Goal: Communication & Community: Answer question/provide support

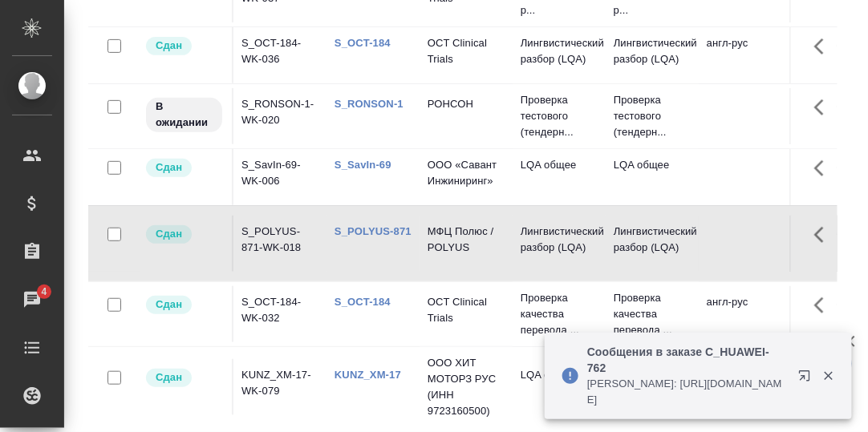
click at [807, 378] on icon "button" at bounding box center [807, 379] width 19 height 19
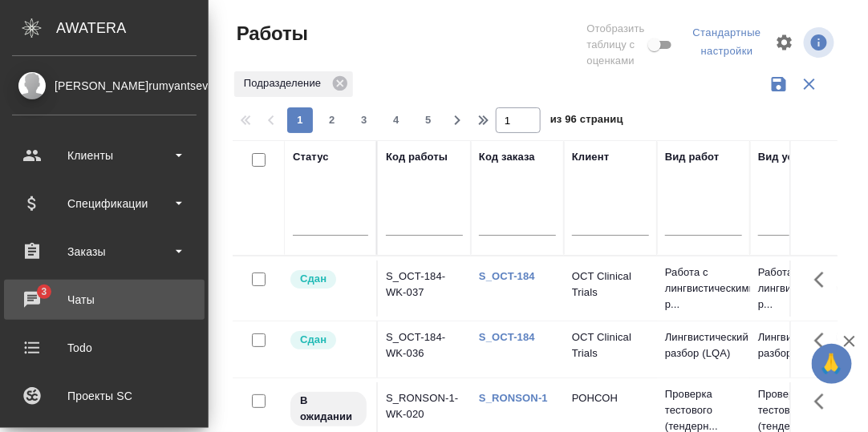
click at [34, 295] on div "Чаты" at bounding box center [104, 300] width 184 height 24
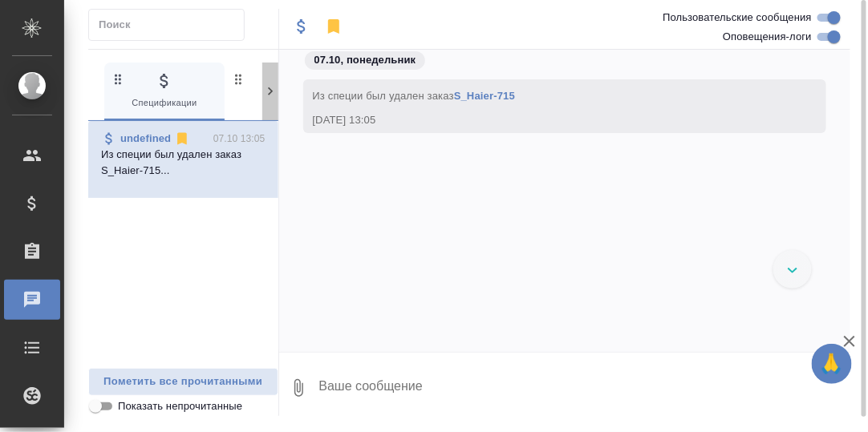
click at [269, 90] on icon at bounding box center [270, 91] width 16 height 16
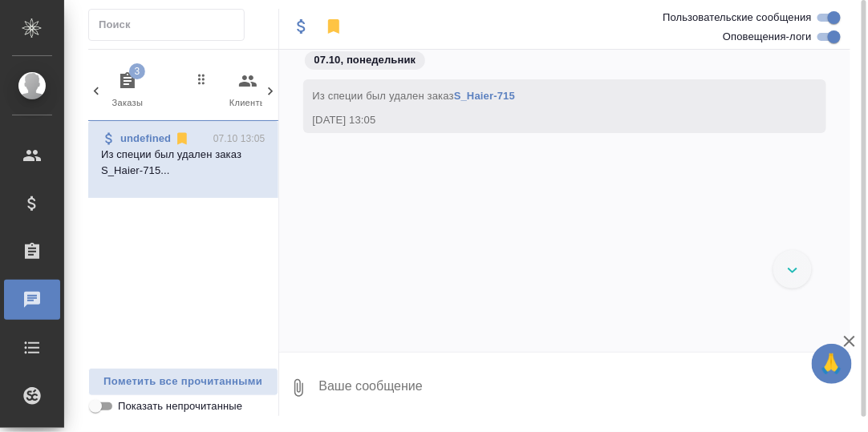
click at [127, 77] on icon "button" at bounding box center [127, 80] width 19 height 19
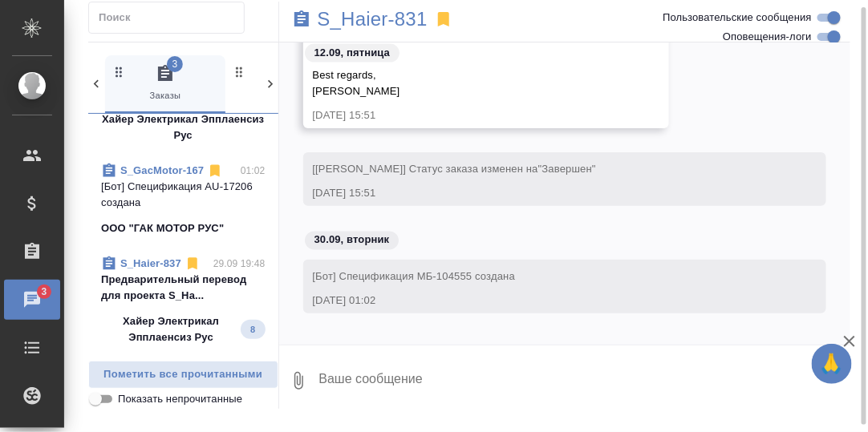
scroll to position [400, 0]
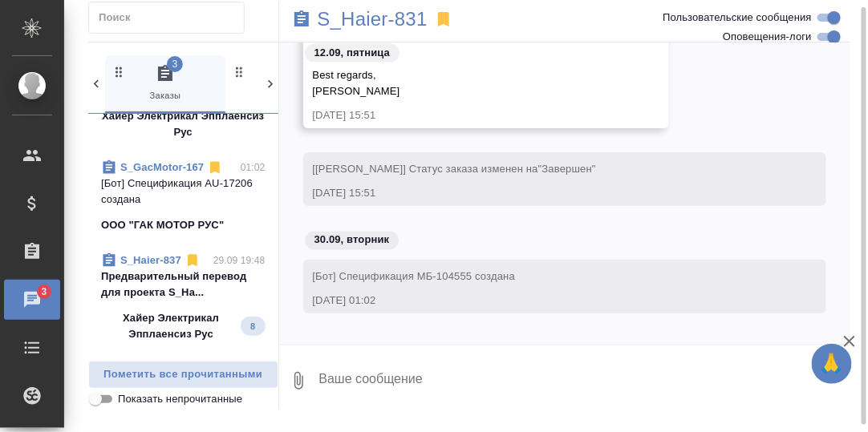
click at [168, 277] on p "Предварительный перевод для проекта S_Ha..." at bounding box center [183, 285] width 164 height 32
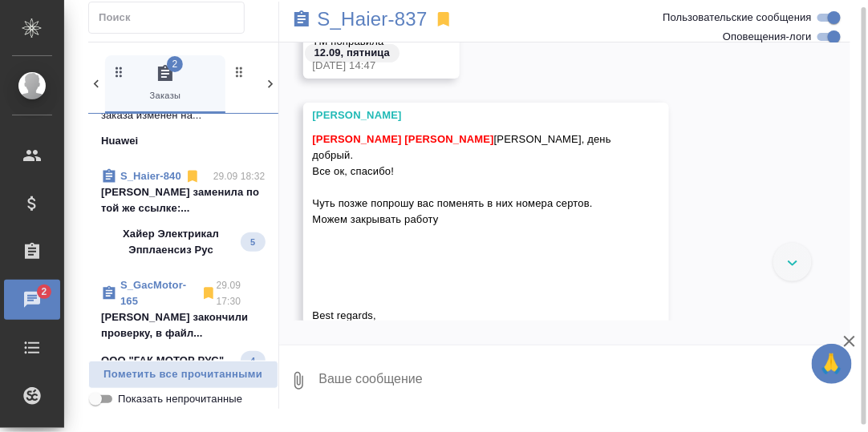
scroll to position [802, 0]
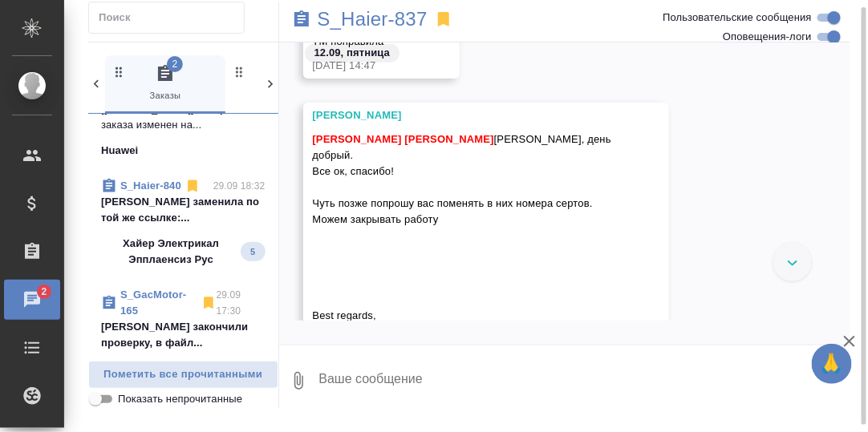
click at [180, 199] on p "Белякова Юлия заменила по той же ссылке:..." at bounding box center [183, 210] width 164 height 32
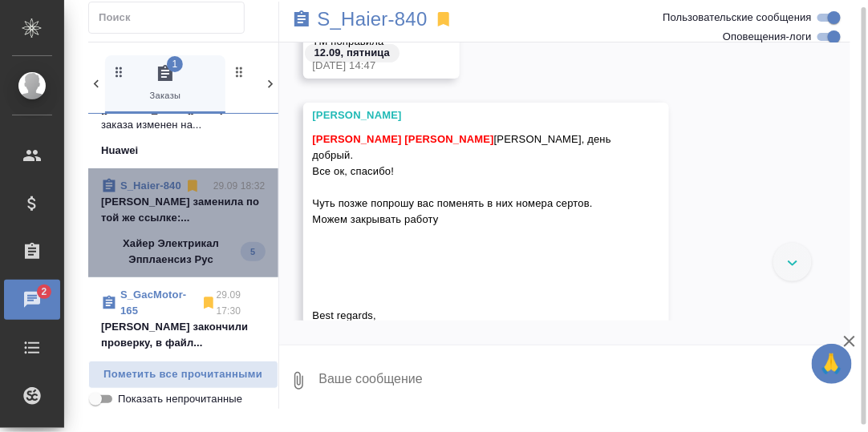
drag, startPoint x: 187, startPoint y: 200, endPoint x: 389, endPoint y: 237, distance: 205.3
click at [188, 200] on p "Белякова Юлия заменила по той же ссылке:..." at bounding box center [183, 210] width 164 height 32
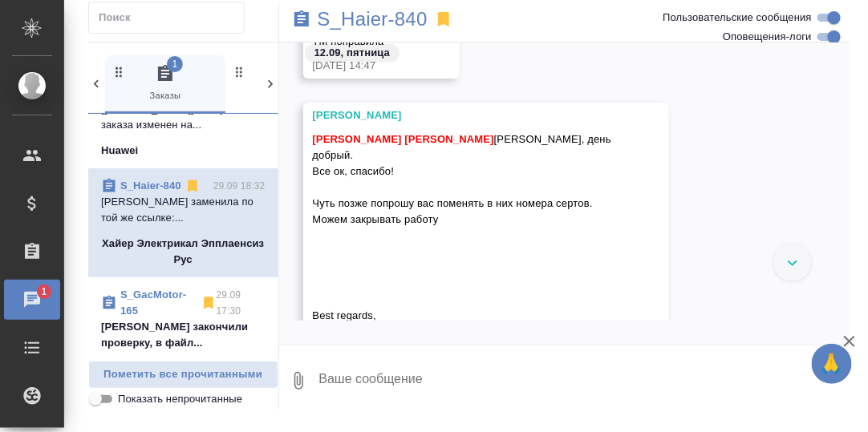
click at [155, 180] on link "S_Haier-840" at bounding box center [150, 186] width 61 height 12
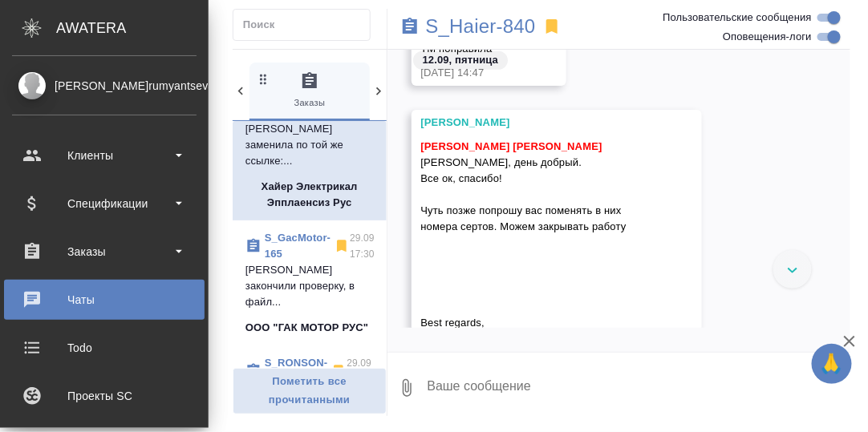
scroll to position [160, 0]
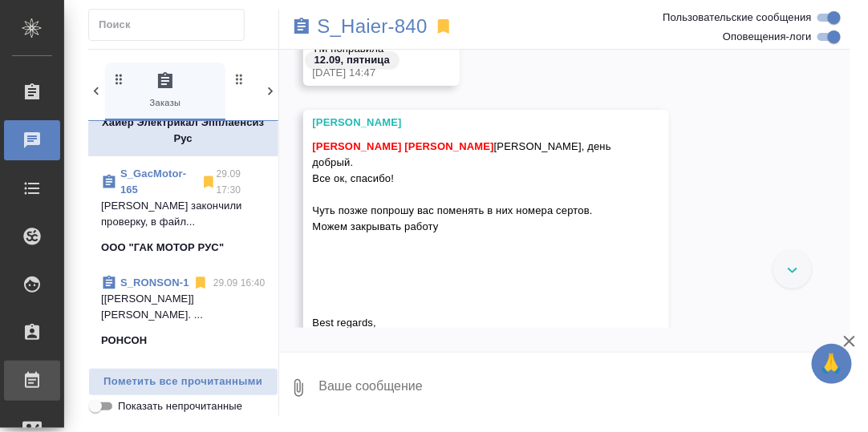
click at [32, 377] on div "Работы" at bounding box center [12, 381] width 40 height 24
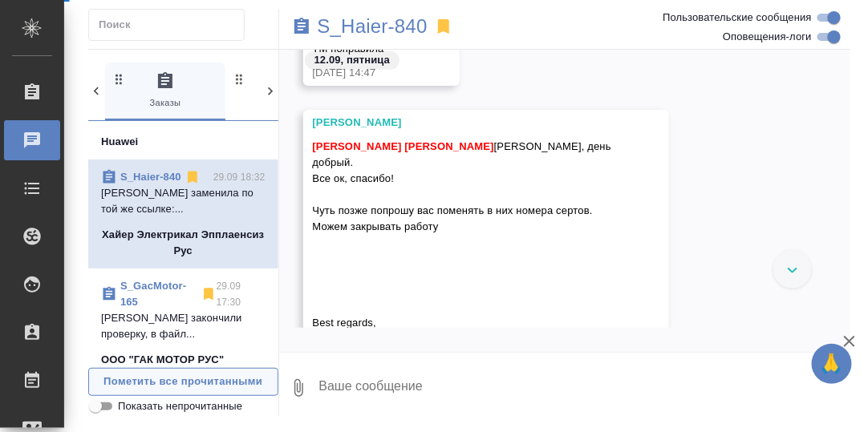
scroll to position [802, 0]
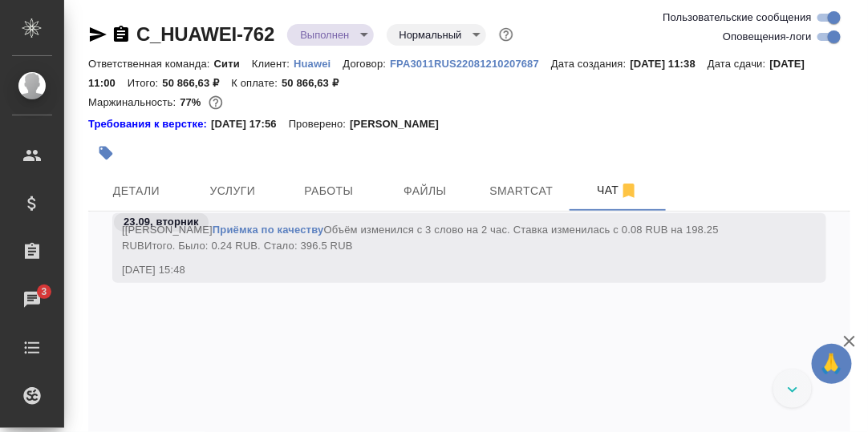
scroll to position [41032, 0]
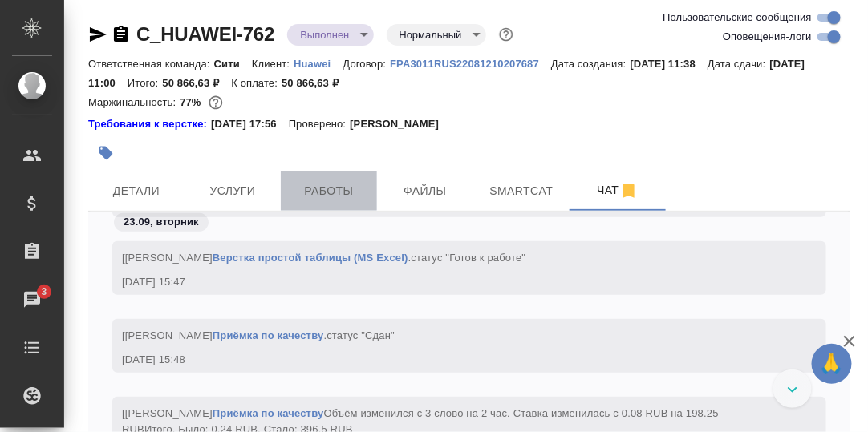
click at [334, 188] on span "Работы" at bounding box center [328, 191] width 77 height 20
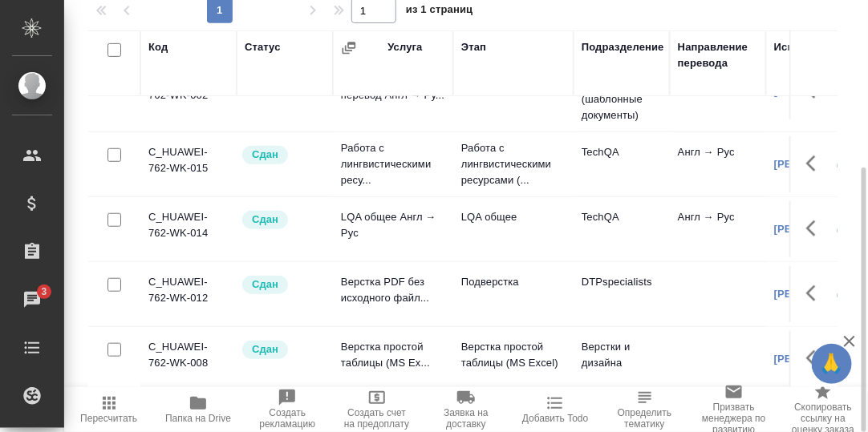
scroll to position [249, 0]
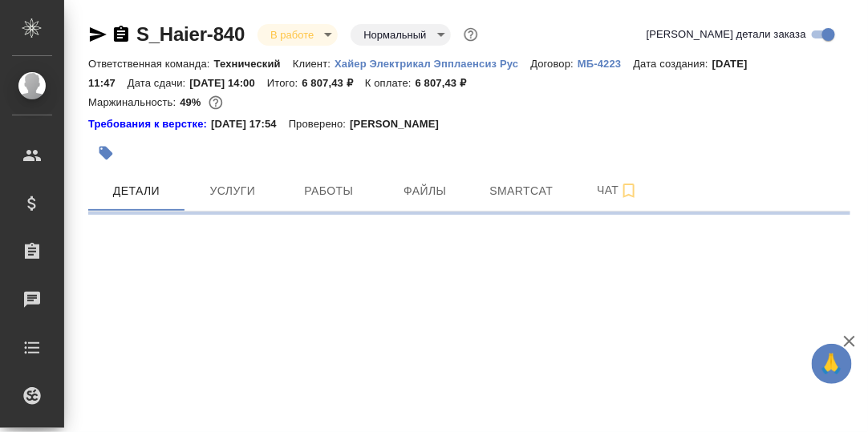
select select "RU"
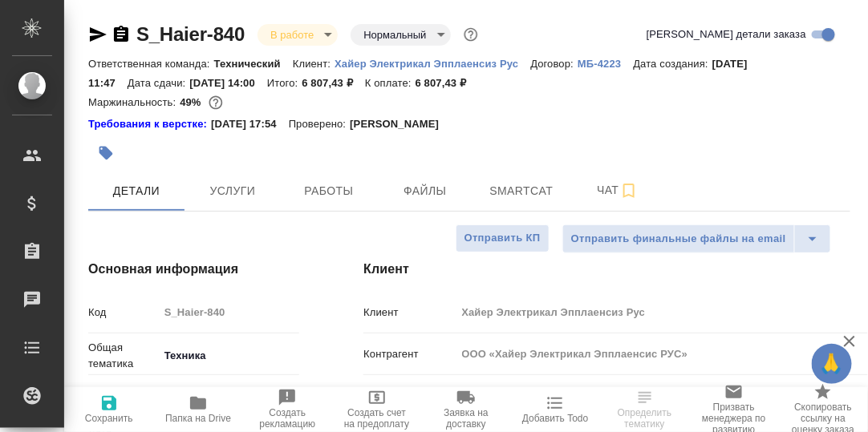
type textarea "x"
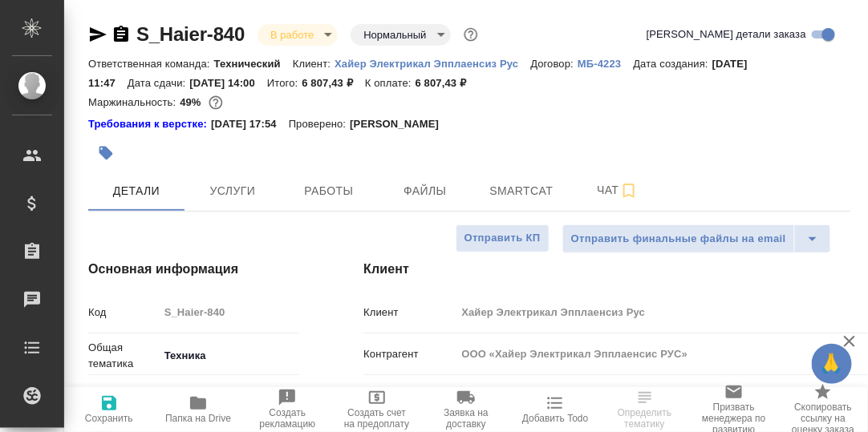
type textarea "x"
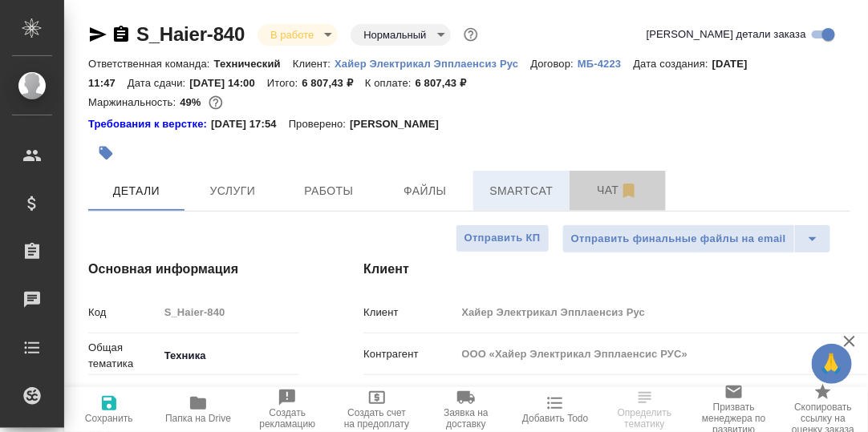
drag, startPoint x: 609, startPoint y: 189, endPoint x: 566, endPoint y: 208, distance: 46.7
click at [609, 191] on span "Чат" at bounding box center [617, 190] width 77 height 20
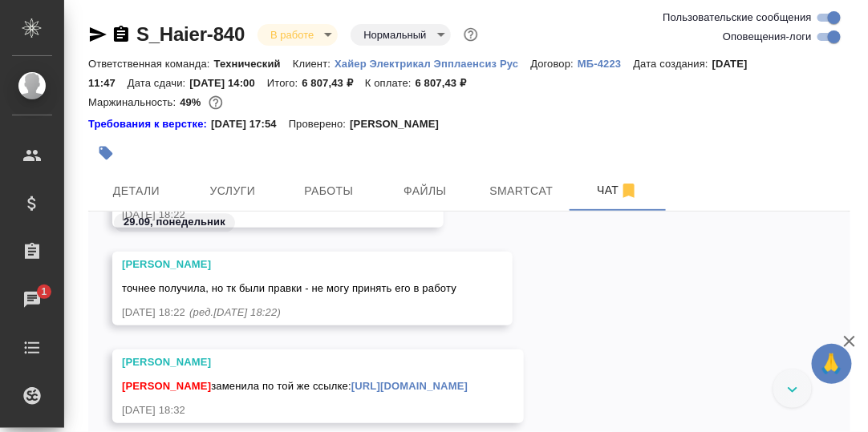
scroll to position [45144, 0]
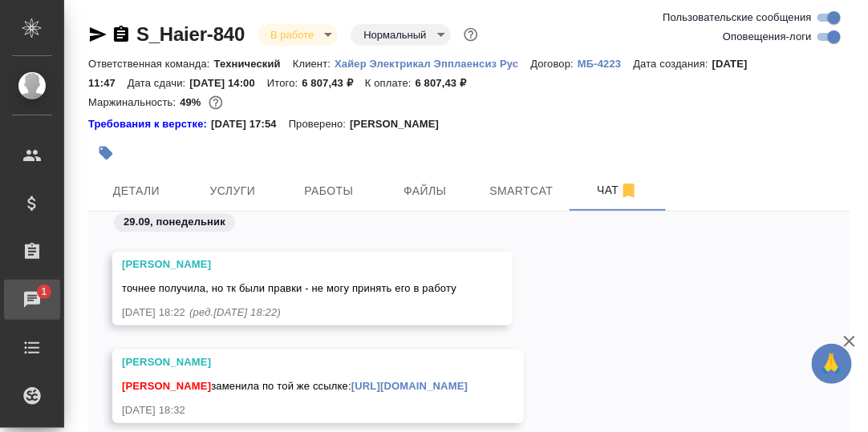
click at [32, 295] on div "Чаты" at bounding box center [12, 300] width 40 height 24
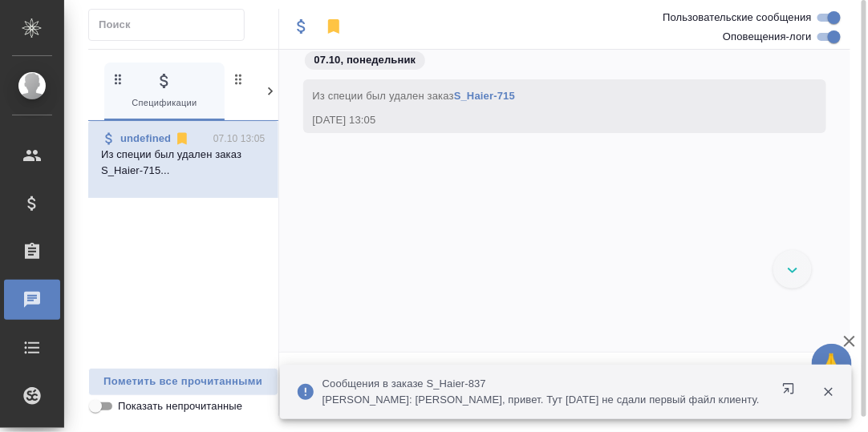
click at [265, 92] on icon at bounding box center [270, 91] width 16 height 16
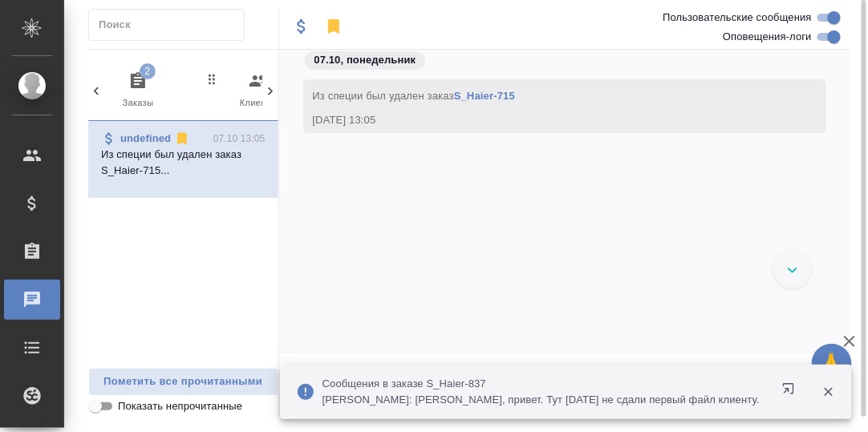
scroll to position [0, 157]
click at [128, 83] on icon "button" at bounding box center [127, 80] width 14 height 16
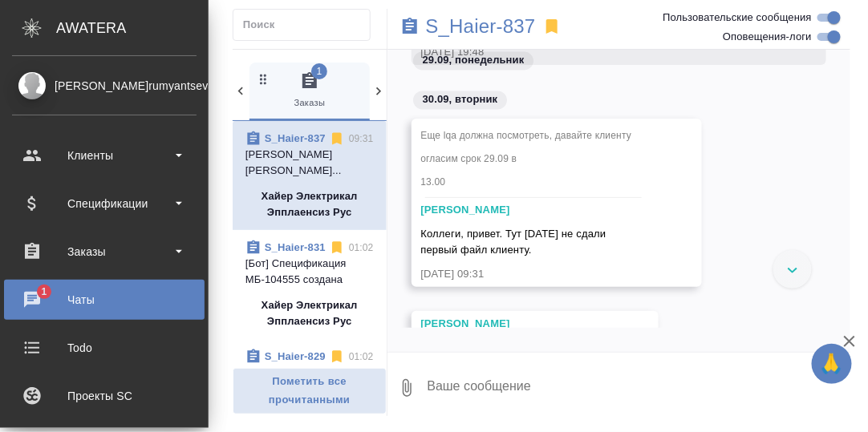
scroll to position [0, 0]
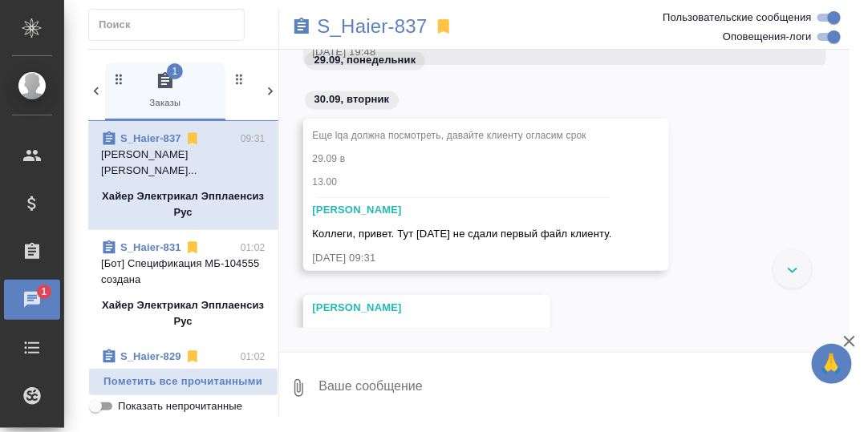
click at [32, 292] on div "Чаты" at bounding box center [12, 300] width 40 height 24
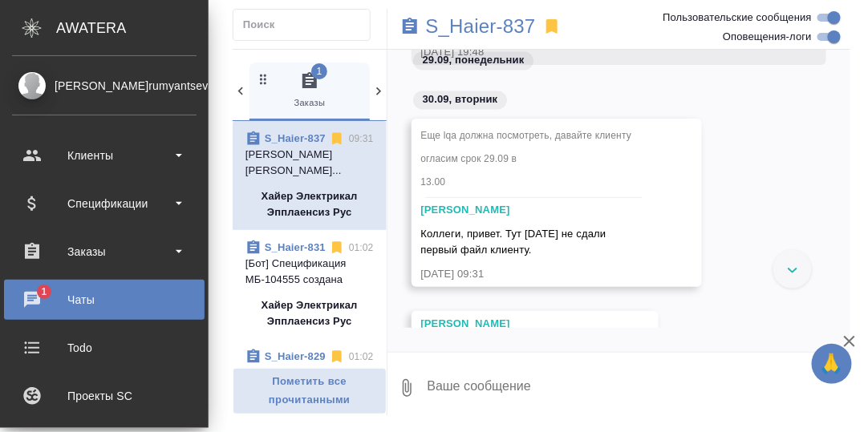
click at [45, 289] on div "Чаты" at bounding box center [104, 300] width 184 height 24
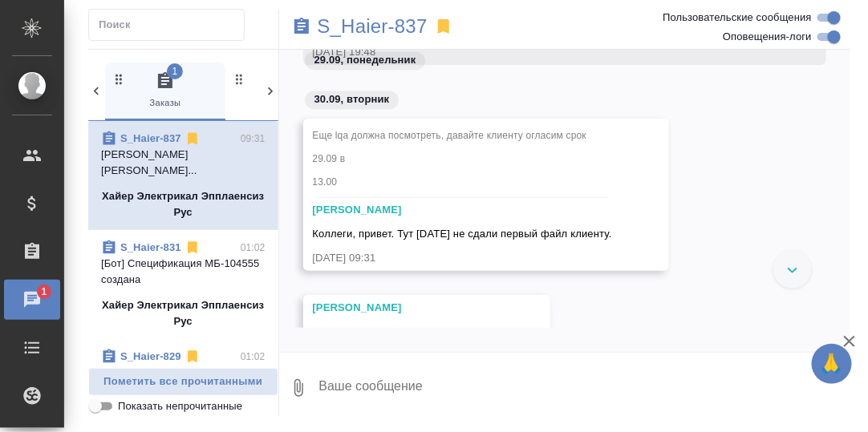
click at [163, 77] on icon "button" at bounding box center [165, 80] width 19 height 19
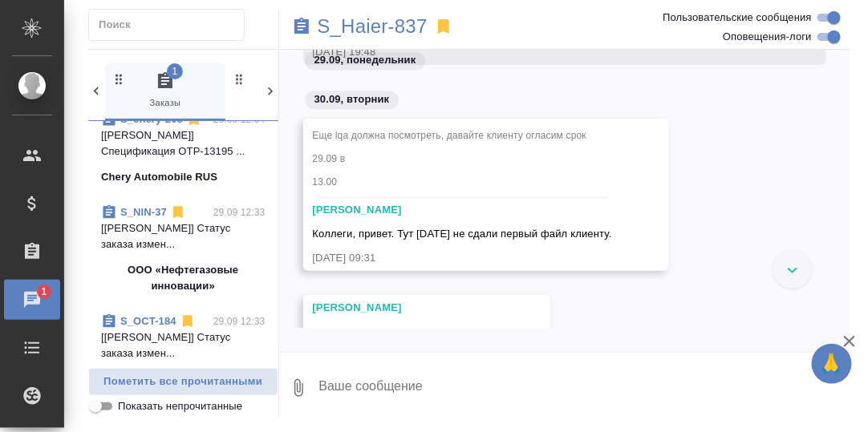
scroll to position [962, 0]
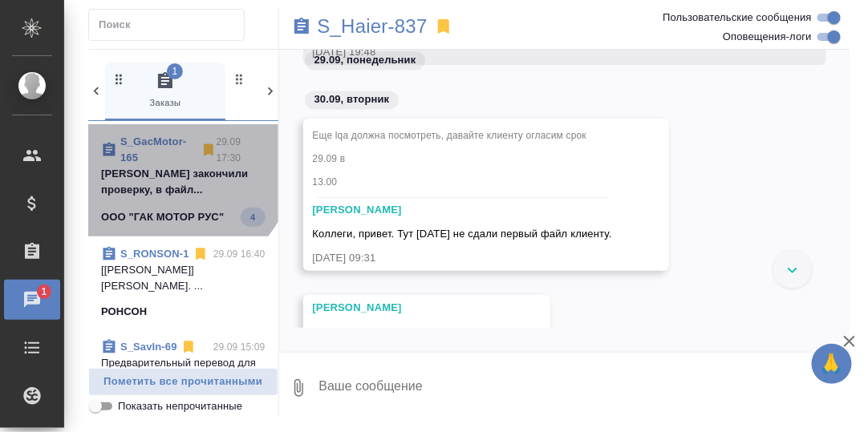
click at [154, 145] on link "S_GacMotor-165" at bounding box center [153, 150] width 66 height 28
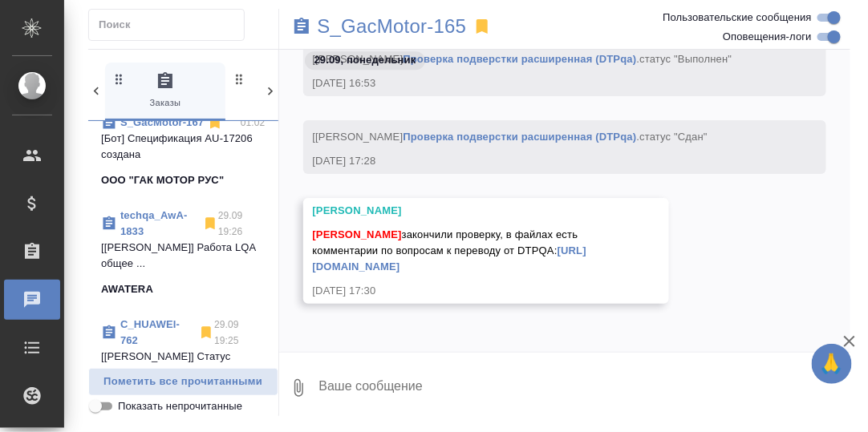
scroll to position [0, 0]
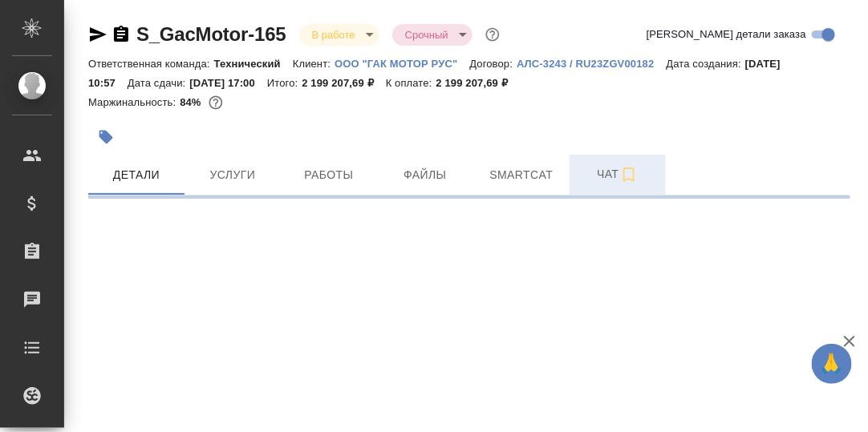
select select "RU"
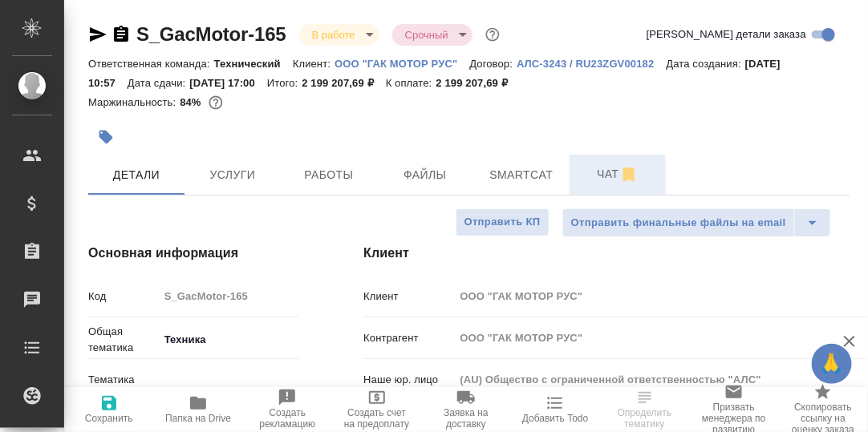
type textarea "x"
click at [604, 177] on span "Чат" at bounding box center [617, 174] width 77 height 20
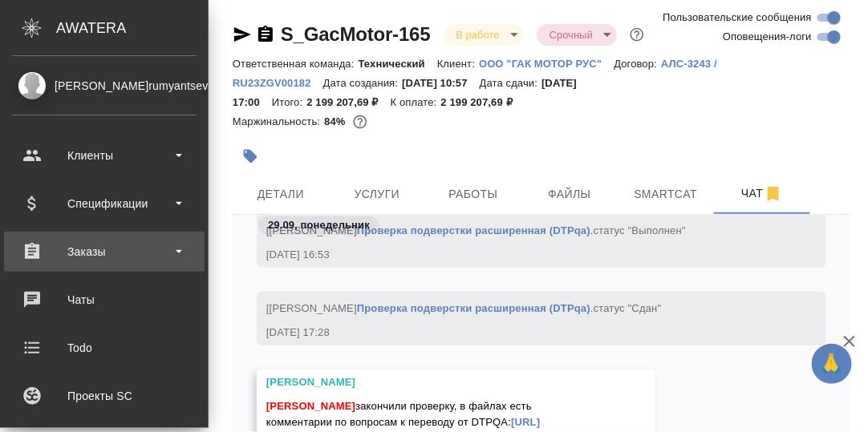
scroll to position [79, 0]
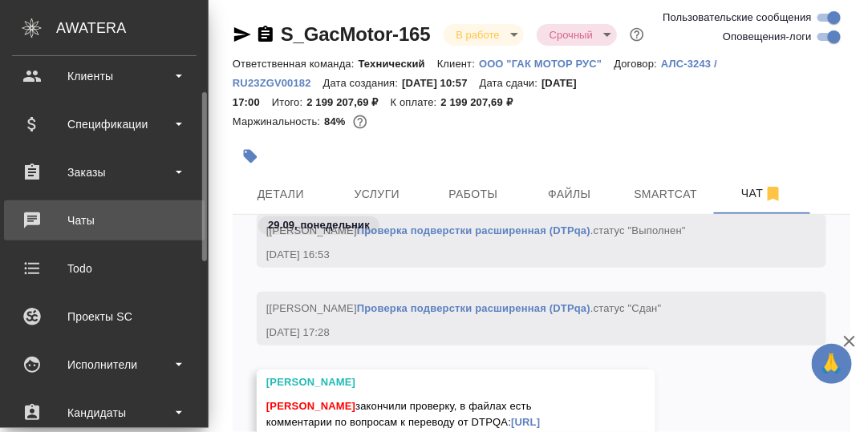
click at [80, 216] on div "Чаты" at bounding box center [104, 220] width 184 height 24
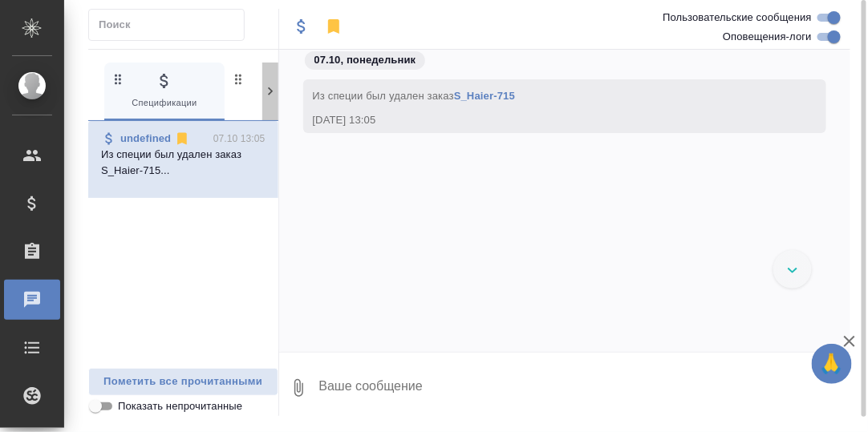
click at [266, 94] on icon at bounding box center [270, 91] width 16 height 16
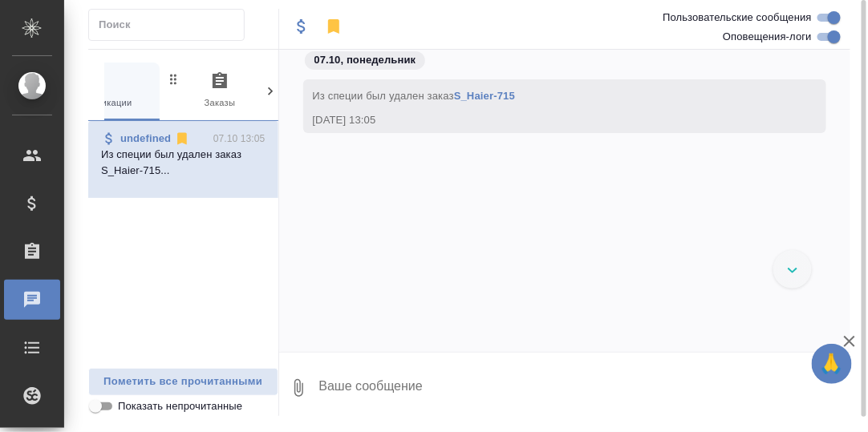
scroll to position [0, 157]
click at [123, 83] on icon "button" at bounding box center [127, 80] width 14 height 16
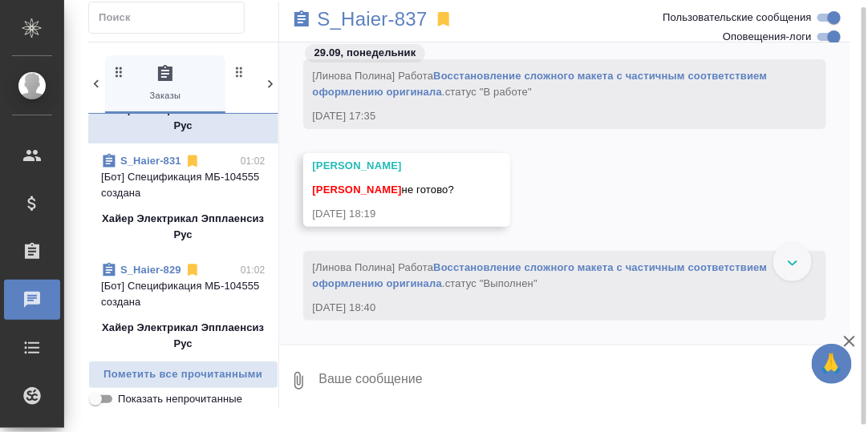
scroll to position [29647, 0]
click at [387, 19] on p "S_Haier-837" at bounding box center [373, 19] width 110 height 16
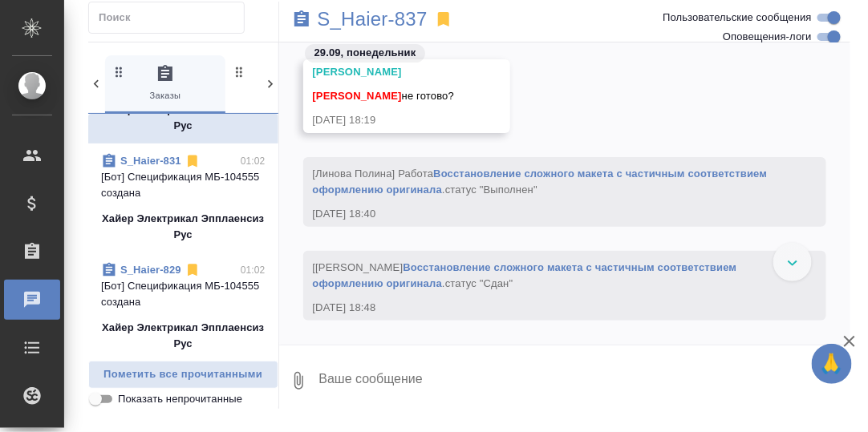
scroll to position [29888, 0]
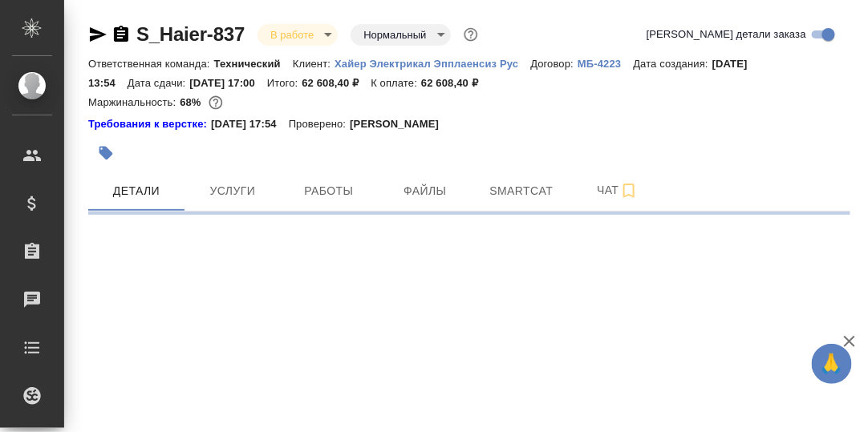
select select "RU"
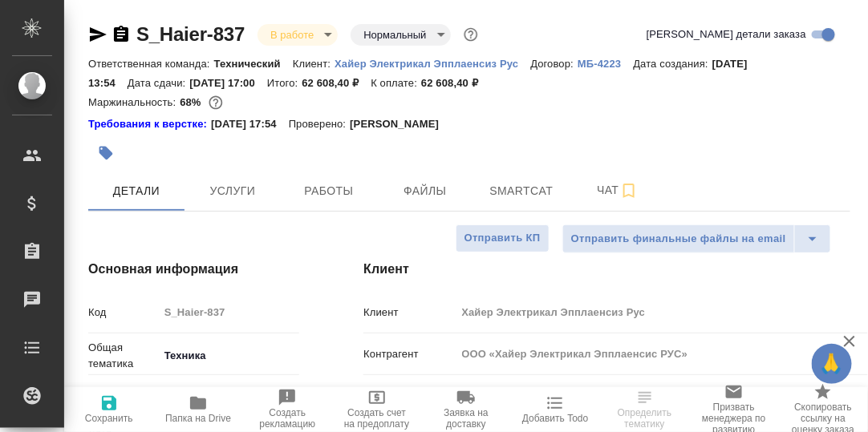
type textarea "x"
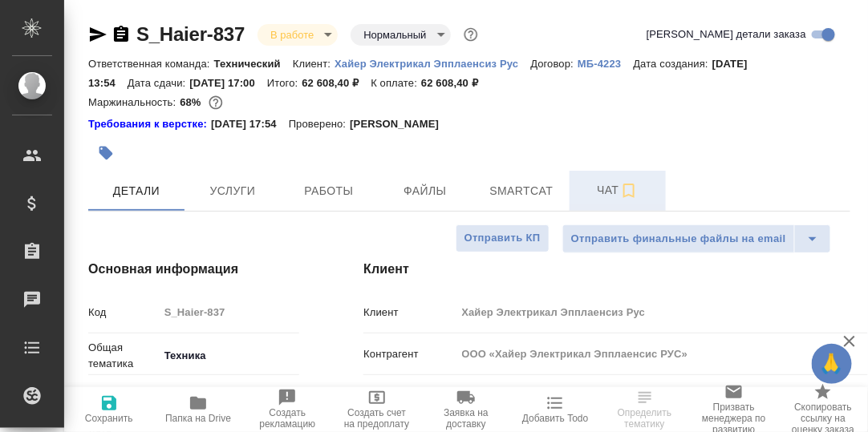
type textarea "x"
click at [609, 191] on span "Чат" at bounding box center [617, 190] width 77 height 20
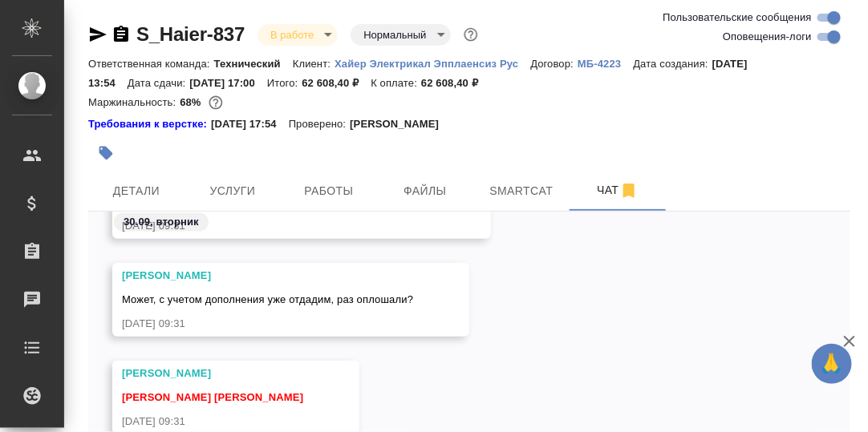
scroll to position [85371, 0]
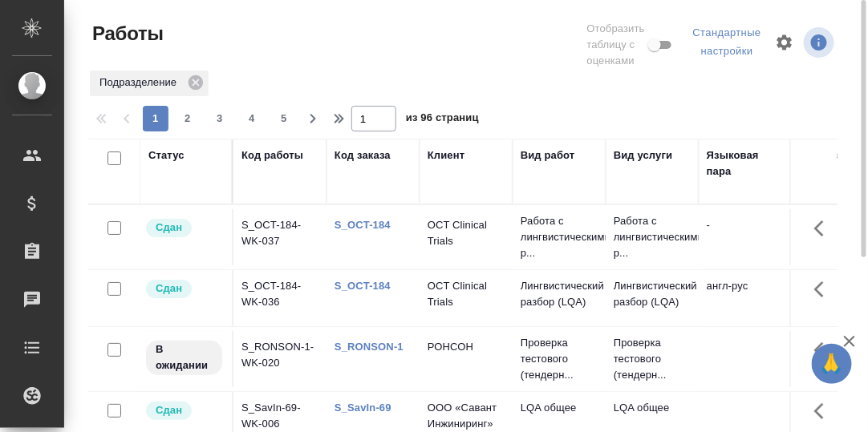
click at [160, 156] on div "Статус" at bounding box center [166, 156] width 36 height 16
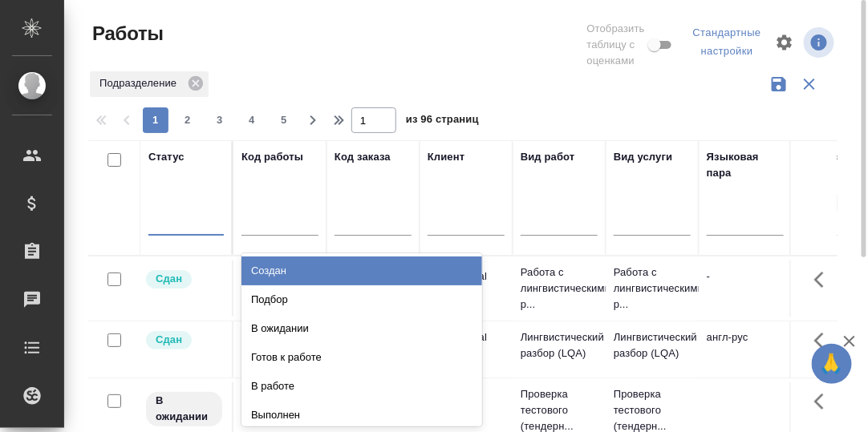
click at [169, 224] on div at bounding box center [185, 219] width 75 height 23
click at [274, 273] on div "Создан" at bounding box center [361, 271] width 241 height 29
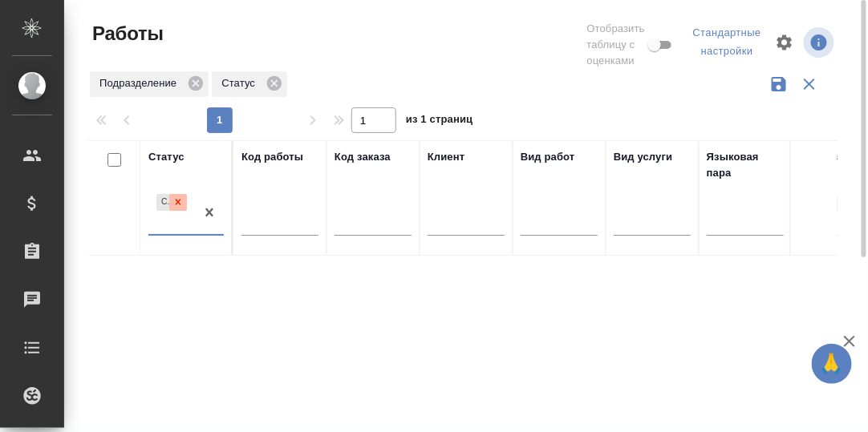
click at [180, 200] on icon at bounding box center [177, 201] width 11 height 11
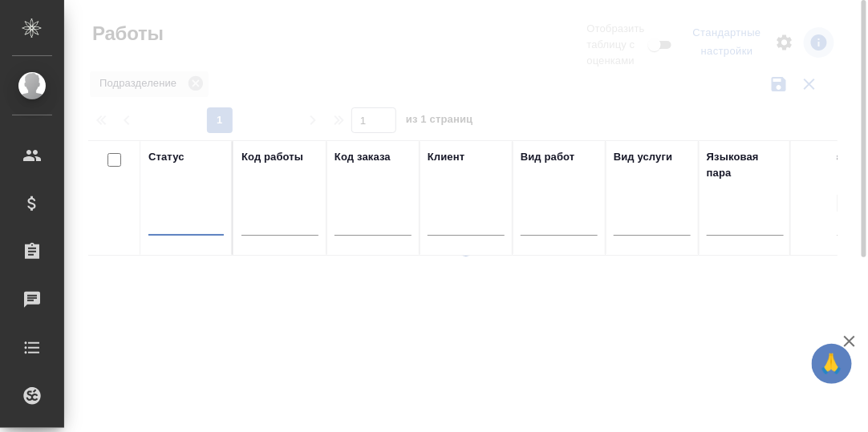
click at [172, 223] on div at bounding box center [185, 219] width 75 height 23
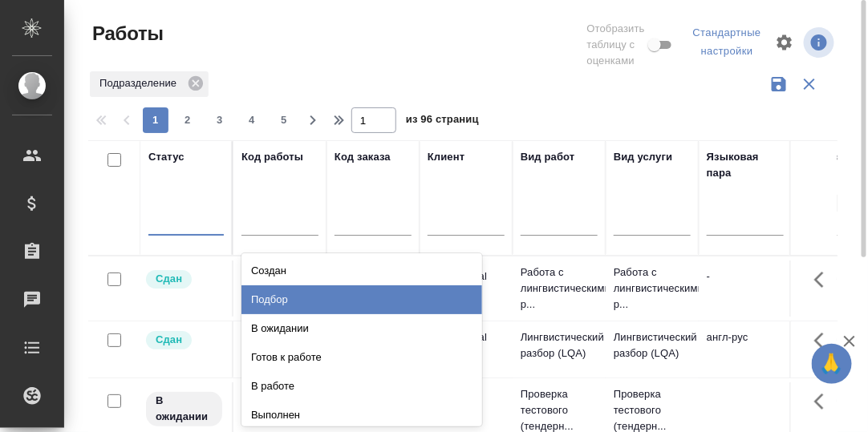
click at [273, 297] on div "Подбор" at bounding box center [361, 299] width 241 height 29
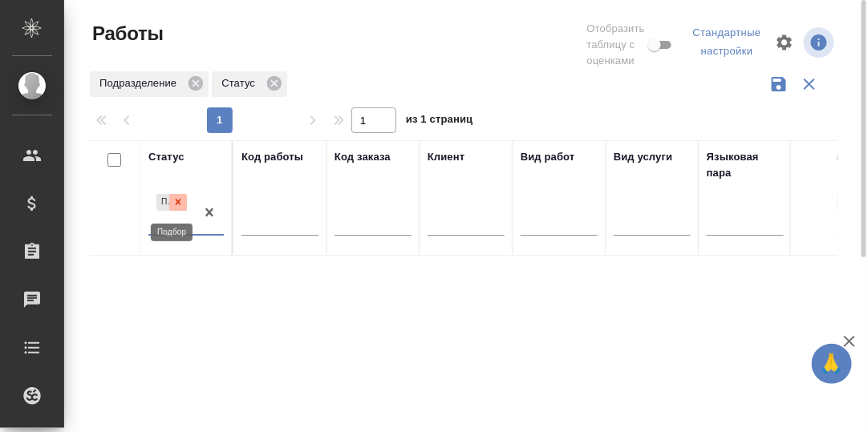
click at [178, 202] on icon at bounding box center [179, 203] width 6 height 6
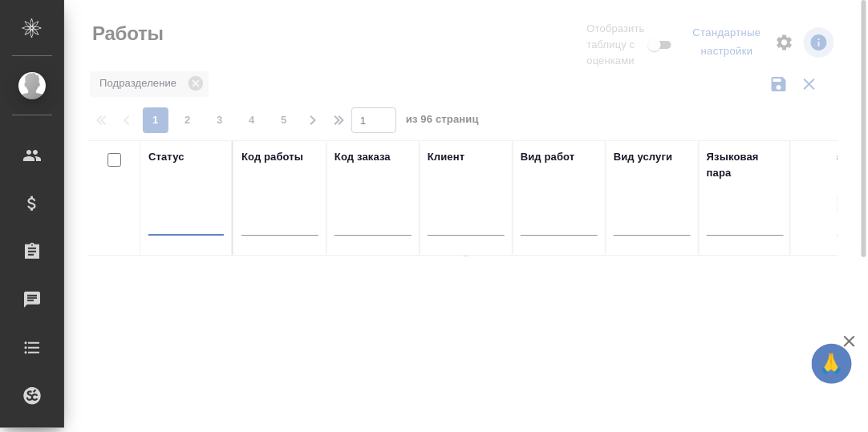
click at [181, 221] on div at bounding box center [185, 219] width 75 height 23
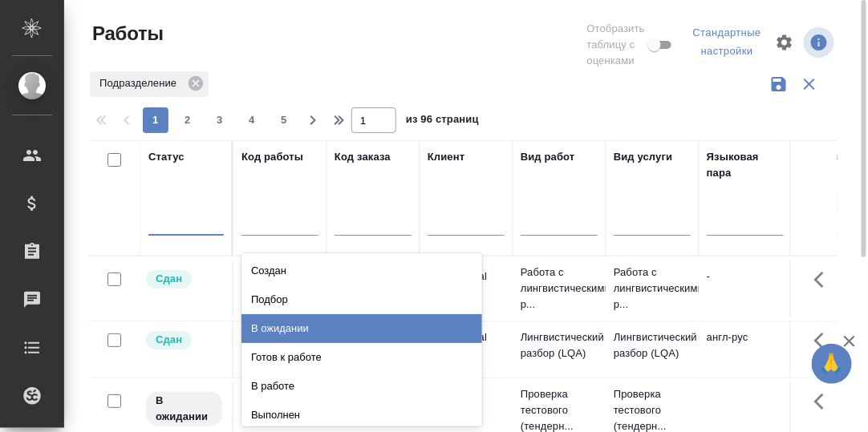
click at [269, 326] on div "В ожидании" at bounding box center [361, 328] width 241 height 29
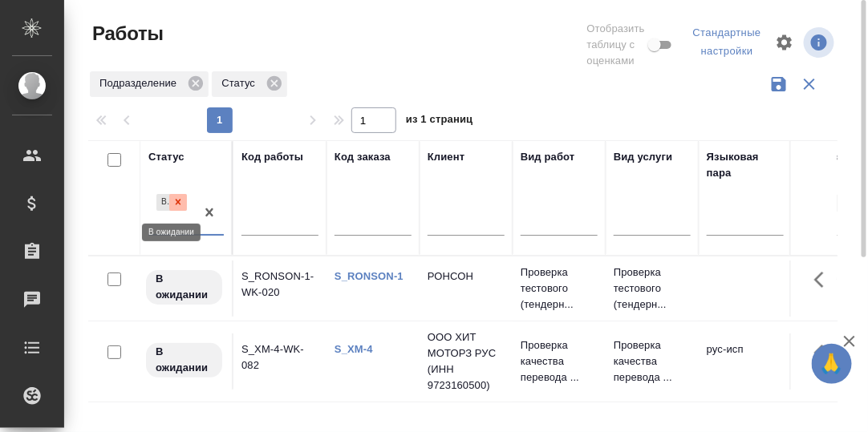
click at [181, 200] on icon at bounding box center [177, 201] width 11 height 11
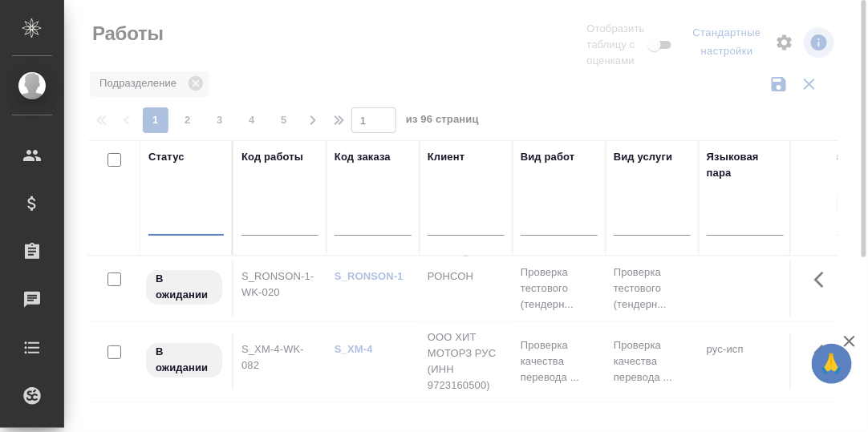
click at [176, 226] on div at bounding box center [185, 219] width 75 height 23
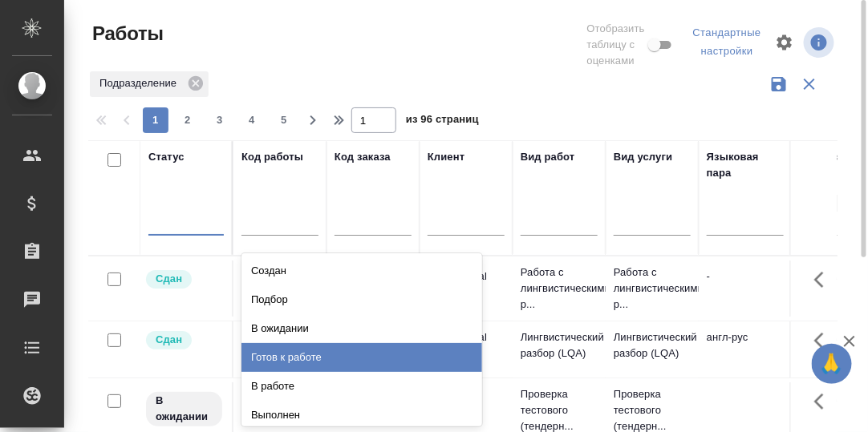
click at [306, 357] on div "Готов к работе" at bounding box center [361, 357] width 241 height 29
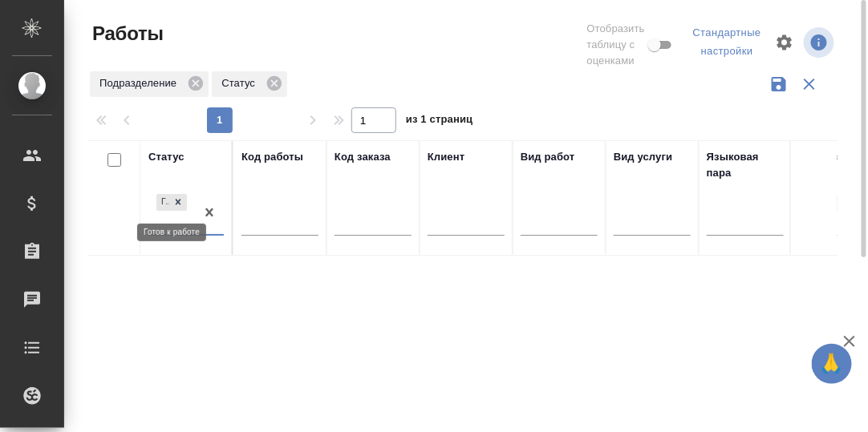
drag, startPoint x: 177, startPoint y: 200, endPoint x: 242, endPoint y: 247, distance: 79.9
click at [178, 201] on icon at bounding box center [179, 203] width 6 height 6
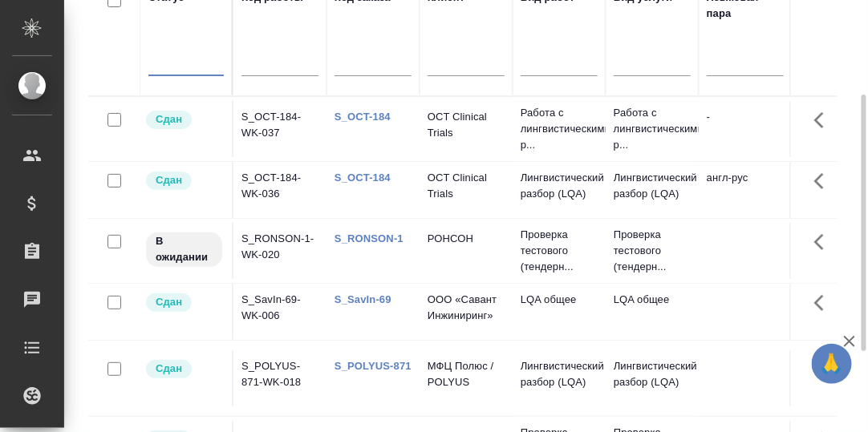
scroll to position [240, 0]
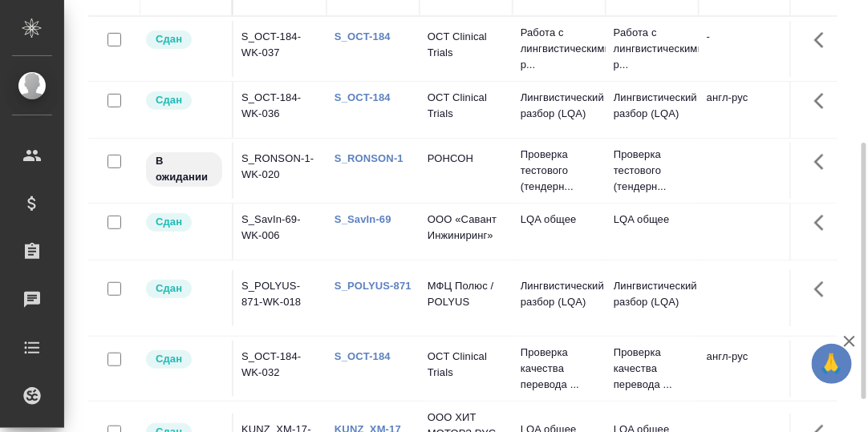
click at [374, 152] on link "S_RONSON-1" at bounding box center [368, 158] width 69 height 12
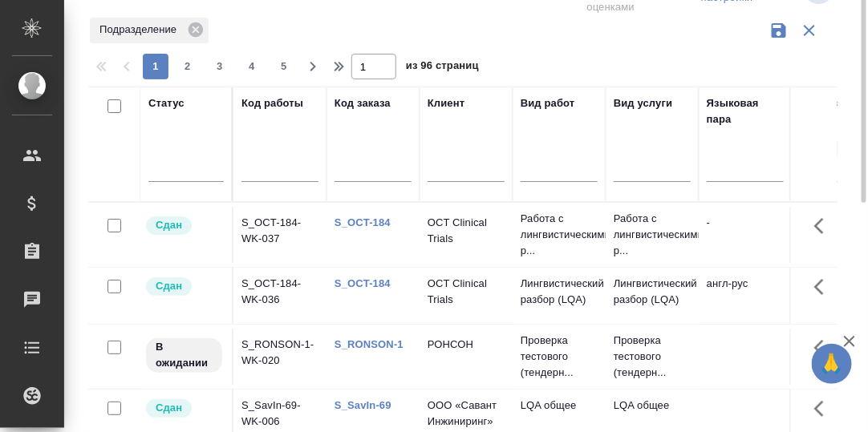
scroll to position [0, 0]
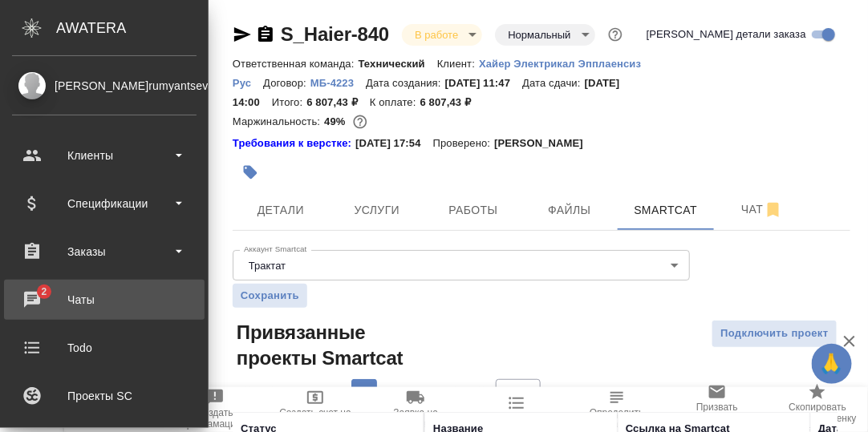
drag, startPoint x: 35, startPoint y: 293, endPoint x: 55, endPoint y: 300, distance: 21.3
click at [35, 293] on div "Чаты" at bounding box center [104, 300] width 184 height 24
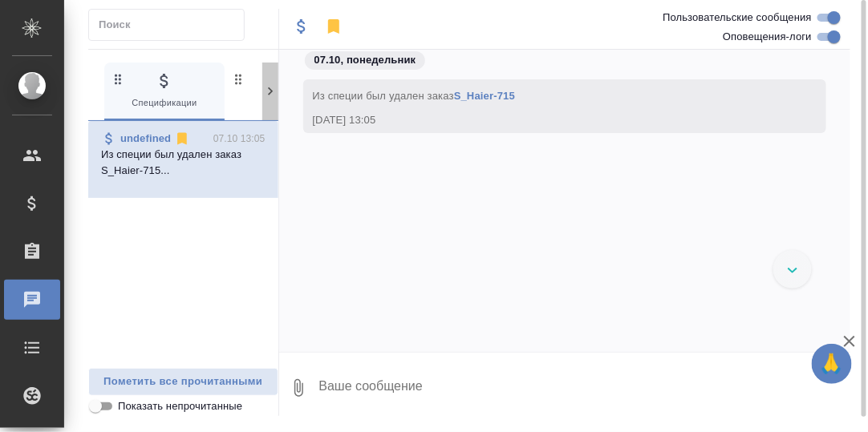
click at [269, 92] on icon at bounding box center [270, 91] width 5 height 8
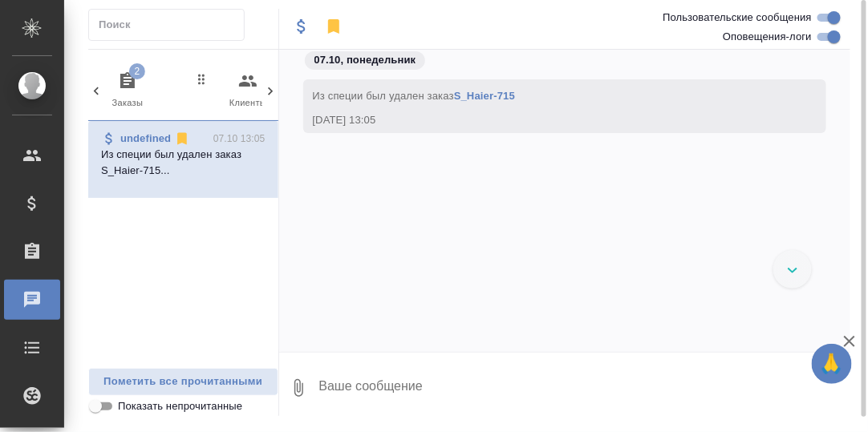
click at [126, 79] on icon "button" at bounding box center [127, 80] width 14 height 16
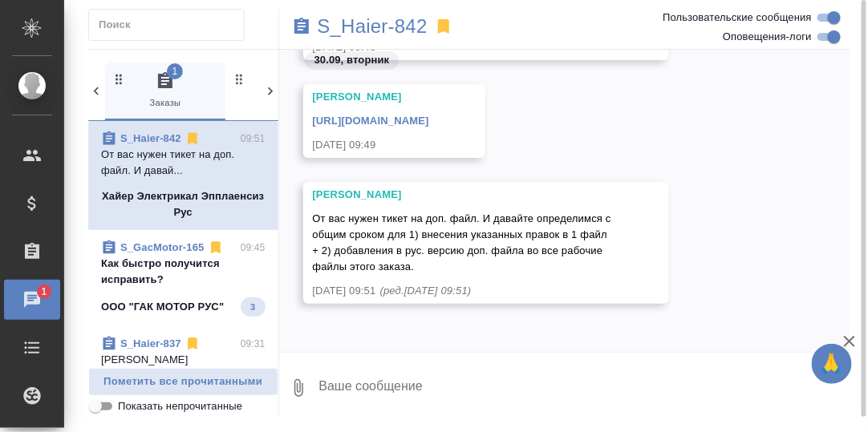
scroll to position [15120, 0]
click at [182, 266] on p "Как быстро получится исправить?" at bounding box center [183, 272] width 164 height 32
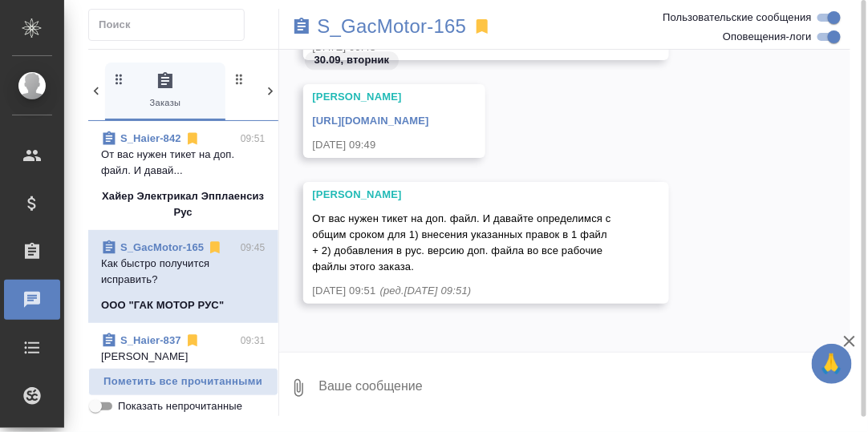
click at [188, 151] on p "От вас нужен тикет на доп. файл. И давай..." at bounding box center [183, 163] width 164 height 32
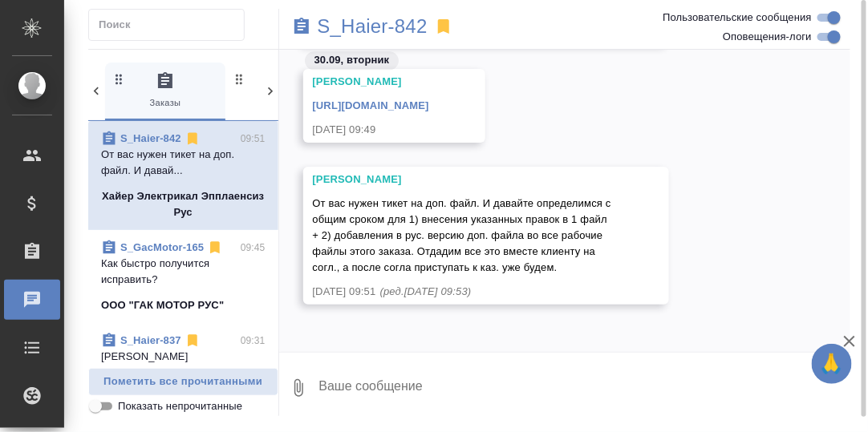
click at [405, 111] on link "https://drive.awatera.com/s/5ekoxM2baKqEGQq" at bounding box center [371, 105] width 116 height 12
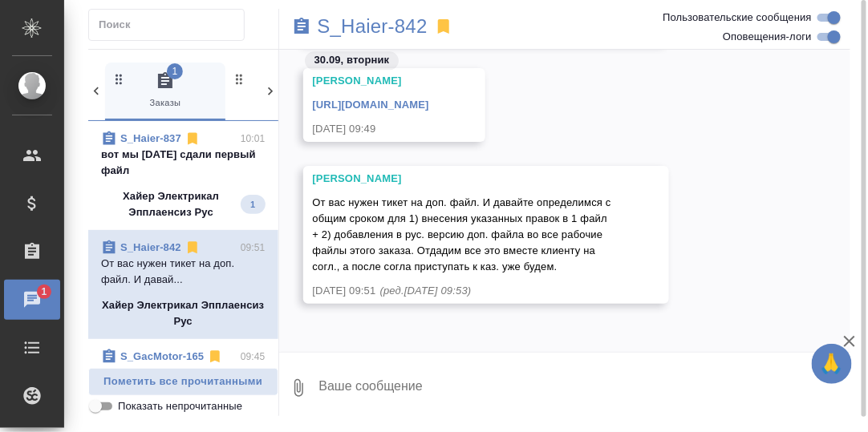
scroll to position [15152, 0]
click at [384, 385] on textarea at bounding box center [584, 388] width 533 height 55
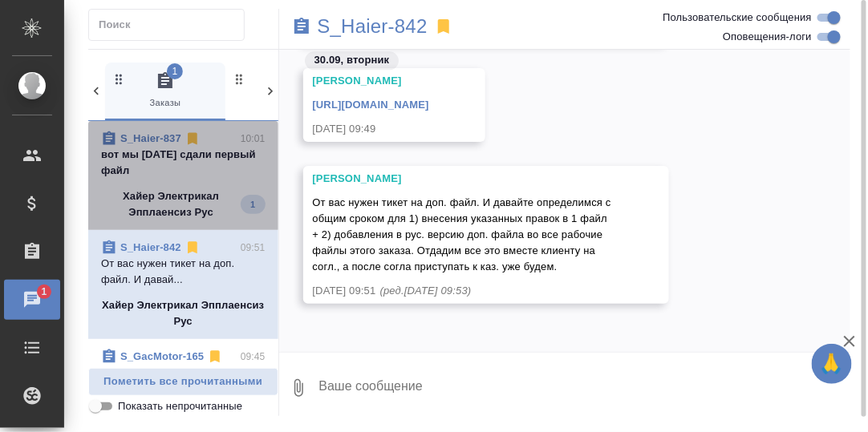
click at [203, 159] on p "вот мы вчера сдали первый файл" at bounding box center [183, 163] width 164 height 32
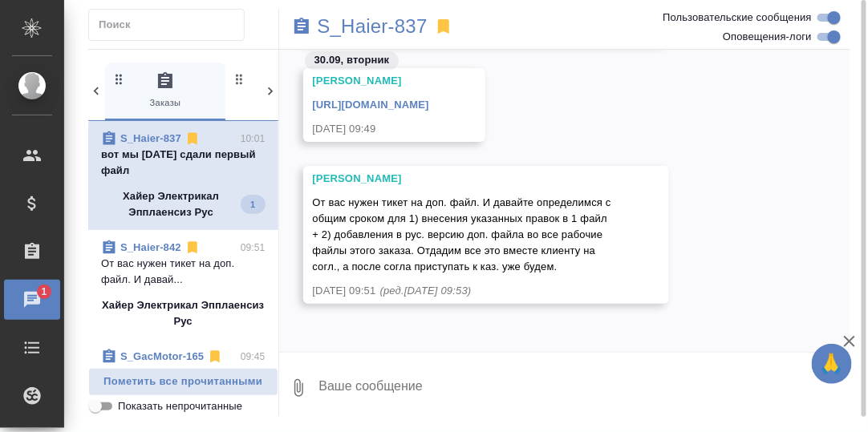
scroll to position [30925, 0]
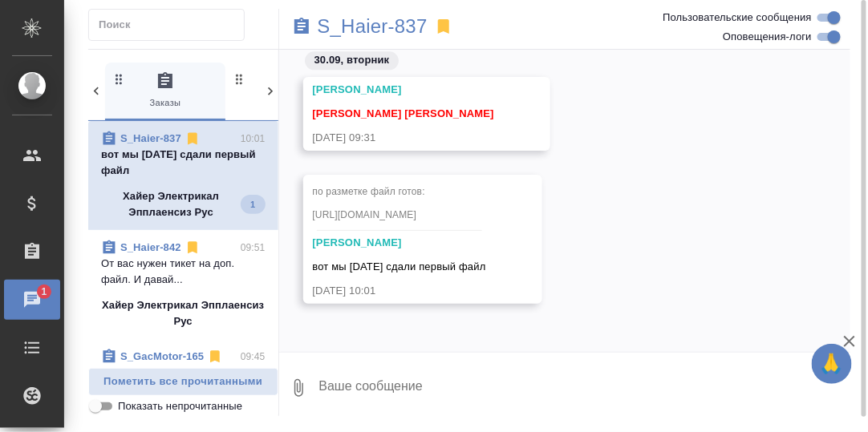
click at [173, 150] on p "вот мы вчера сдали первый файл" at bounding box center [183, 163] width 164 height 32
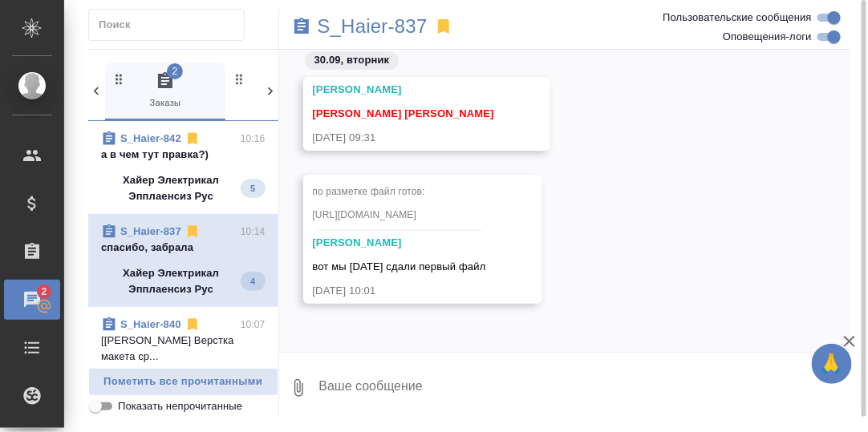
scroll to position [31067, 0]
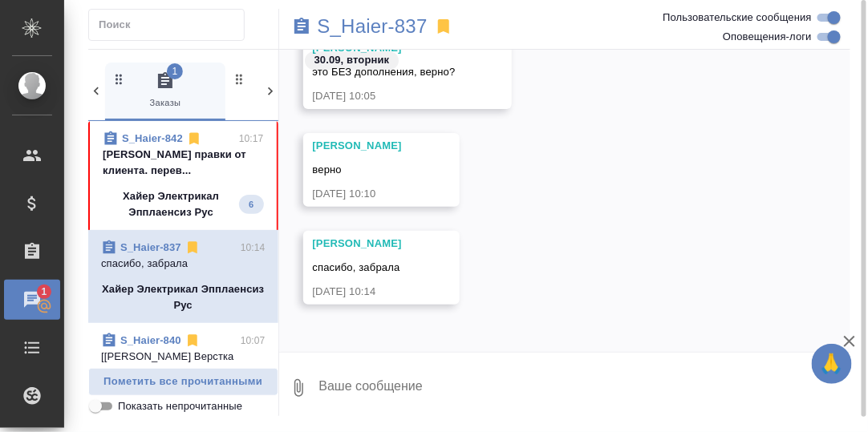
click at [189, 150] on p "Румянцева Дарья правки от клиента. перев..." at bounding box center [183, 163] width 161 height 32
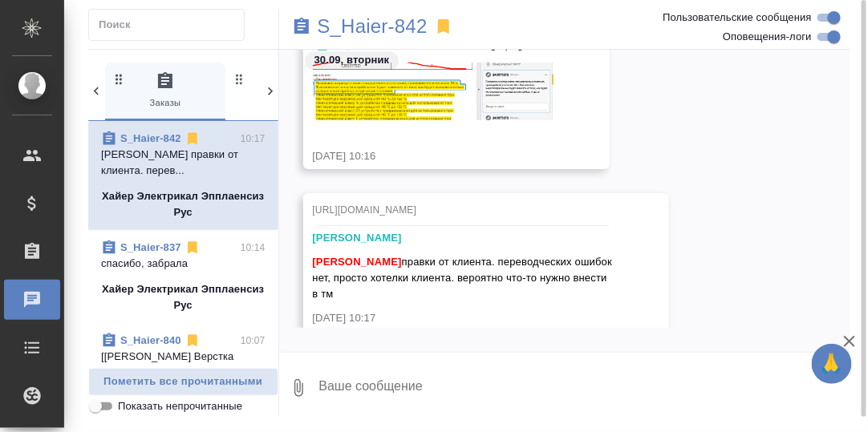
scroll to position [15279, 0]
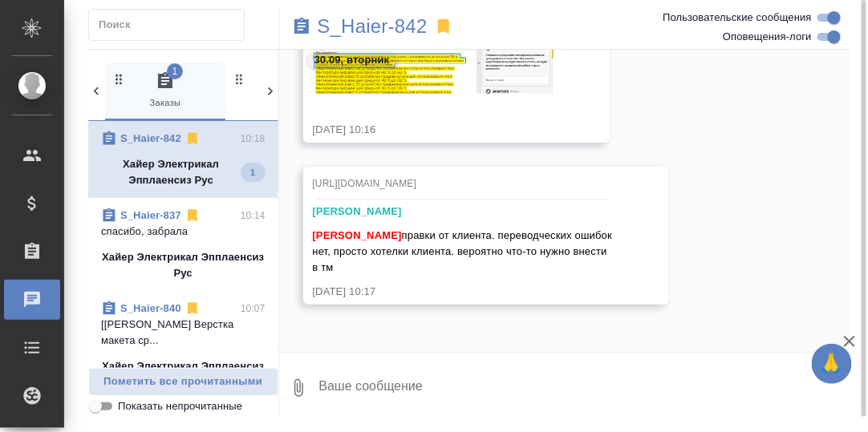
click at [419, 387] on textarea at bounding box center [584, 388] width 533 height 55
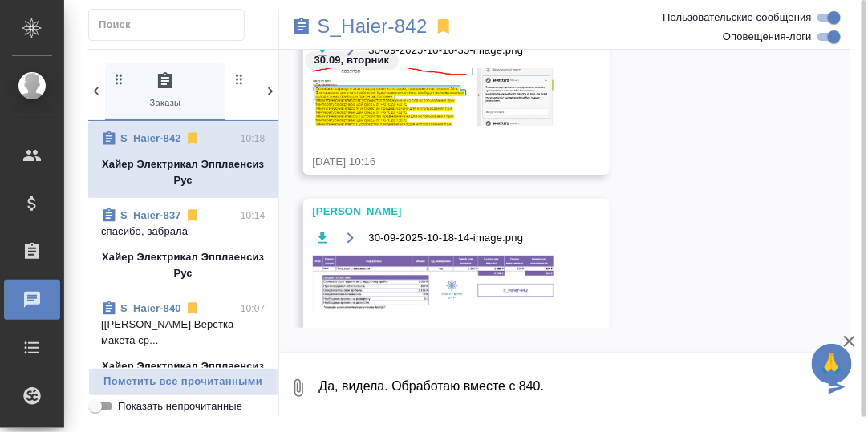
type textarea "Да, видела. Обработаю вместе с 840."
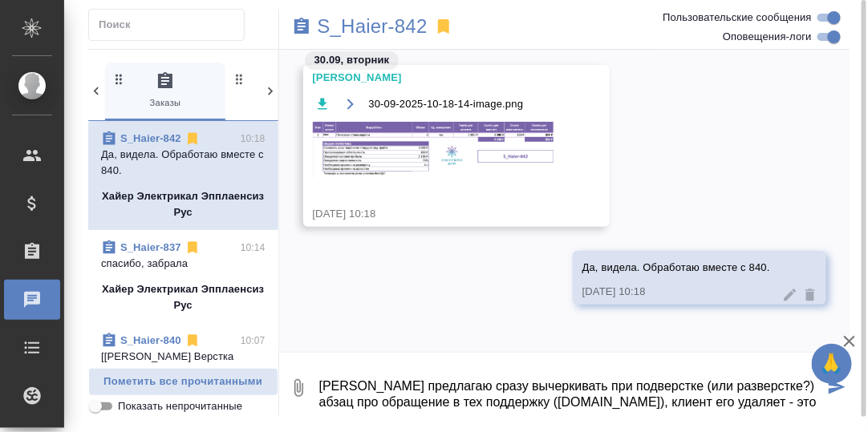
scroll to position [10, 0]
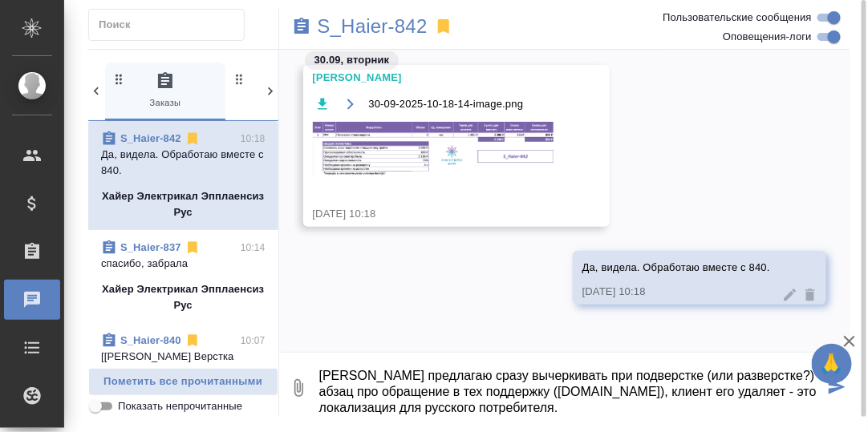
type textarea "Только предлагаю сразу вычеркивать при подверстке (или разверстке?) абзац про о…"
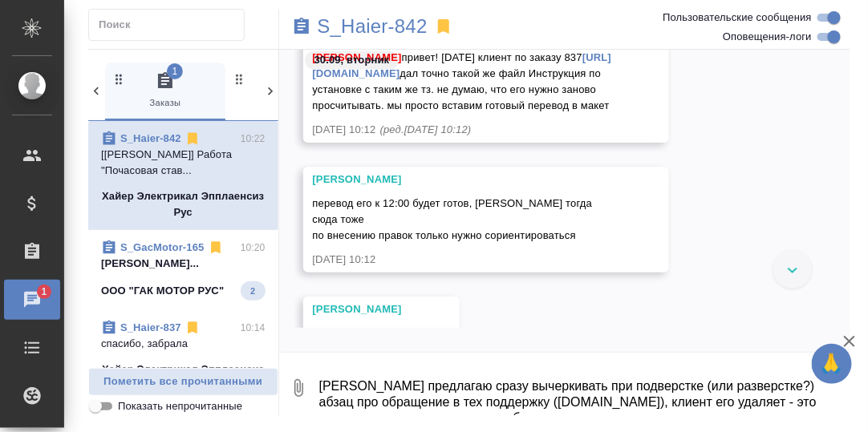
scroll to position [14858, 0]
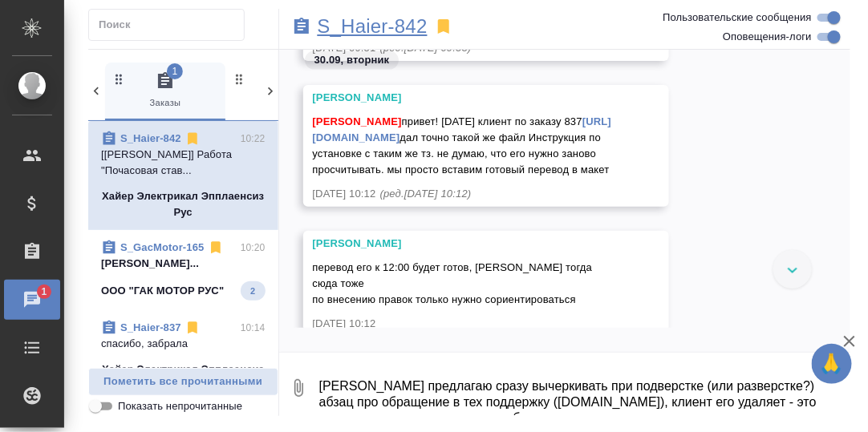
click at [380, 27] on p "S_Haier-842" at bounding box center [373, 26] width 110 height 16
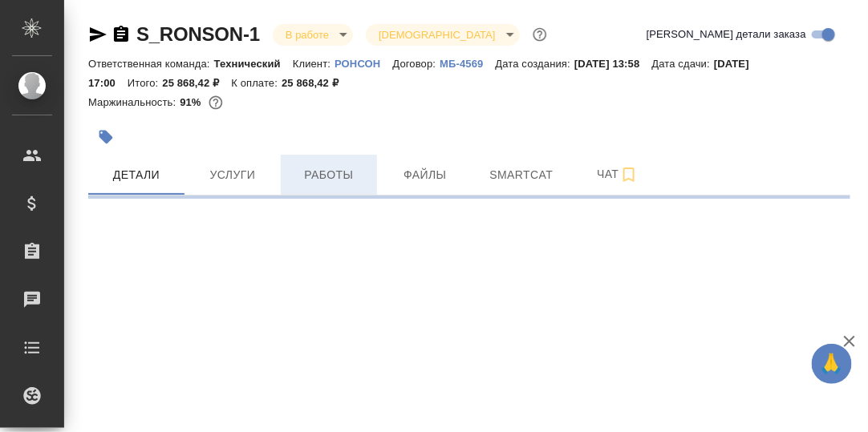
select select "RU"
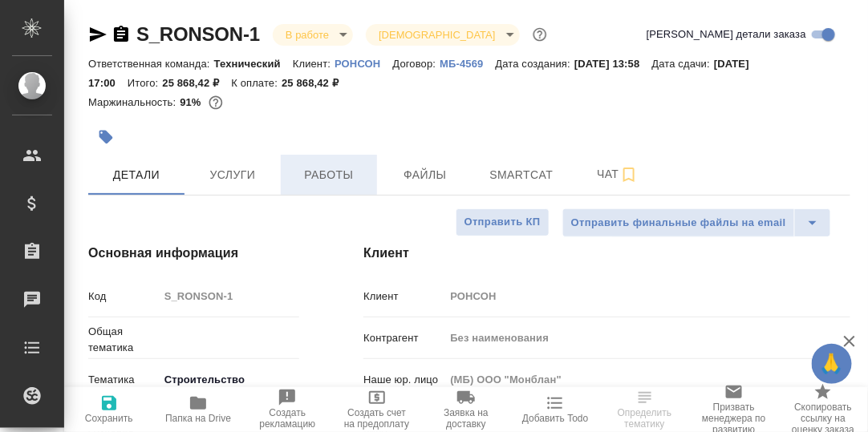
type textarea "x"
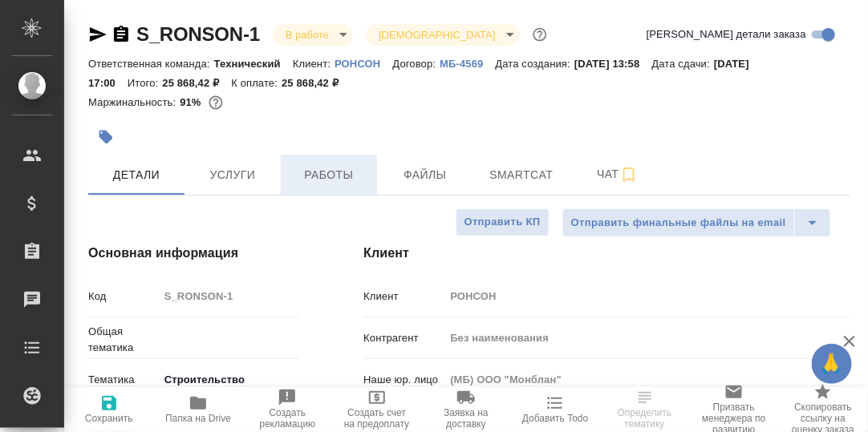
type textarea "x"
drag, startPoint x: 330, startPoint y: 178, endPoint x: 471, endPoint y: 206, distance: 143.9
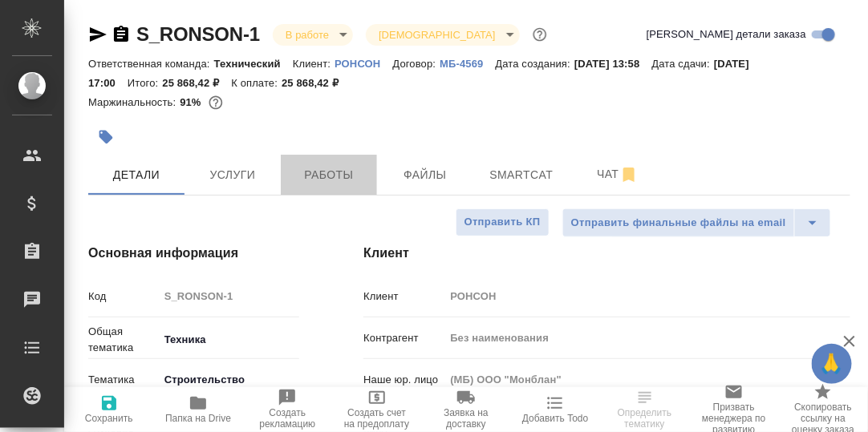
click at [330, 178] on span "Работы" at bounding box center [328, 175] width 77 height 20
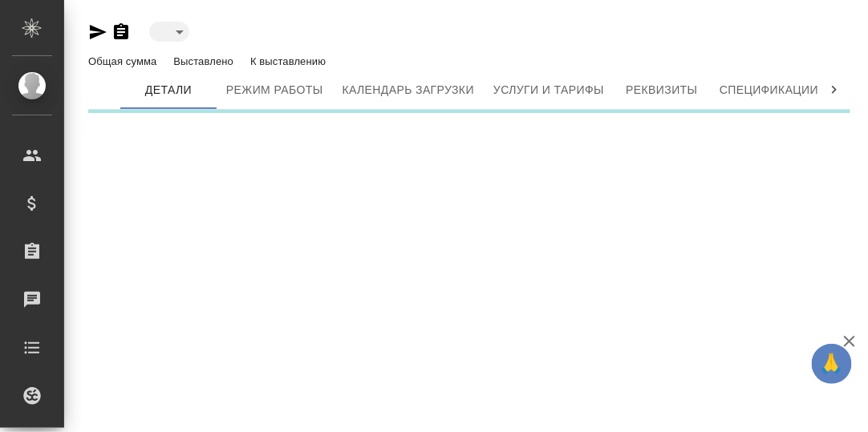
type input "toBeImplemented"
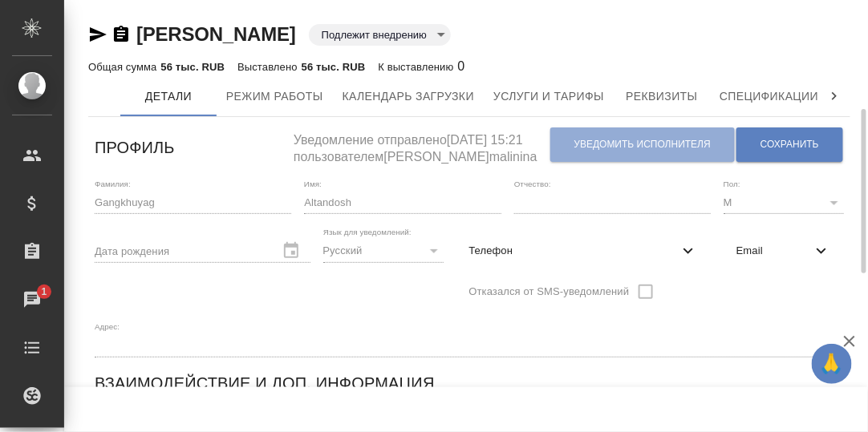
scroll to position [79, 0]
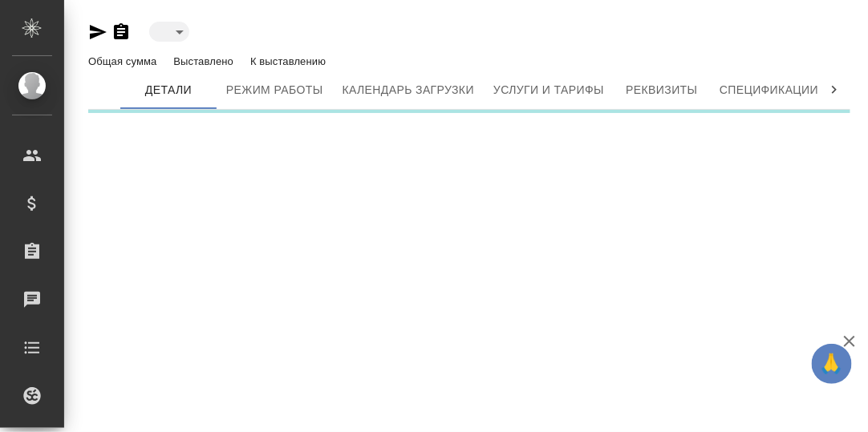
type input "toBeImplemented"
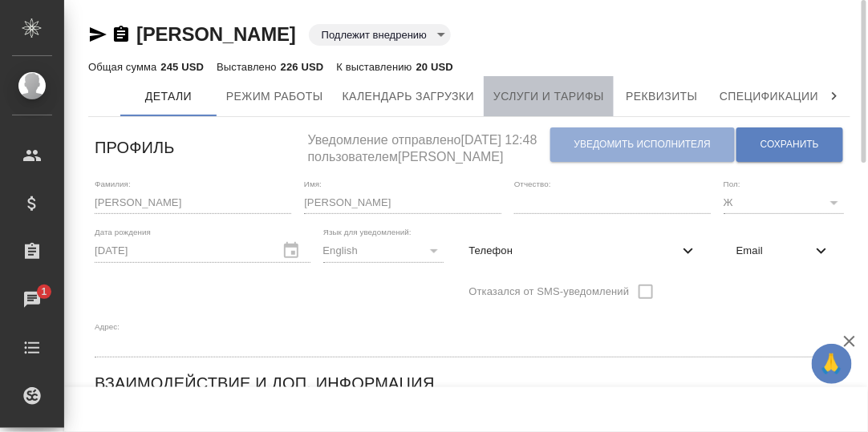
drag, startPoint x: 533, startPoint y: 96, endPoint x: 537, endPoint y: 112, distance: 16.5
click at [533, 96] on span "Услуги и тарифы" at bounding box center [548, 97] width 111 height 20
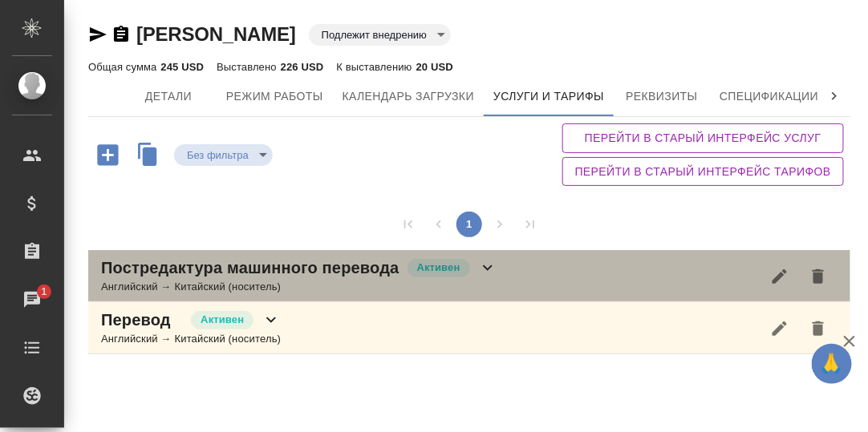
click at [487, 267] on icon at bounding box center [488, 268] width 10 height 6
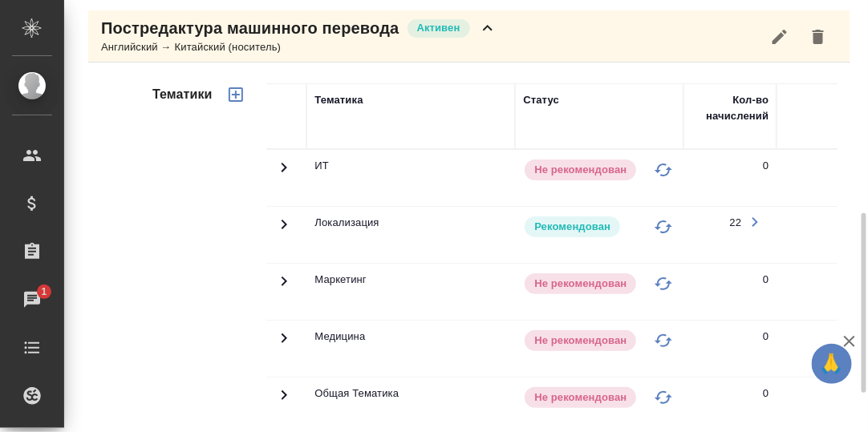
scroll to position [400, 0]
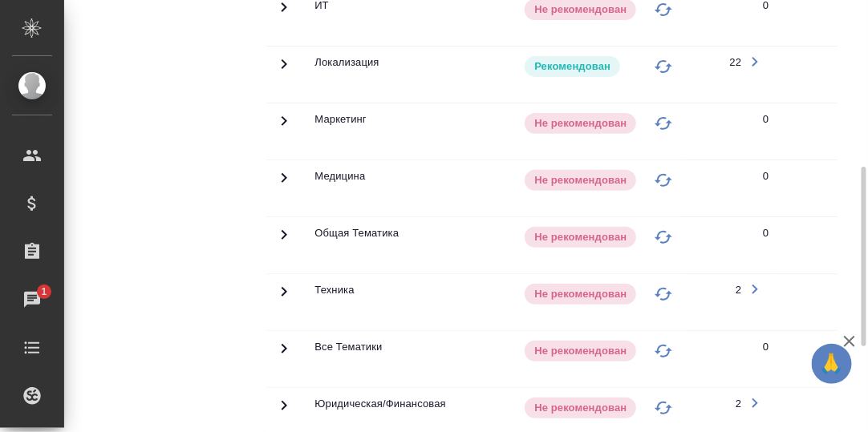
click at [289, 283] on icon at bounding box center [283, 291] width 19 height 19
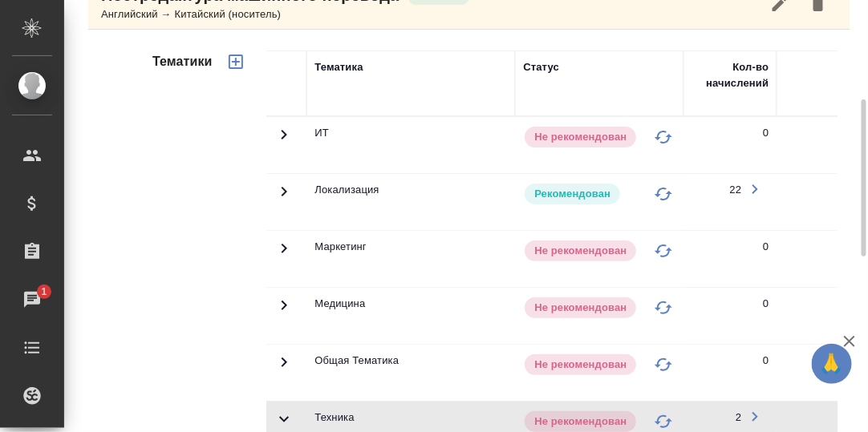
scroll to position [0, 0]
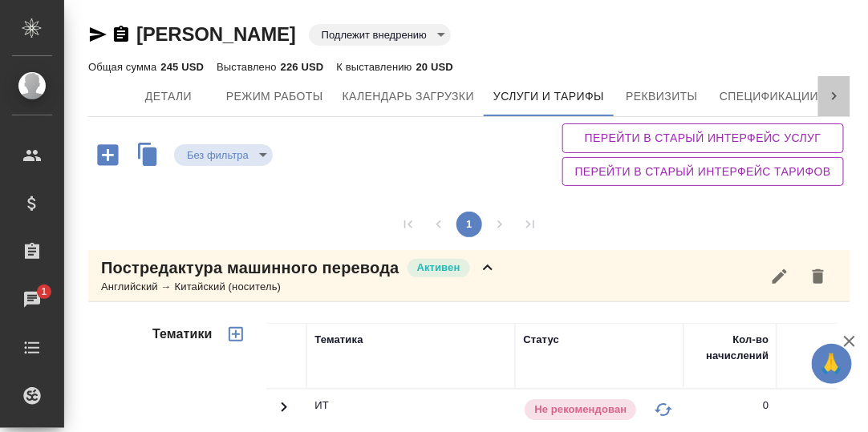
click at [836, 95] on icon at bounding box center [834, 96] width 16 height 16
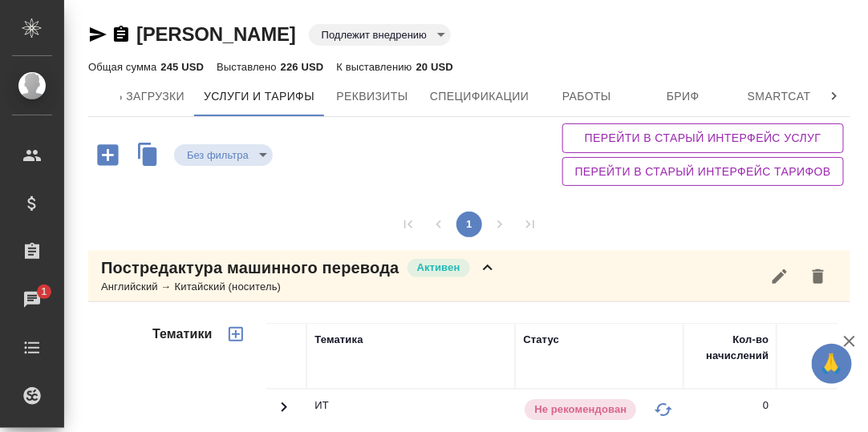
scroll to position [0, 491]
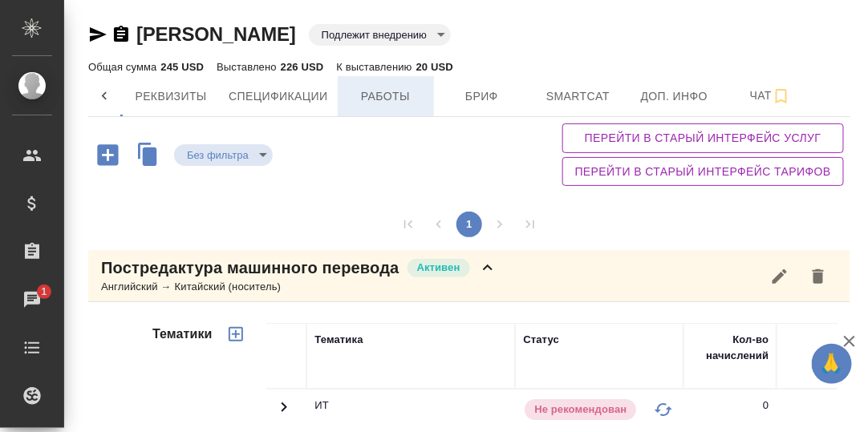
click at [391, 93] on span "Работы" at bounding box center [385, 97] width 77 height 20
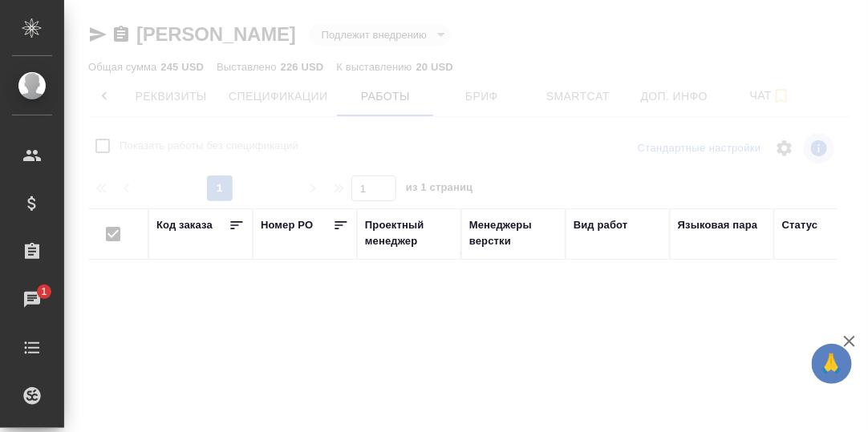
checkbox input "false"
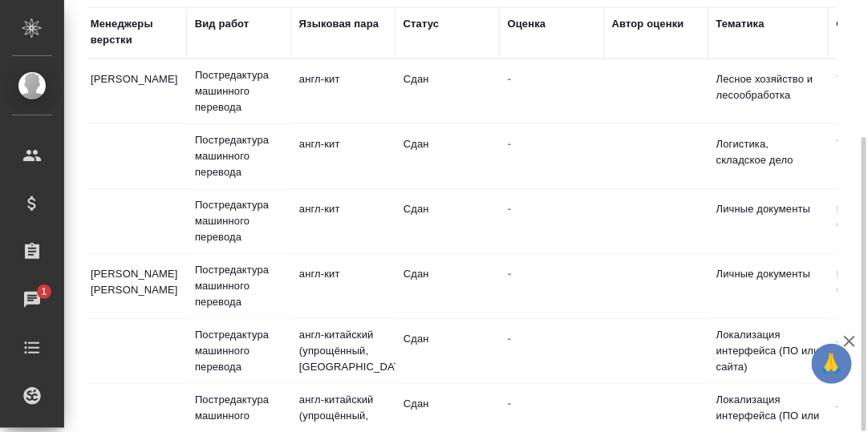
scroll to position [0, 382]
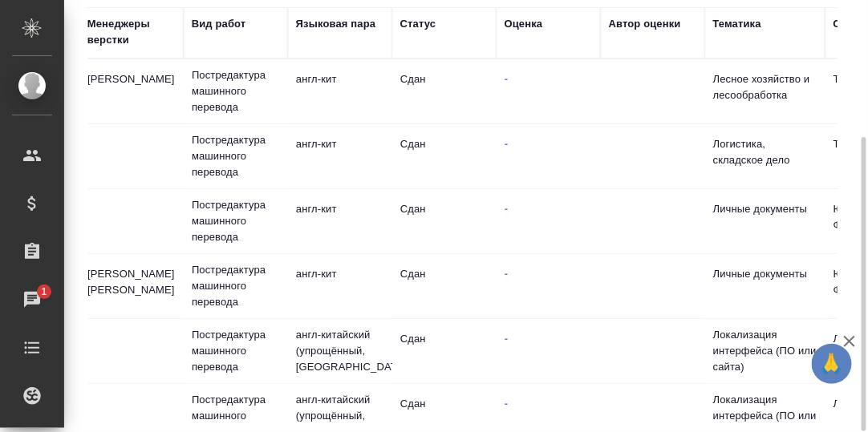
click at [531, 27] on div "Оценка" at bounding box center [523, 24] width 38 height 16
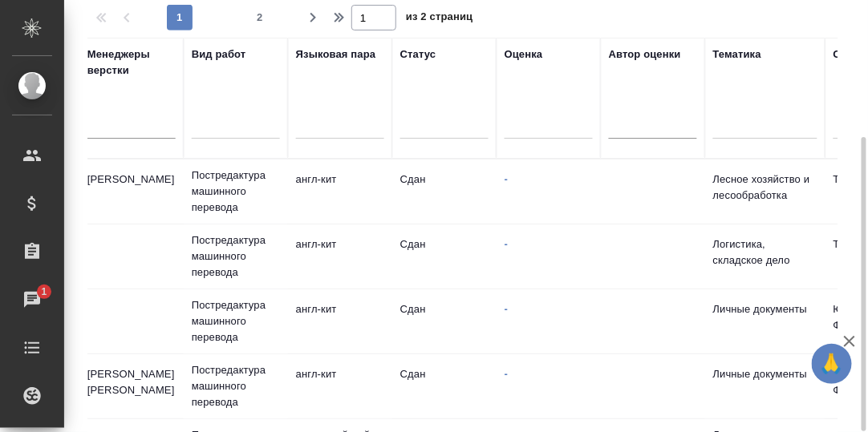
click at [524, 130] on div at bounding box center [548, 122] width 88 height 23
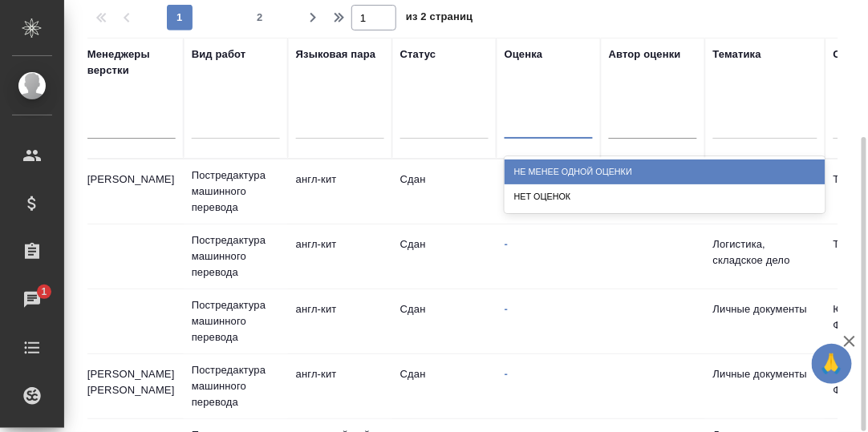
click at [554, 170] on div "Не менее одной оценки" at bounding box center [664, 172] width 321 height 25
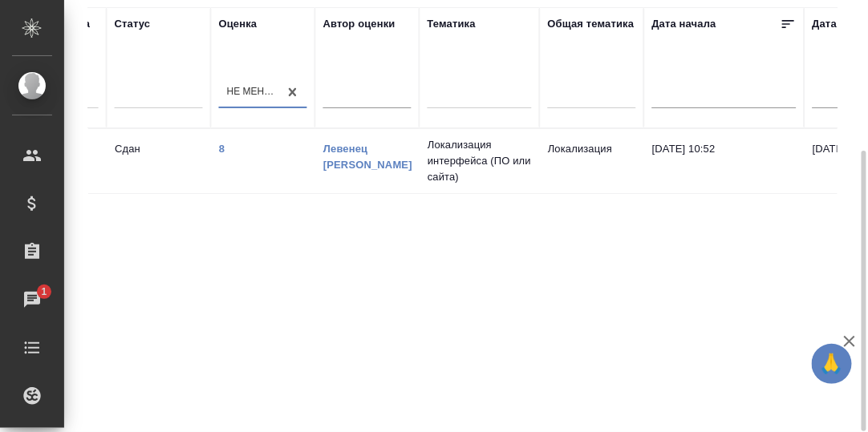
scroll to position [0, 0]
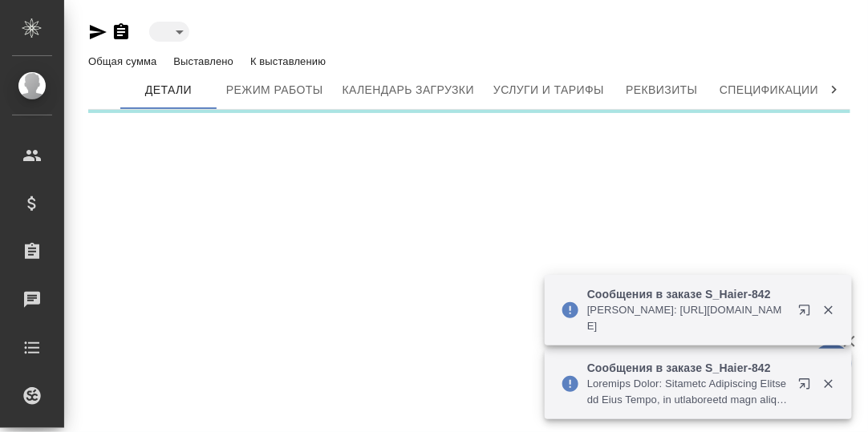
type input "toBeImplemented"
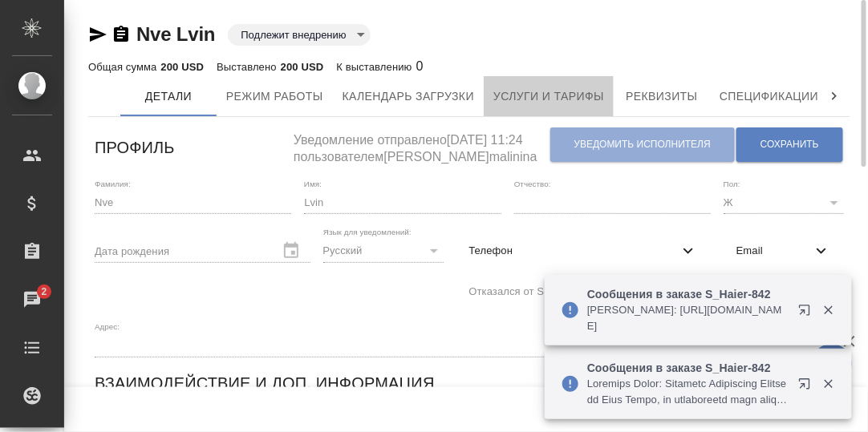
drag, startPoint x: 536, startPoint y: 93, endPoint x: 642, endPoint y: 137, distance: 115.4
click at [536, 93] on span "Услуги и тарифы" at bounding box center [548, 97] width 111 height 20
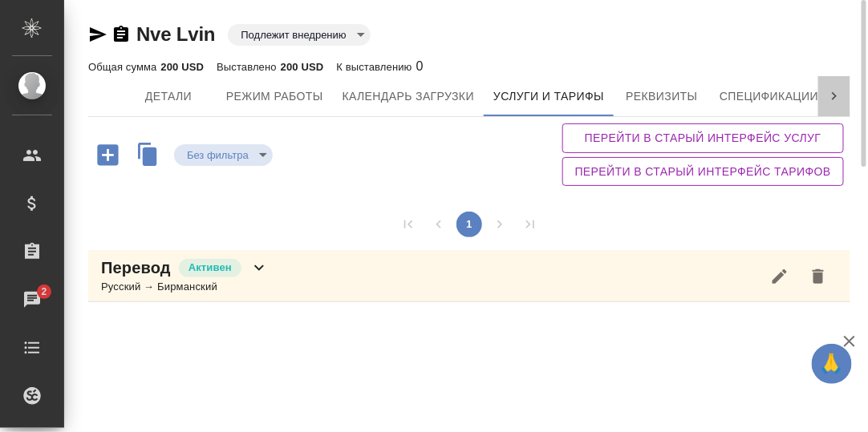
click at [834, 96] on icon at bounding box center [834, 96] width 16 height 16
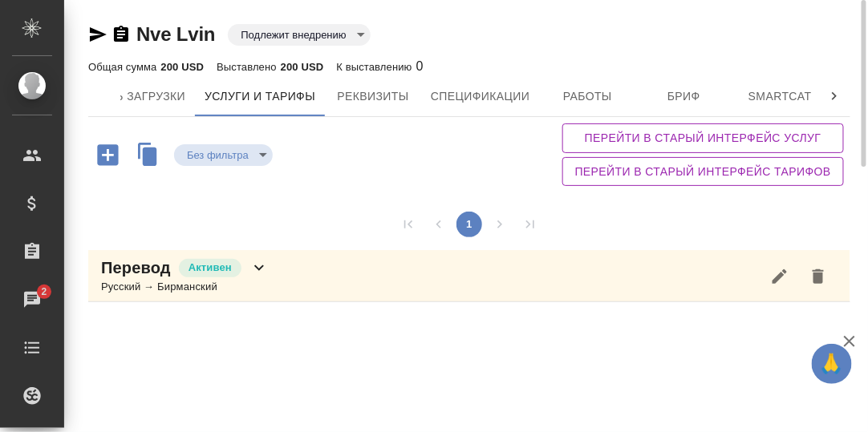
scroll to position [0, 491]
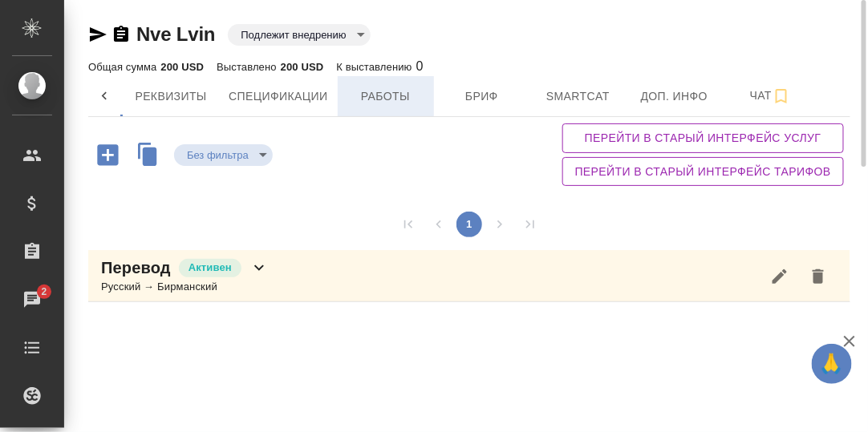
click at [395, 94] on span "Работы" at bounding box center [385, 97] width 77 height 20
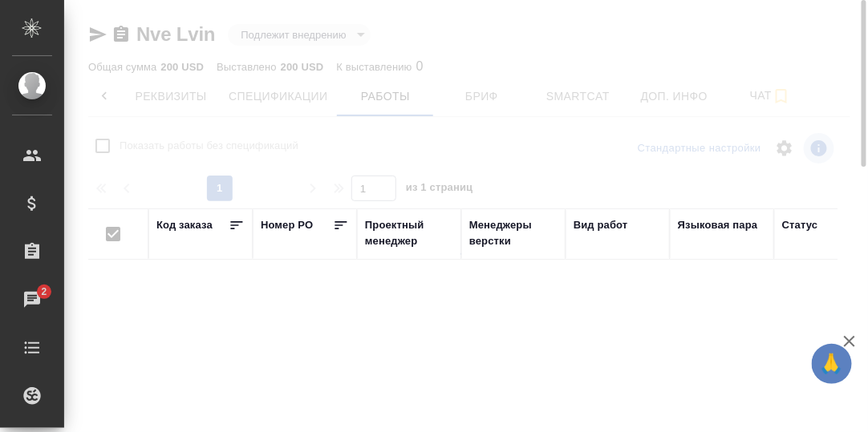
checkbox input "false"
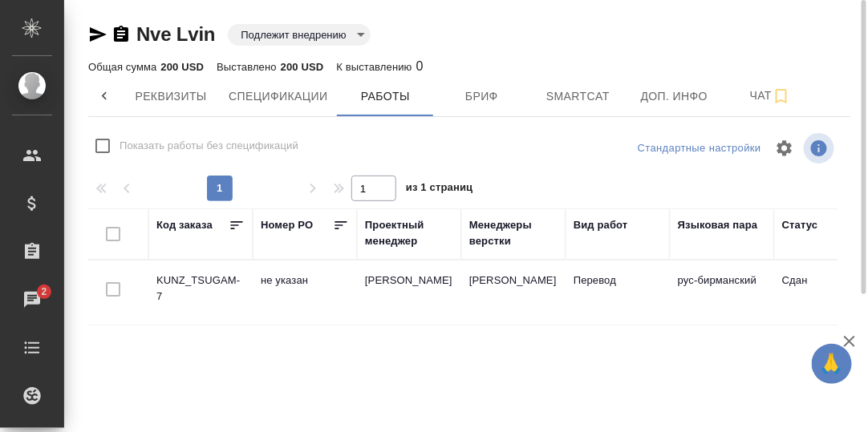
click at [199, 281] on td "KUNZ_TSUGAM-7" at bounding box center [200, 293] width 104 height 56
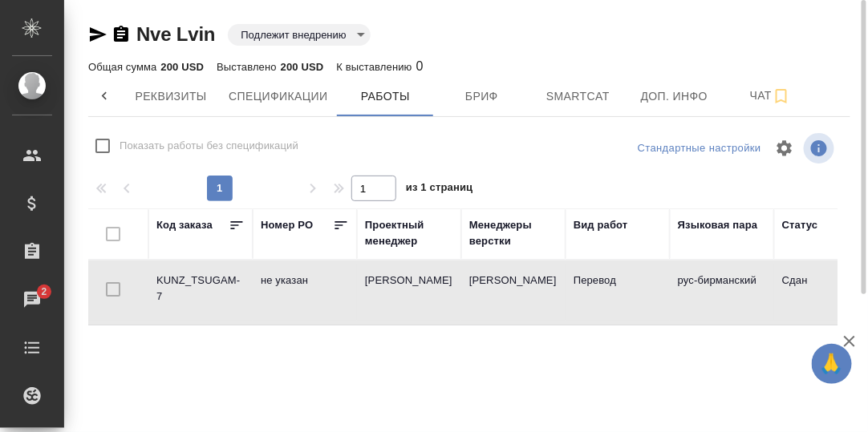
click at [204, 277] on td "KUNZ_TSUGAM-7" at bounding box center [200, 293] width 104 height 56
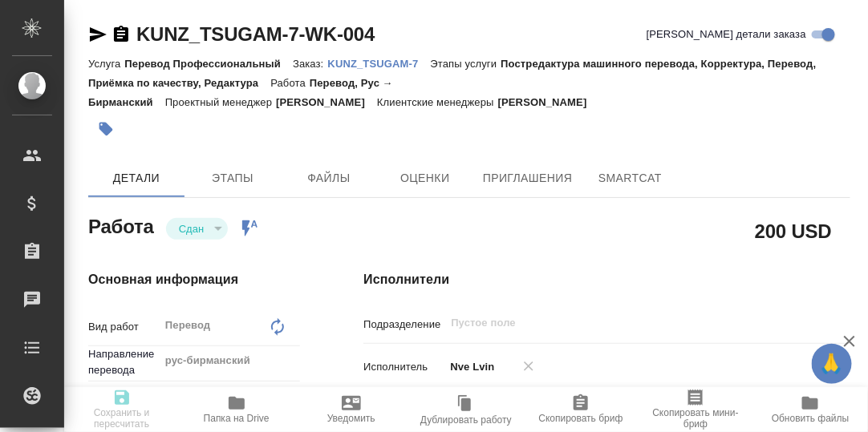
type textarea "x"
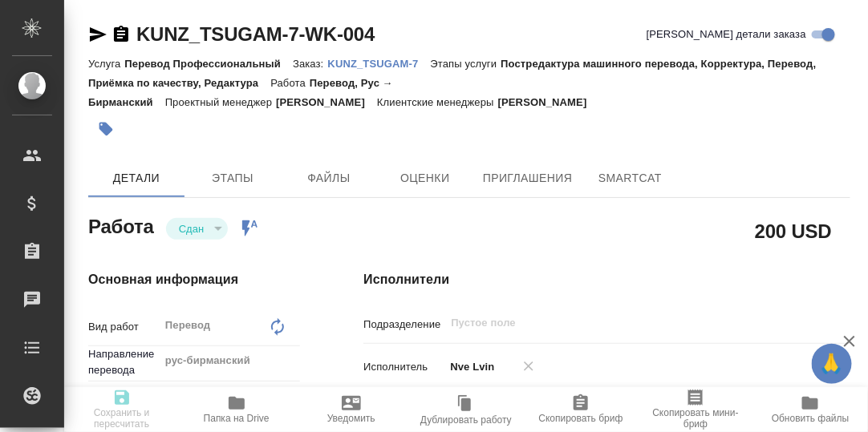
type textarea "x"
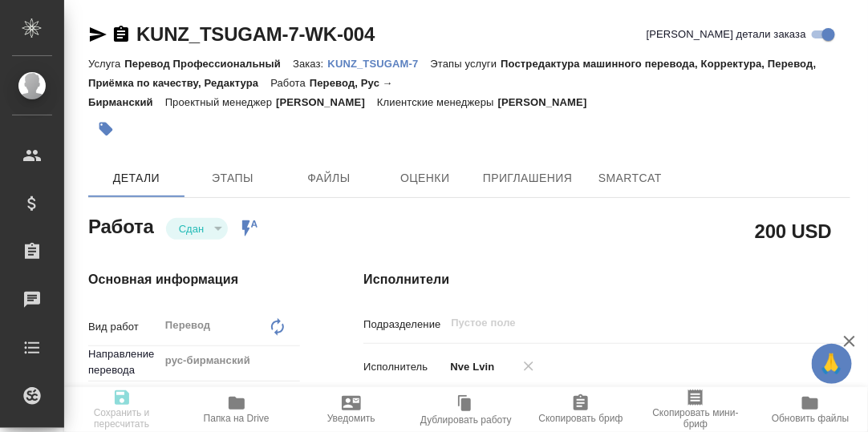
type textarea "x"
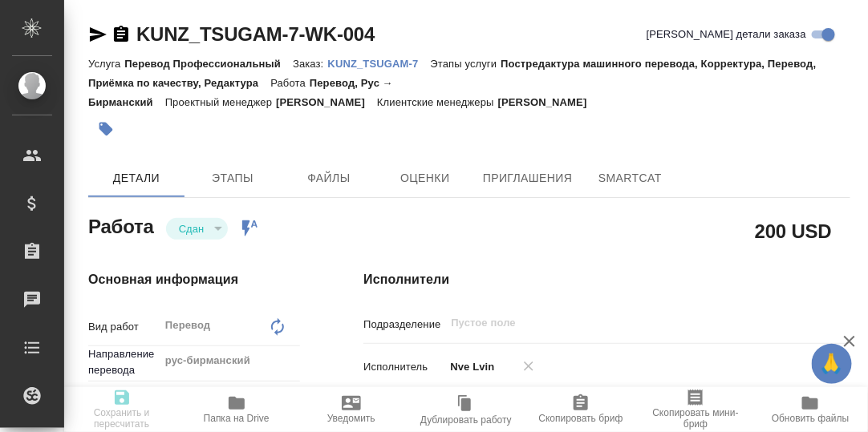
type textarea "x"
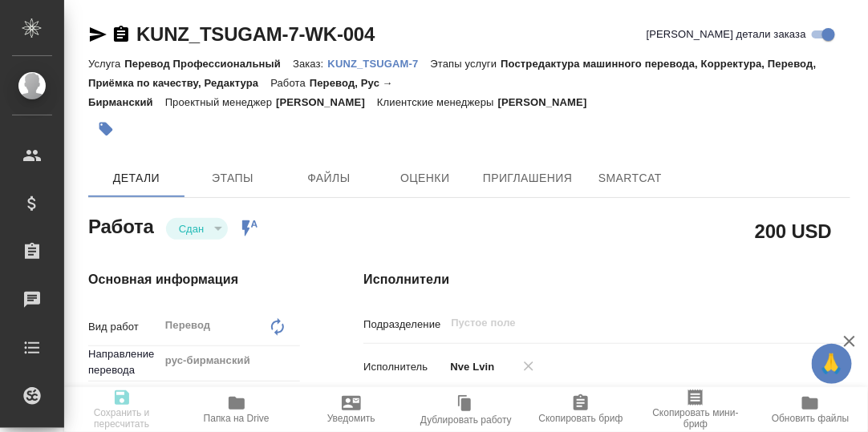
type textarea "x"
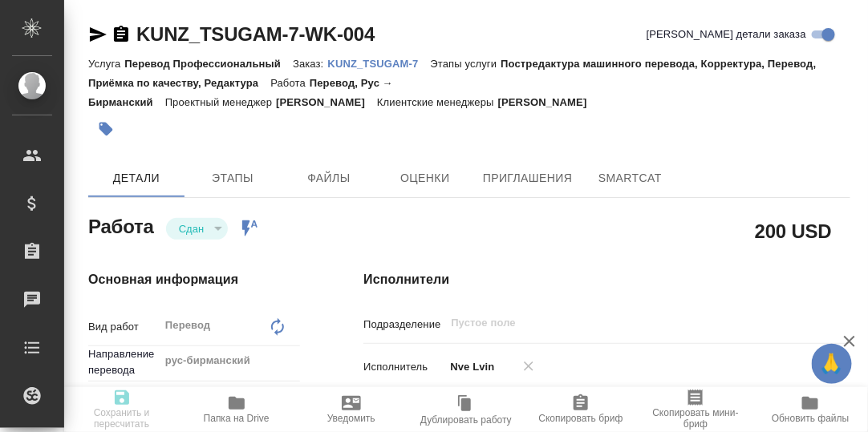
click at [389, 63] on p "KUNZ_TSUGAM-7" at bounding box center [379, 64] width 103 height 12
type textarea "x"
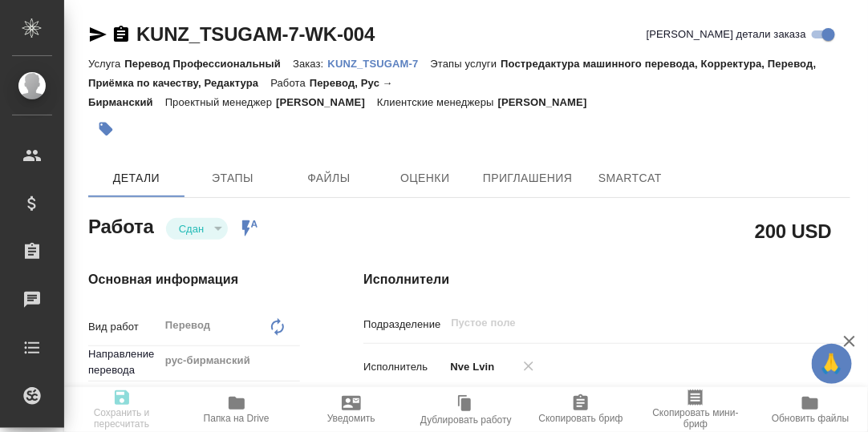
type textarea "x"
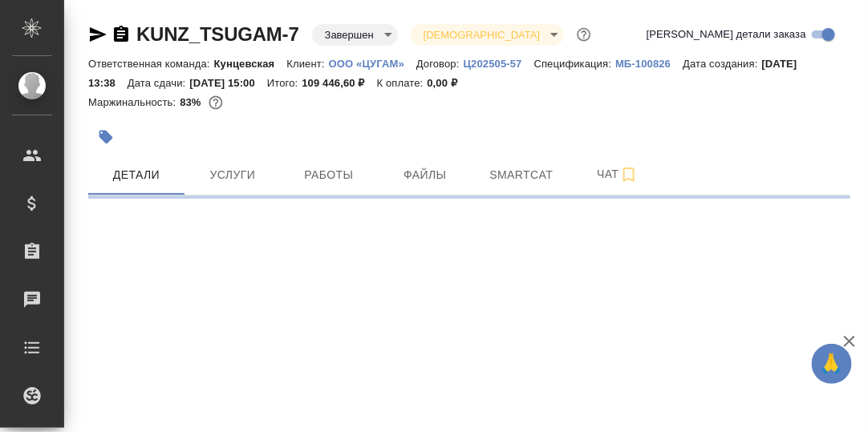
select select "RU"
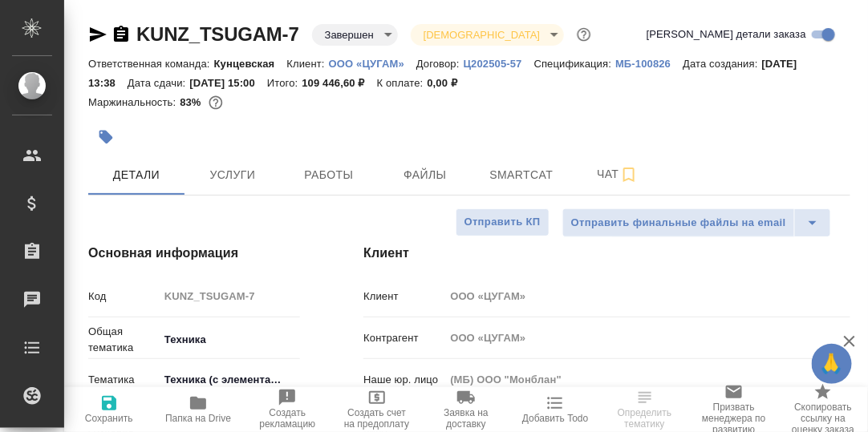
type textarea "x"
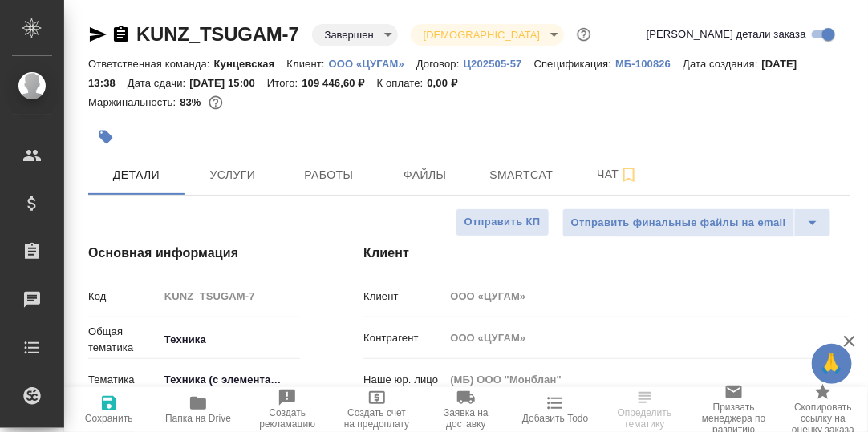
type textarea "x"
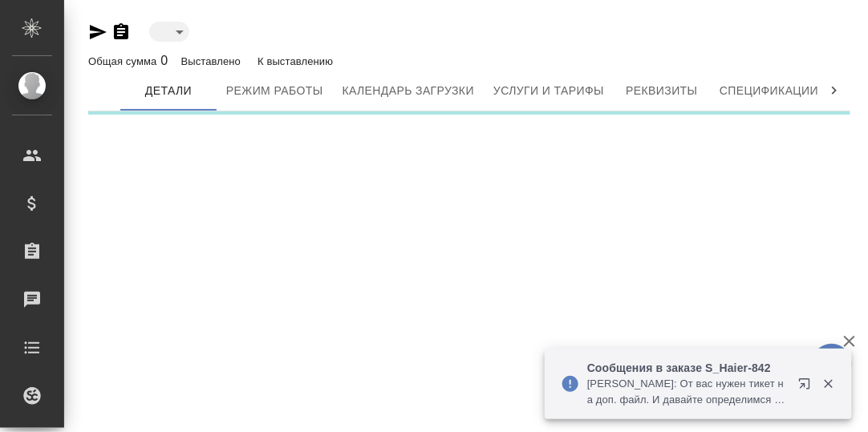
type input "toBeImplemented"
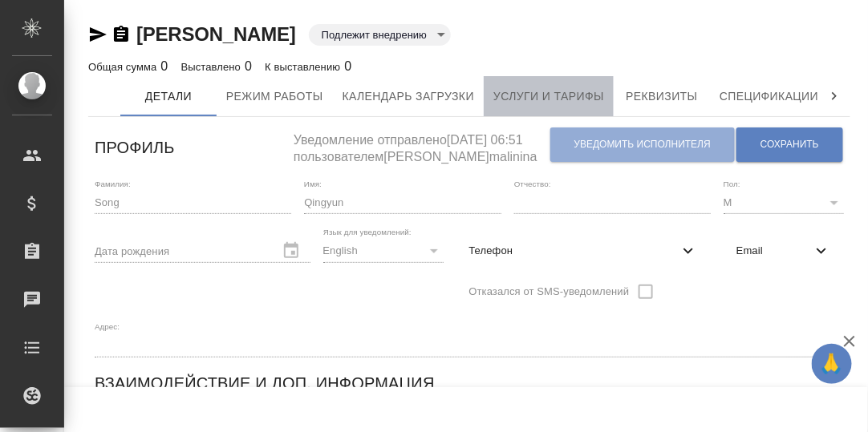
click at [544, 93] on span "Услуги и тарифы" at bounding box center [548, 97] width 111 height 20
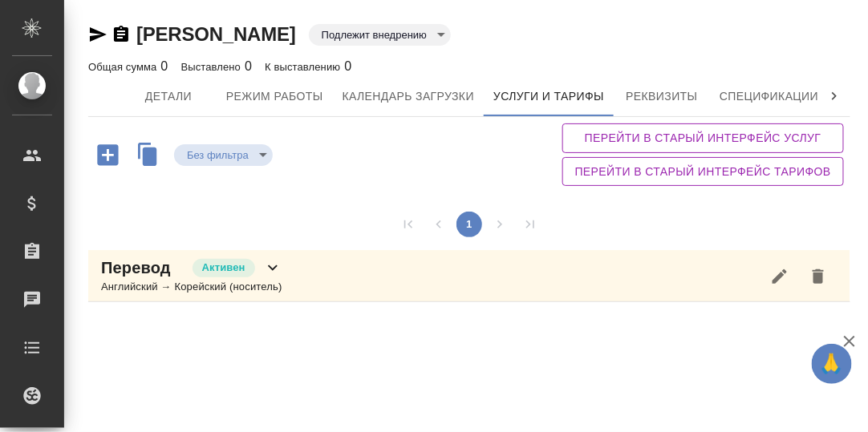
scroll to position [79, 0]
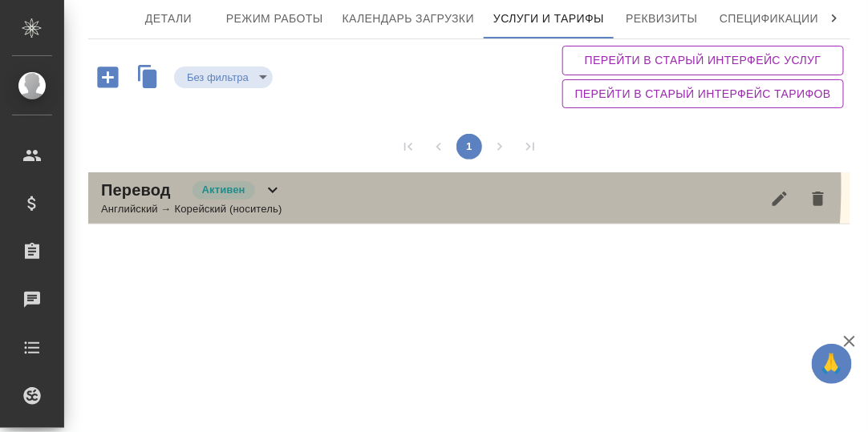
click at [275, 183] on icon at bounding box center [272, 189] width 19 height 19
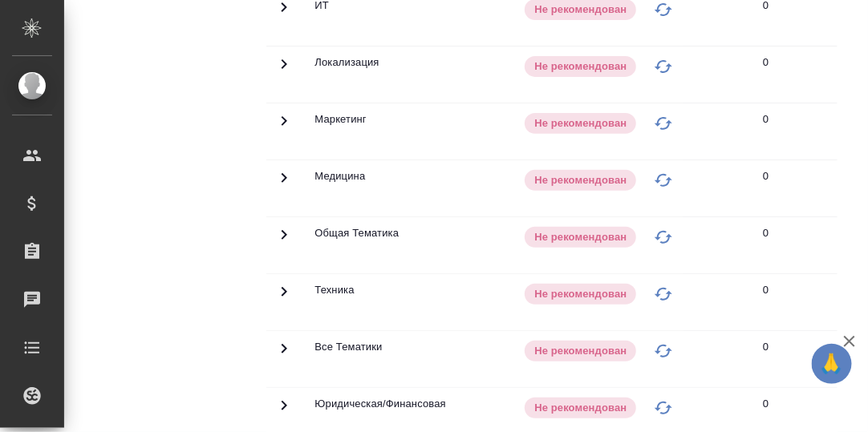
scroll to position [0, 0]
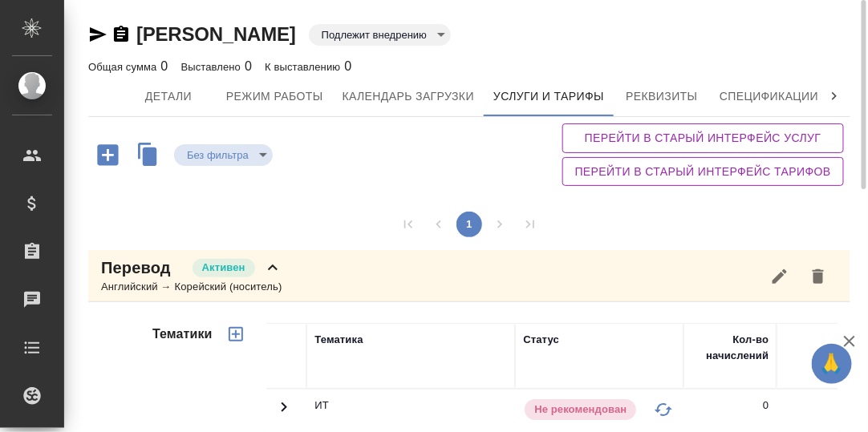
click at [281, 262] on icon at bounding box center [272, 267] width 19 height 19
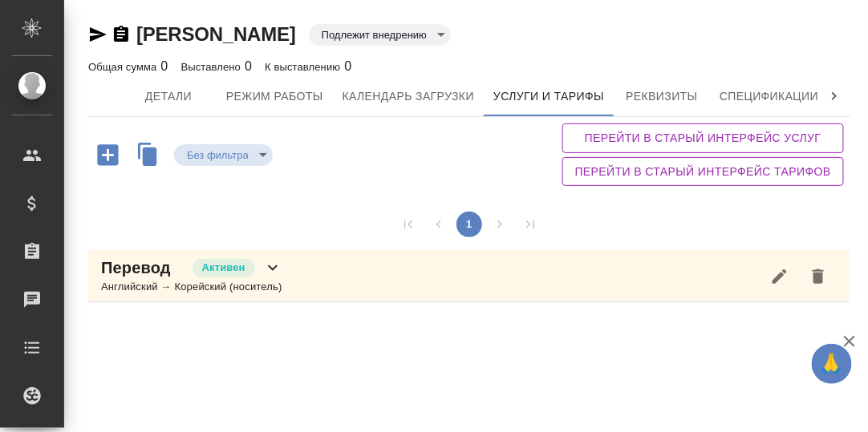
click at [826, 95] on icon at bounding box center [834, 96] width 16 height 16
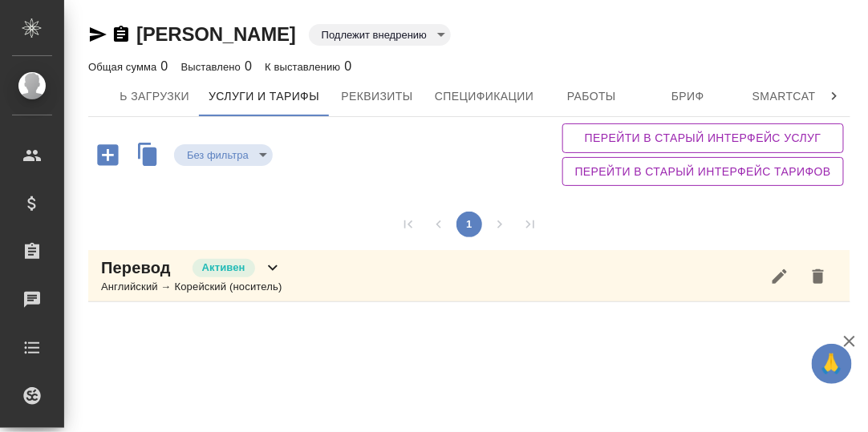
scroll to position [0, 502]
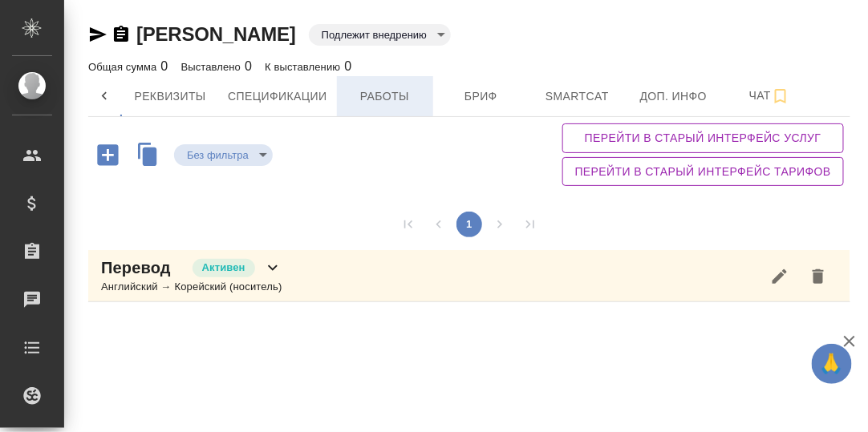
click at [384, 99] on span "Работы" at bounding box center [384, 97] width 77 height 20
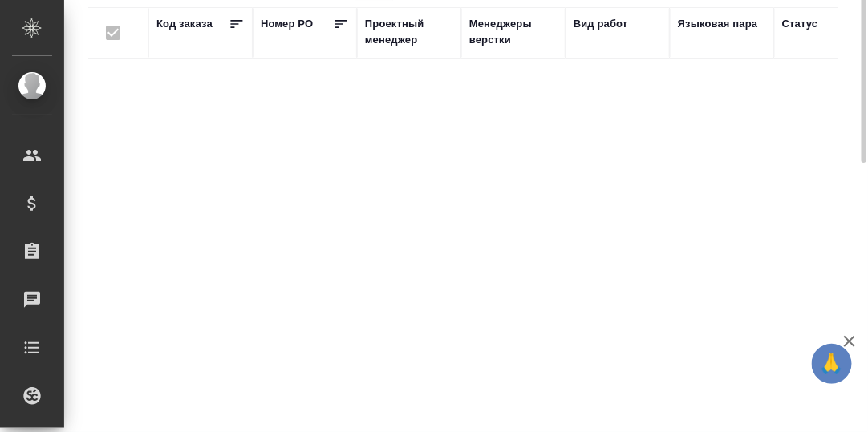
scroll to position [42, 0]
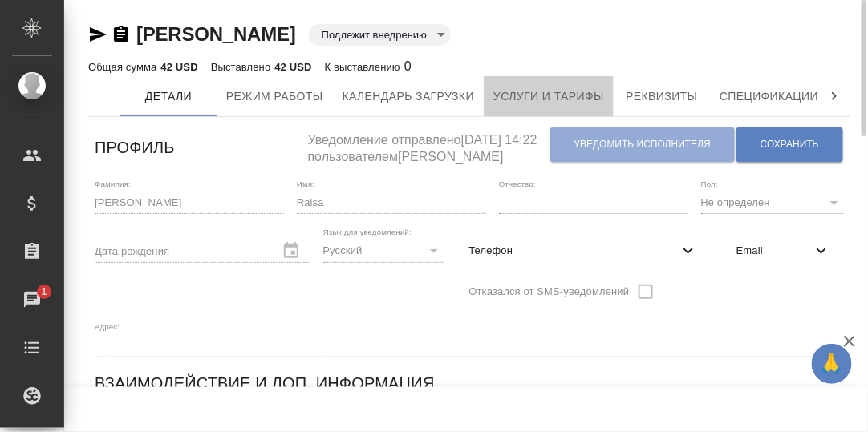
drag, startPoint x: 532, startPoint y: 97, endPoint x: 576, endPoint y: 139, distance: 60.1
click at [534, 98] on span "Услуги и тарифы" at bounding box center [548, 97] width 111 height 20
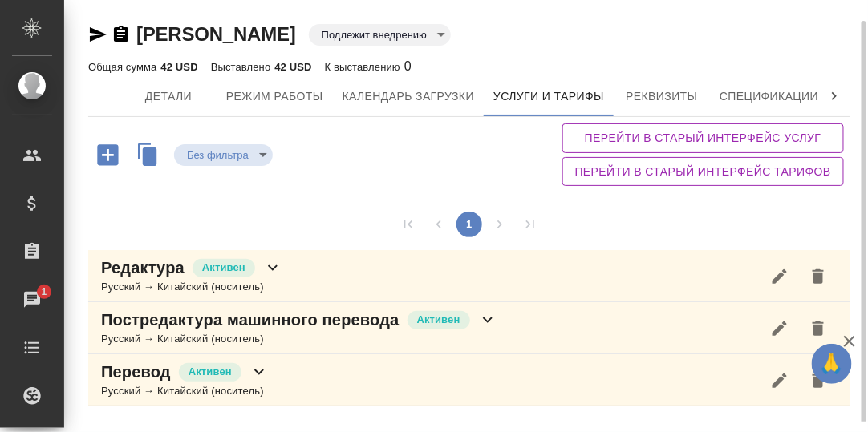
scroll to position [10, 0]
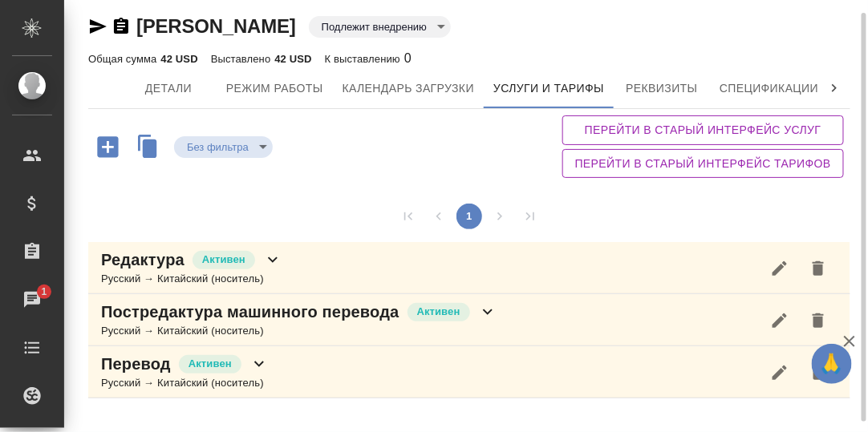
click at [277, 251] on icon at bounding box center [272, 259] width 19 height 19
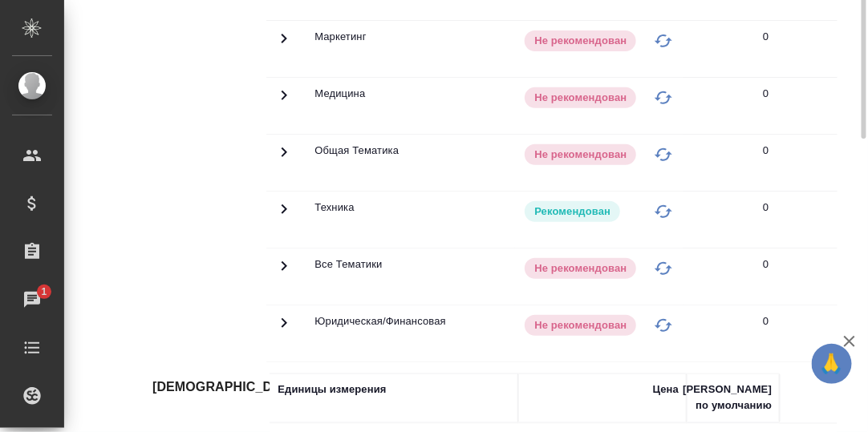
scroll to position [163, 0]
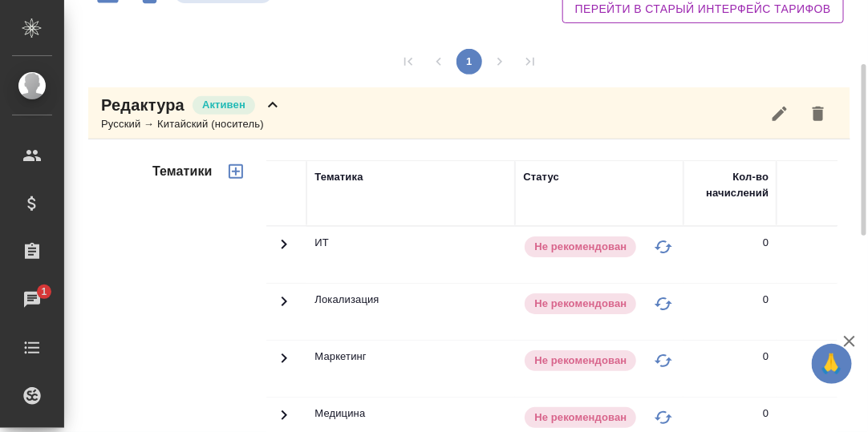
click at [280, 102] on icon at bounding box center [272, 104] width 19 height 19
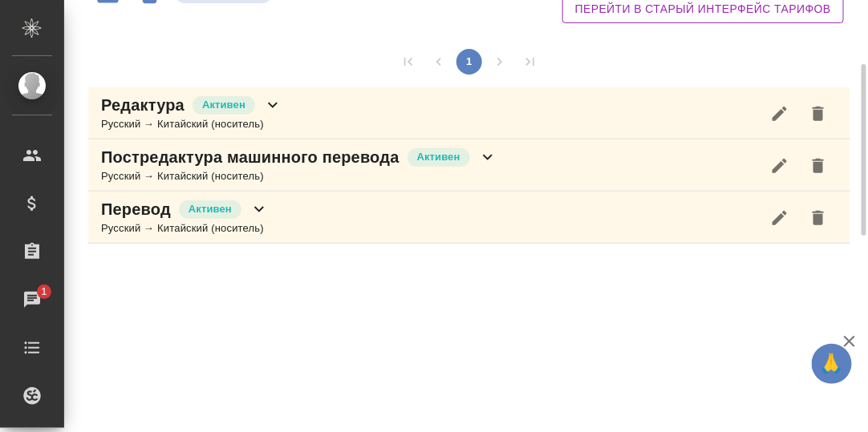
click at [488, 155] on icon at bounding box center [488, 158] width 10 height 6
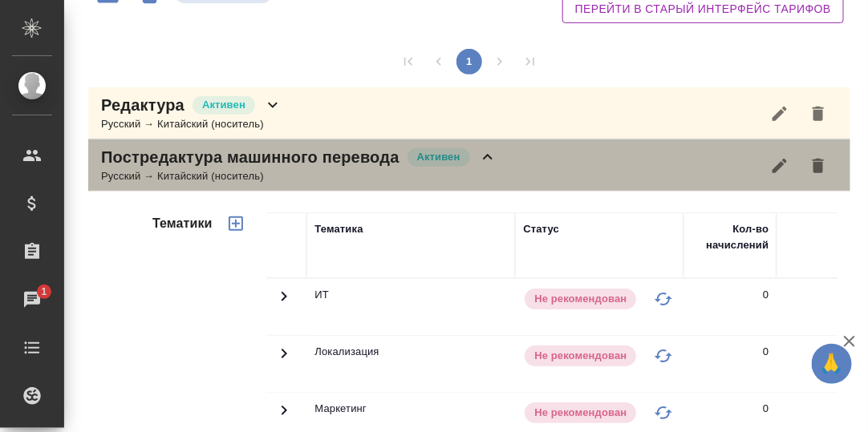
click at [484, 154] on icon at bounding box center [487, 157] width 19 height 19
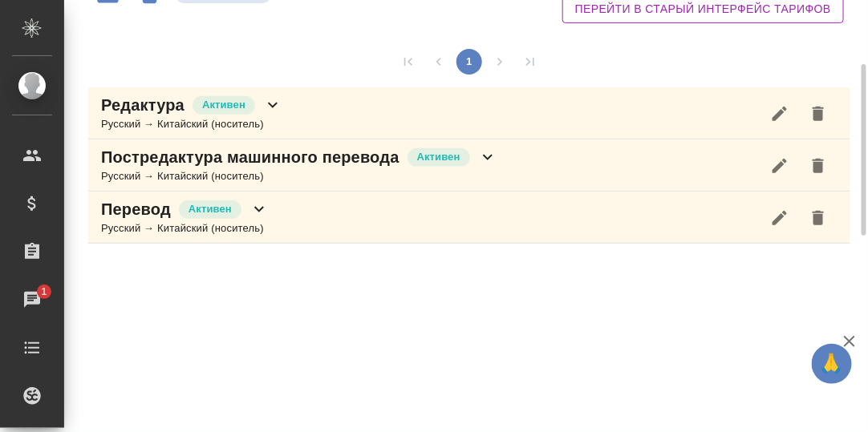
click at [257, 208] on icon at bounding box center [259, 210] width 10 height 6
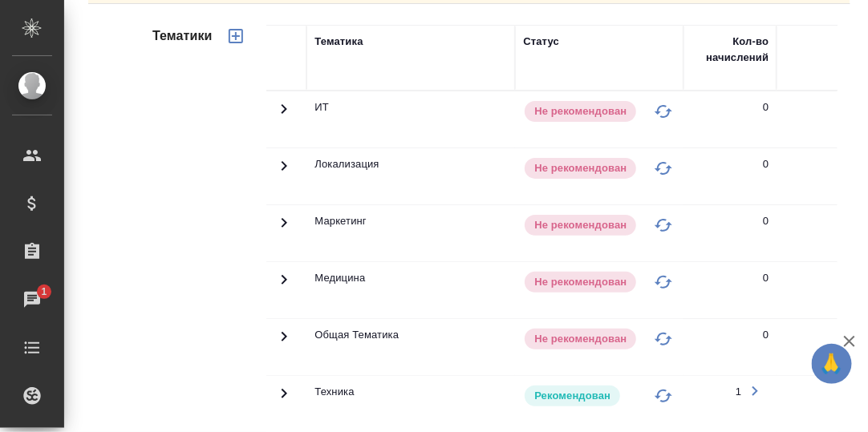
scroll to position [483, 0]
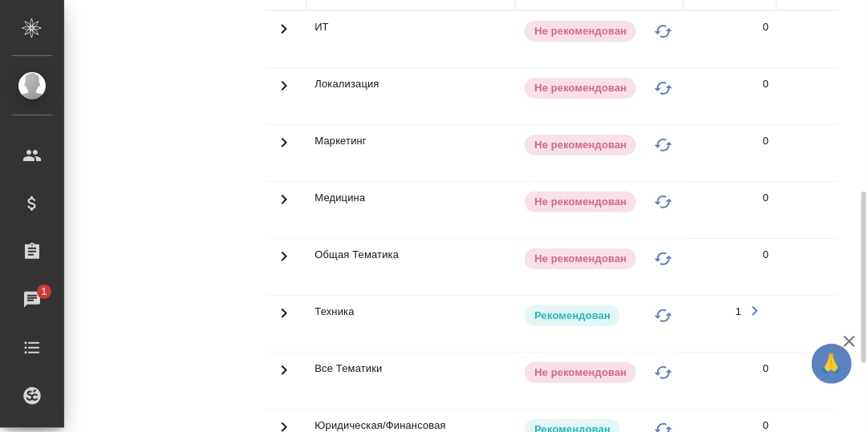
click at [281, 310] on icon at bounding box center [283, 313] width 19 height 19
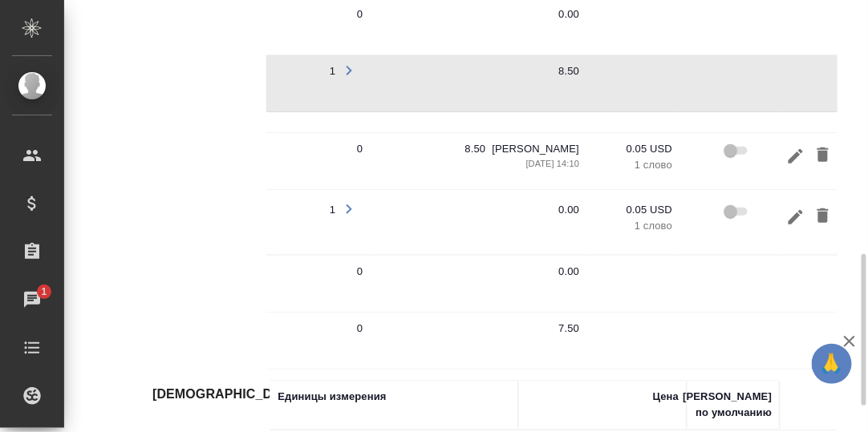
scroll to position [0, 411]
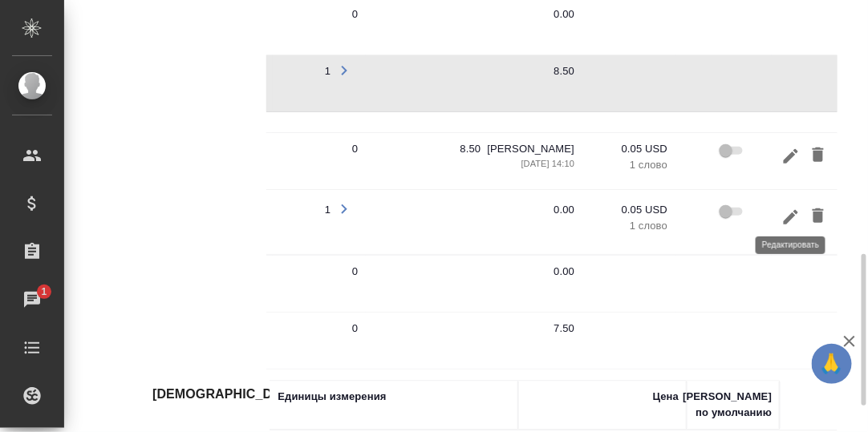
click at [785, 212] on icon "button" at bounding box center [790, 217] width 19 height 19
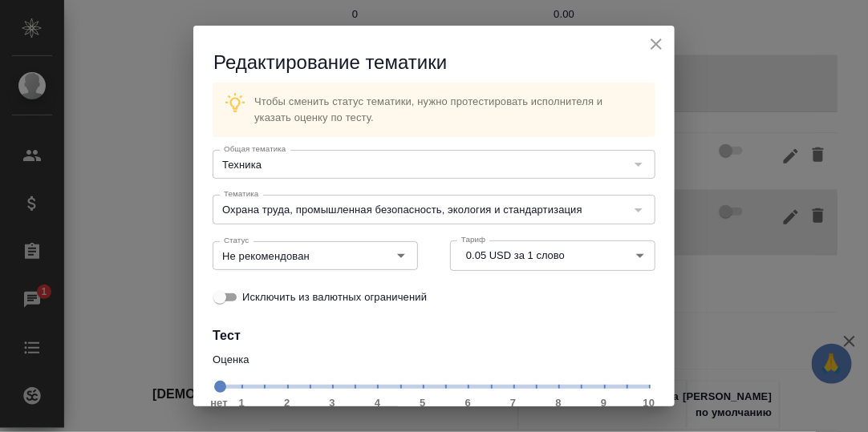
scroll to position [144, 0]
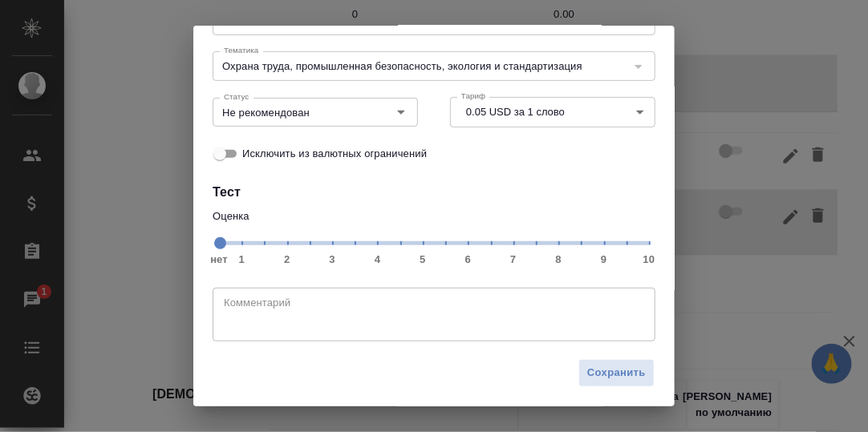
click at [548, 248] on span "нет 1 2 3 4 5 6 7 8 9 10" at bounding box center [434, 242] width 430 height 22
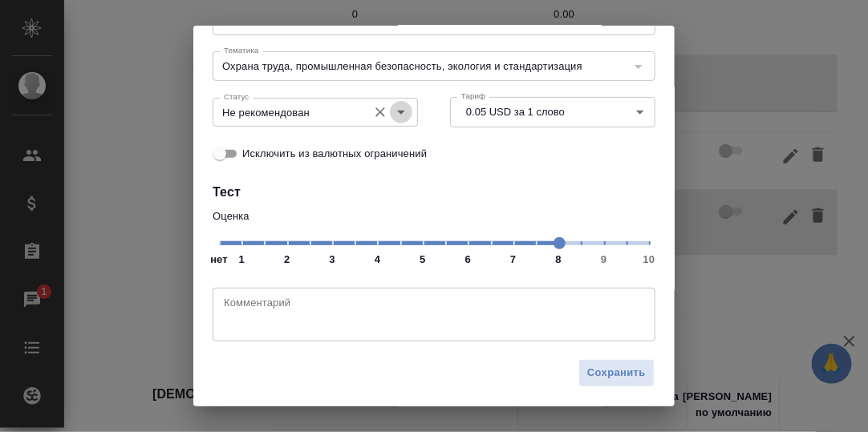
drag, startPoint x: 397, startPoint y: 114, endPoint x: 381, endPoint y: 123, distance: 18.7
click at [396, 115] on icon "Open" at bounding box center [400, 112] width 19 height 19
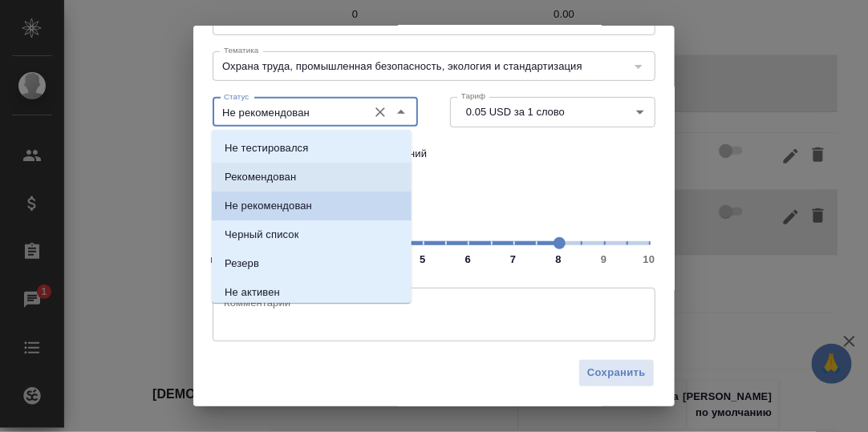
drag, startPoint x: 302, startPoint y: 181, endPoint x: 302, endPoint y: 195, distance: 13.7
click at [302, 184] on li "Рекомендован" at bounding box center [312, 177] width 200 height 29
type input "Рекомендован"
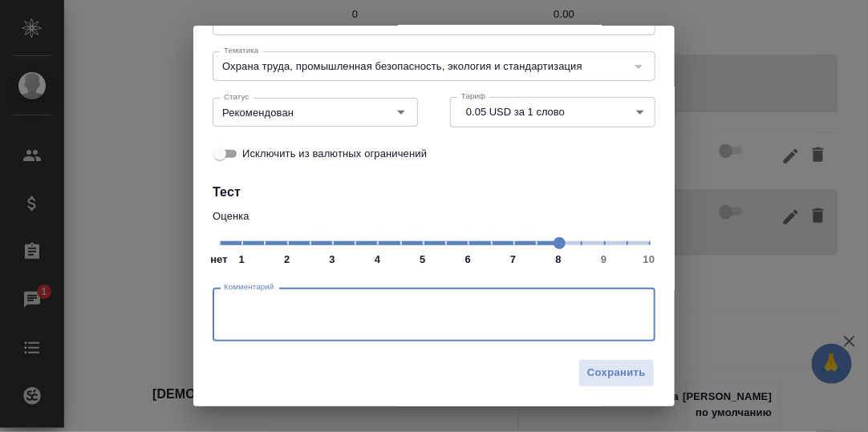
drag, startPoint x: 272, startPoint y: 313, endPoint x: 308, endPoint y: 304, distance: 37.1
click at [273, 314] on textarea at bounding box center [434, 315] width 420 height 37
type textarea "На основании других оценок."
click at [593, 372] on span "Сохранить" at bounding box center [616, 373] width 59 height 18
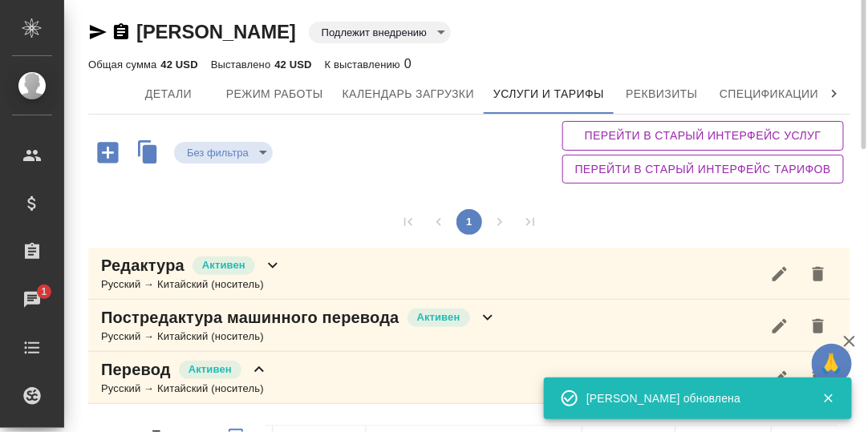
scroll to position [0, 0]
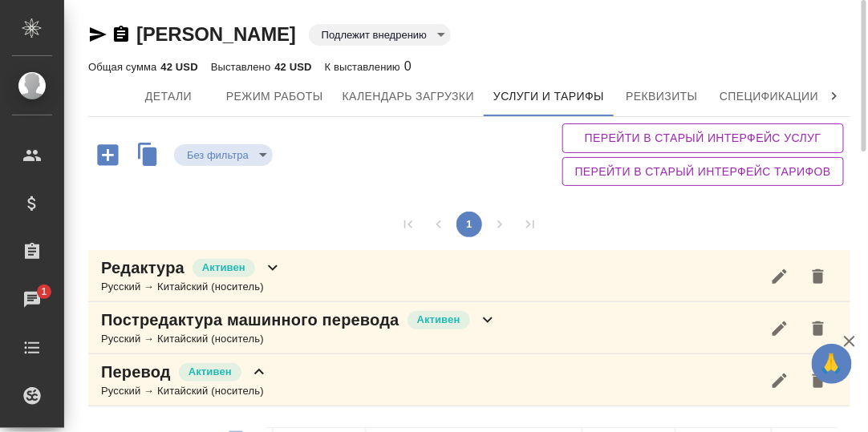
click at [835, 95] on icon at bounding box center [834, 96] width 16 height 16
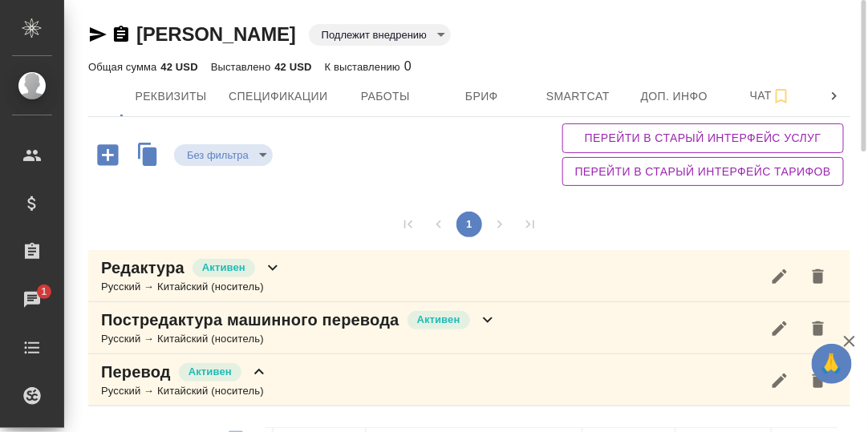
scroll to position [0, 491]
click at [391, 94] on span "Работы" at bounding box center [385, 97] width 77 height 20
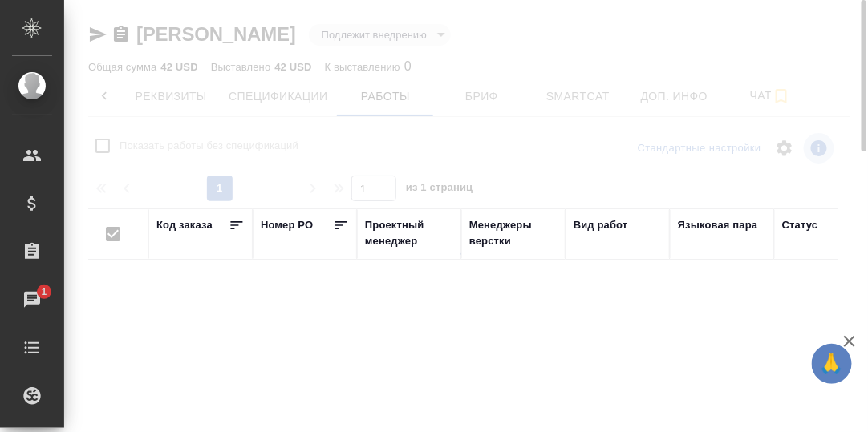
checkbox input "false"
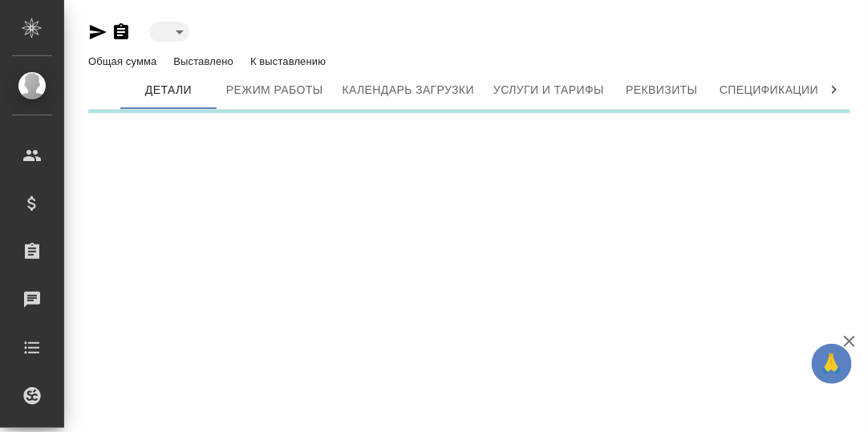
type input "toBeImplemented"
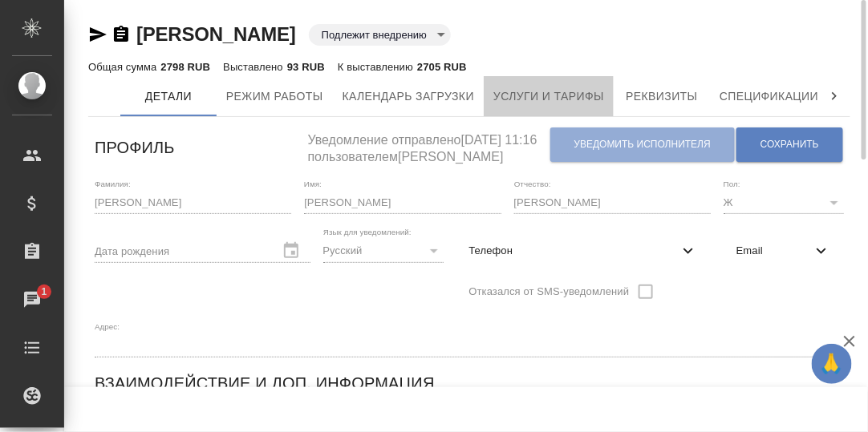
drag, startPoint x: 529, startPoint y: 97, endPoint x: 551, endPoint y: 146, distance: 53.5
click at [529, 97] on span "Услуги и тарифы" at bounding box center [548, 97] width 111 height 20
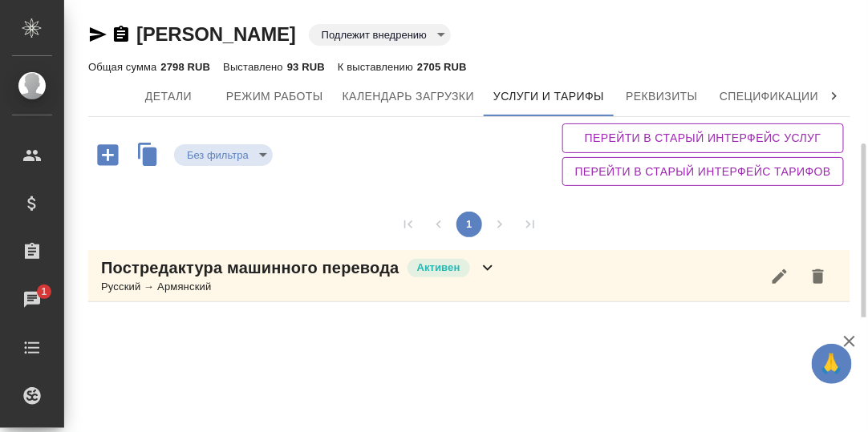
scroll to position [79, 0]
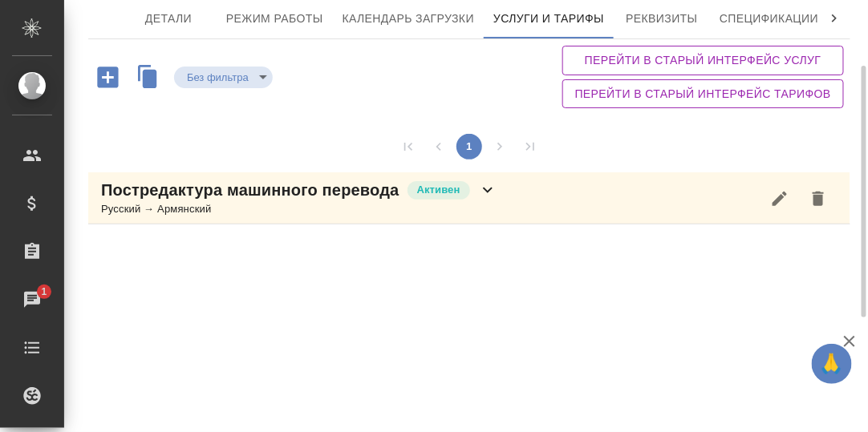
click at [487, 188] on icon at bounding box center [488, 191] width 10 height 6
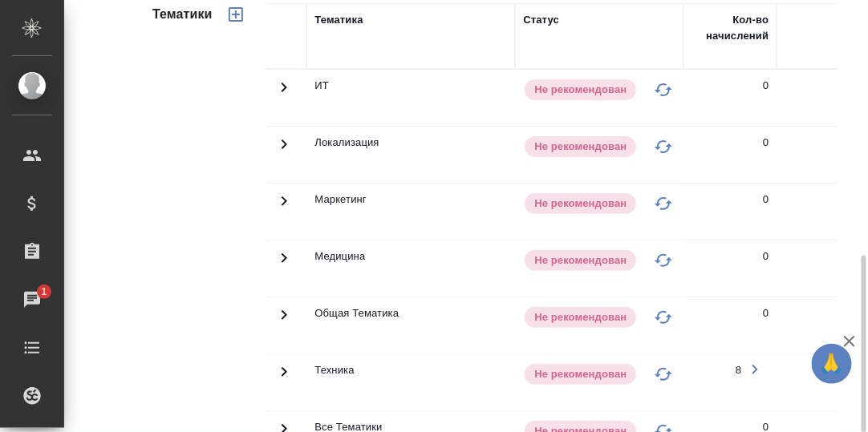
scroll to position [400, 0]
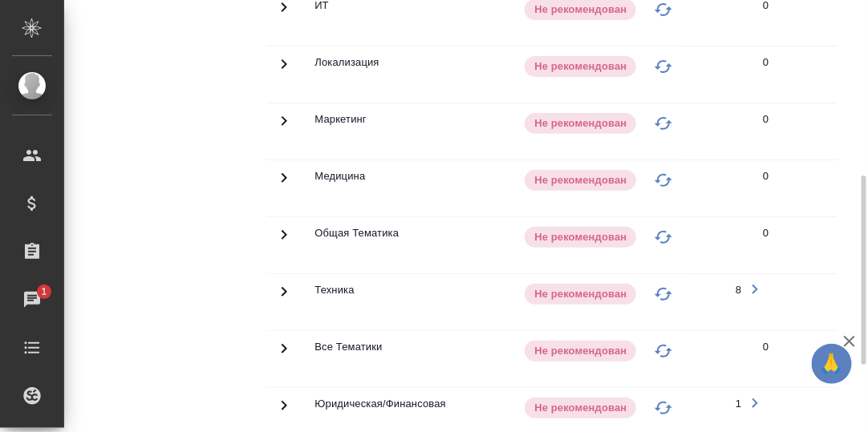
click at [282, 289] on icon at bounding box center [283, 291] width 19 height 19
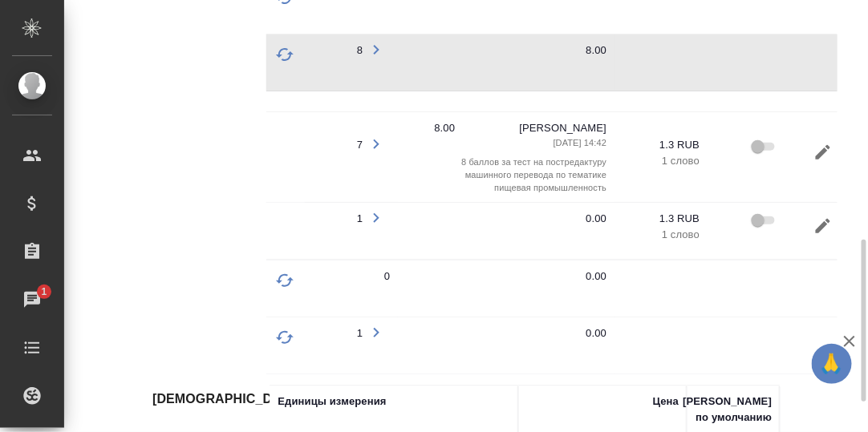
scroll to position [0, 433]
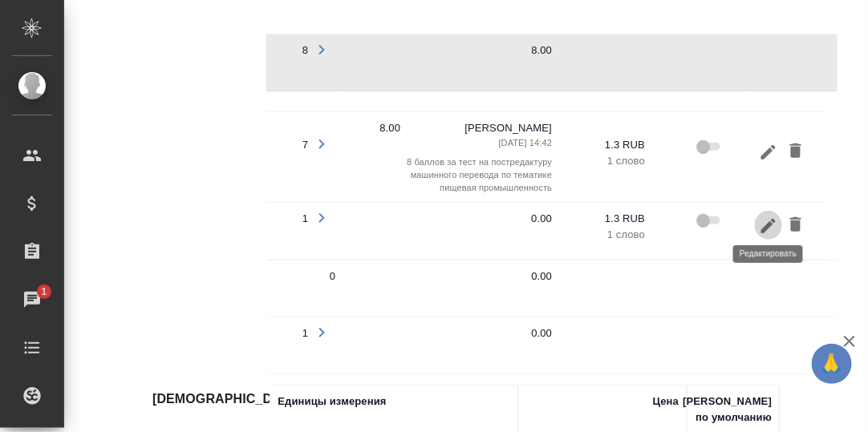
click at [763, 222] on icon "button" at bounding box center [768, 225] width 14 height 14
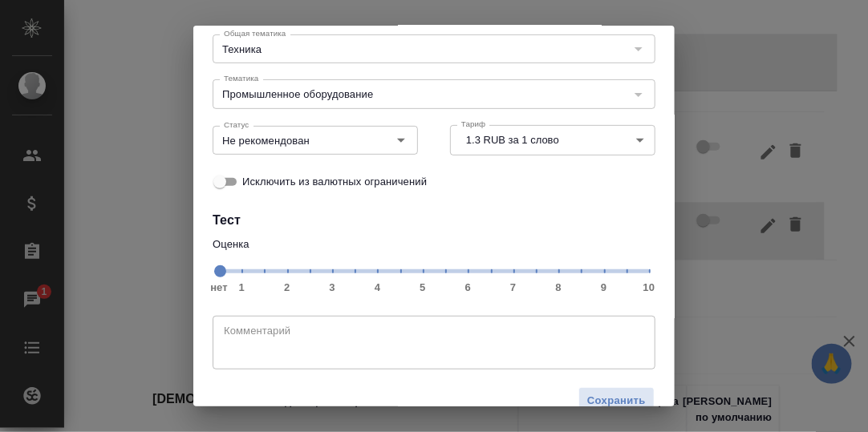
scroll to position [144, 0]
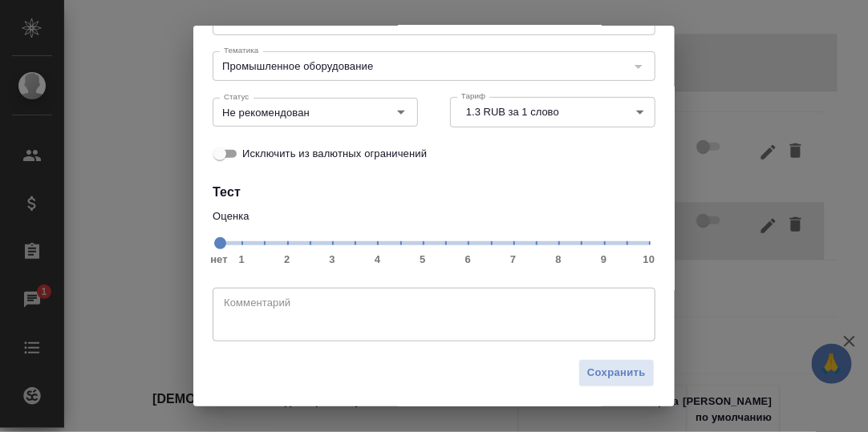
click at [552, 245] on span "нет 1 2 3 4 5 6 7 8 9 10" at bounding box center [434, 242] width 430 height 22
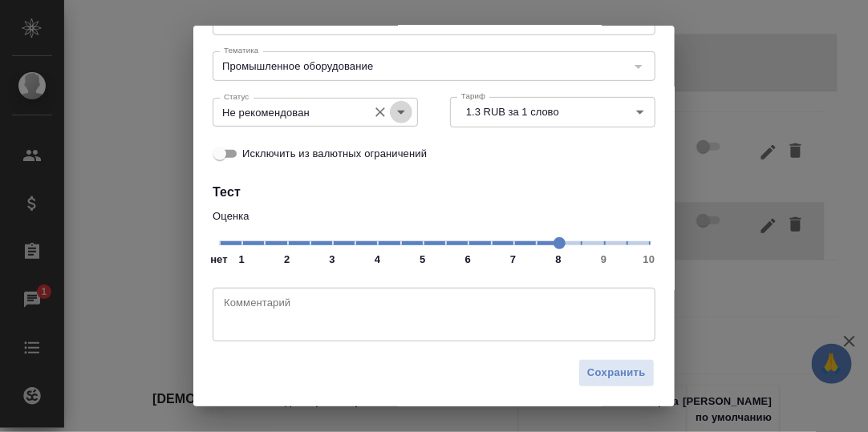
click at [397, 111] on icon "Open" at bounding box center [401, 113] width 8 height 4
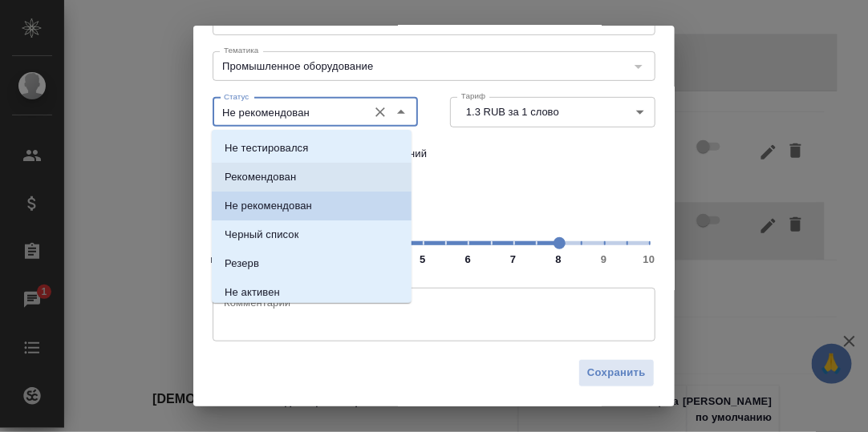
click at [293, 178] on p "Рекомендован" at bounding box center [260, 177] width 71 height 16
type input "Рекомендован"
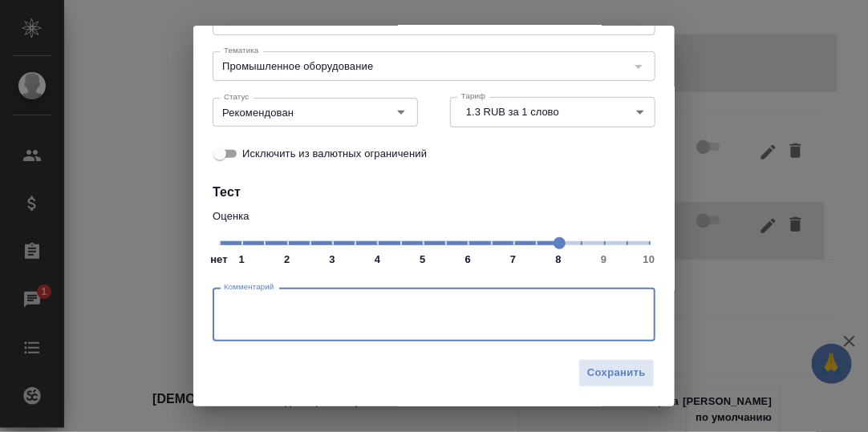
click at [244, 306] on textarea at bounding box center [434, 315] width 420 height 37
type textarea "Нужно проверять."
click at [603, 373] on span "Сохранить" at bounding box center [616, 373] width 59 height 18
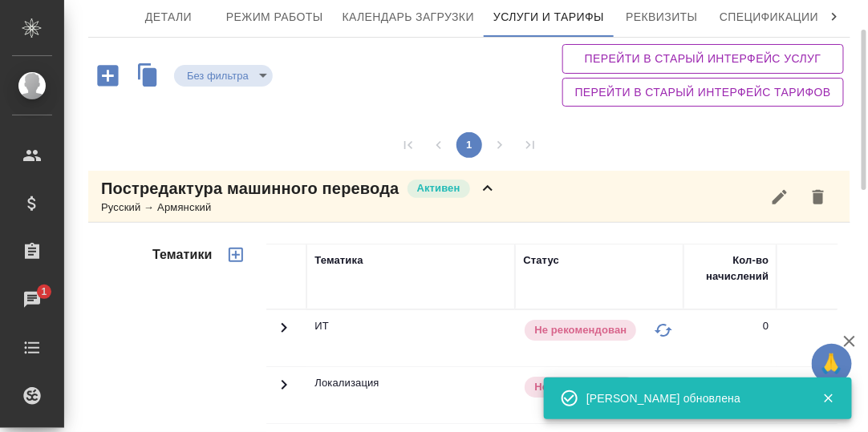
scroll to position [0, 0]
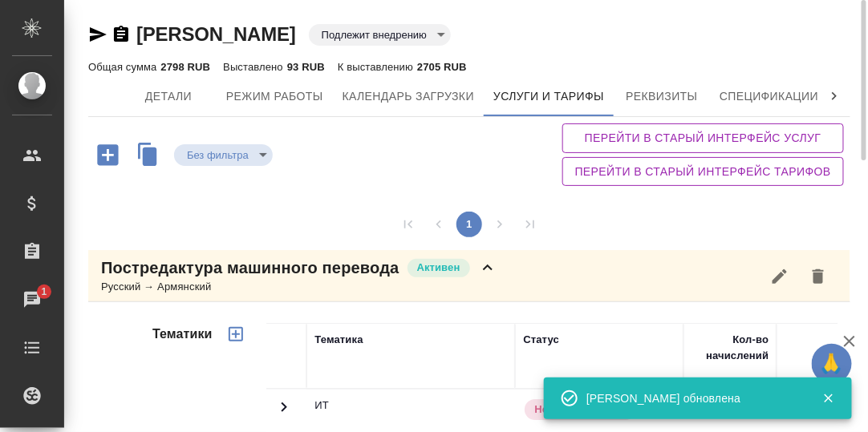
click at [491, 266] on icon at bounding box center [488, 268] width 10 height 6
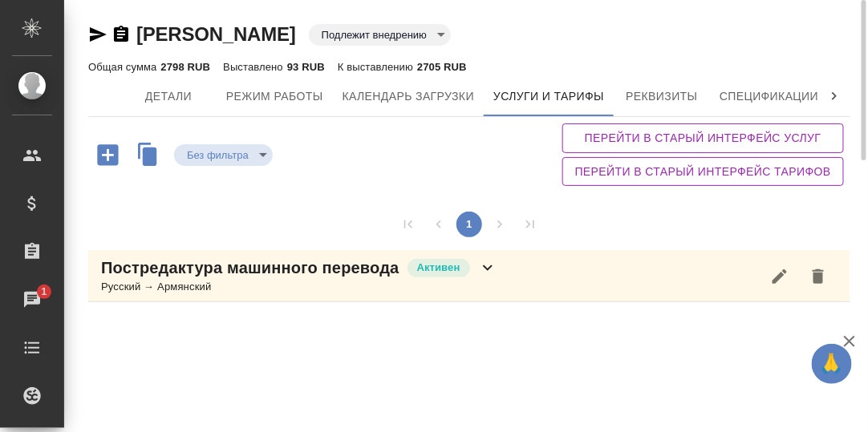
click at [836, 97] on icon at bounding box center [834, 96] width 16 height 16
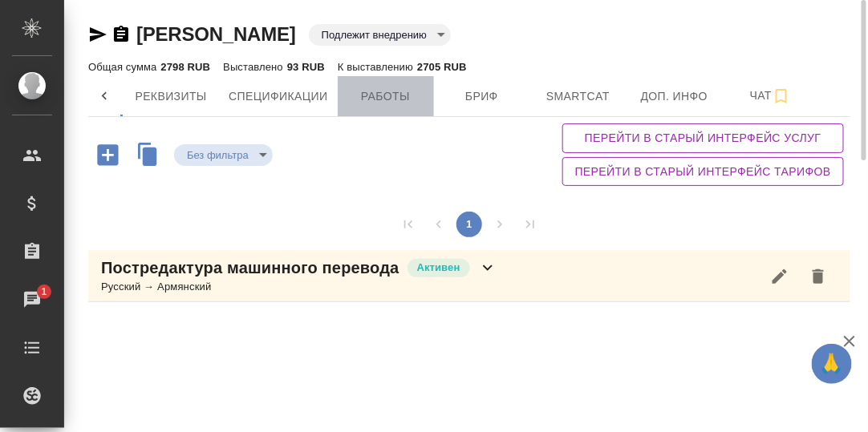
drag, startPoint x: 391, startPoint y: 98, endPoint x: 516, endPoint y: 131, distance: 130.1
click at [392, 99] on span "Работы" at bounding box center [385, 97] width 77 height 20
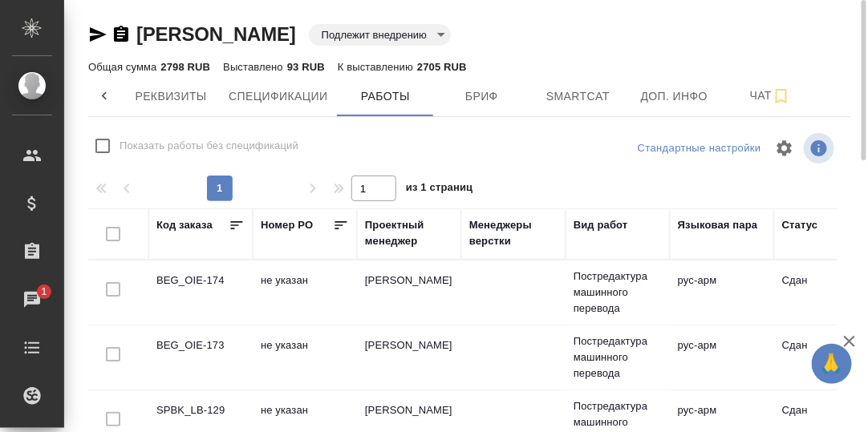
checkbox input "false"
click at [105, 93] on icon at bounding box center [104, 96] width 5 height 8
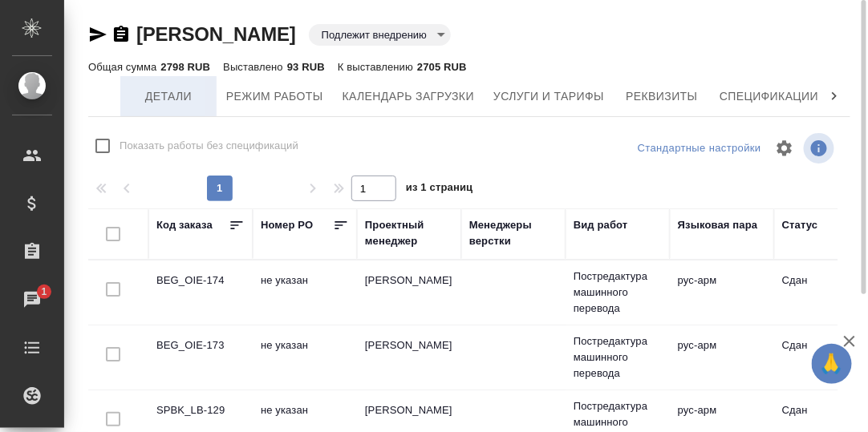
click at [178, 96] on span "Детали" at bounding box center [168, 97] width 77 height 20
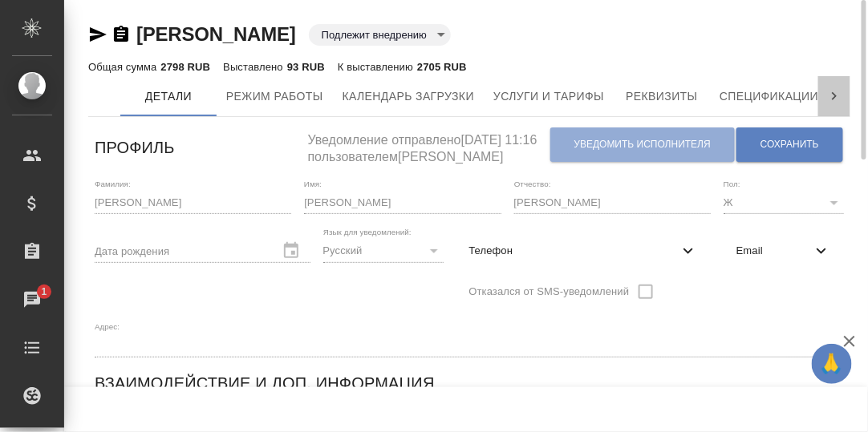
click at [834, 93] on icon at bounding box center [834, 96] width 16 height 16
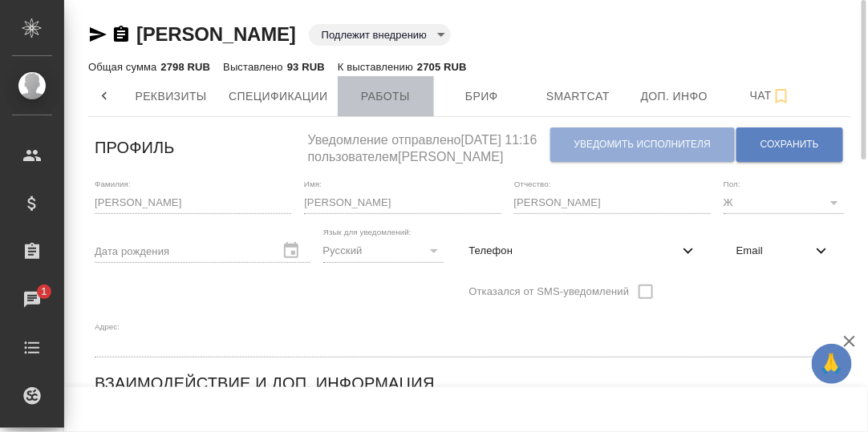
click at [390, 99] on span "Работы" at bounding box center [385, 97] width 77 height 20
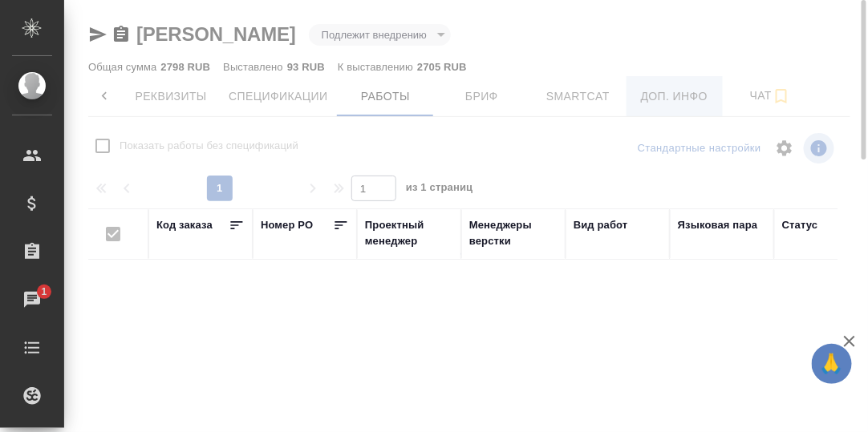
checkbox input "false"
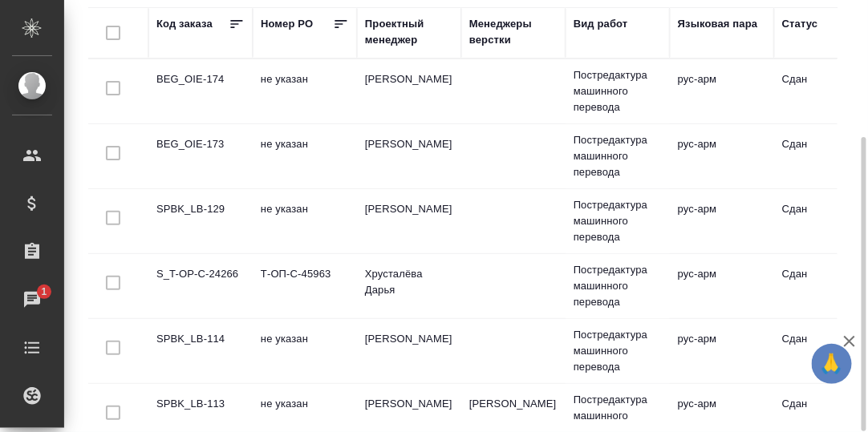
drag, startPoint x: 194, startPoint y: 78, endPoint x: 382, endPoint y: 103, distance: 190.1
click at [195, 78] on td "BEG_OIE-174" at bounding box center [200, 91] width 104 height 56
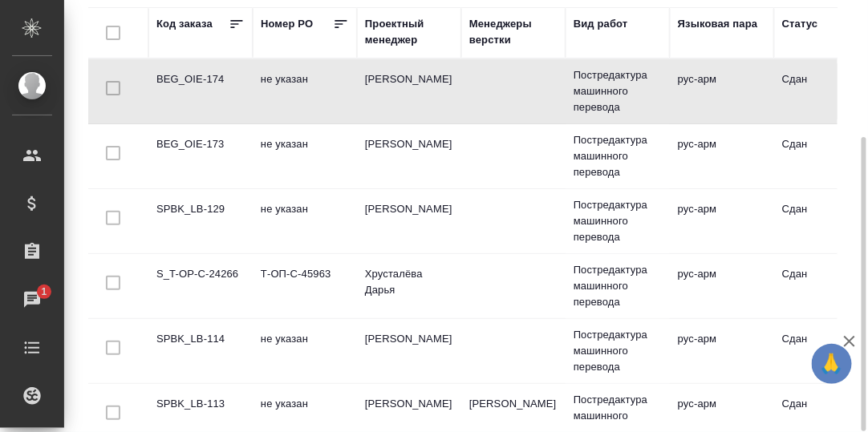
click at [188, 76] on td "BEG_OIE-174" at bounding box center [200, 91] width 104 height 56
click at [191, 77] on td "BEG_OIE-174" at bounding box center [200, 91] width 104 height 56
click at [193, 269] on td "S_T-OP-C-24266" at bounding box center [200, 286] width 104 height 56
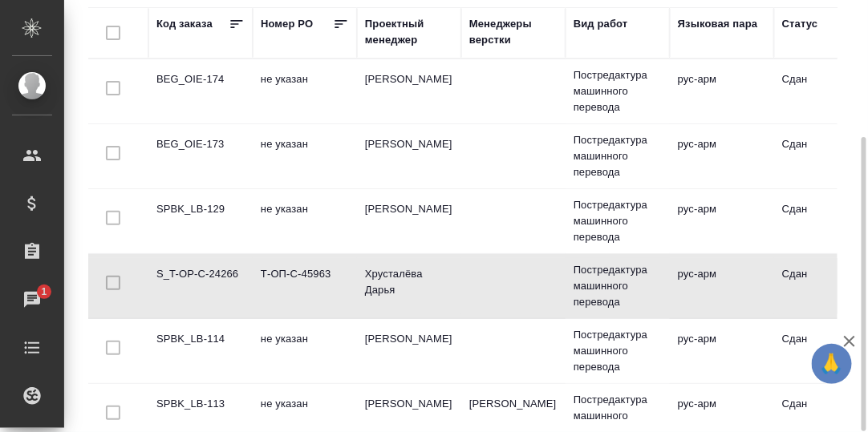
click at [193, 269] on td "S_T-OP-C-24266" at bounding box center [200, 286] width 104 height 56
click at [176, 397] on td "SPBK_LB-113" at bounding box center [200, 416] width 104 height 56
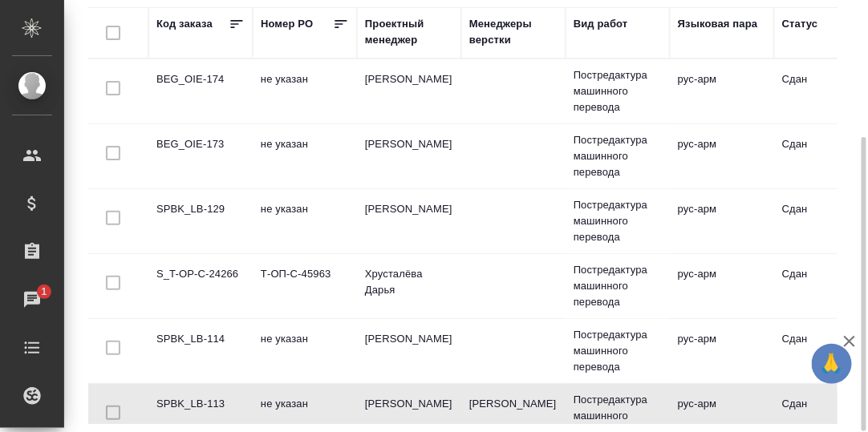
click at [176, 397] on td "SPBK_LB-113" at bounding box center [200, 416] width 104 height 56
click at [195, 338] on td "SPBK_LB-114" at bounding box center [200, 351] width 104 height 56
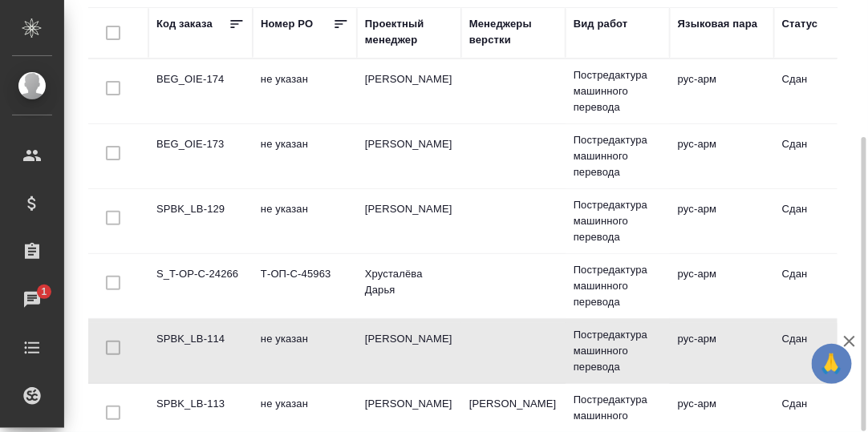
click at [195, 338] on td "SPBK_LB-114" at bounding box center [200, 351] width 104 height 56
click at [188, 208] on td "SPBK_LB-129" at bounding box center [200, 221] width 104 height 56
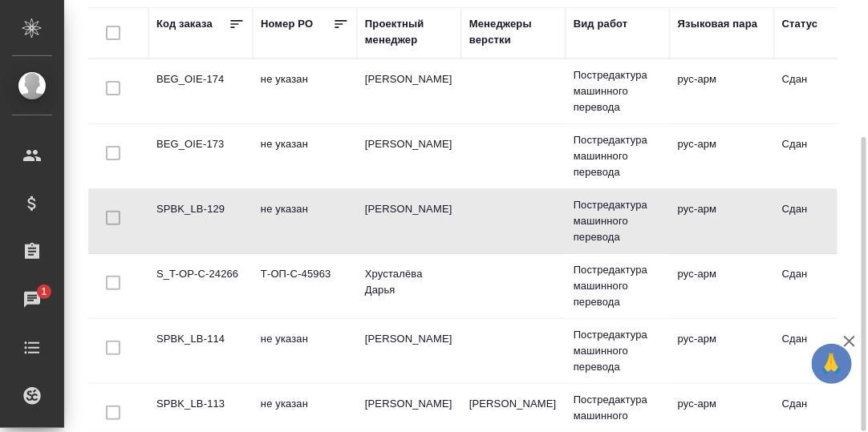
click at [188, 208] on td "SPBK_LB-129" at bounding box center [200, 221] width 104 height 56
click at [190, 142] on td "BEG_OIE-173" at bounding box center [200, 156] width 104 height 56
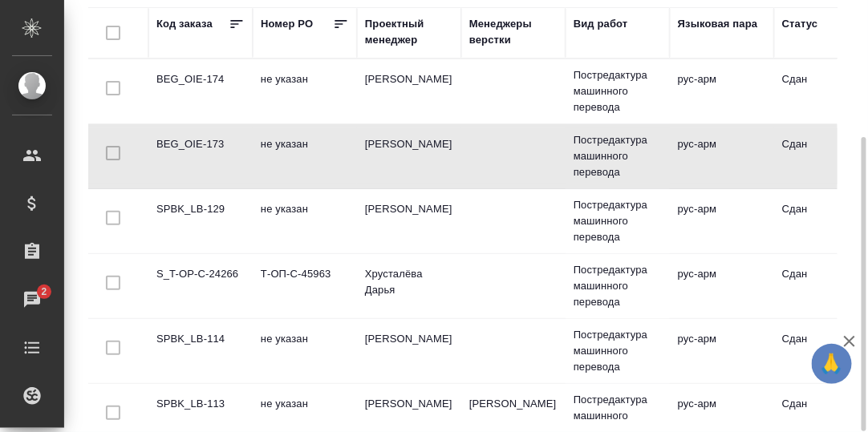
click at [191, 142] on td "BEG_OIE-173" at bounding box center [200, 156] width 104 height 56
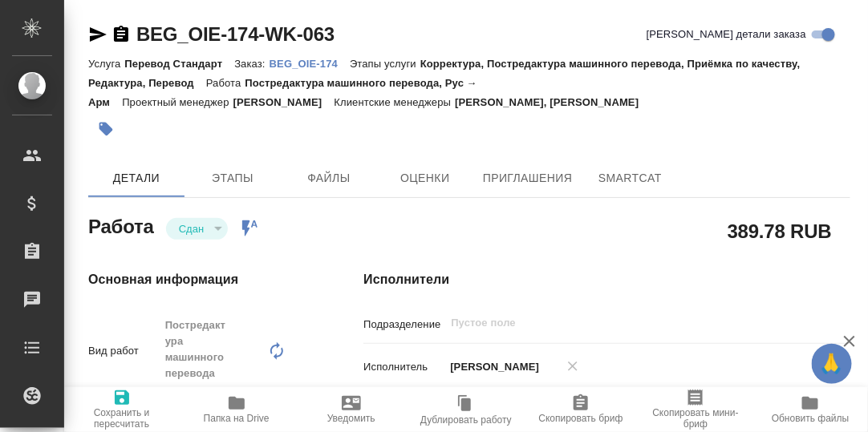
type textarea "x"
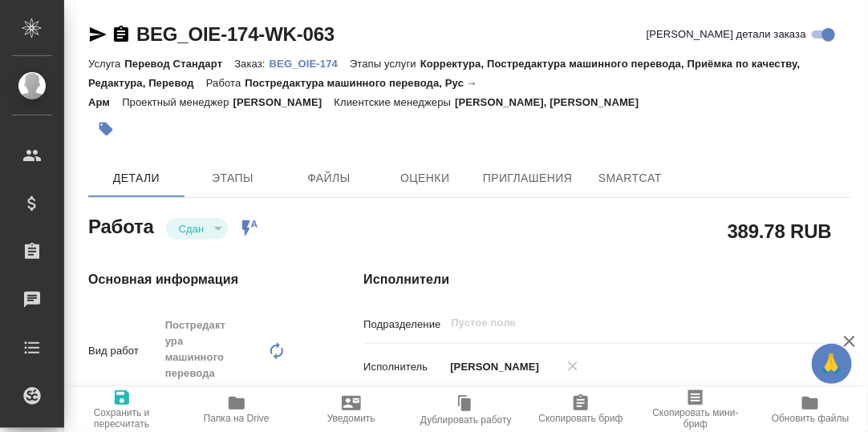
type textarea "x"
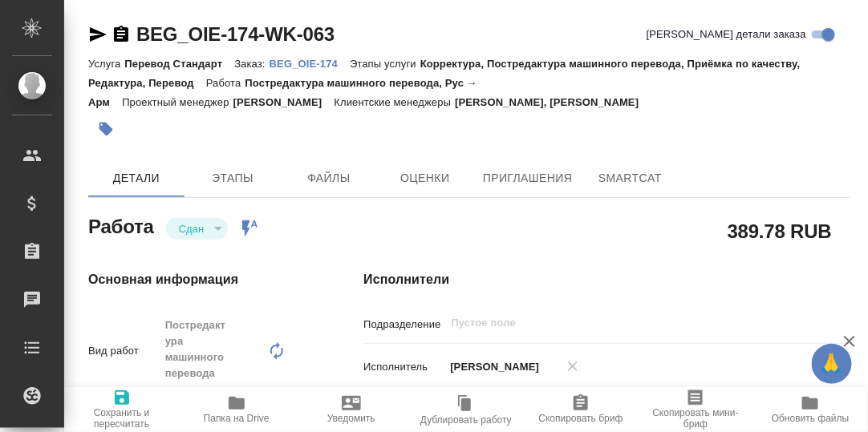
type textarea "x"
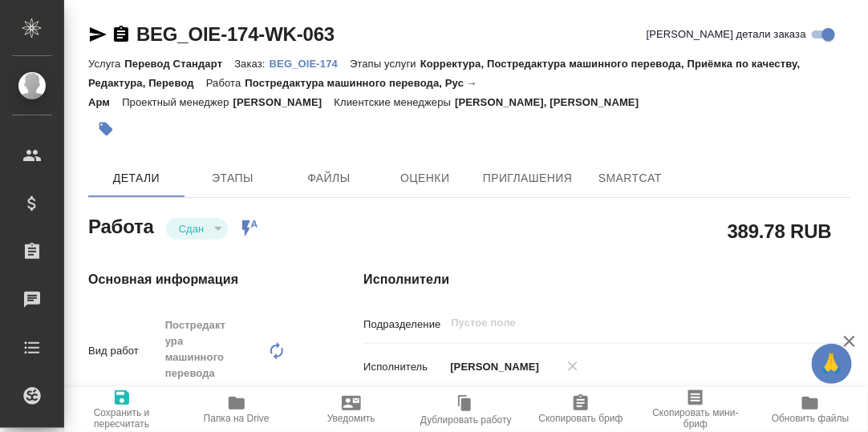
click at [319, 63] on p "BEG_OIE-174" at bounding box center [309, 64] width 80 height 12
type textarea "x"
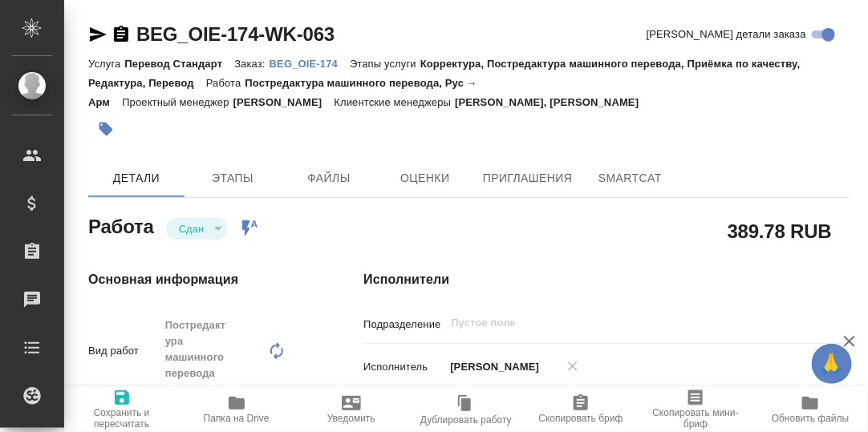
type textarea "x"
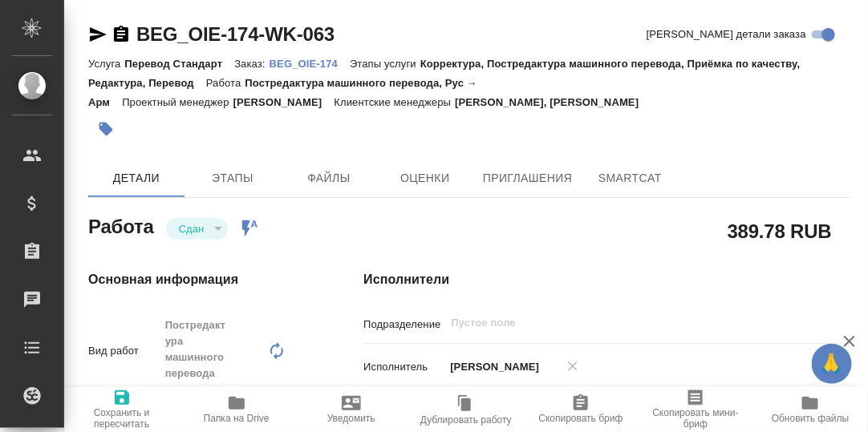
type textarea "x"
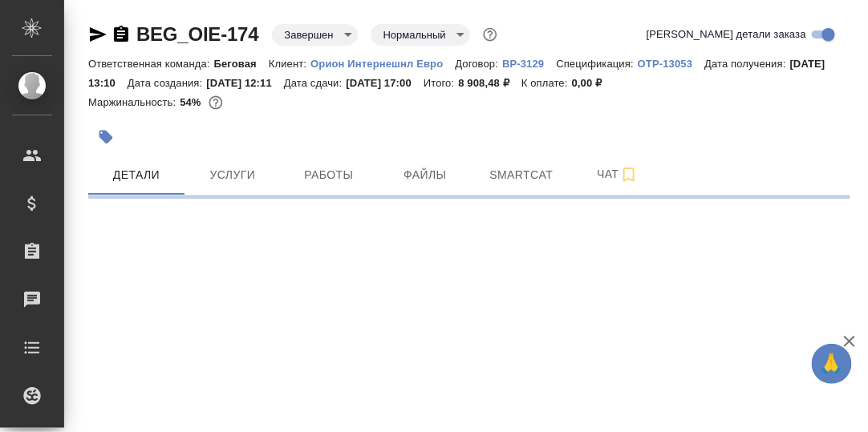
select select "RU"
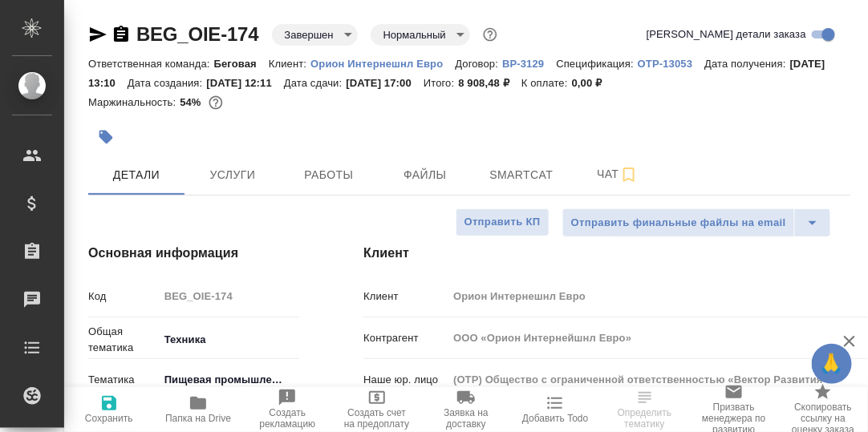
type textarea "x"
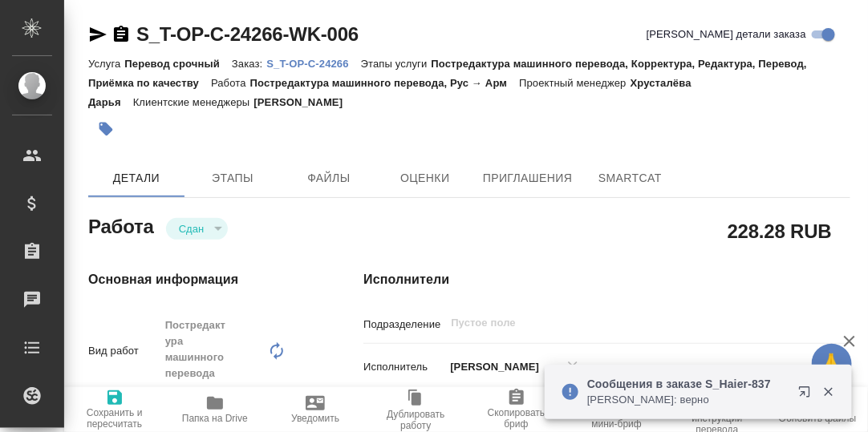
type textarea "x"
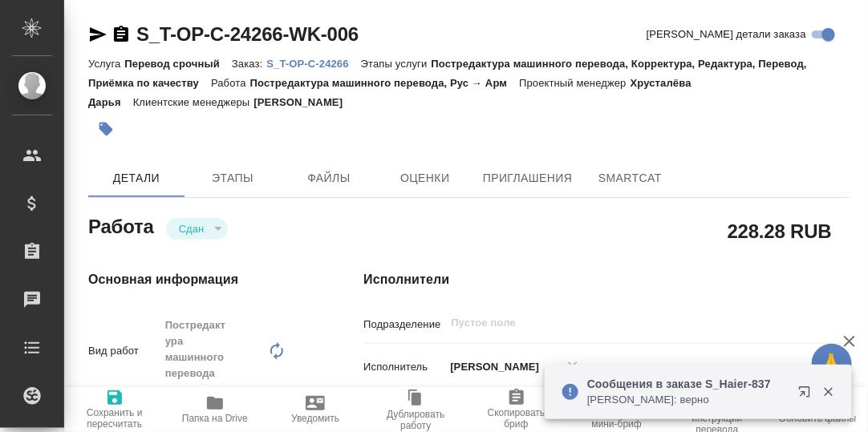
type textarea "x"
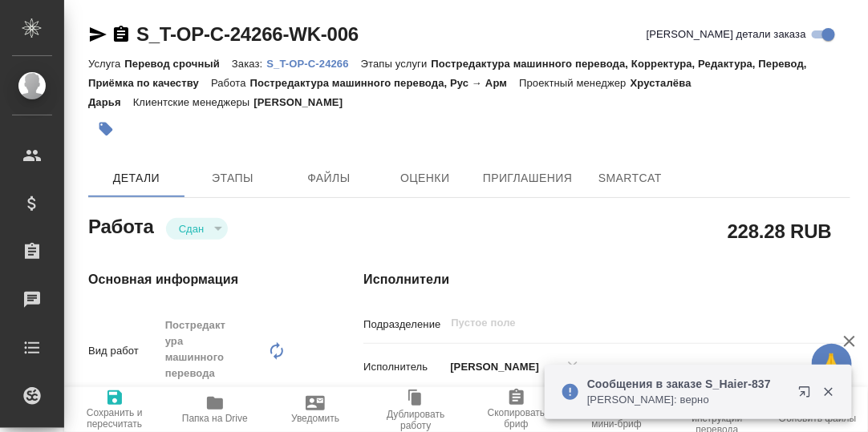
type textarea "x"
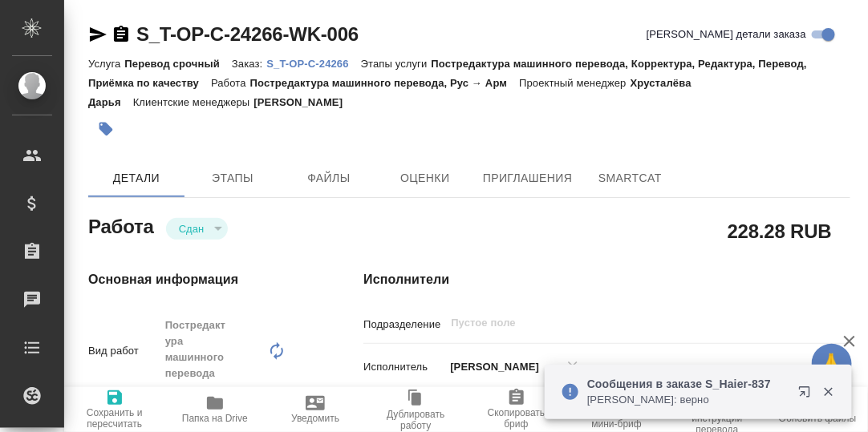
type textarea "x"
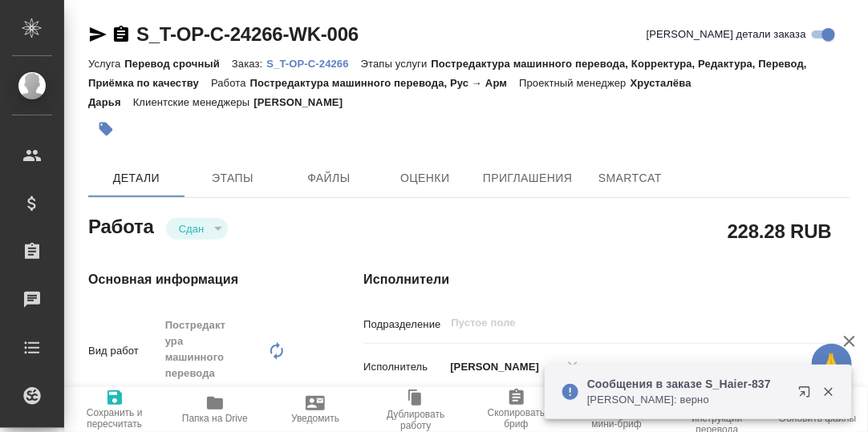
type textarea "x"
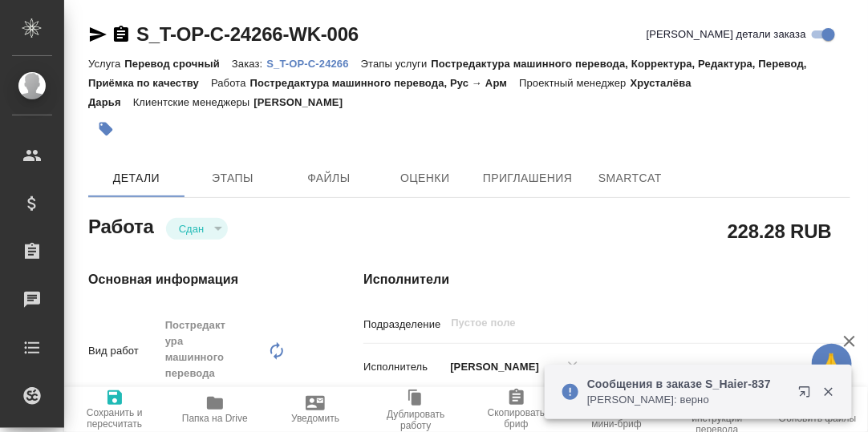
type textarea "x"
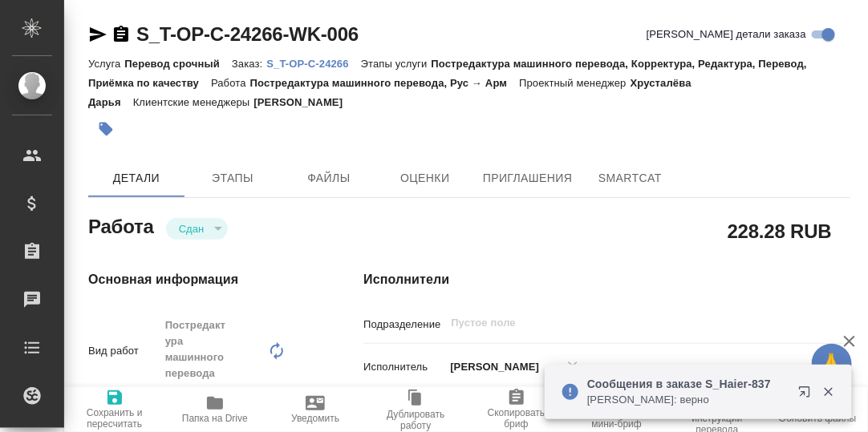
click at [319, 63] on p "S_T-OP-C-24266" at bounding box center [313, 64] width 94 height 12
type textarea "x"
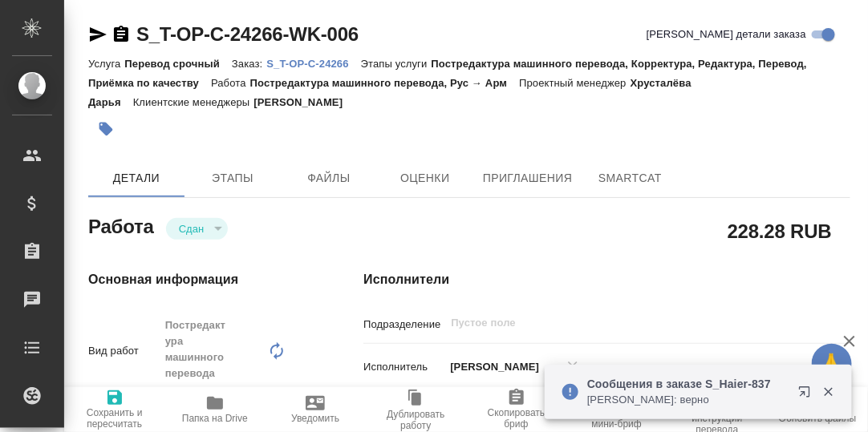
type textarea "x"
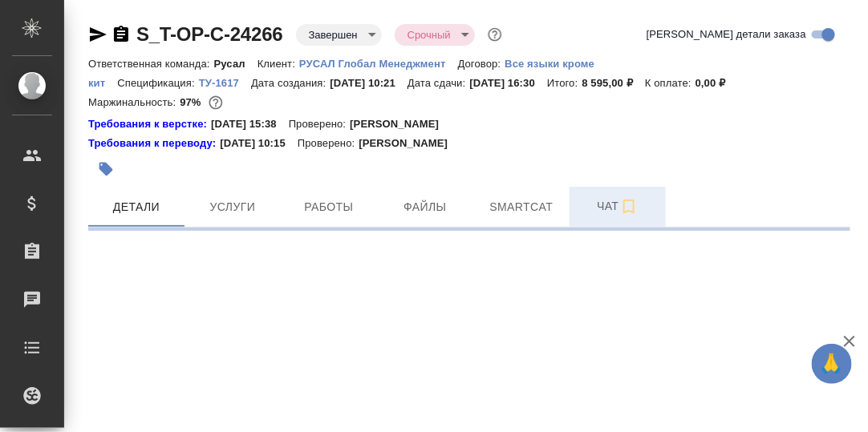
select select "RU"
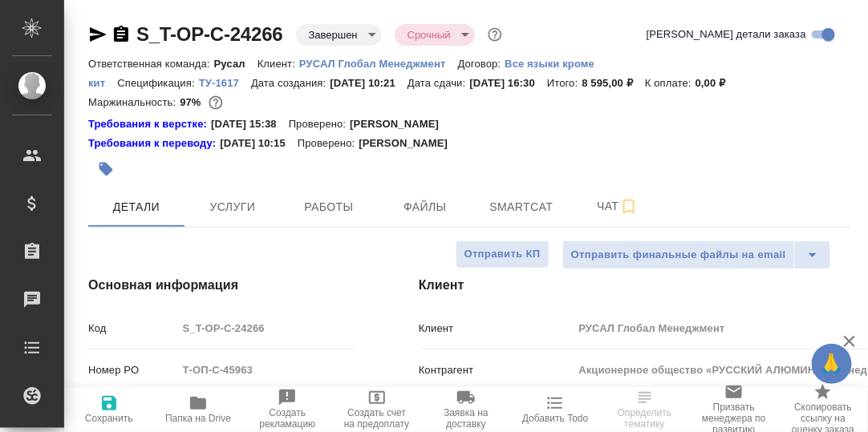
type textarea "x"
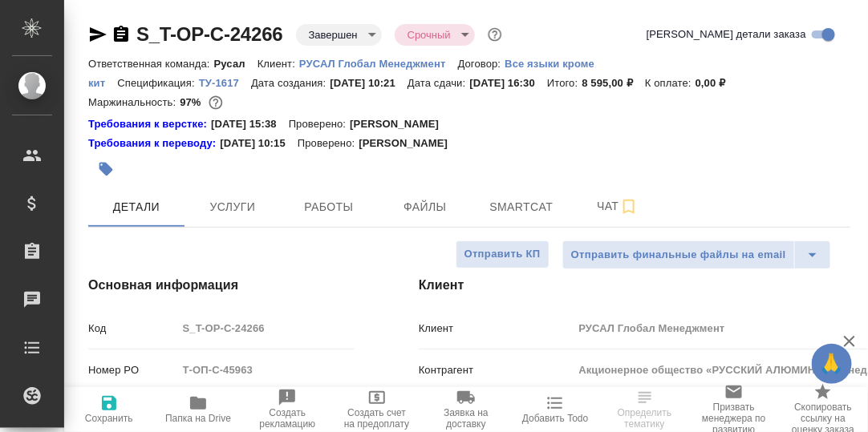
type textarea "x"
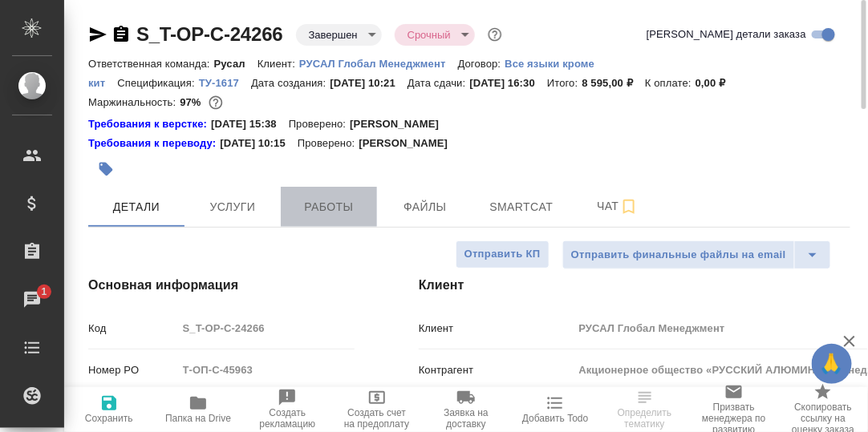
click at [322, 206] on span "Работы" at bounding box center [328, 207] width 77 height 20
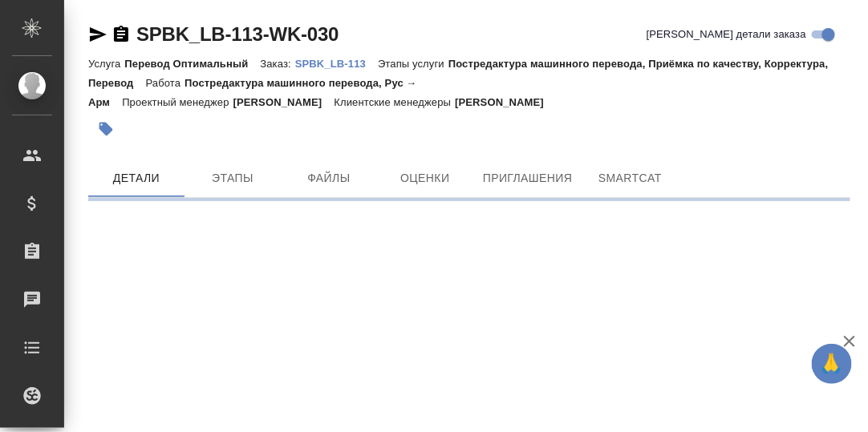
click at [339, 63] on p "SPBK_LB-113" at bounding box center [336, 64] width 83 height 12
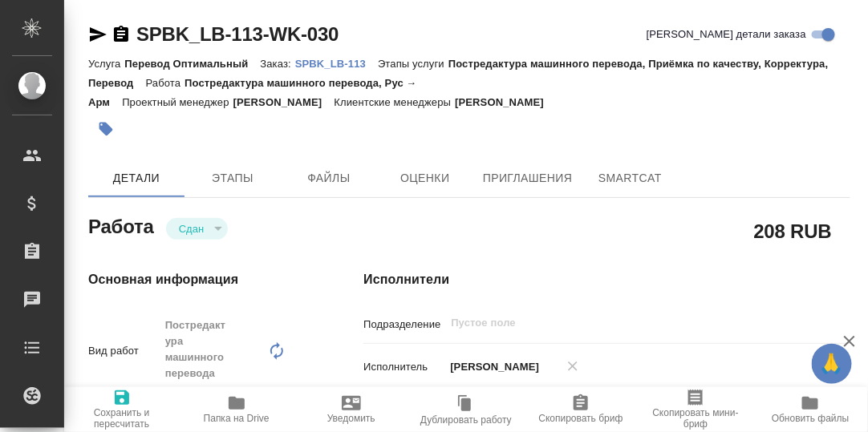
type textarea "x"
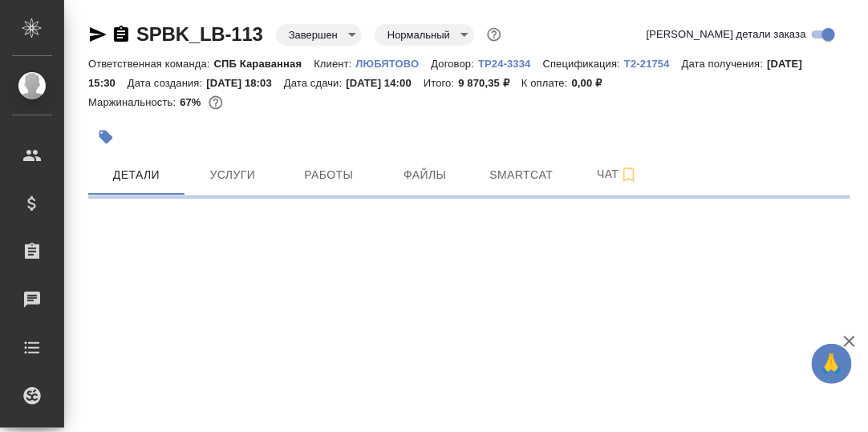
select select "RU"
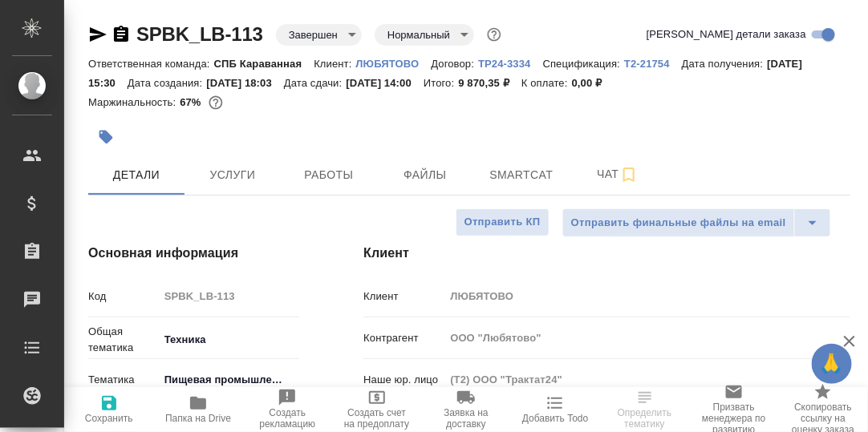
type textarea "x"
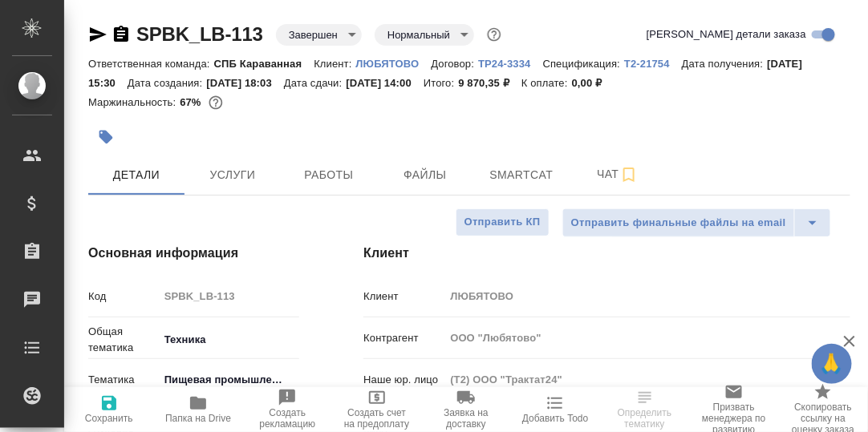
type textarea "x"
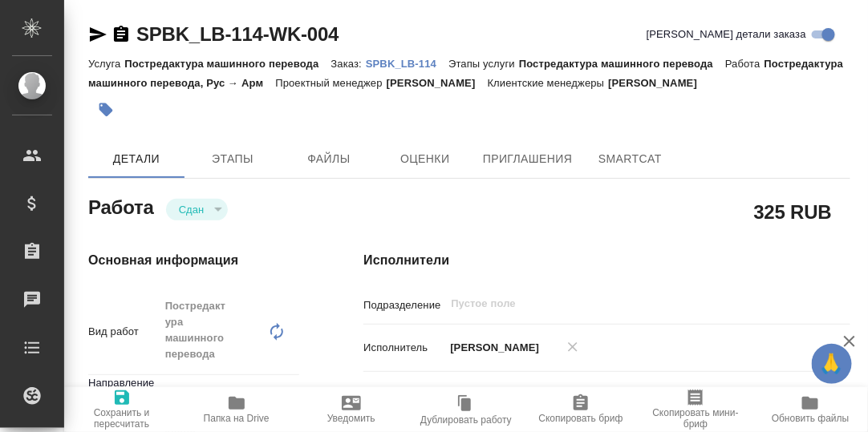
type textarea "x"
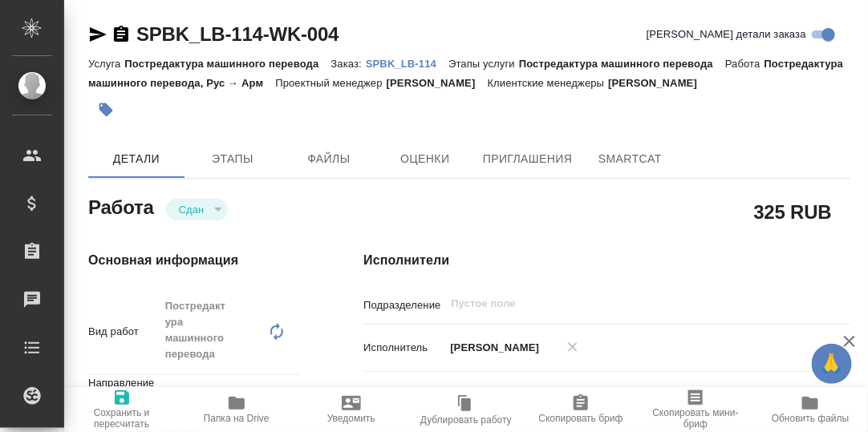
type textarea "x"
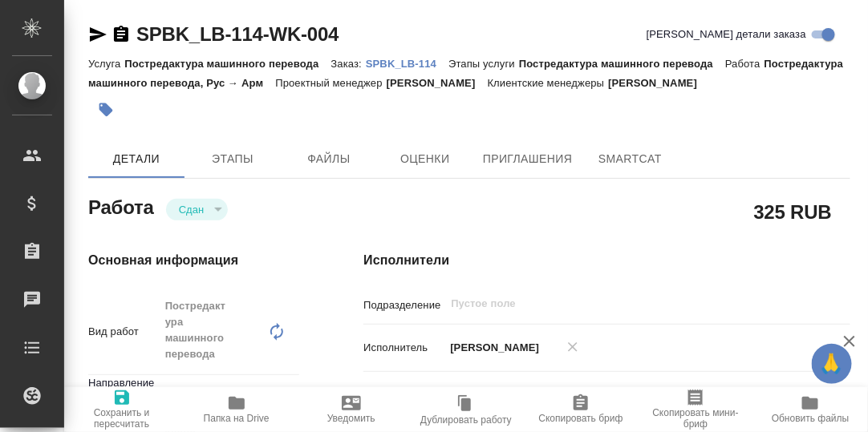
type textarea "x"
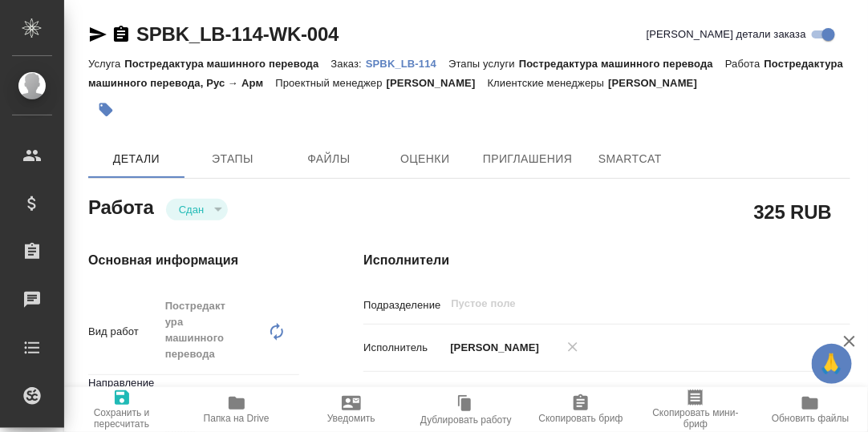
type textarea "x"
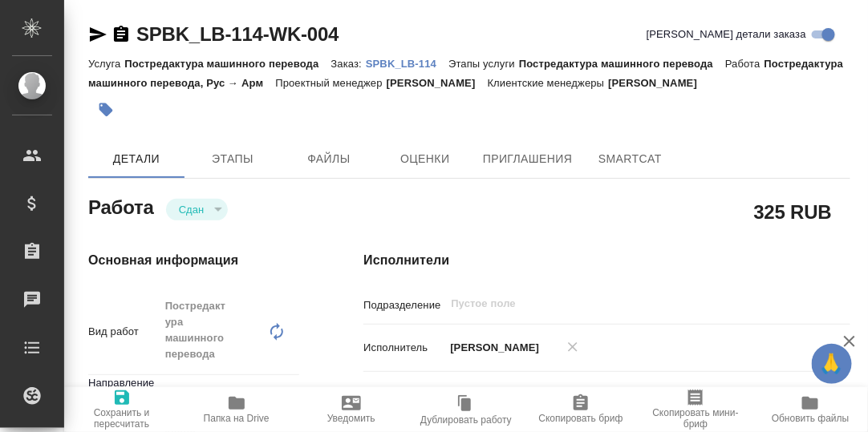
type textarea "x"
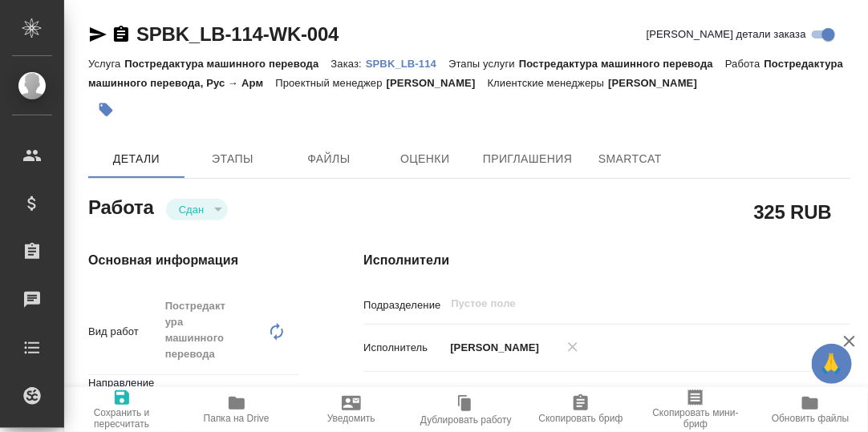
type textarea "x"
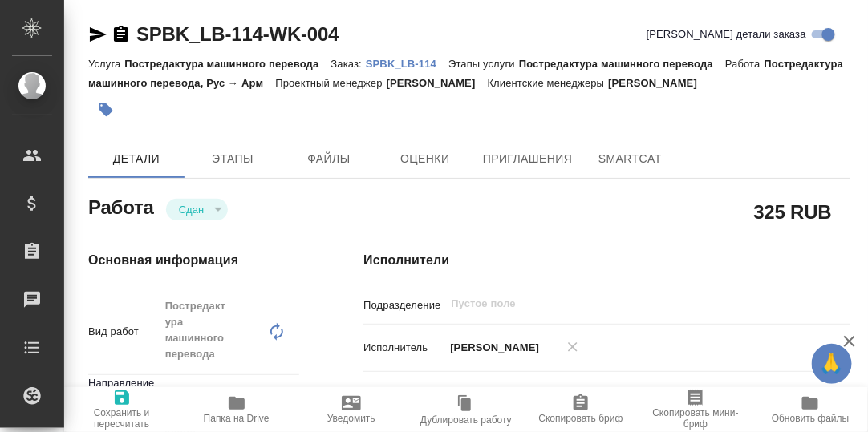
click at [387, 61] on p "SPBK_LB-114" at bounding box center [407, 64] width 83 height 12
type textarea "x"
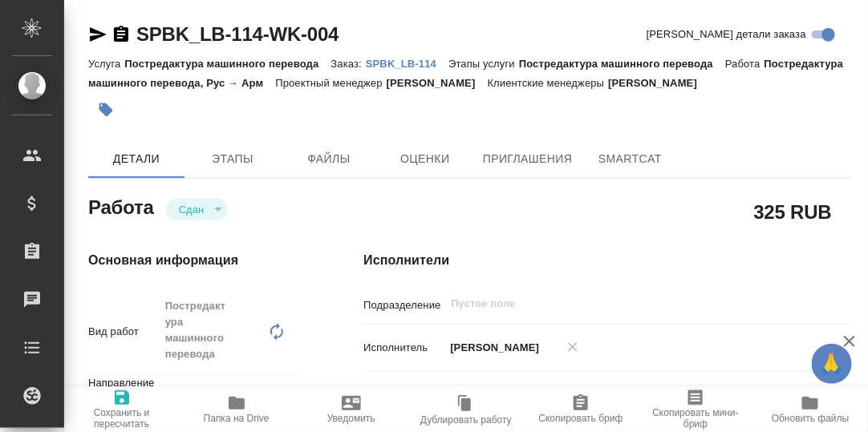
type textarea "x"
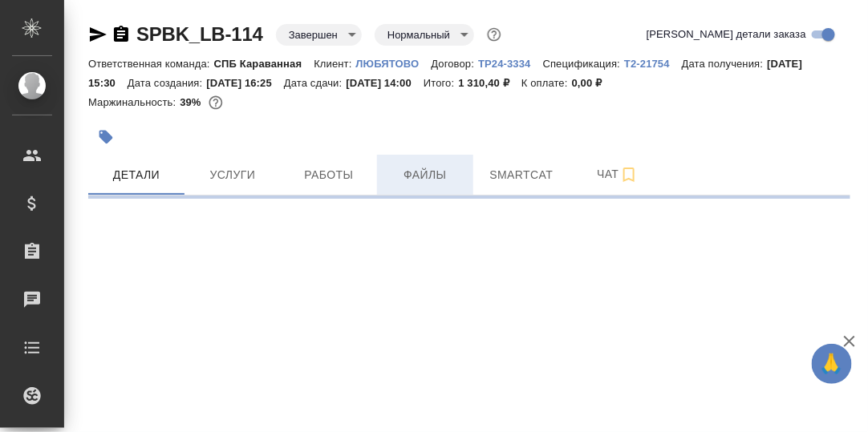
select select "RU"
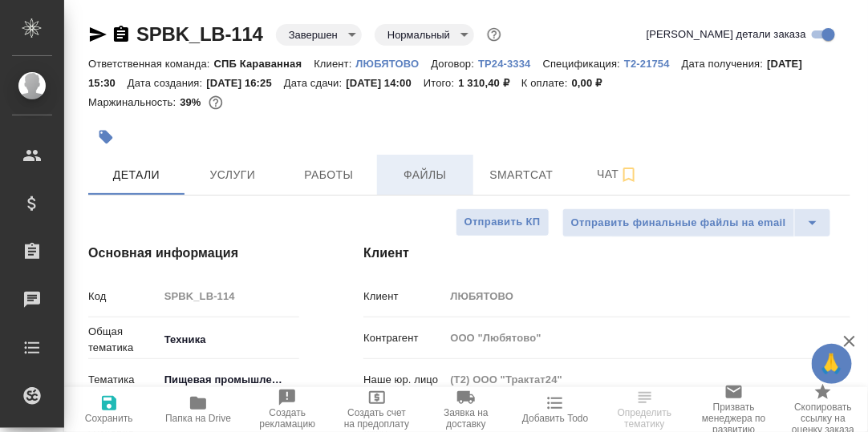
type textarea "x"
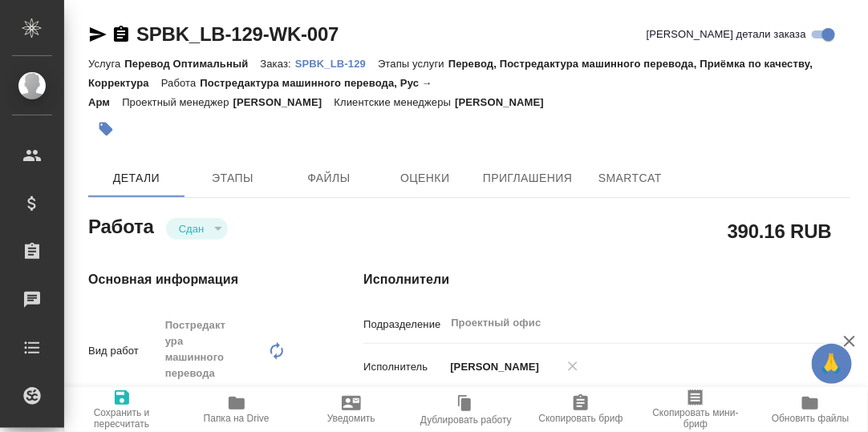
type textarea "x"
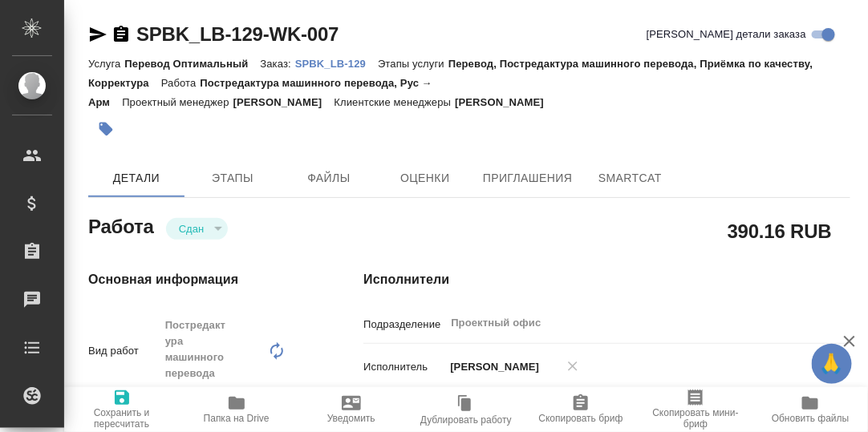
type textarea "x"
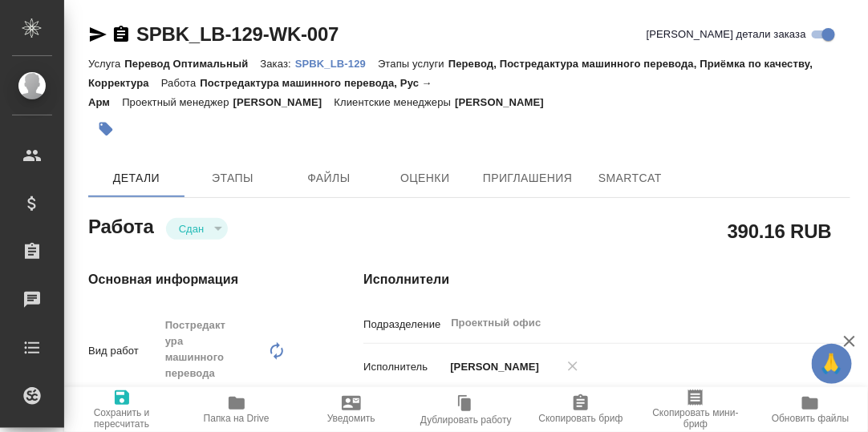
type textarea "x"
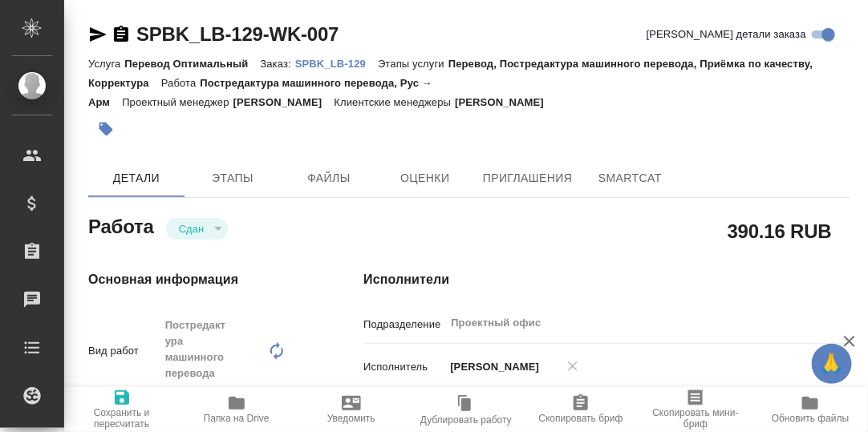
type textarea "x"
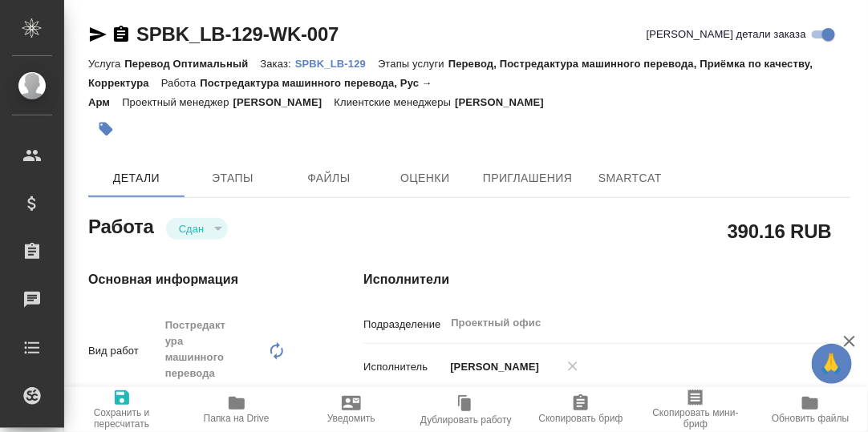
type textarea "x"
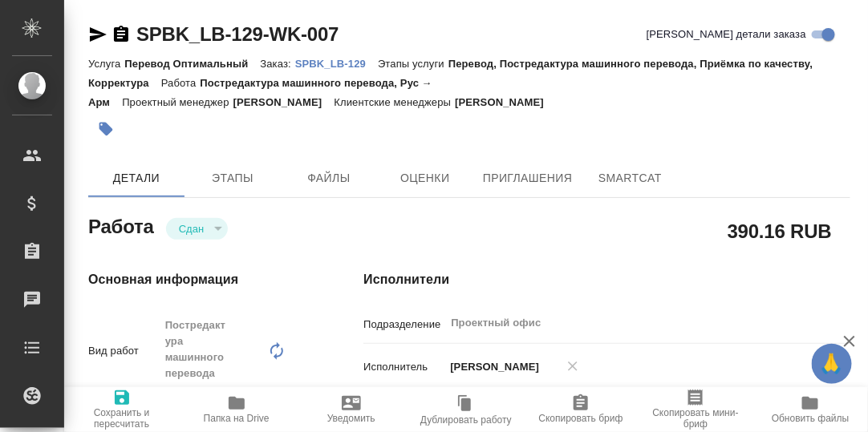
type textarea "x"
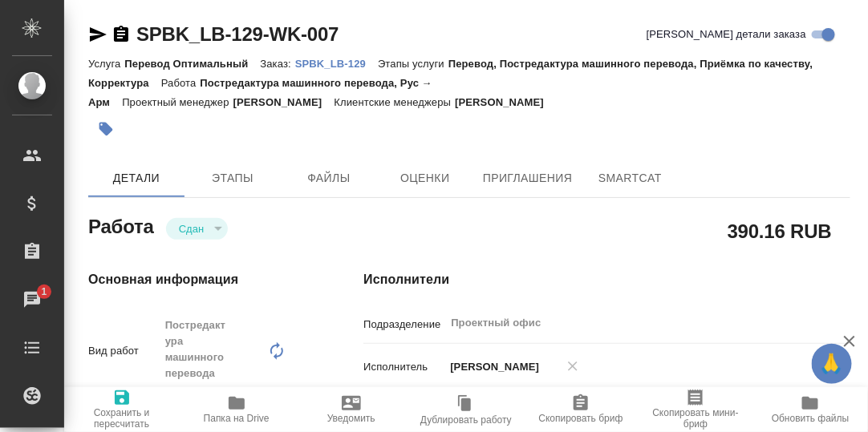
type textarea "x"
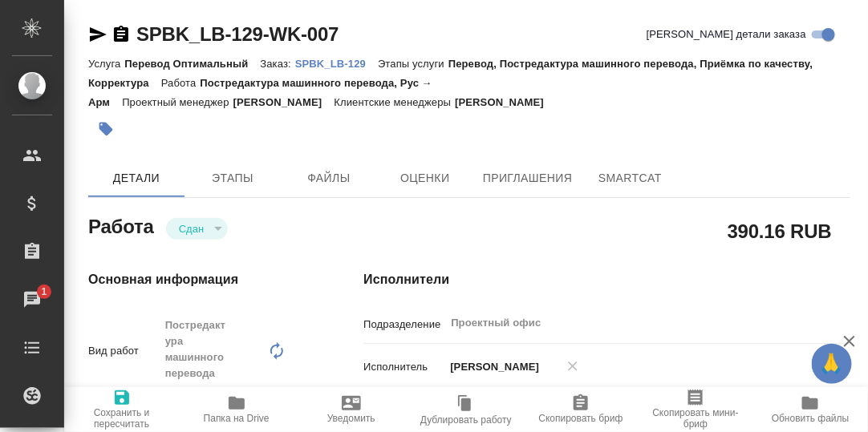
type textarea "x"
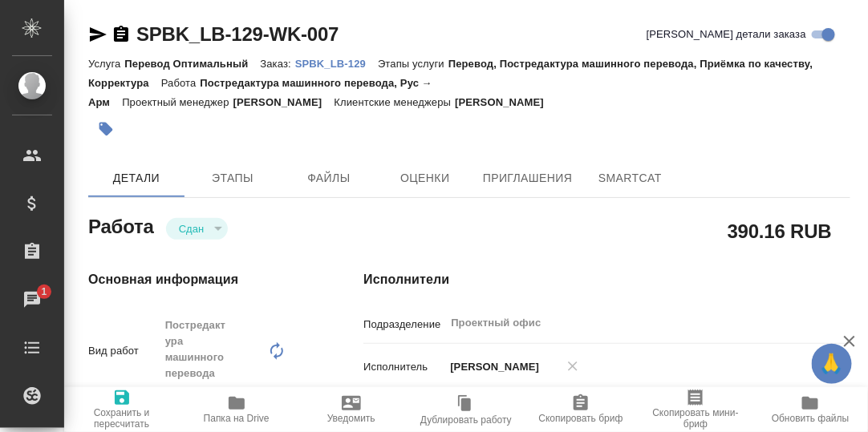
click at [325, 63] on p "SPBK_LB-129" at bounding box center [336, 64] width 83 height 12
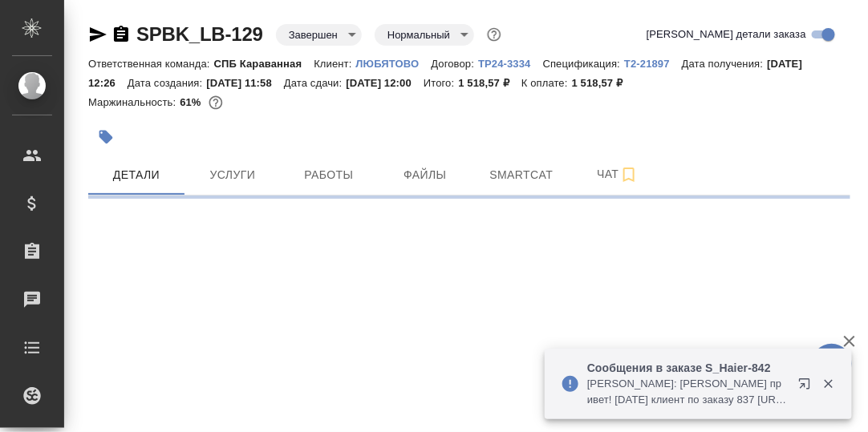
select select "RU"
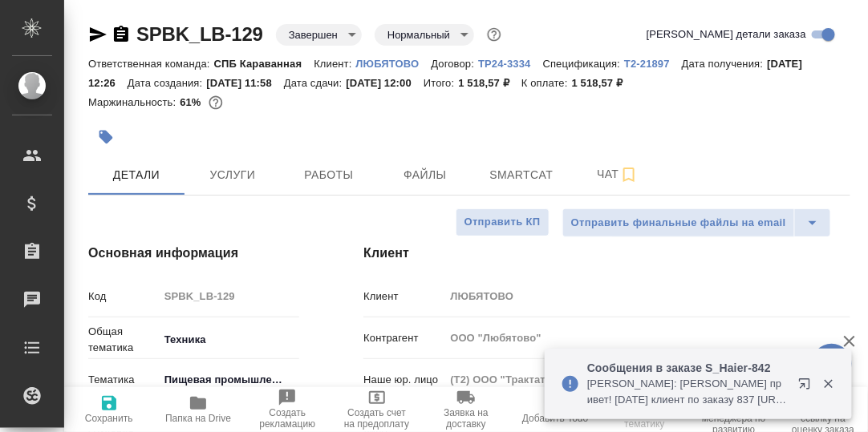
type textarea "x"
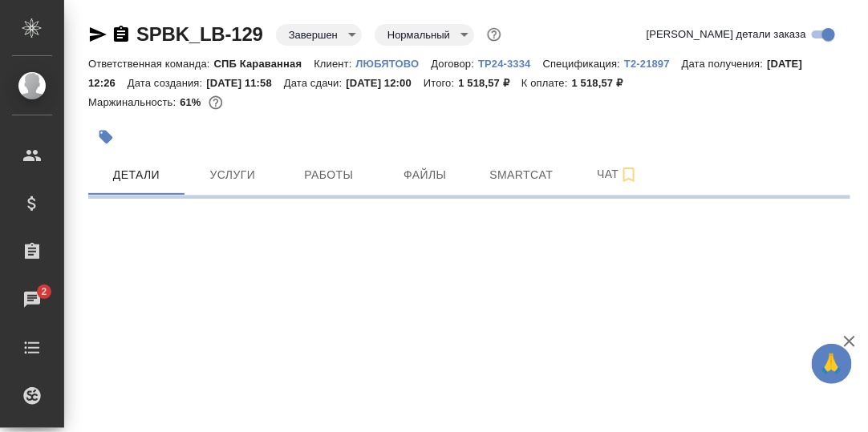
select select "RU"
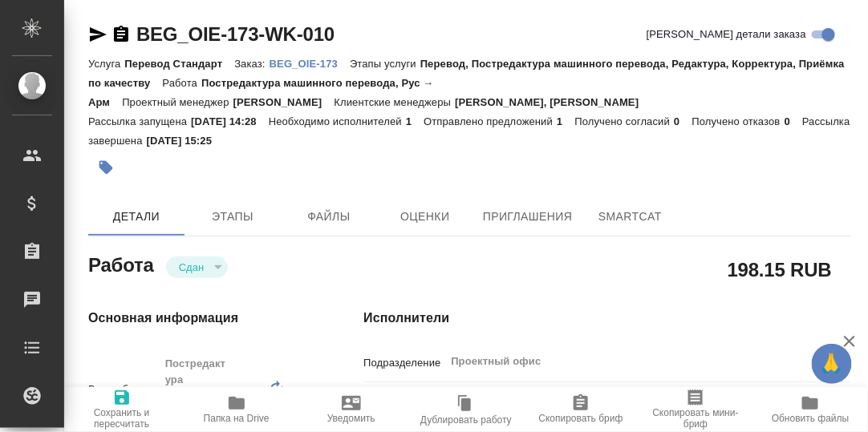
type textarea "x"
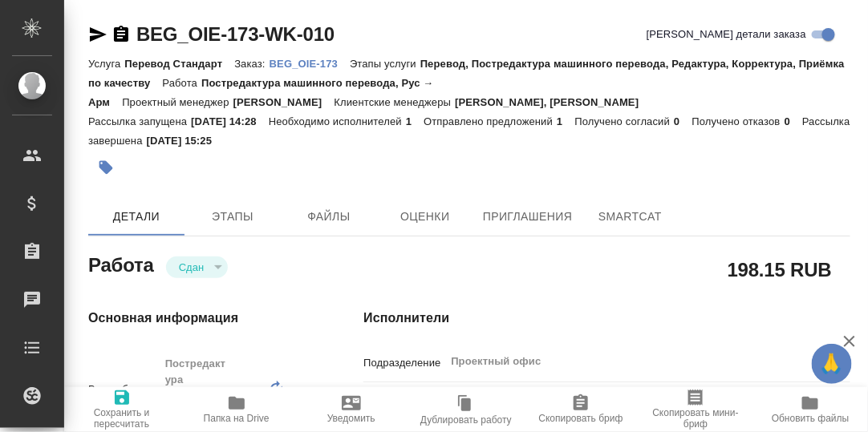
type textarea "x"
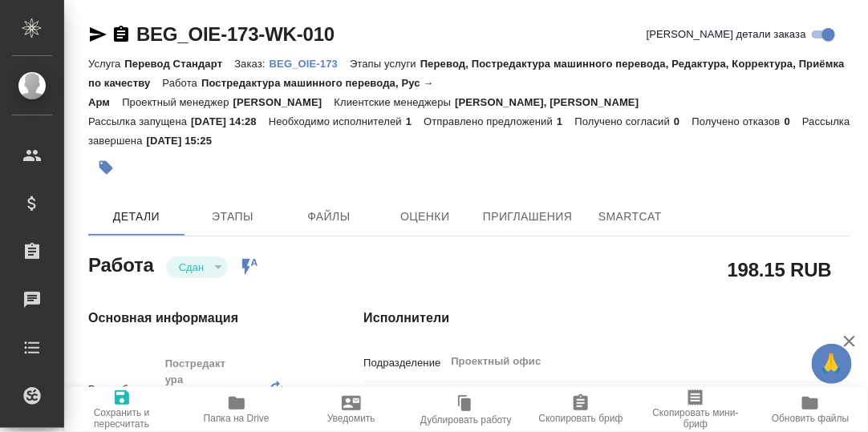
type textarea "x"
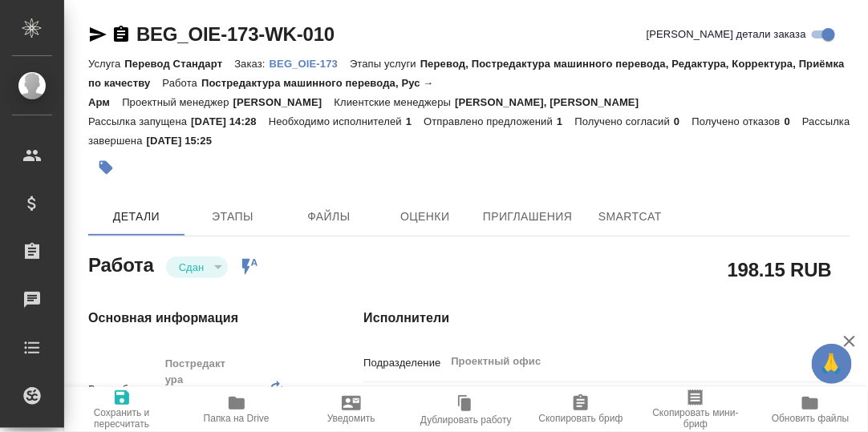
type textarea "x"
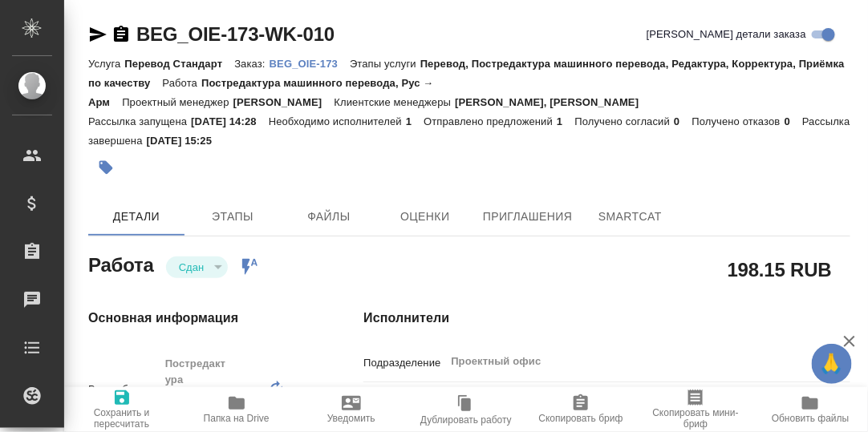
type textarea "x"
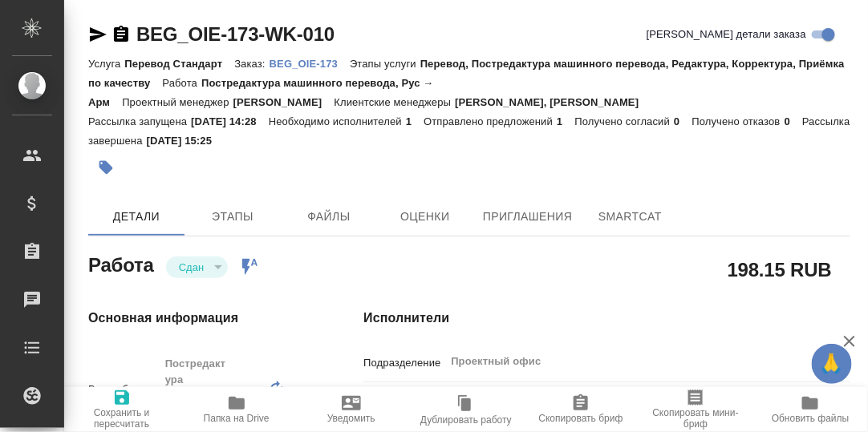
click at [305, 63] on p "BEG_OIE-173" at bounding box center [309, 64] width 80 height 12
type textarea "x"
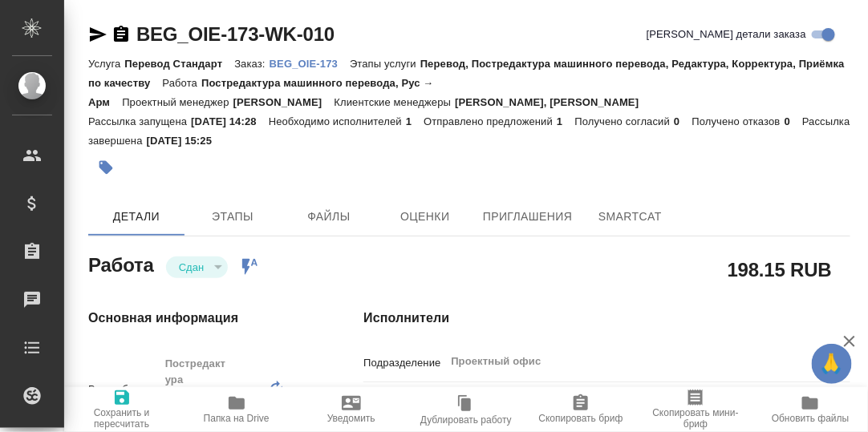
type textarea "x"
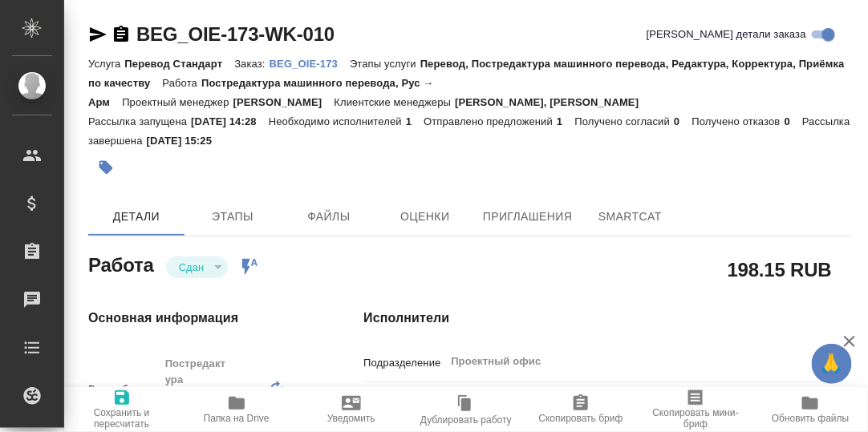
type textarea "x"
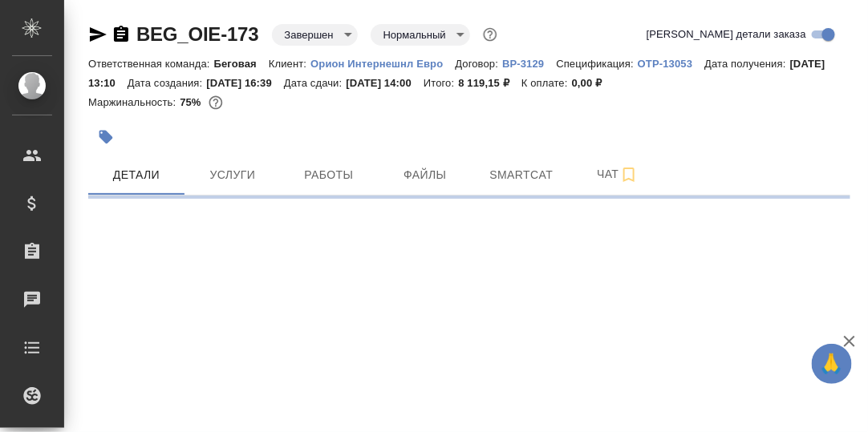
select select "RU"
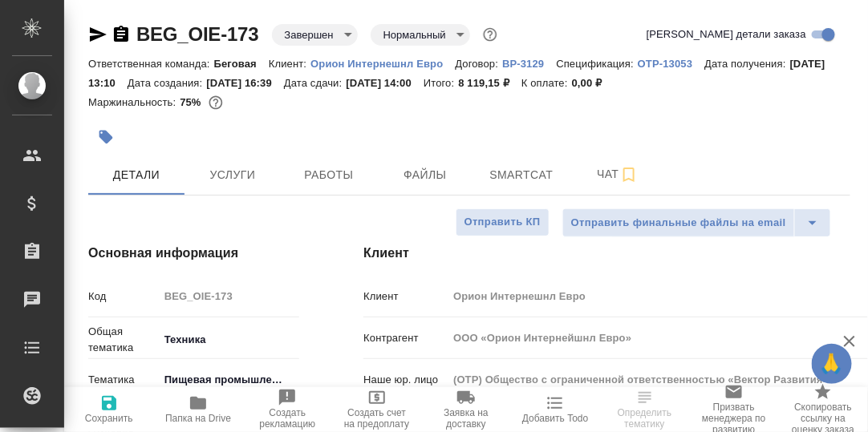
type textarea "x"
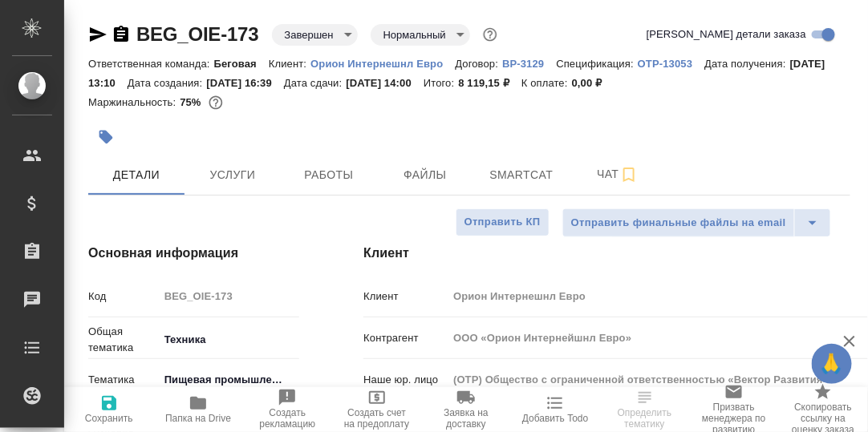
type textarea "x"
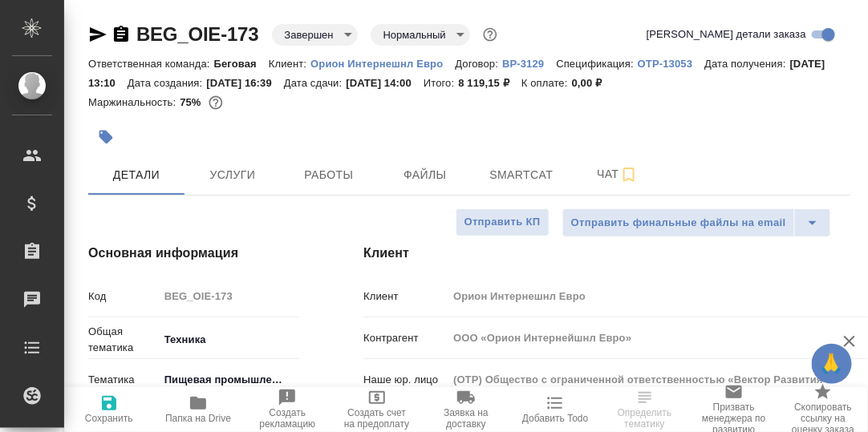
type textarea "x"
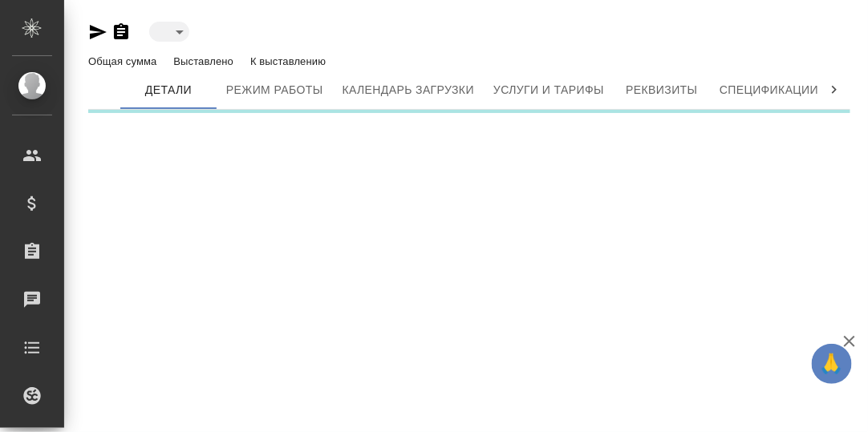
type input "toBeImplemented"
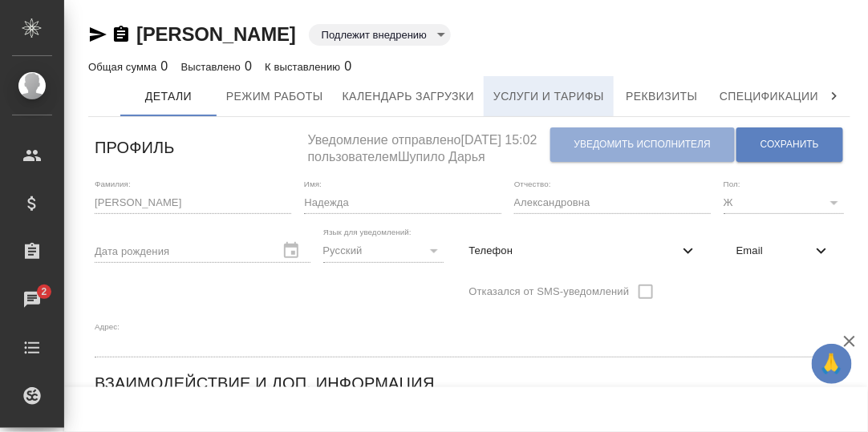
click at [562, 99] on span "Услуги и тарифы" at bounding box center [548, 97] width 111 height 20
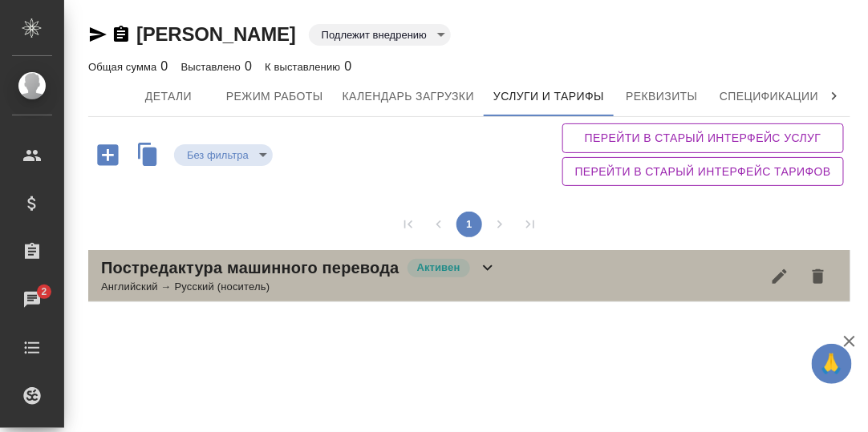
click at [488, 264] on icon at bounding box center [487, 267] width 19 height 19
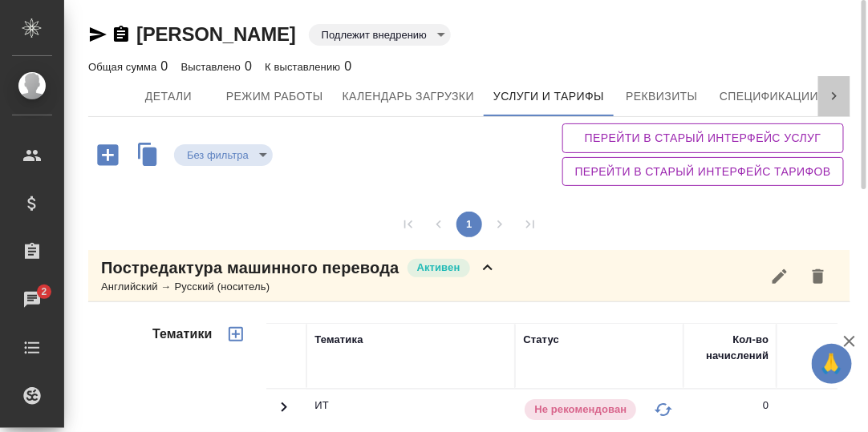
click at [836, 92] on icon at bounding box center [834, 96] width 16 height 16
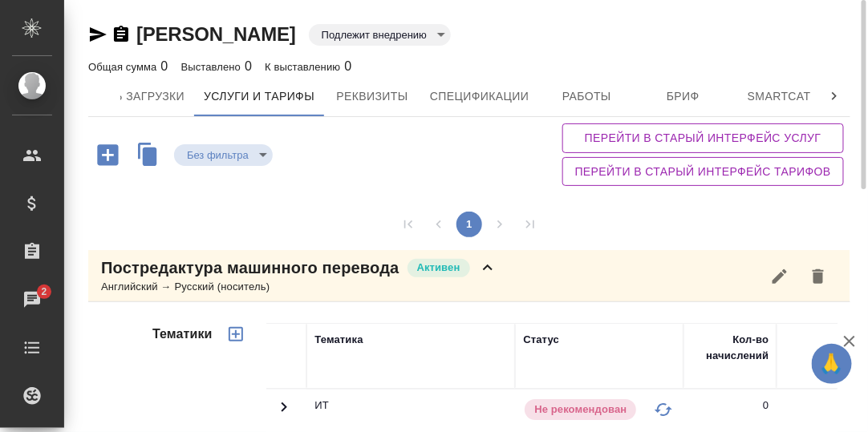
scroll to position [0, 586]
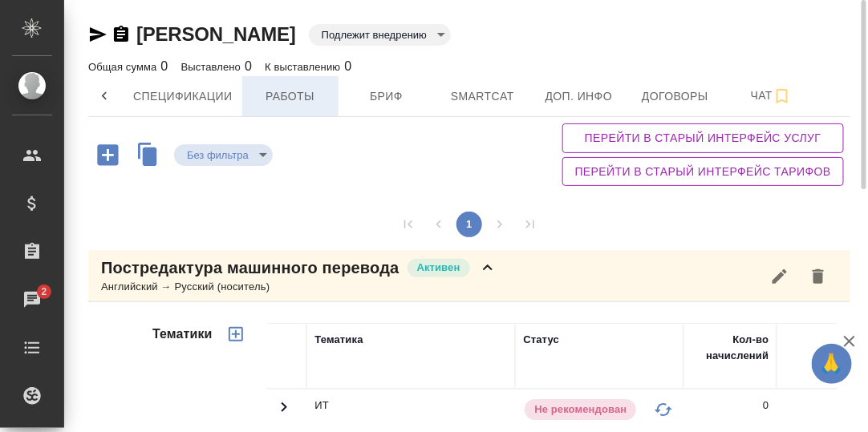
click at [302, 100] on span "Работы" at bounding box center [290, 97] width 77 height 20
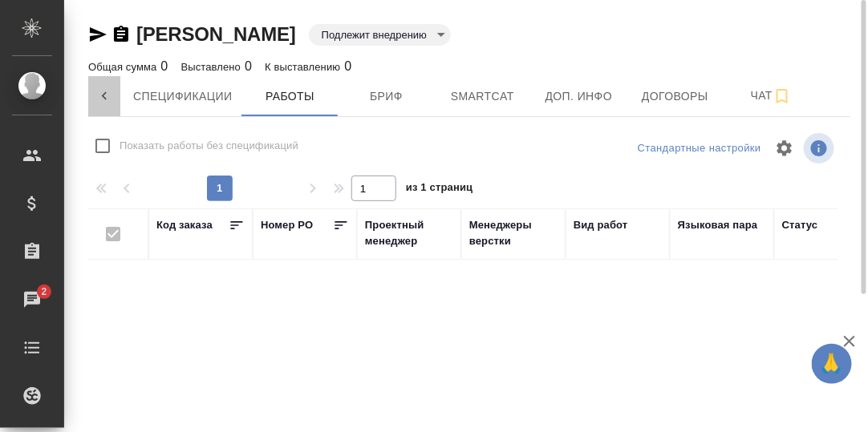
click at [105, 95] on icon at bounding box center [104, 96] width 16 height 16
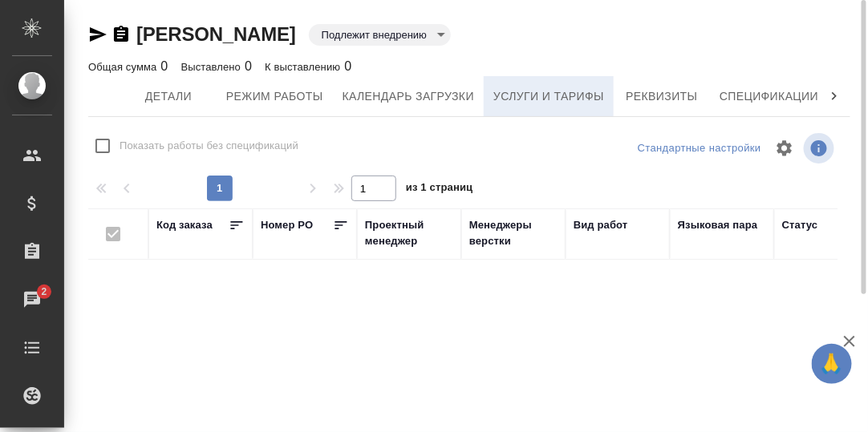
click at [562, 95] on span "Услуги и тарифы" at bounding box center [548, 97] width 111 height 20
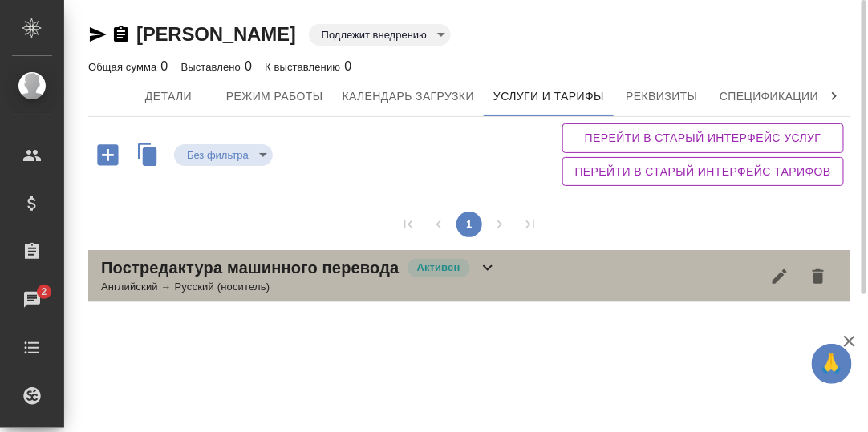
click at [484, 264] on icon at bounding box center [487, 267] width 19 height 19
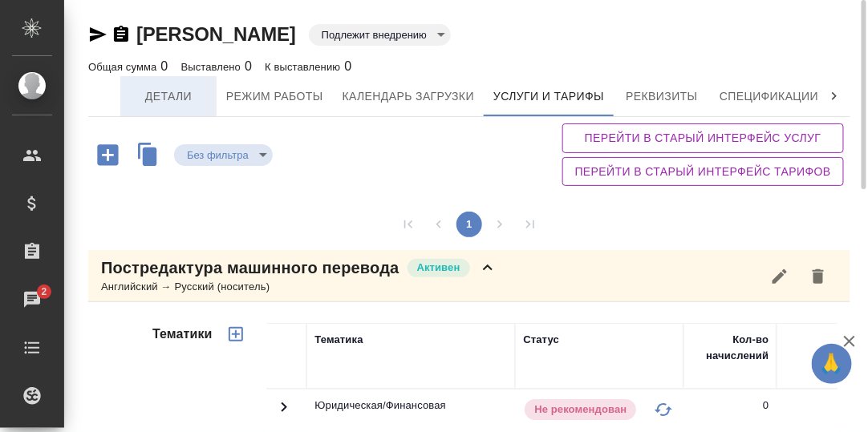
drag, startPoint x: 183, startPoint y: 94, endPoint x: 291, endPoint y: 136, distance: 116.3
click at [183, 95] on span "Детали" at bounding box center [168, 97] width 77 height 20
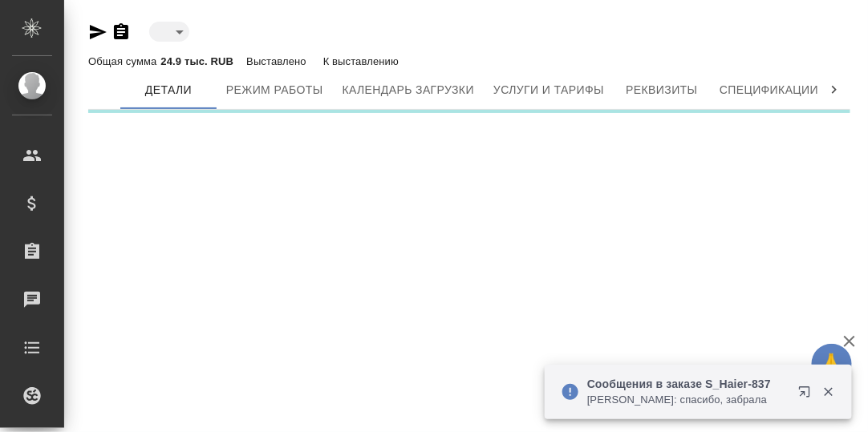
type input "toBeImplemented"
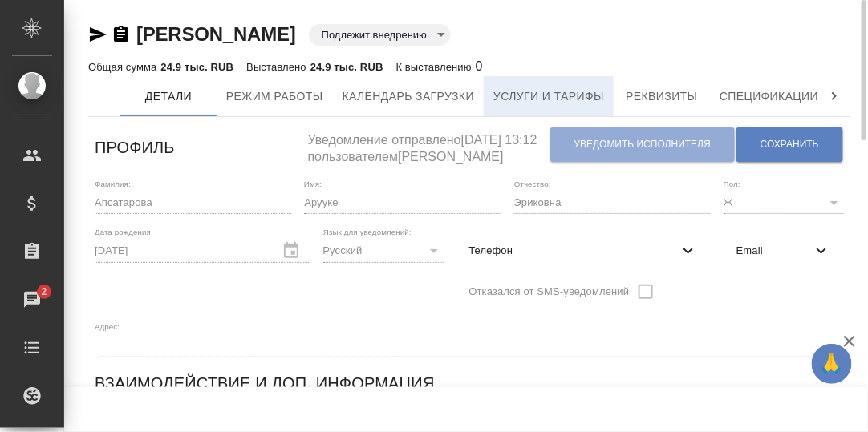
click at [523, 95] on span "Услуги и тарифы" at bounding box center [548, 97] width 111 height 20
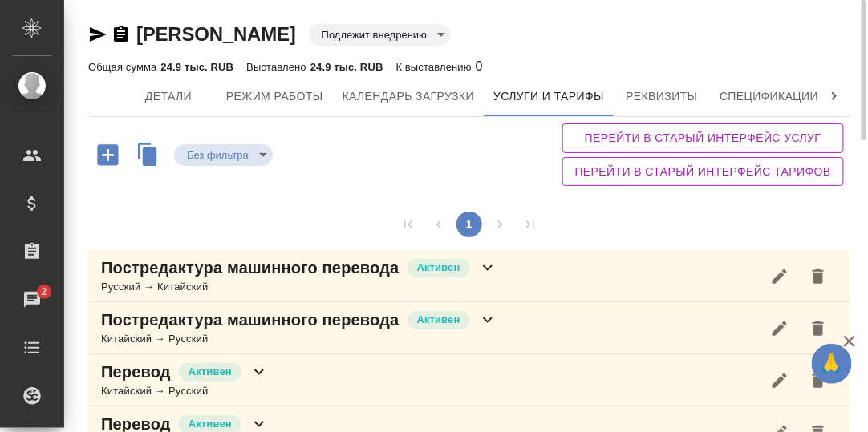
scroll to position [38, 0]
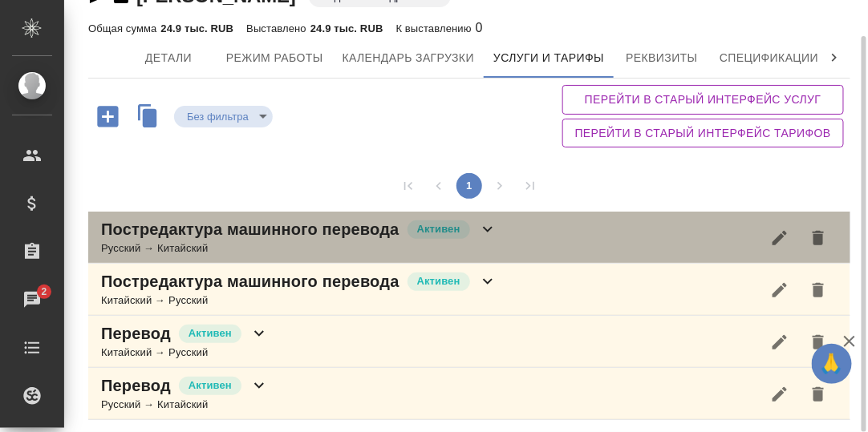
click at [484, 227] on icon at bounding box center [488, 230] width 10 height 6
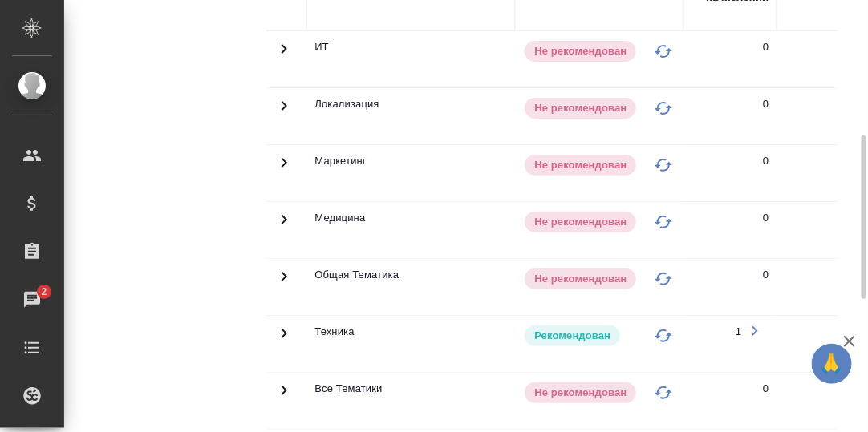
scroll to position [519, 0]
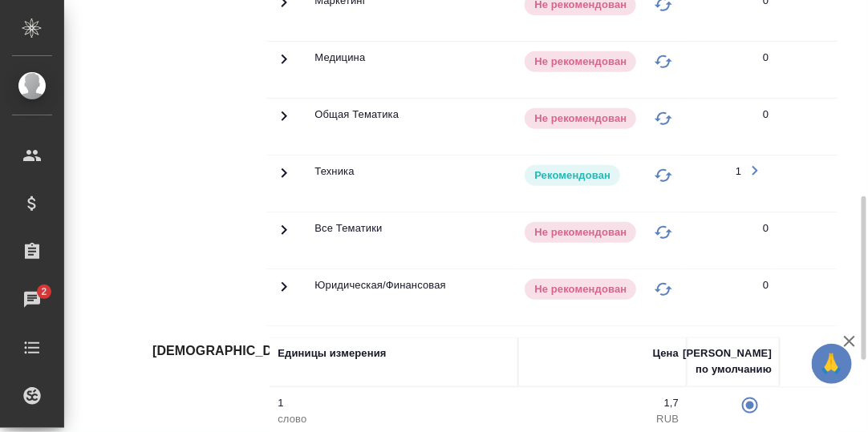
click at [281, 170] on icon at bounding box center [283, 173] width 19 height 19
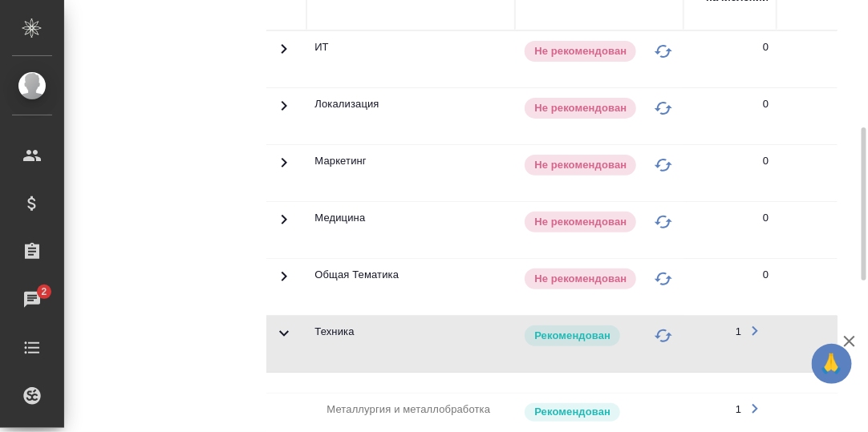
scroll to position [119, 0]
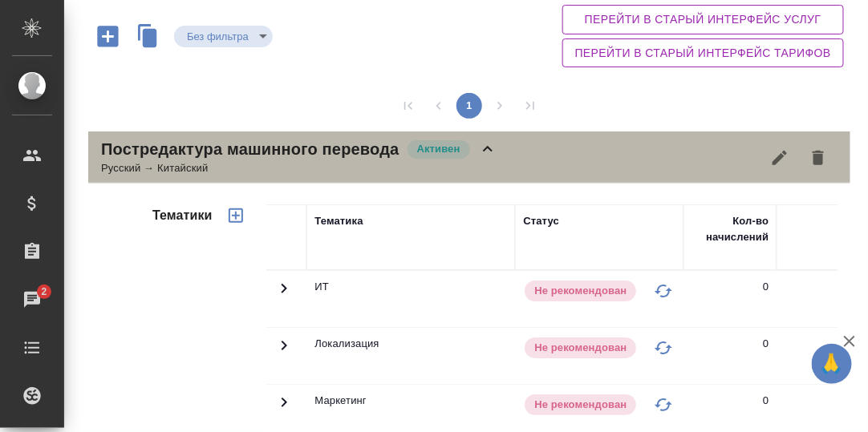
click at [487, 143] on icon at bounding box center [487, 149] width 19 height 19
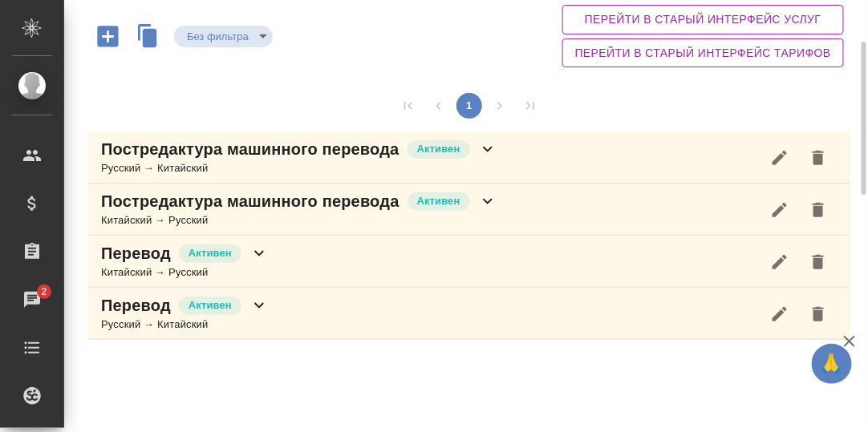
click at [486, 196] on icon at bounding box center [487, 201] width 19 height 19
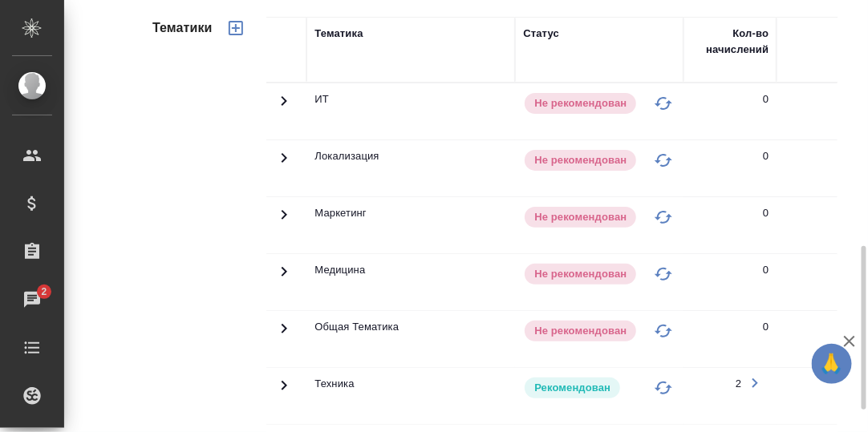
scroll to position [439, 0]
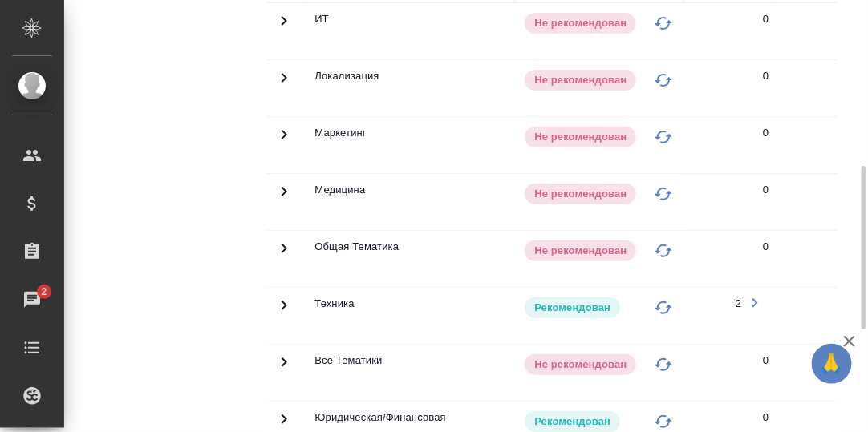
click at [277, 300] on icon at bounding box center [283, 305] width 19 height 19
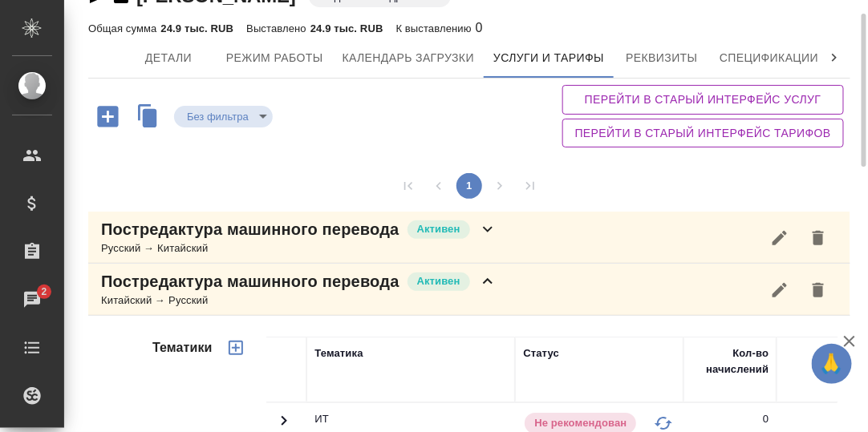
scroll to position [198, 0]
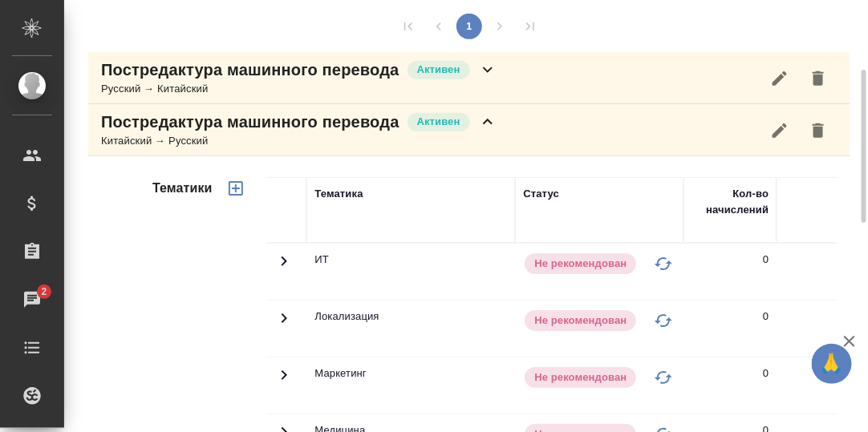
click at [489, 121] on icon at bounding box center [487, 121] width 19 height 19
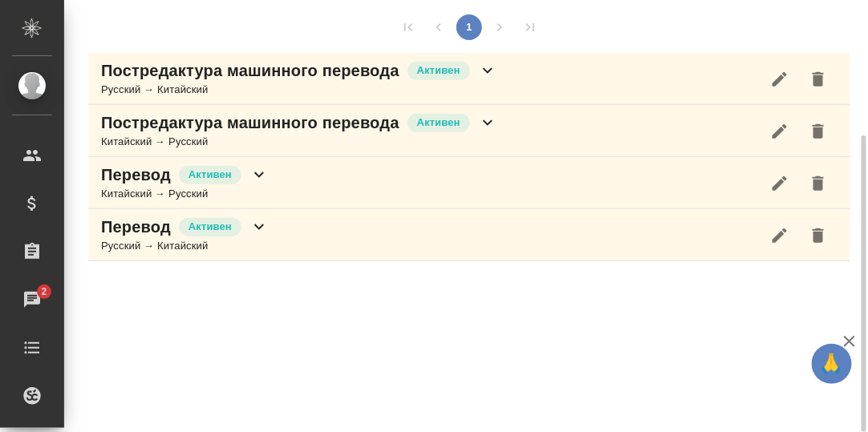
scroll to position [197, 0]
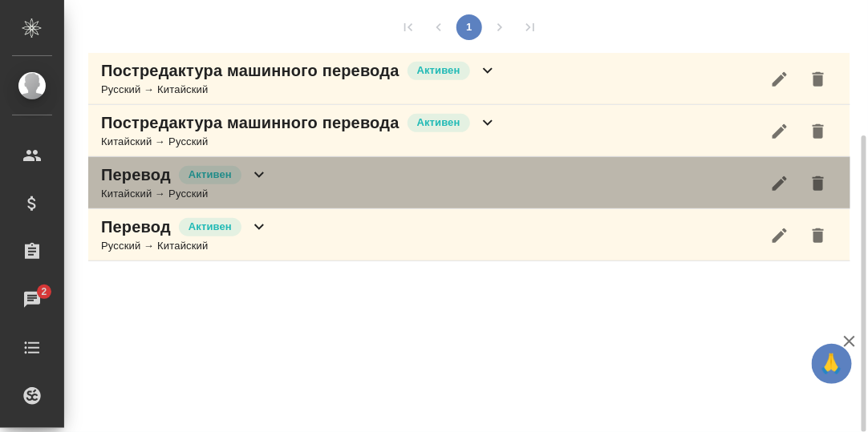
click at [261, 174] on icon at bounding box center [258, 174] width 19 height 19
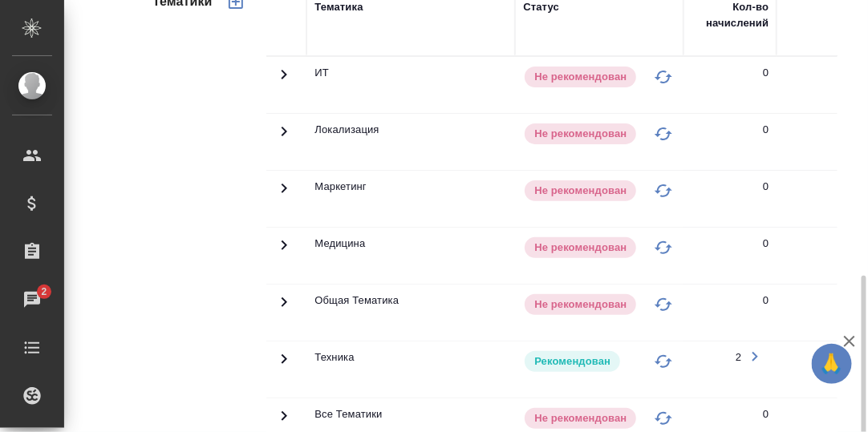
scroll to position [597, 0]
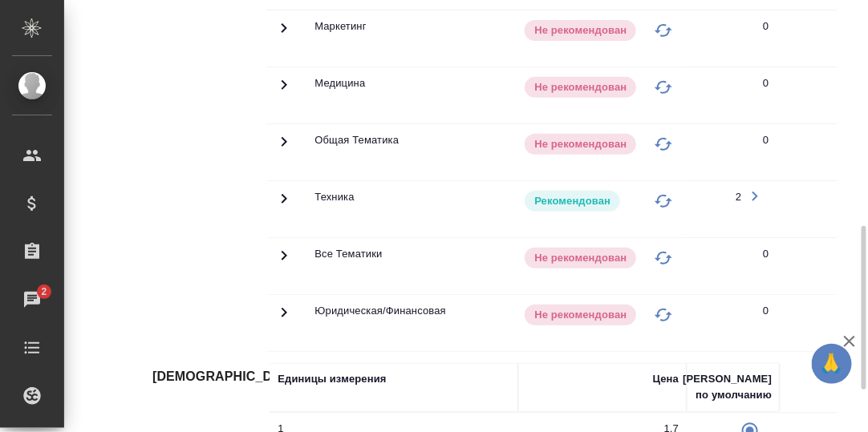
click at [282, 192] on icon at bounding box center [283, 198] width 19 height 19
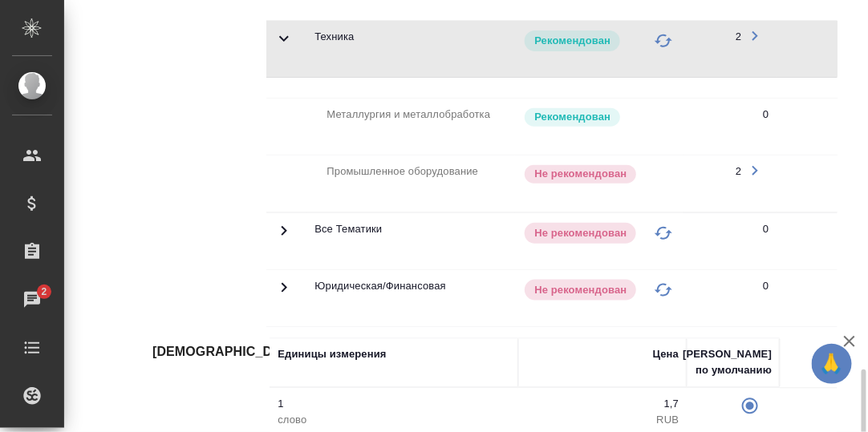
scroll to position [841, 0]
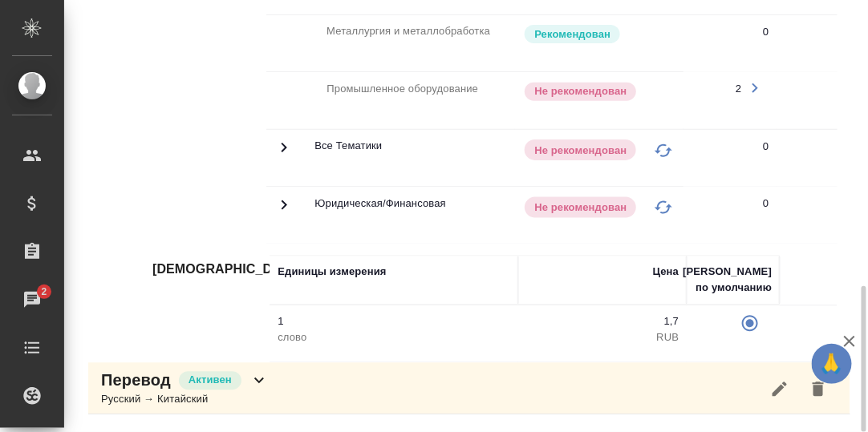
click at [258, 377] on icon at bounding box center [258, 379] width 19 height 19
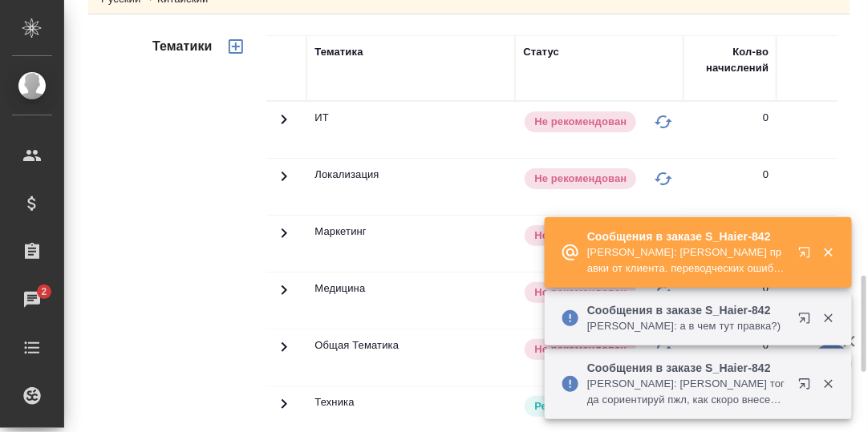
scroll to position [1402, 0]
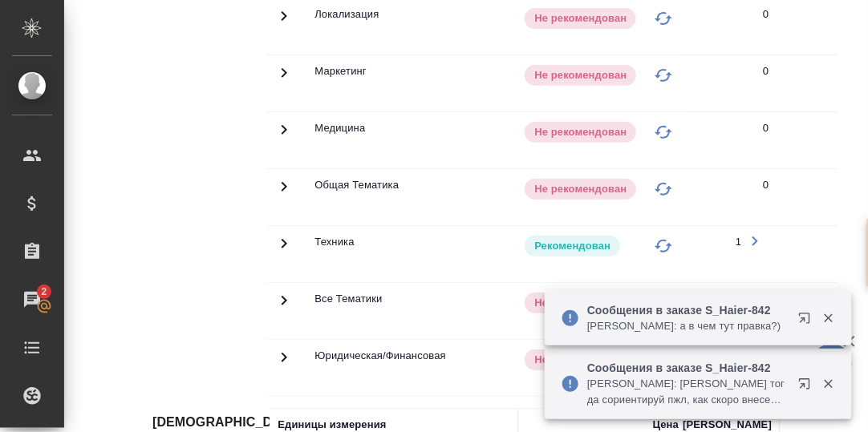
click at [827, 384] on icon "button" at bounding box center [828, 384] width 9 height 9
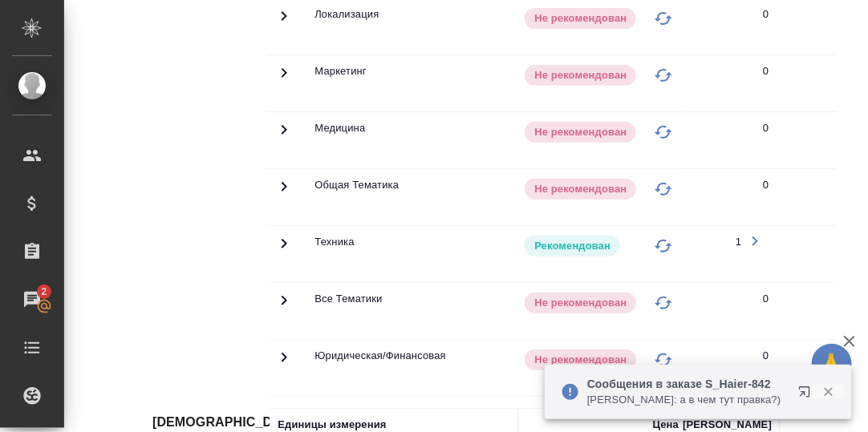
click at [833, 385] on icon "button" at bounding box center [828, 392] width 14 height 14
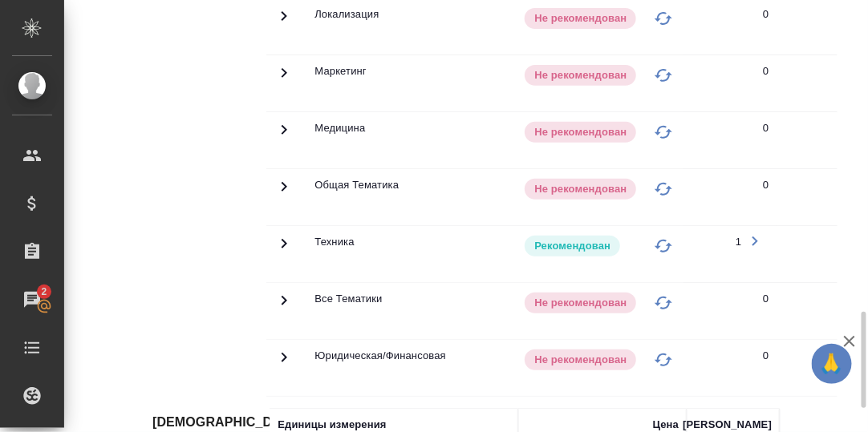
click at [280, 245] on icon at bounding box center [283, 243] width 19 height 19
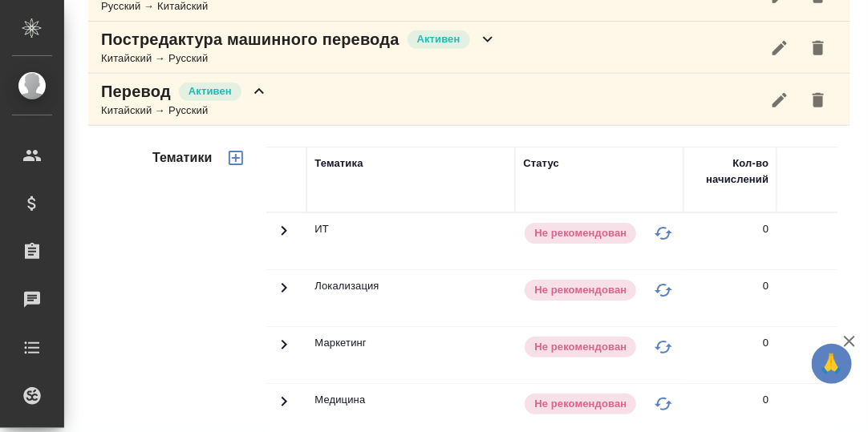
scroll to position [0, 0]
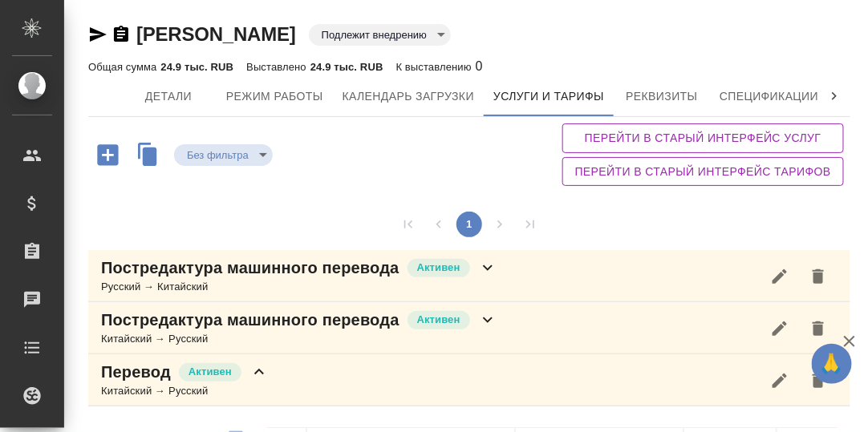
click at [826, 95] on icon at bounding box center [834, 96] width 16 height 16
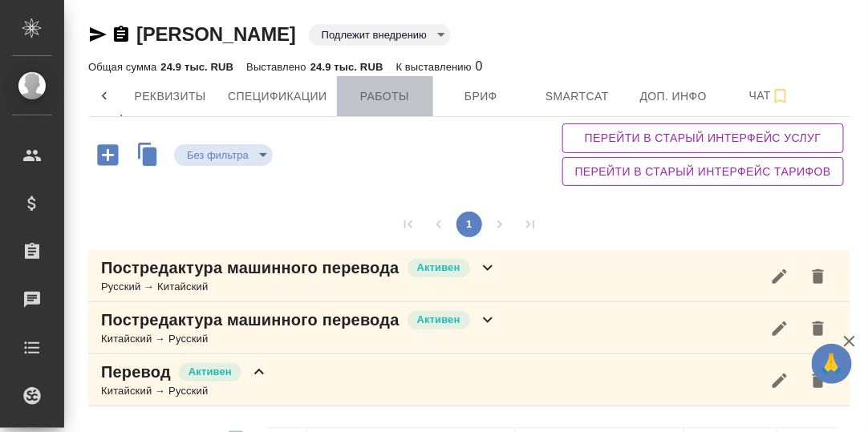
click at [393, 93] on span "Работы" at bounding box center [384, 97] width 77 height 20
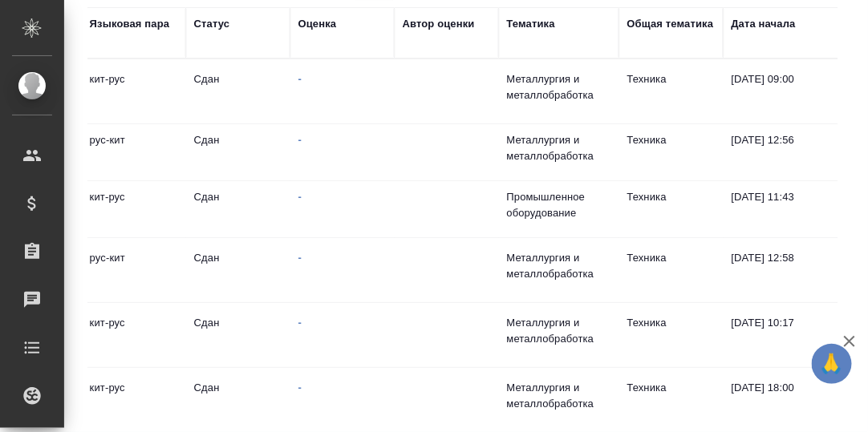
scroll to position [0, 591]
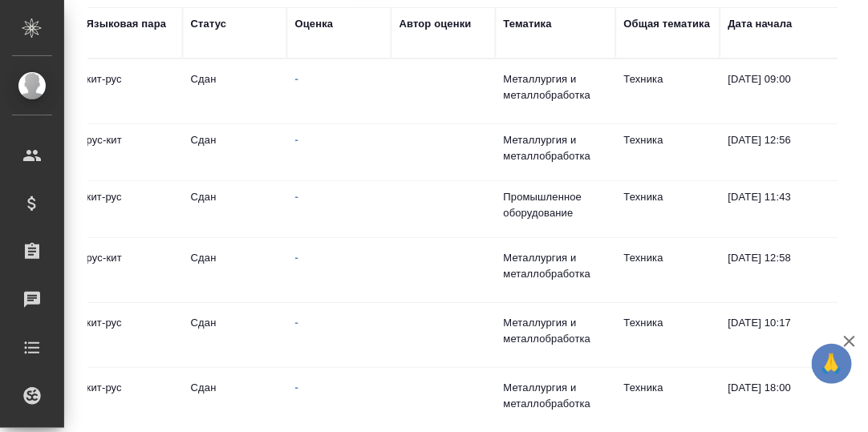
click at [318, 26] on div "Оценка" at bounding box center [314, 24] width 38 height 16
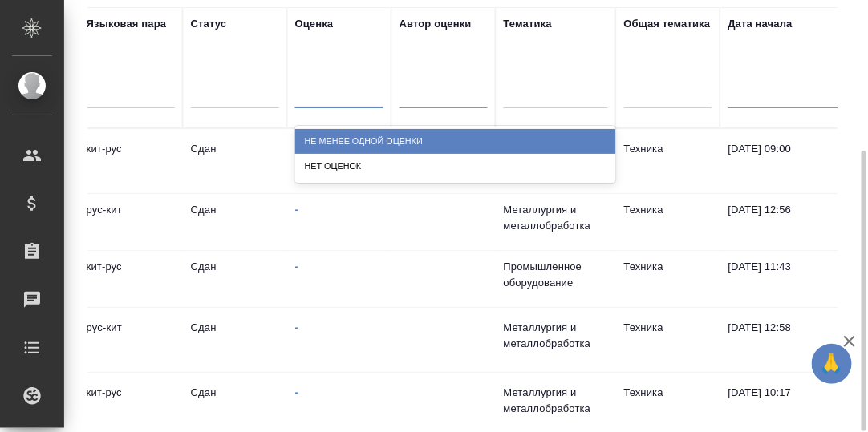
click at [320, 91] on div at bounding box center [339, 91] width 88 height 23
click at [343, 144] on div "Не менее одной оценки" at bounding box center [455, 141] width 321 height 25
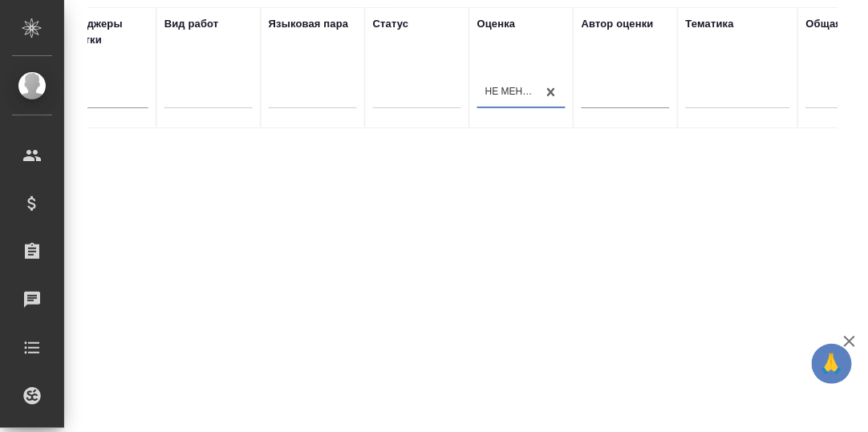
scroll to position [0, 414]
checkbox input "false"
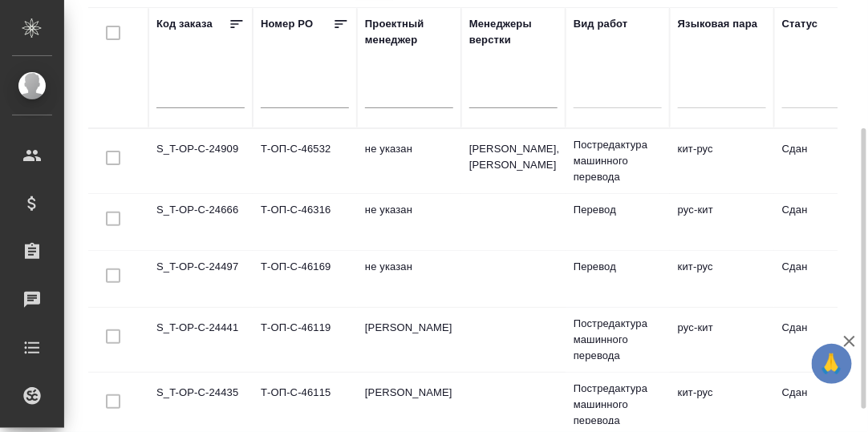
scroll to position [0, 0]
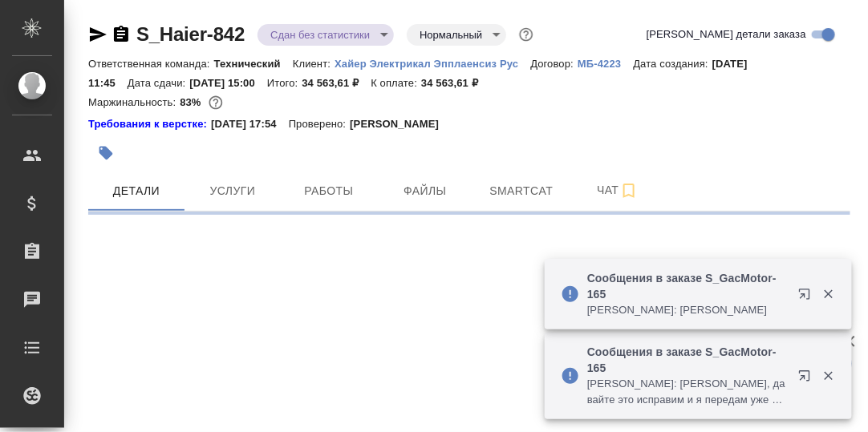
select select "RU"
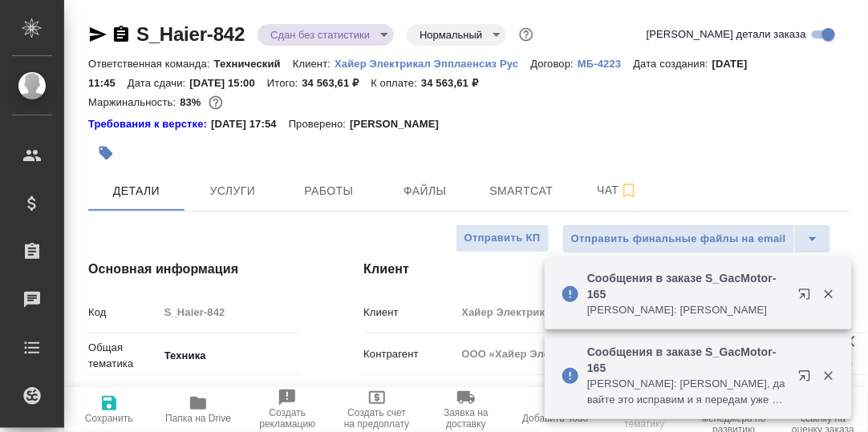
type textarea "x"
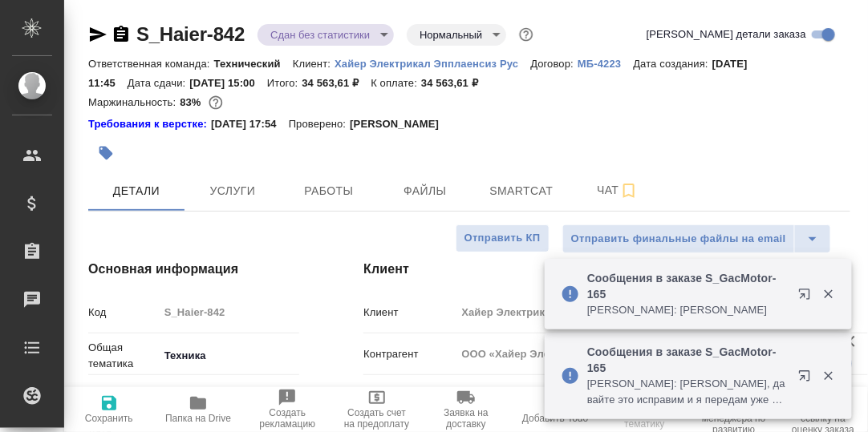
type textarea "x"
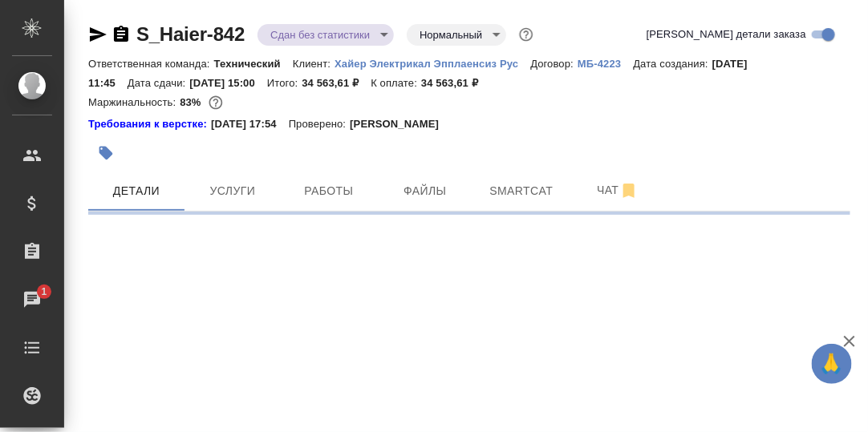
select select "RU"
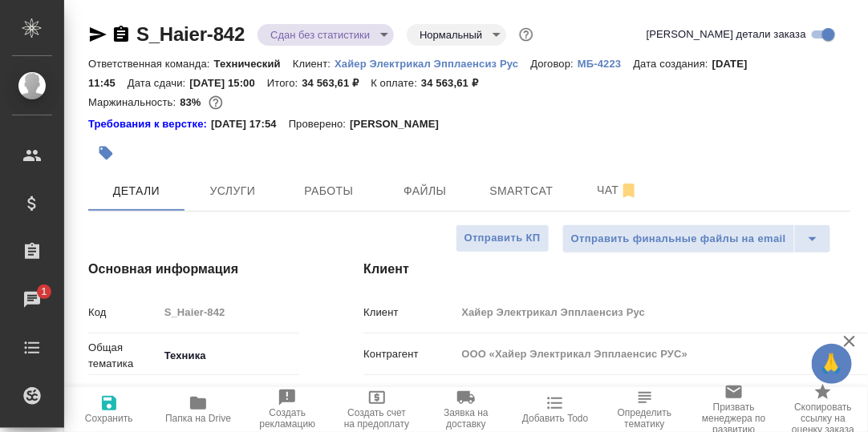
type textarea "x"
click at [195, 405] on icon "button" at bounding box center [198, 403] width 16 height 13
type textarea "x"
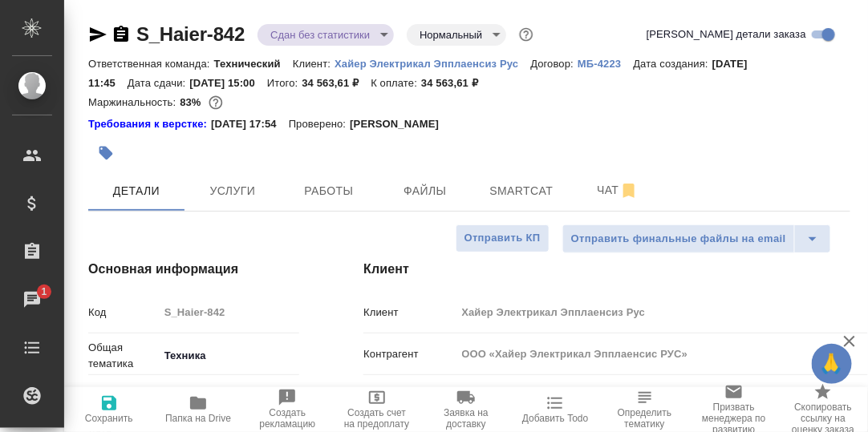
type textarea "x"
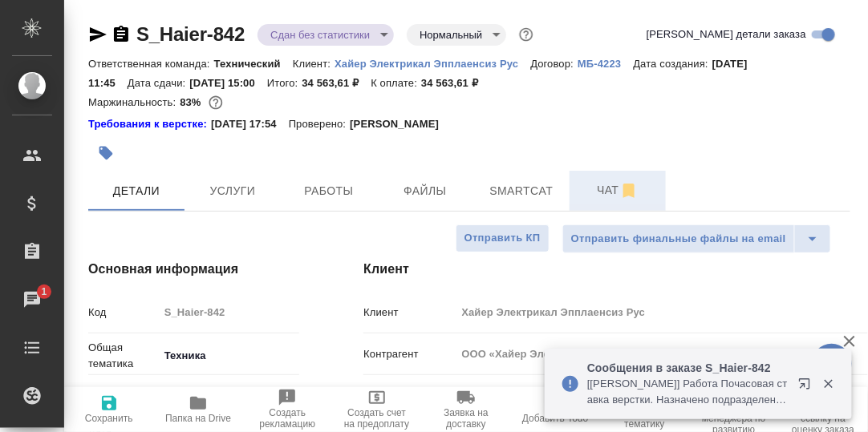
click at [607, 188] on span "Чат" at bounding box center [617, 190] width 77 height 20
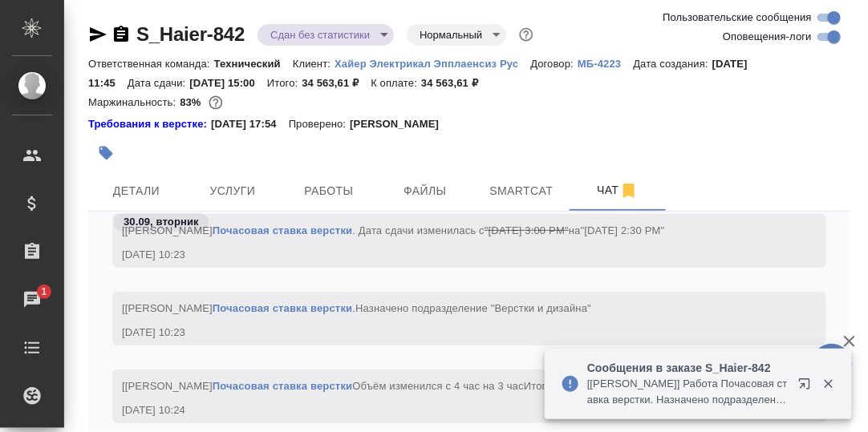
scroll to position [112, 0]
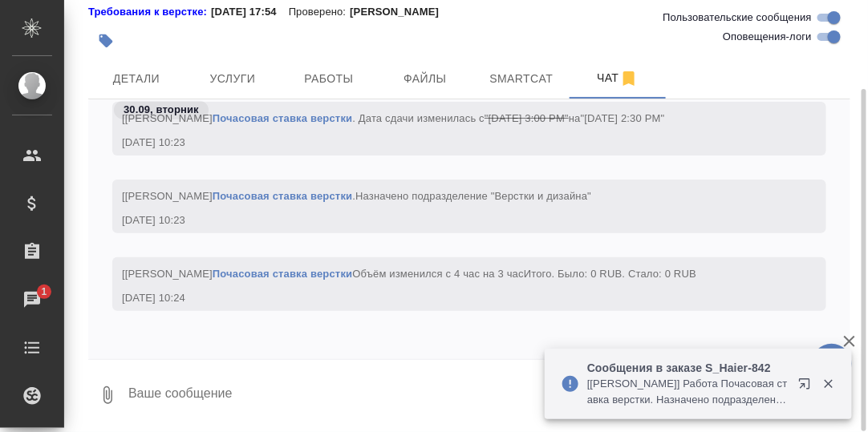
click at [278, 403] on textarea at bounding box center [488, 395] width 723 height 55
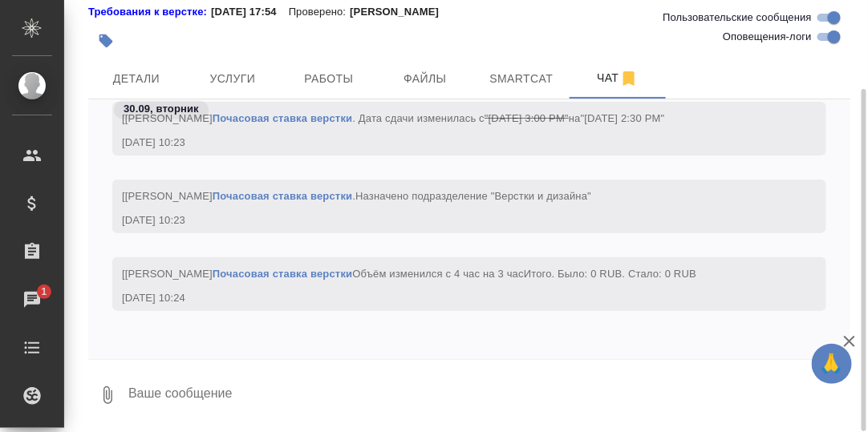
click at [277, 387] on textarea at bounding box center [488, 395] width 723 height 55
type textarea "О"
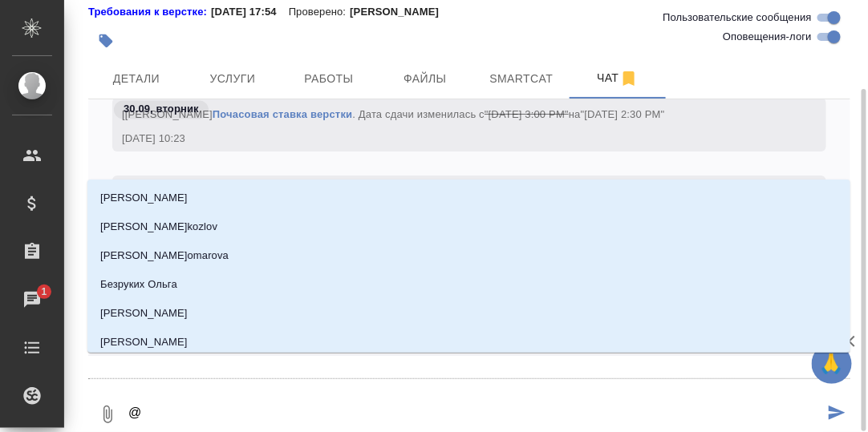
type textarea "@О"
type input "О"
type textarea "@Ол"
type input "Ол"
type textarea "@Оль"
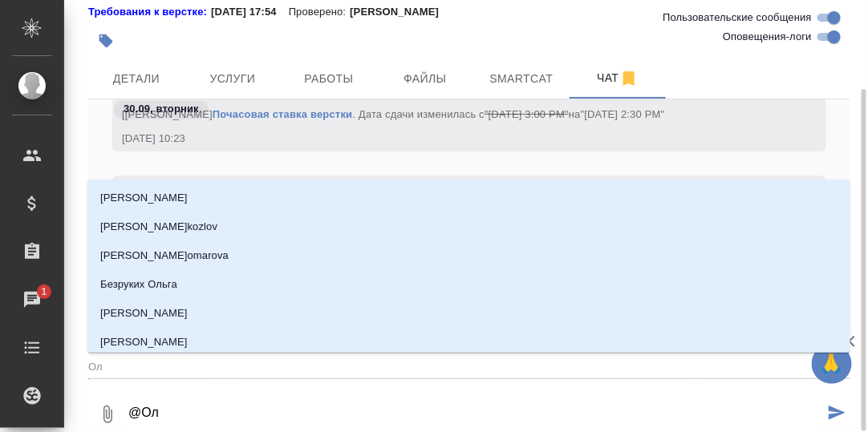
type input "Оль"
type textarea "@Ольг"
type input "Ольг"
type textarea "@Ольга"
type input "Ольга"
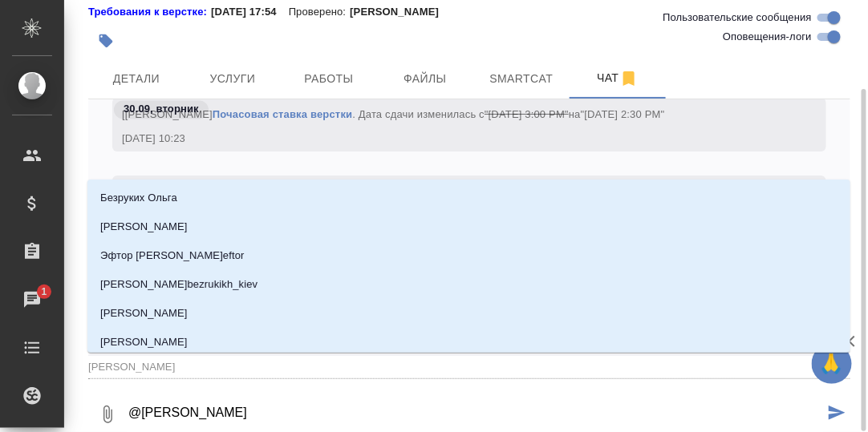
type textarea "@Ольга"
type input "Ольга"
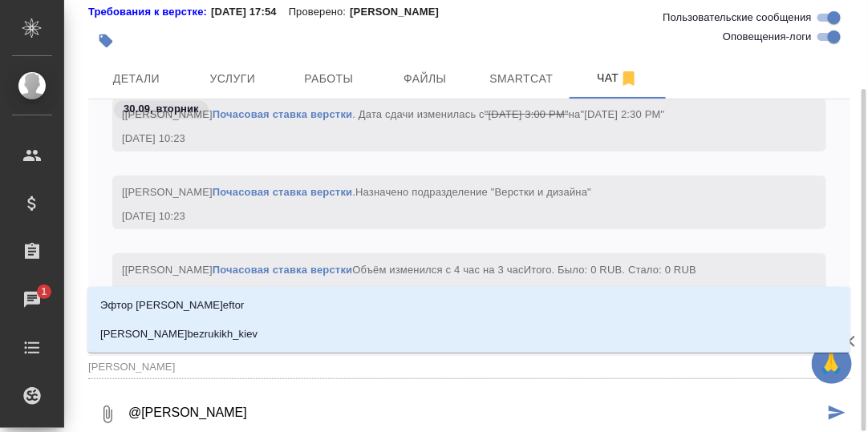
type textarea "@Ольга У"
type input "Ольга У"
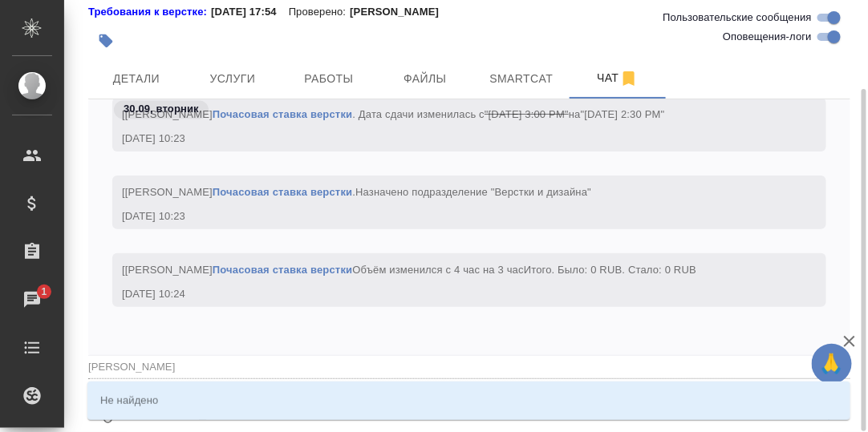
type textarea "@Ольга"
type input "Ольга"
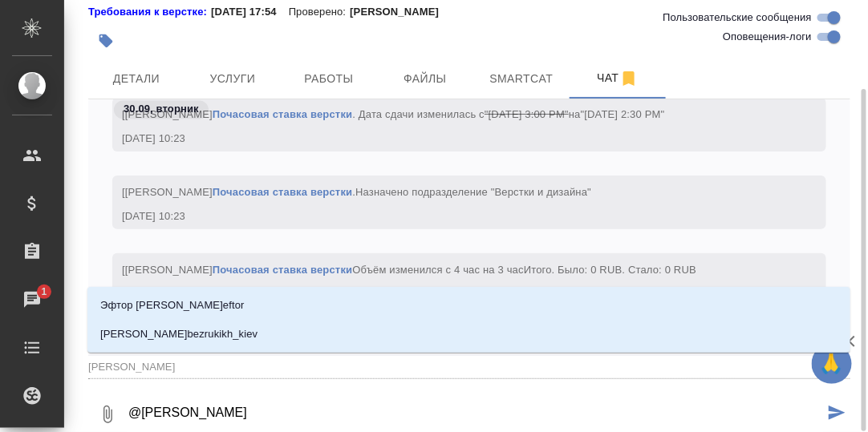
type textarea "@Ольга"
type input "Ольга"
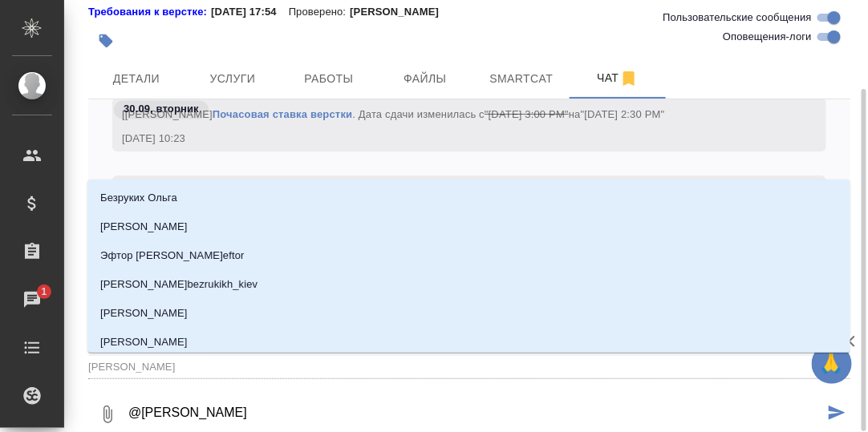
type textarea "@Ольг"
type input "Ольг"
type textarea "@Оль"
type input "Оль"
type textarea "@Ол"
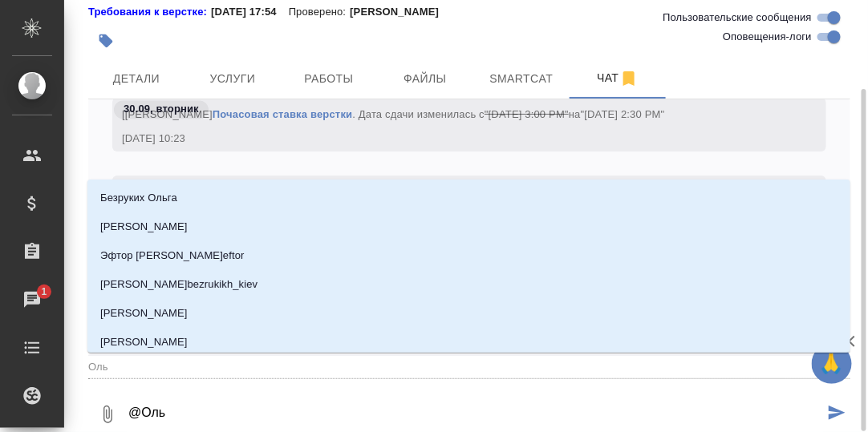
type input "Ол"
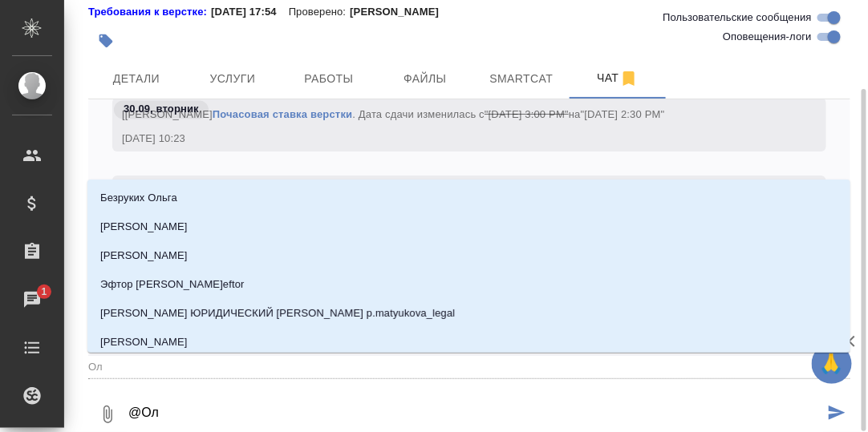
type textarea "@О"
type input "О"
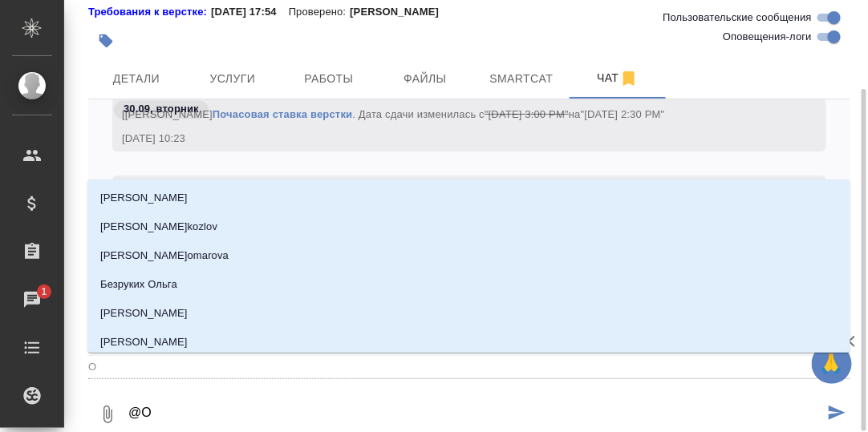
type textarea "@"
type textarea "@У"
type input "У"
type textarea "@Ус"
type input "Ус"
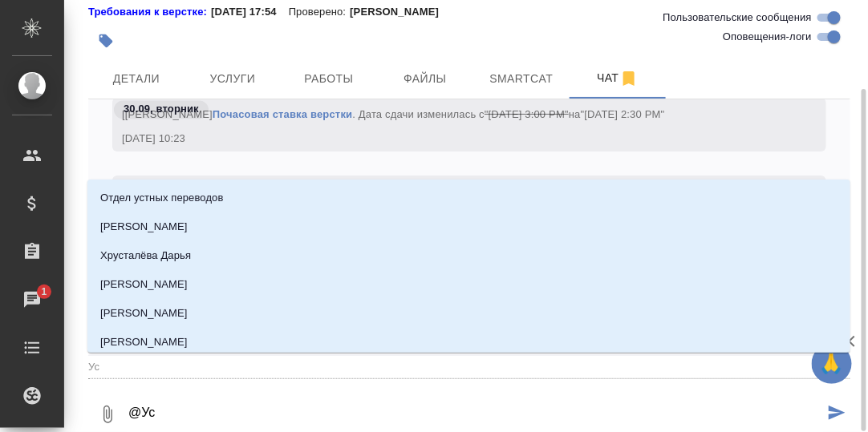
type textarea "@Усм"
type input "Усм"
type textarea "@Усма"
type input "Усма"
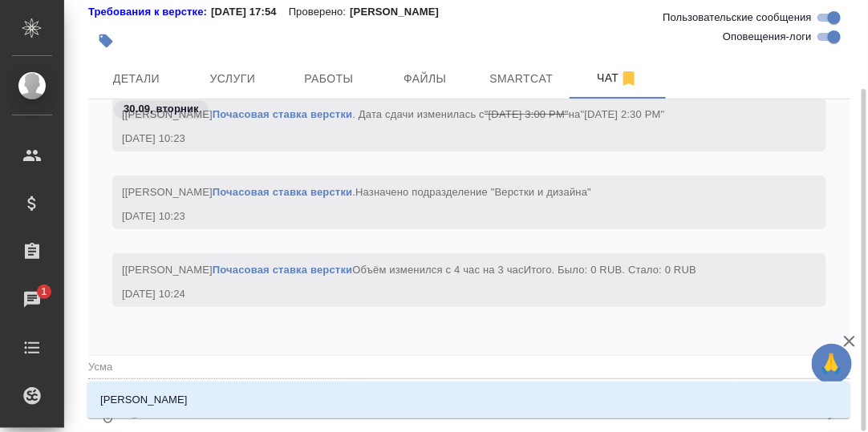
type textarea "@Усман"
type input "Усман"
type textarea "@Усмано"
type input "Усмано"
type textarea "@Усманов"
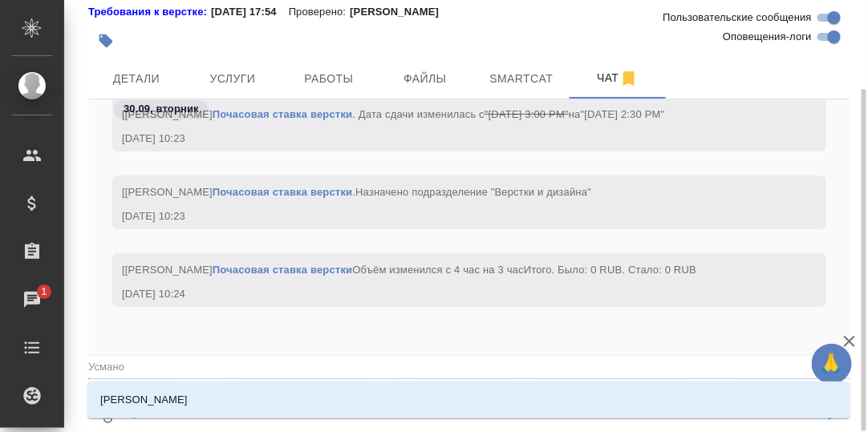
type input "Усманов"
type textarea "@Усманова"
type input "Усманова"
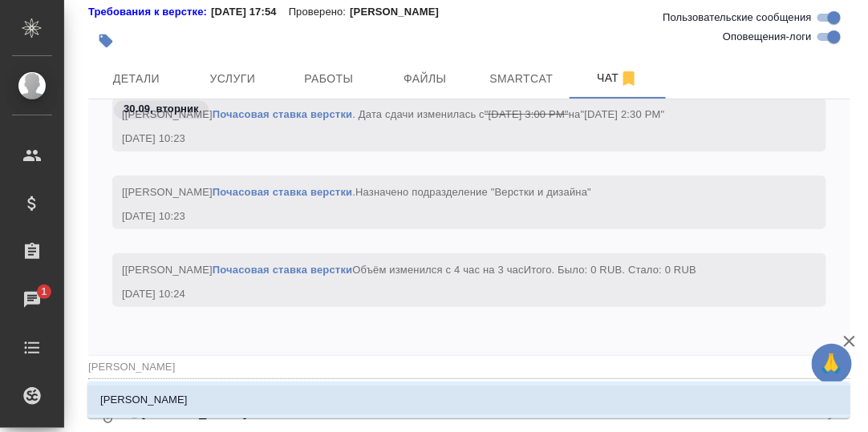
drag, startPoint x: 152, startPoint y: 402, endPoint x: 172, endPoint y: 404, distance: 19.4
click at [152, 401] on p "Усманова Ольга" at bounding box center [143, 400] width 87 height 16
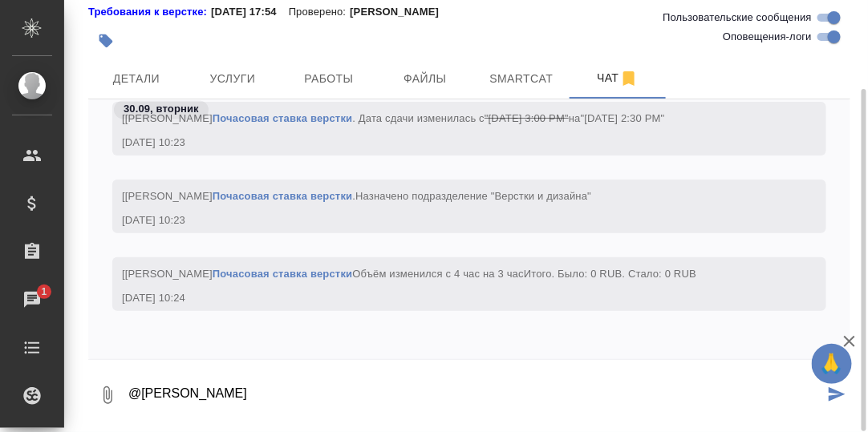
click at [238, 394] on textarea "@Усманова Ольга" at bounding box center [475, 395] width 697 height 55
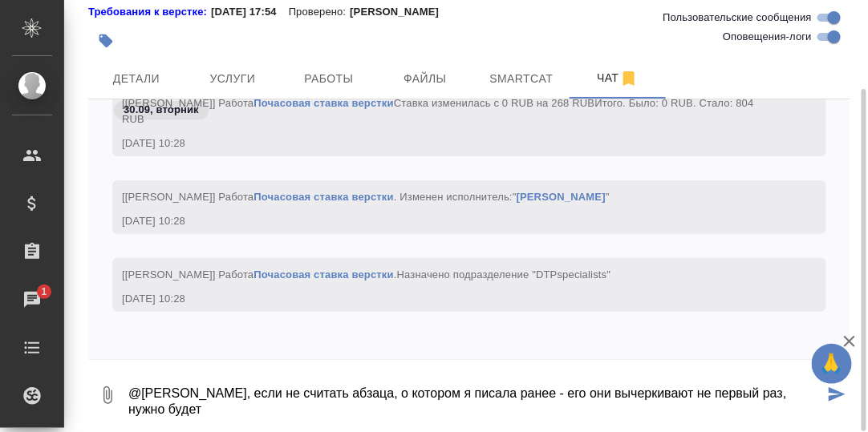
scroll to position [45144, 0]
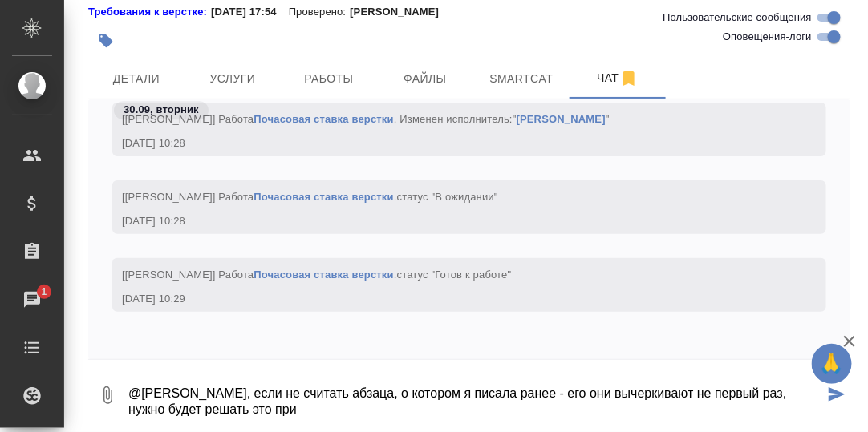
click at [775, 394] on textarea "@Усманова Ольга, если не считать абзаца, о котором я писала ранее - его они выч…" at bounding box center [475, 395] width 697 height 55
drag, startPoint x: 127, startPoint y: 412, endPoint x: 366, endPoint y: 402, distance: 239.2
click at [366, 403] on textarea "@Усманова Ольга, если не считать абзаца, о котором я писала ранее - его они выч…" at bounding box center [475, 395] width 697 height 55
type textarea "@Усманова Ольга, если не считать абзаца, о котором я писала ранее - его они выч…"
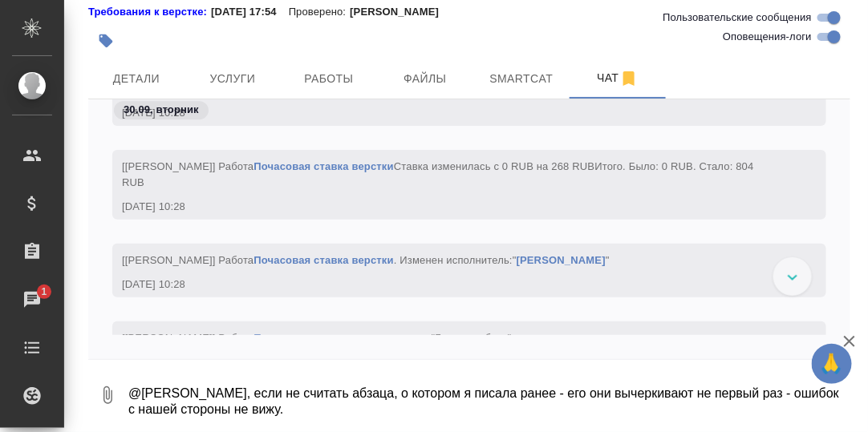
scroll to position [45064, 0]
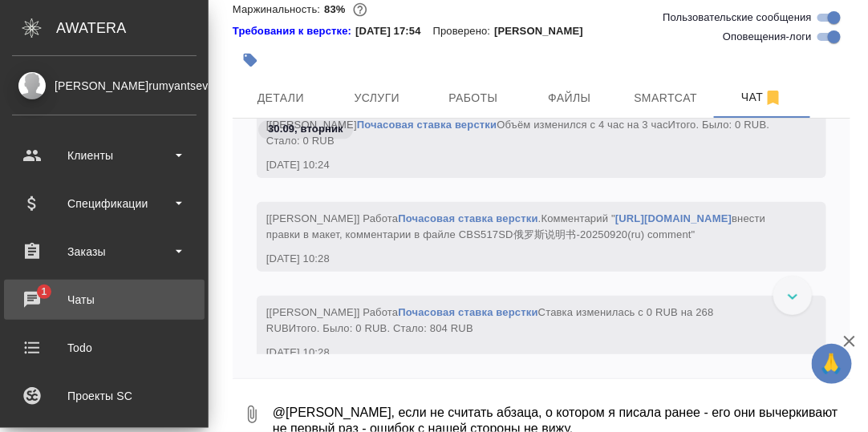
click at [28, 297] on div "Чаты" at bounding box center [104, 300] width 184 height 24
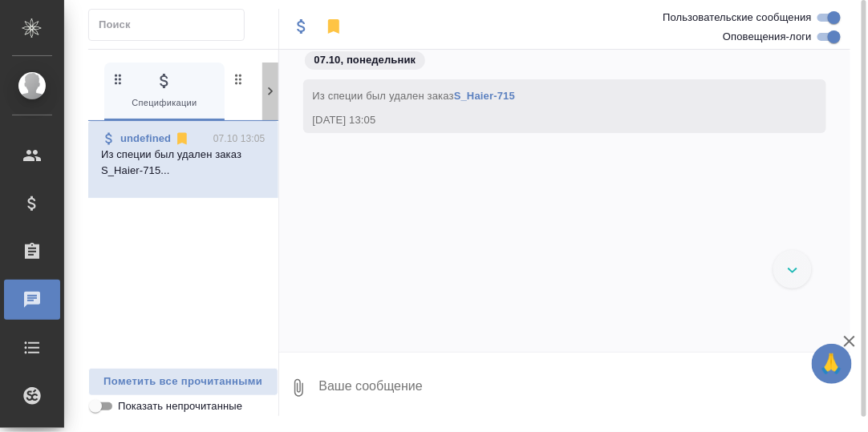
click at [265, 92] on icon at bounding box center [270, 91] width 16 height 16
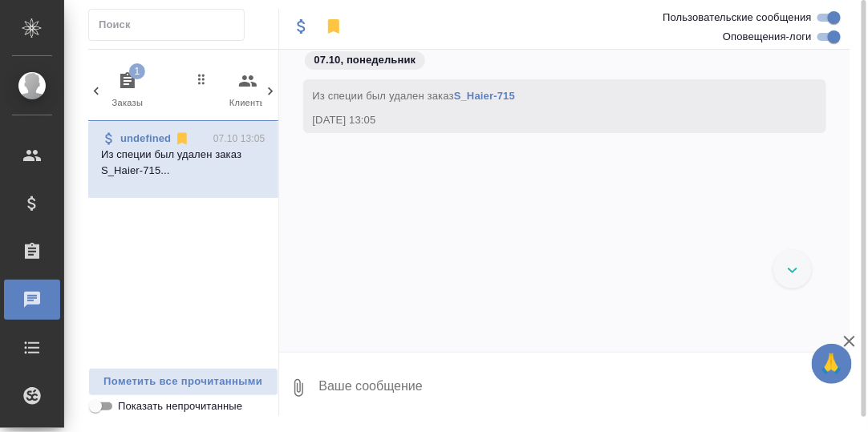
click at [122, 77] on icon "button" at bounding box center [127, 80] width 14 height 16
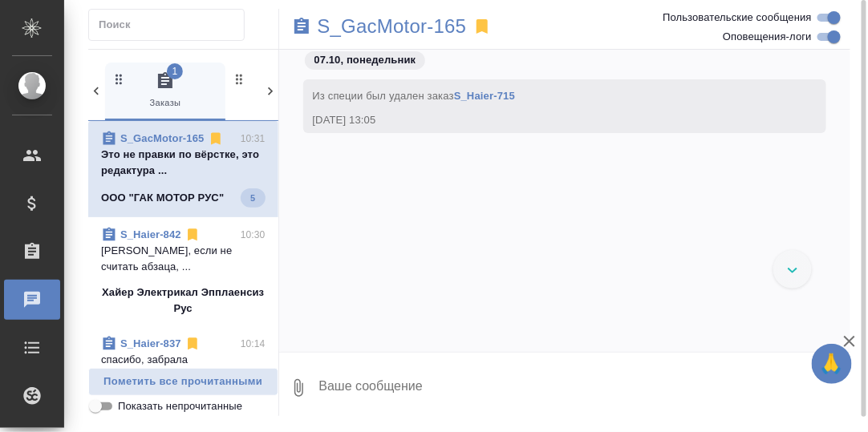
scroll to position [20137, 0]
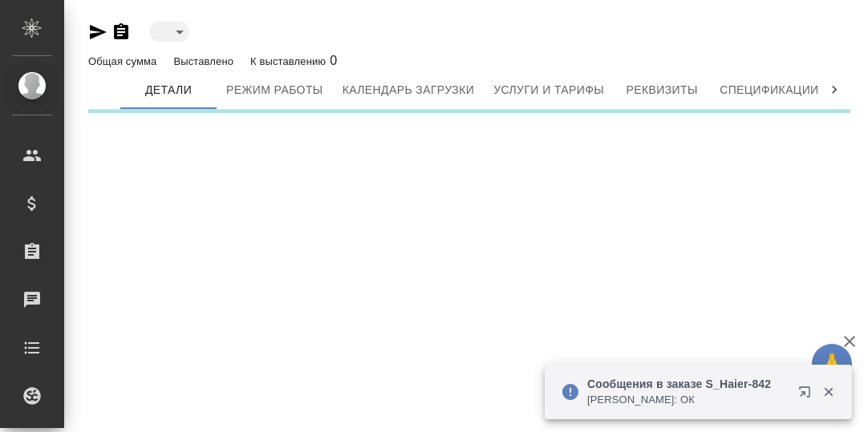
type input "toBeImplemented"
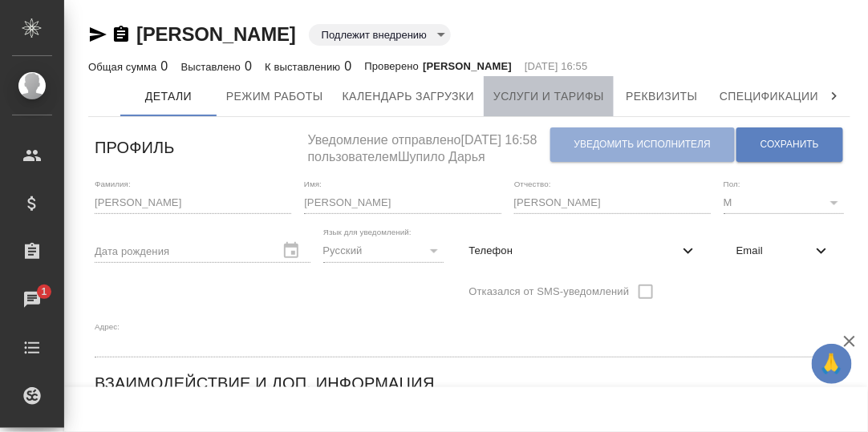
click at [569, 93] on span "Услуги и тарифы" at bounding box center [548, 97] width 111 height 20
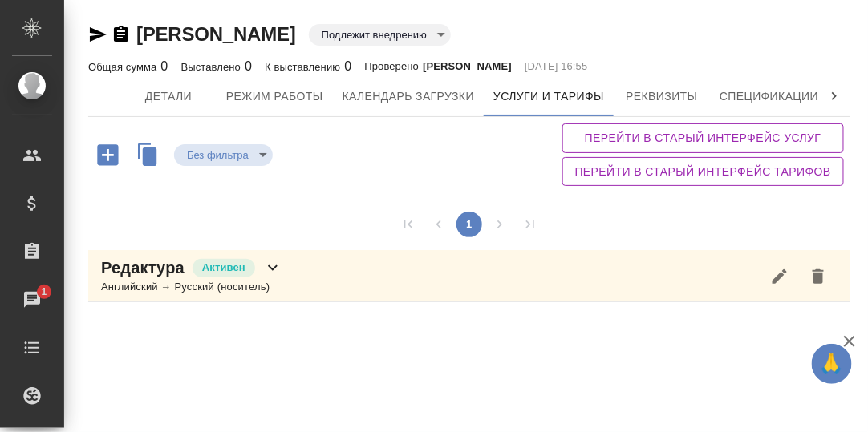
click at [266, 265] on icon at bounding box center [272, 267] width 19 height 19
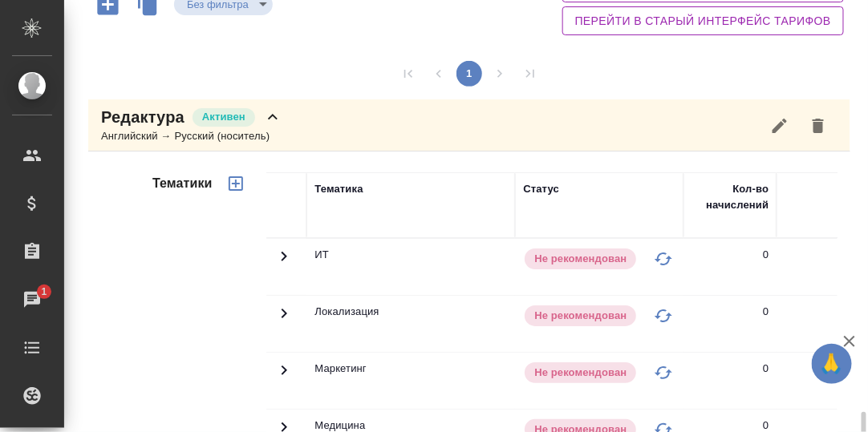
scroll to position [71, 0]
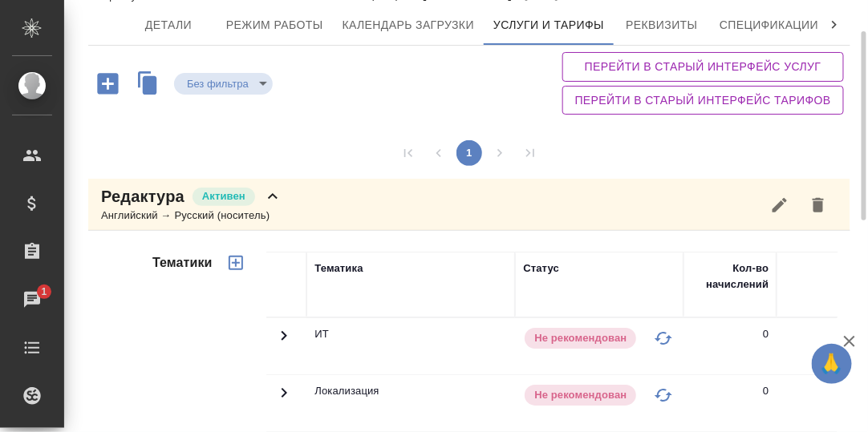
click at [272, 191] on icon at bounding box center [272, 196] width 19 height 19
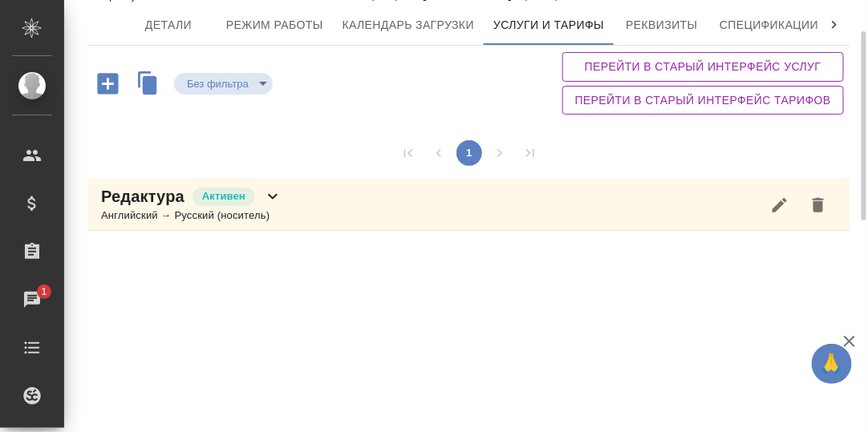
scroll to position [0, 0]
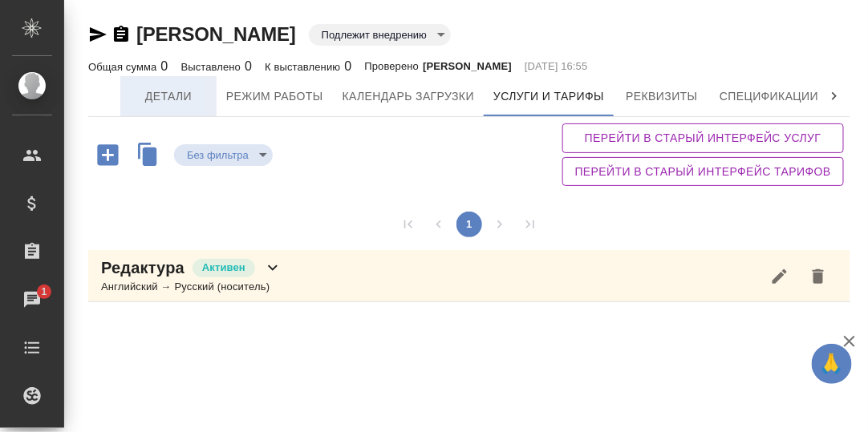
drag, startPoint x: 181, startPoint y: 87, endPoint x: 212, endPoint y: 107, distance: 36.9
click at [181, 87] on span "Детали" at bounding box center [168, 97] width 77 height 20
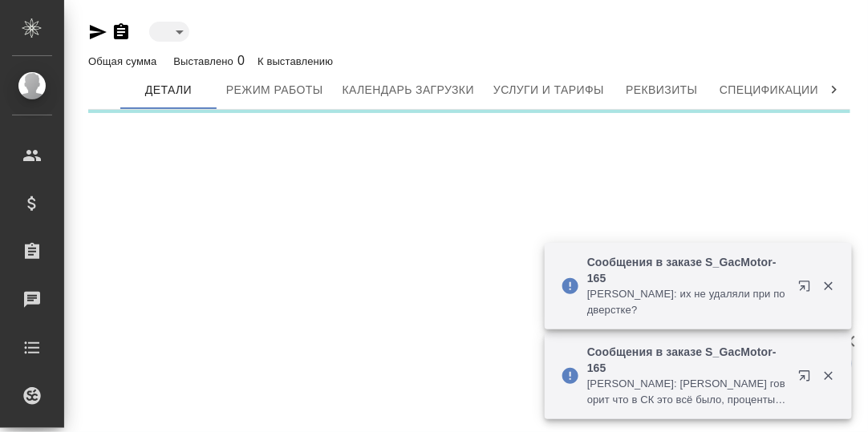
type input "toBeImplemented"
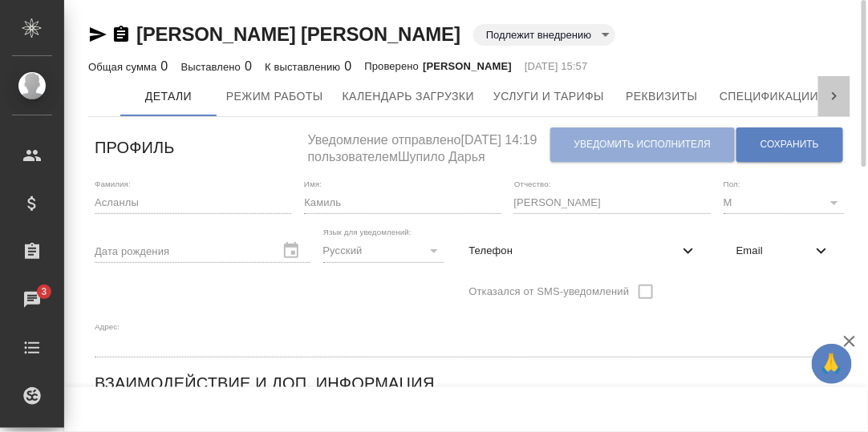
click at [836, 96] on icon at bounding box center [834, 96] width 5 height 8
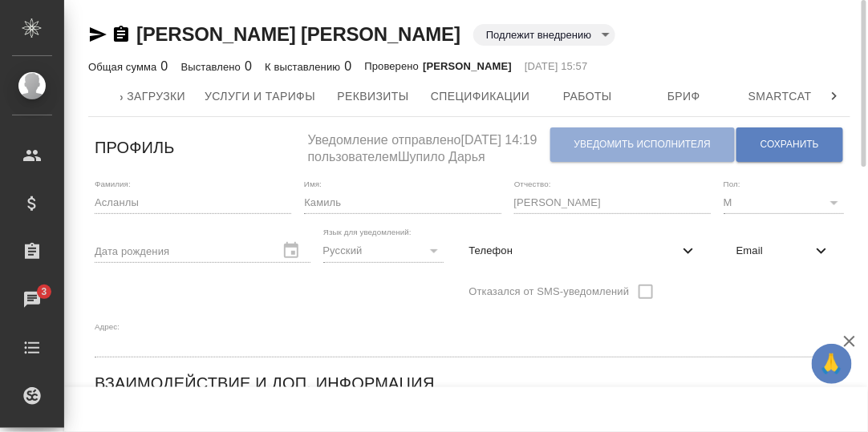
scroll to position [0, 491]
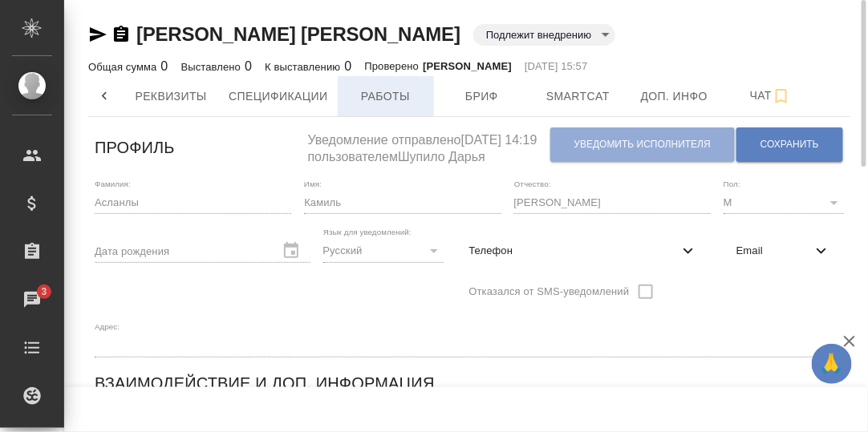
click at [375, 97] on span "Работы" at bounding box center [385, 97] width 77 height 20
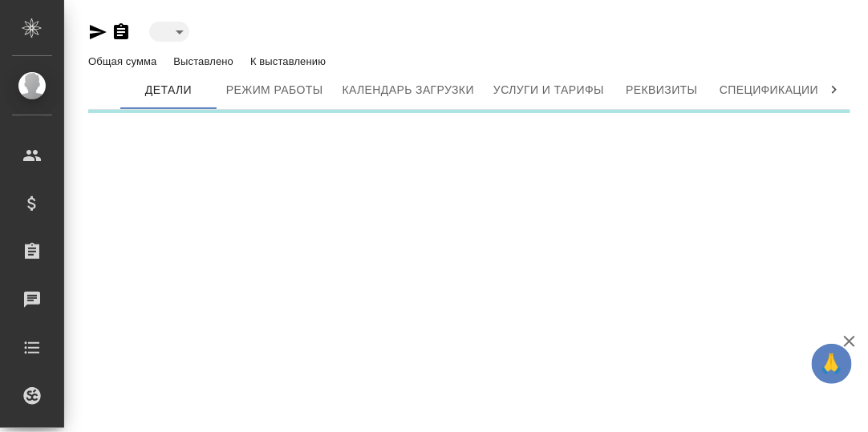
type input "toBeImplemented"
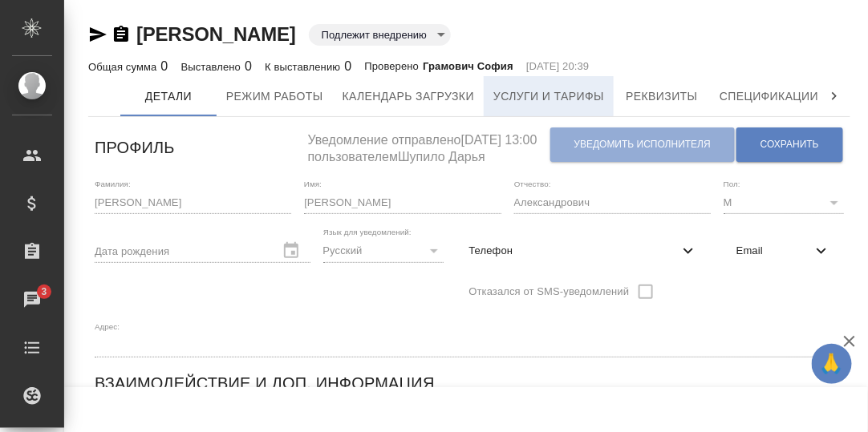
click at [547, 96] on span "Услуги и тарифы" at bounding box center [548, 97] width 111 height 20
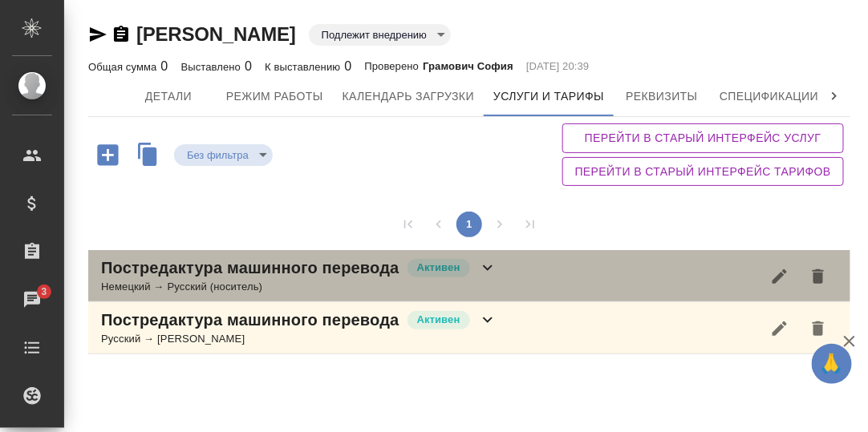
click at [490, 264] on icon at bounding box center [487, 267] width 19 height 19
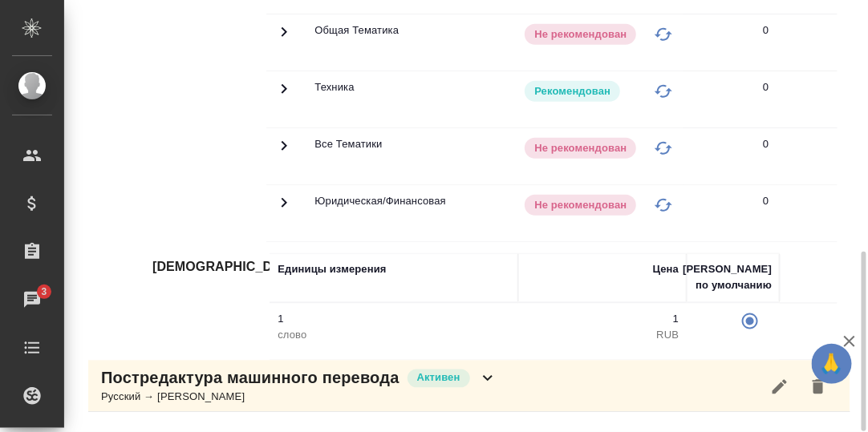
scroll to position [203, 0]
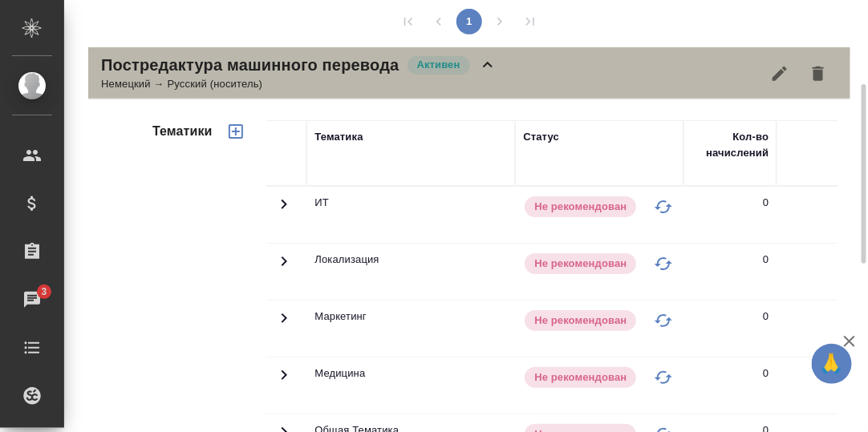
drag, startPoint x: 485, startPoint y: 64, endPoint x: 484, endPoint y: 80, distance: 16.1
click at [486, 65] on icon at bounding box center [487, 64] width 19 height 19
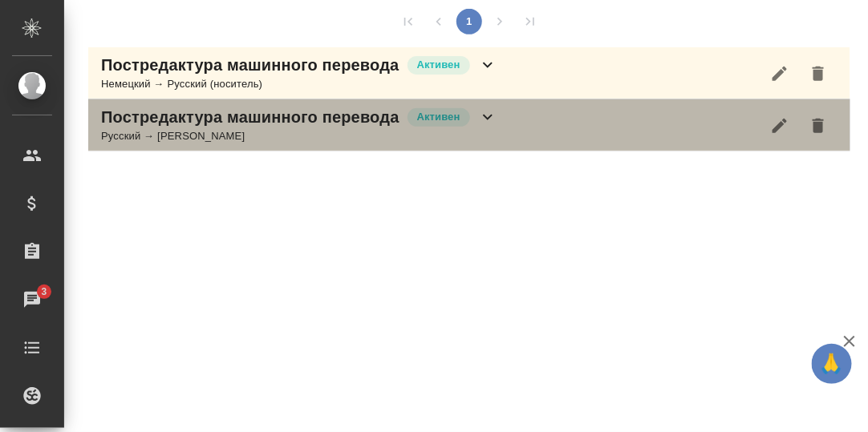
click at [491, 115] on icon at bounding box center [488, 118] width 10 height 6
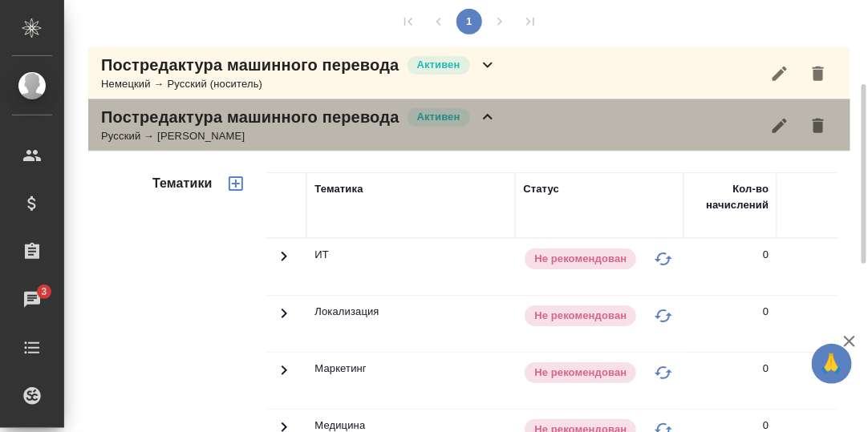
click at [478, 108] on icon at bounding box center [487, 116] width 19 height 19
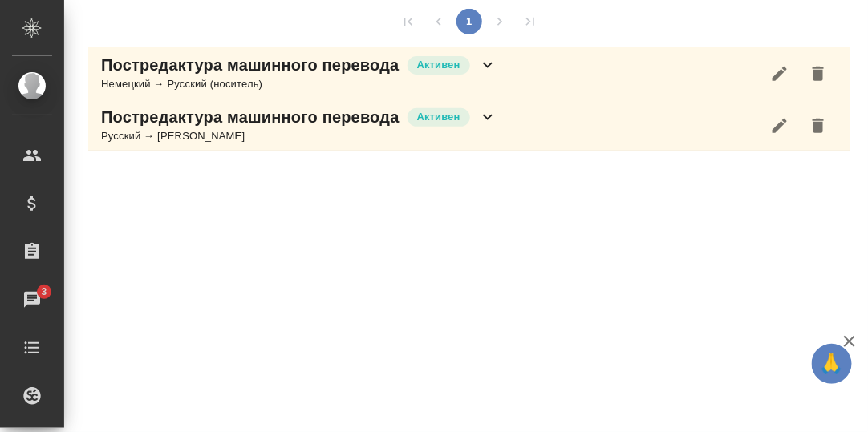
scroll to position [0, 0]
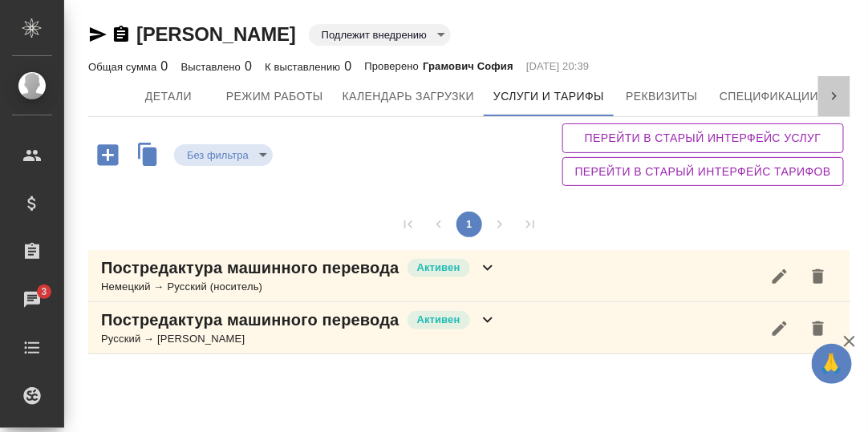
click at [832, 93] on icon at bounding box center [834, 96] width 16 height 16
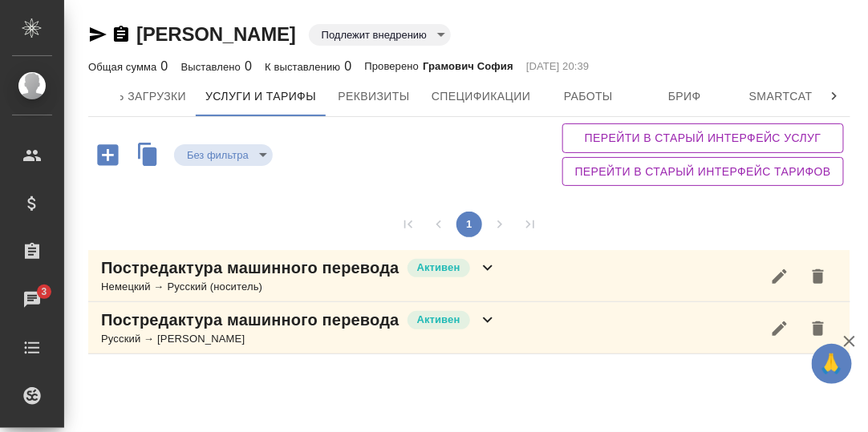
scroll to position [0, 491]
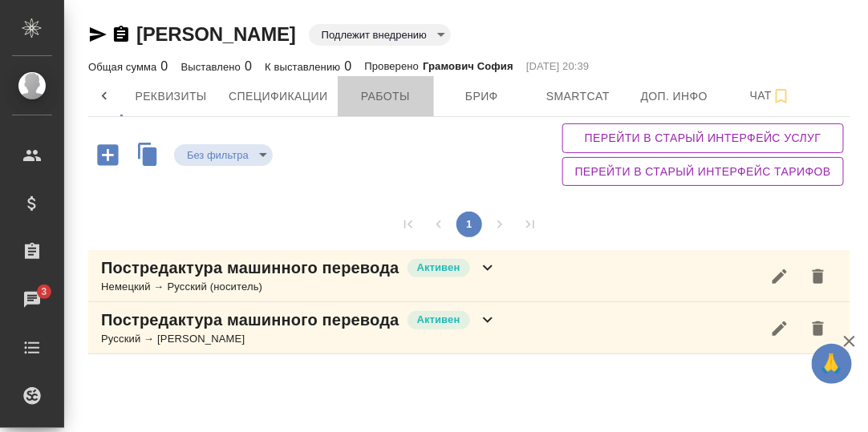
drag, startPoint x: 397, startPoint y: 91, endPoint x: 579, endPoint y: 140, distance: 188.7
click at [397, 92] on span "Работы" at bounding box center [385, 97] width 77 height 20
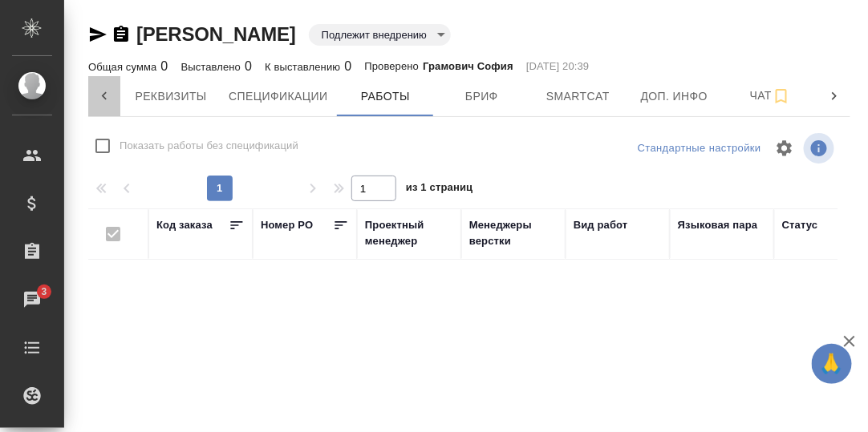
click at [99, 95] on icon at bounding box center [104, 96] width 16 height 16
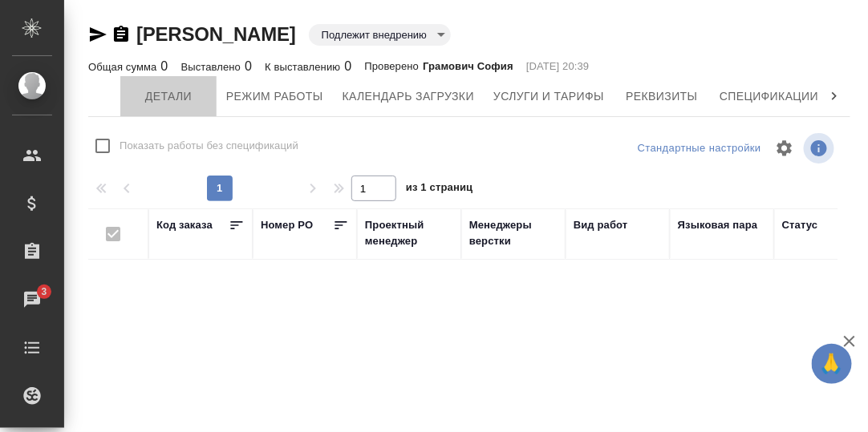
drag, startPoint x: 155, startPoint y: 97, endPoint x: 346, endPoint y: 136, distance: 194.9
click at [156, 98] on span "Детали" at bounding box center [168, 97] width 77 height 20
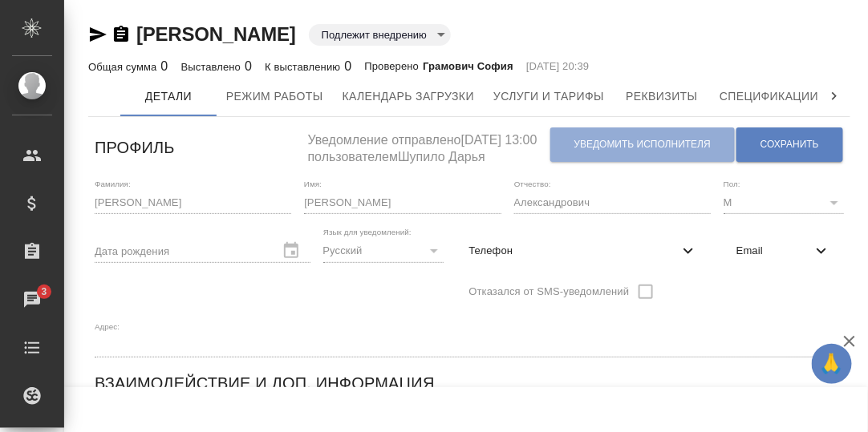
scroll to position [79, 0]
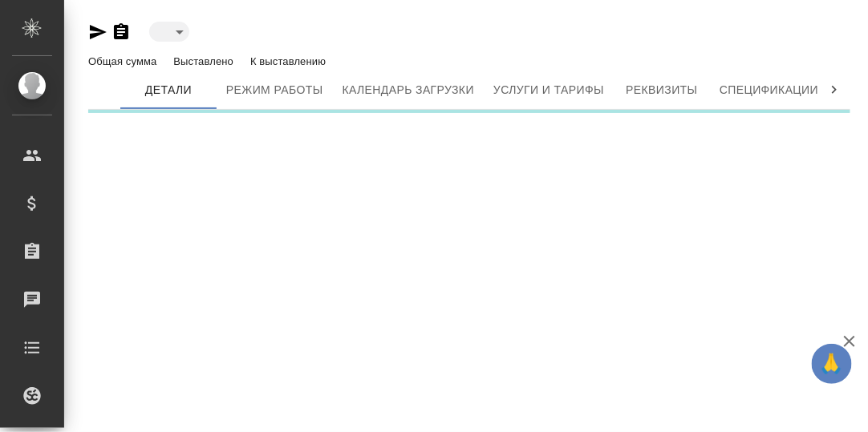
type input "toBeImplemented"
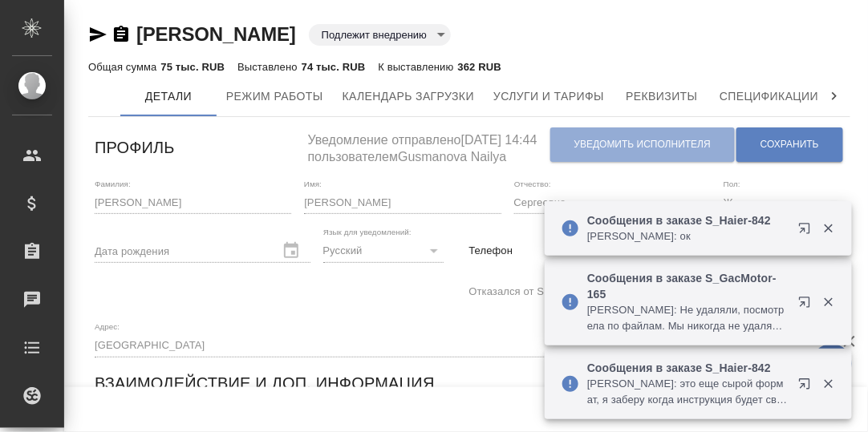
scroll to position [79, 0]
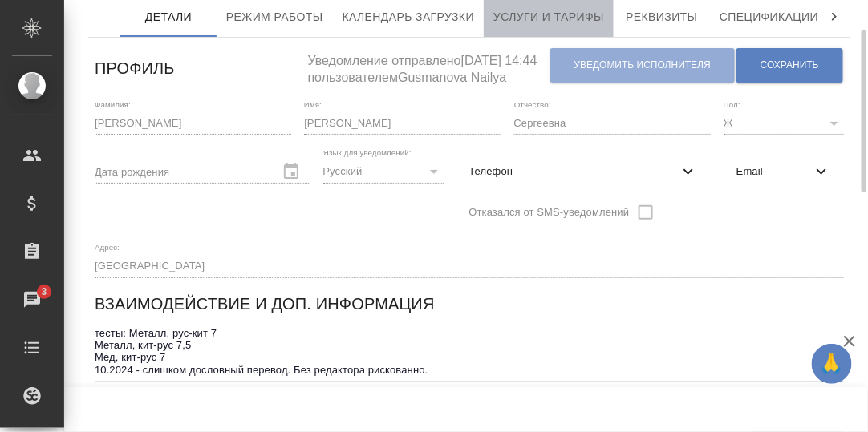
click at [557, 10] on span "Услуги и тарифы" at bounding box center [548, 17] width 111 height 20
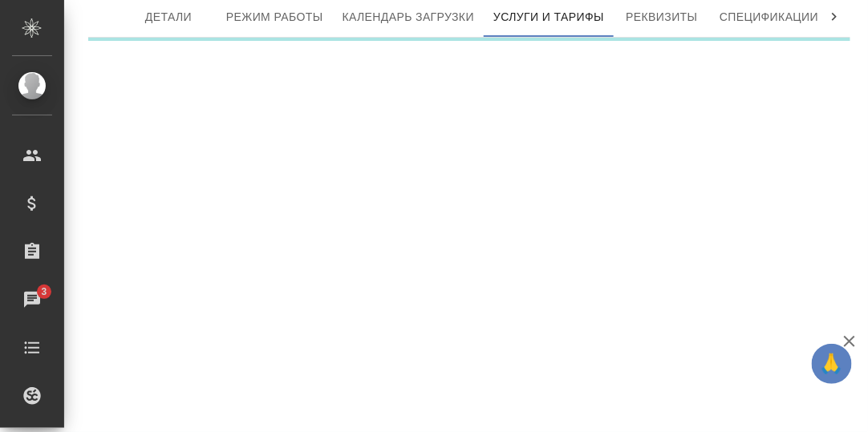
scroll to position [79, 0]
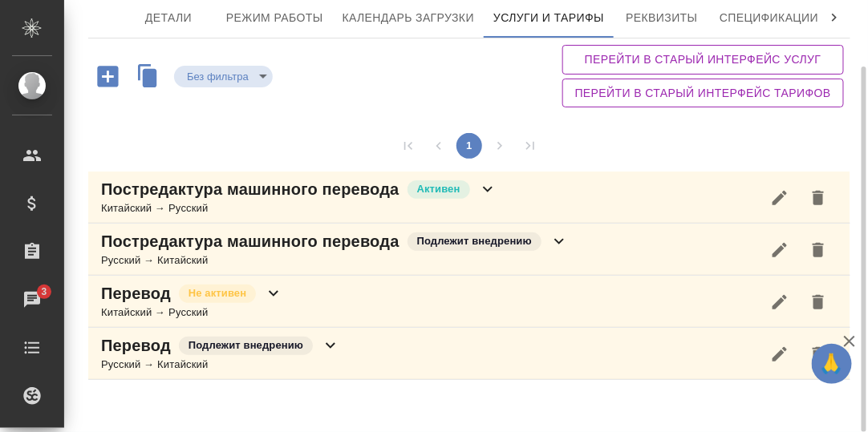
click at [836, 19] on icon at bounding box center [834, 18] width 16 height 16
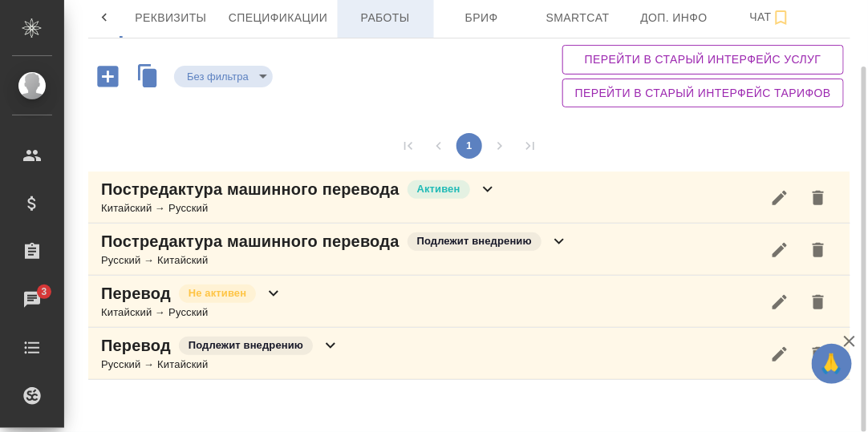
click at [387, 16] on span "Работы" at bounding box center [385, 18] width 77 height 20
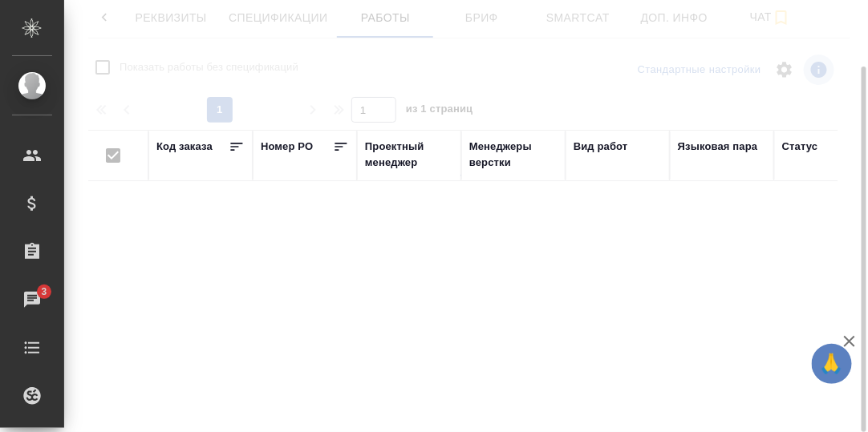
checkbox input "false"
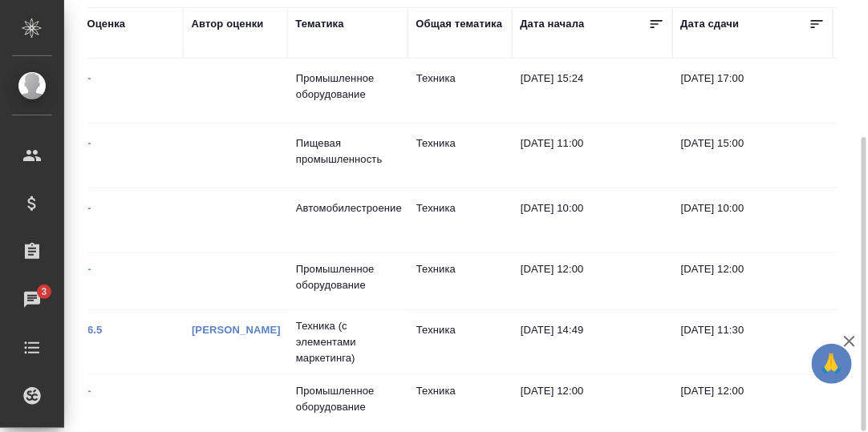
scroll to position [0, 799]
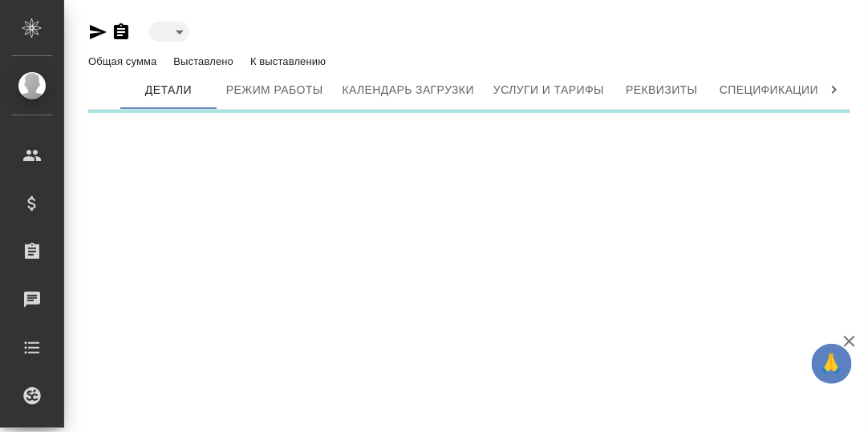
type input "toBeImplemented"
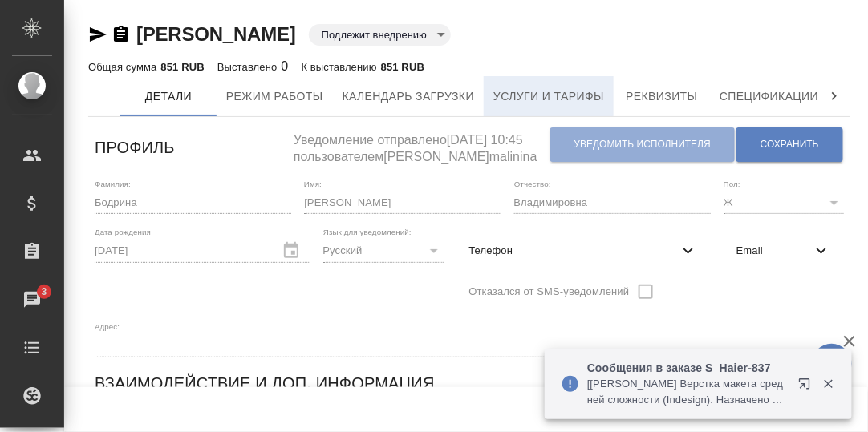
click at [544, 95] on span "Услуги и тарифы" at bounding box center [548, 97] width 111 height 20
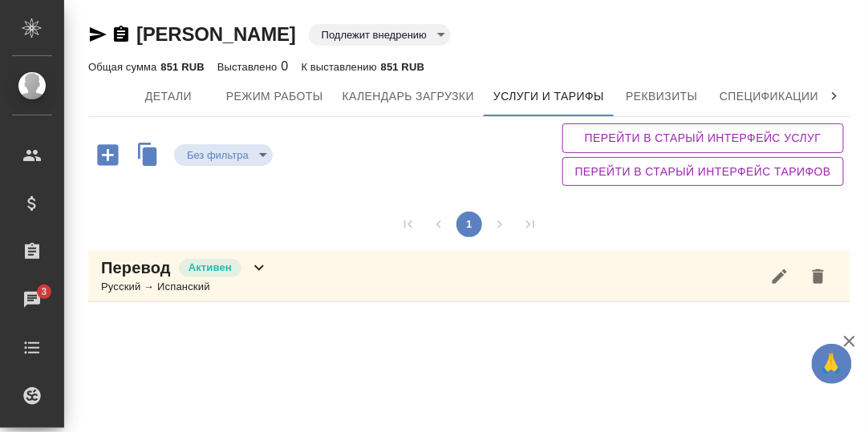
click at [259, 265] on icon at bounding box center [258, 267] width 19 height 19
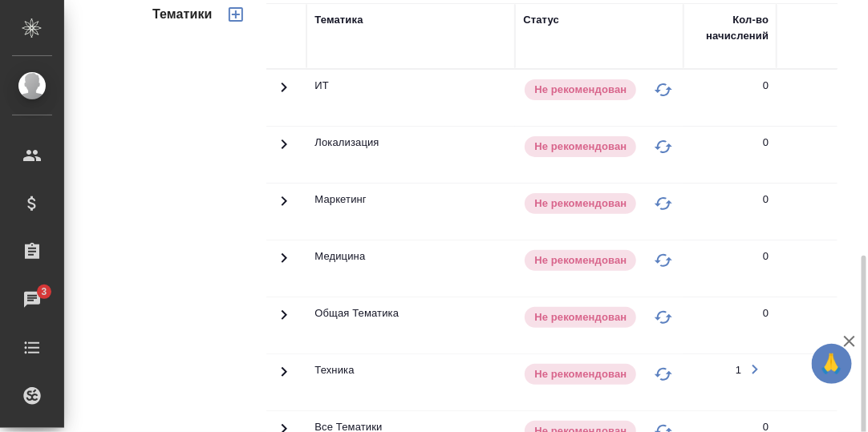
scroll to position [400, 0]
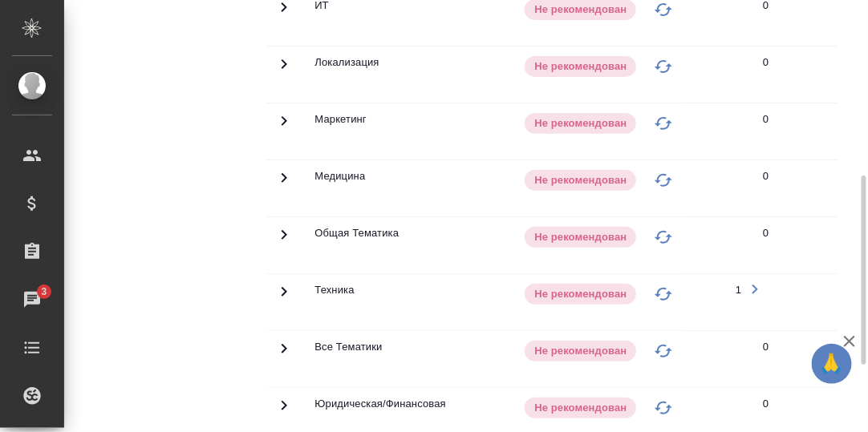
click at [280, 285] on icon at bounding box center [283, 291] width 19 height 19
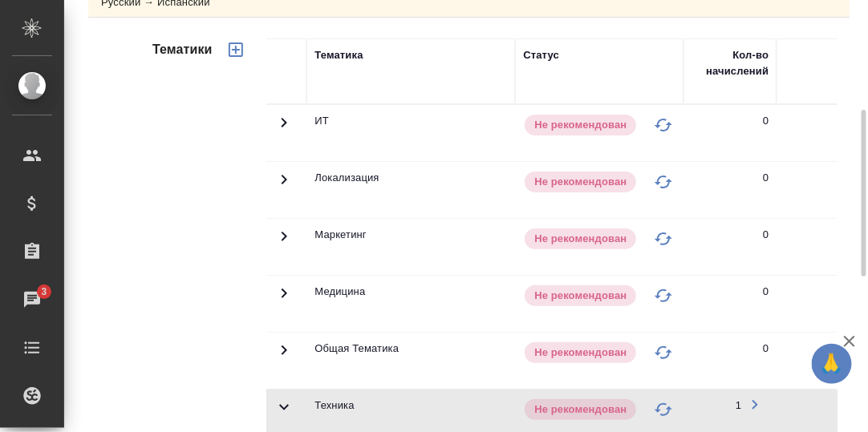
scroll to position [0, 0]
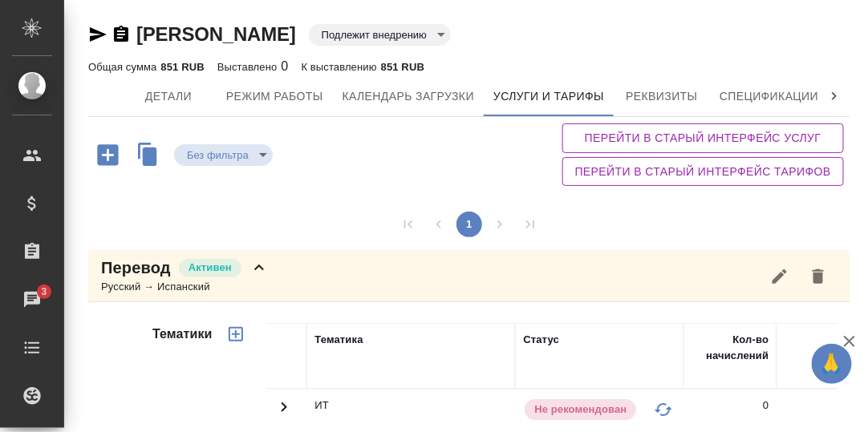
click at [826, 93] on icon at bounding box center [834, 96] width 16 height 16
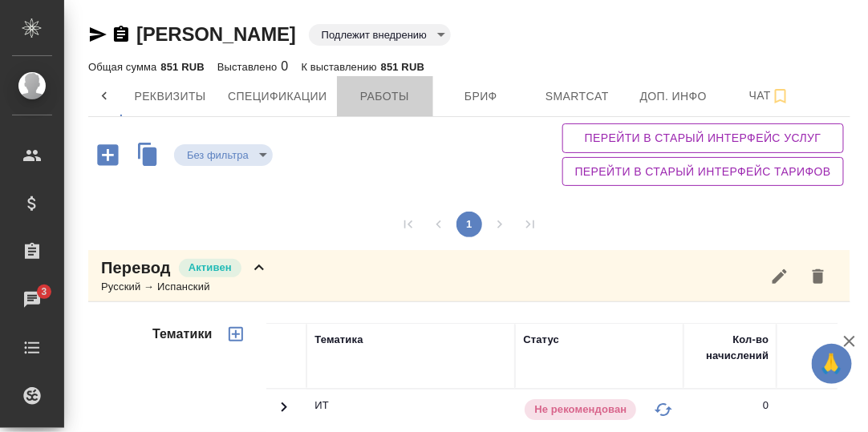
drag, startPoint x: 377, startPoint y: 95, endPoint x: 517, endPoint y: 196, distance: 172.5
click at [379, 96] on span "Работы" at bounding box center [384, 97] width 77 height 20
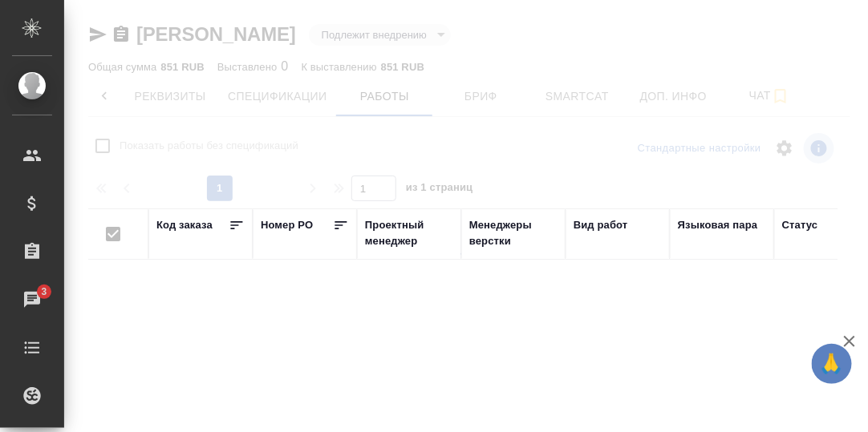
checkbox input "false"
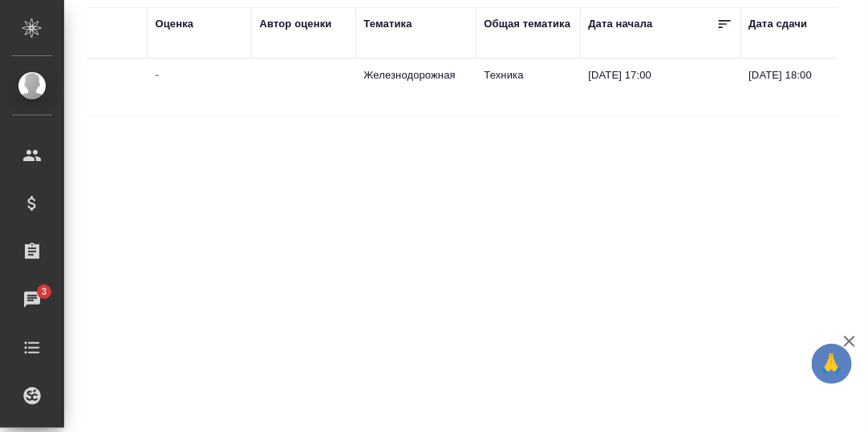
scroll to position [0, 729]
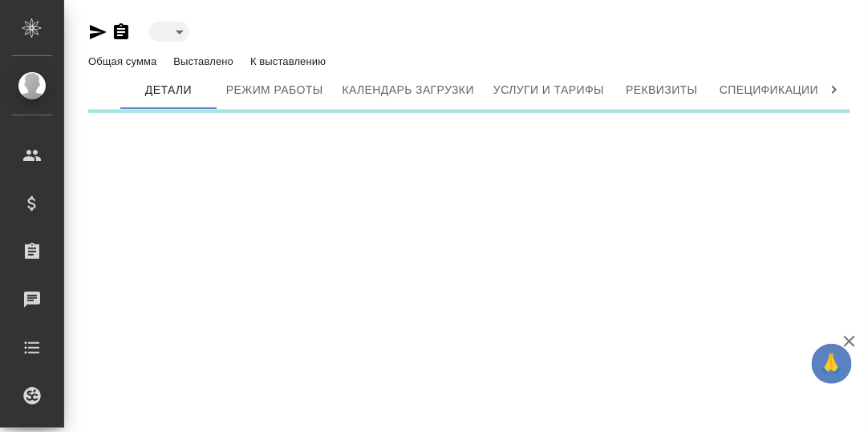
type input "toBeImplemented"
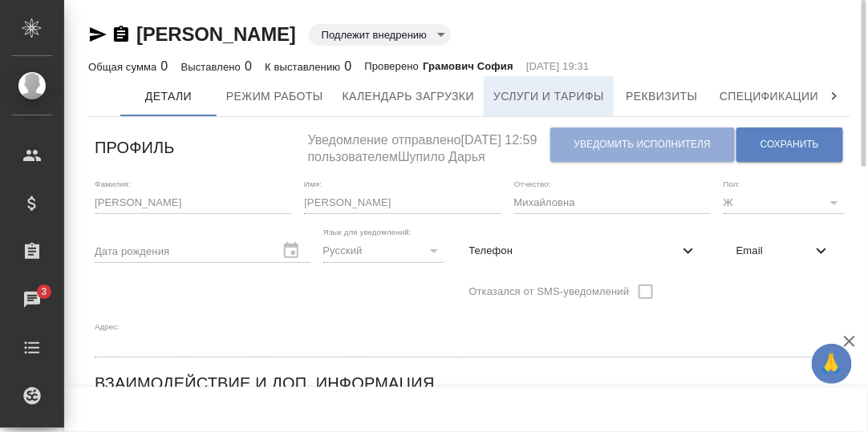
click at [557, 96] on span "Услуги и тарифы" at bounding box center [548, 97] width 111 height 20
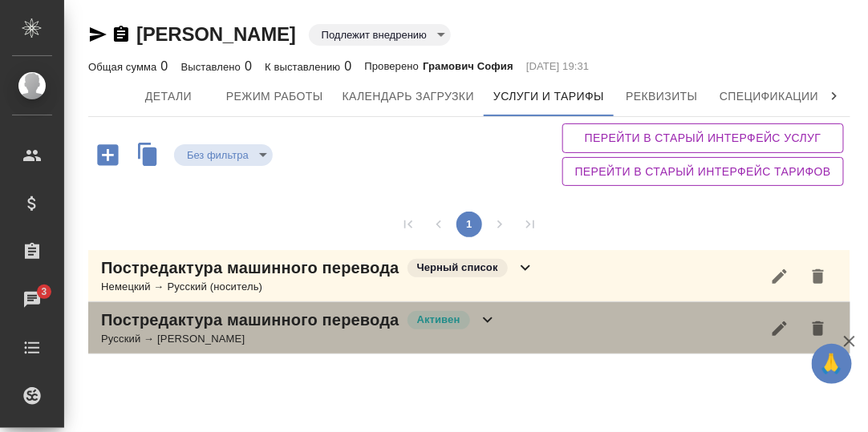
click at [488, 318] on icon at bounding box center [488, 321] width 10 height 6
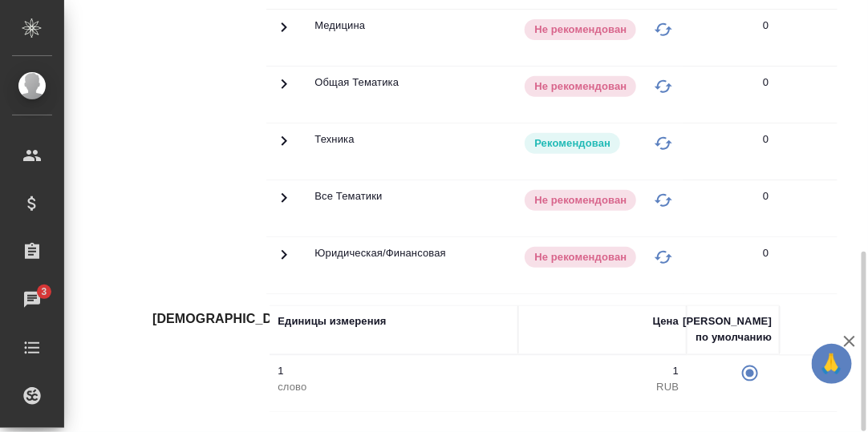
scroll to position [123, 0]
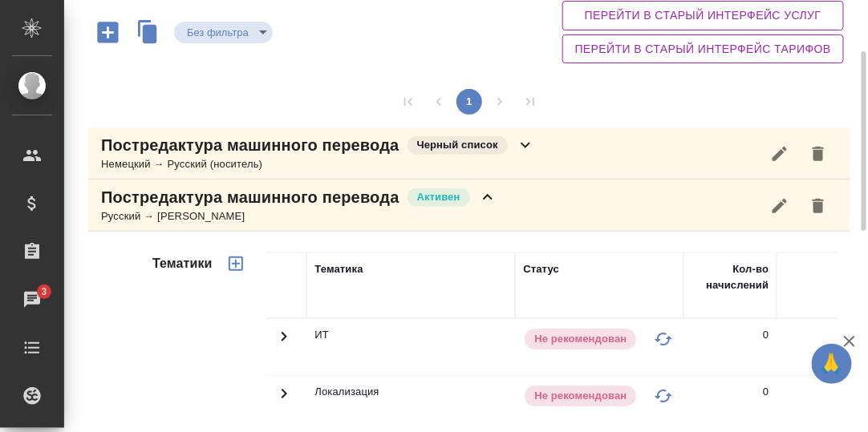
click at [524, 142] on icon at bounding box center [525, 145] width 19 height 19
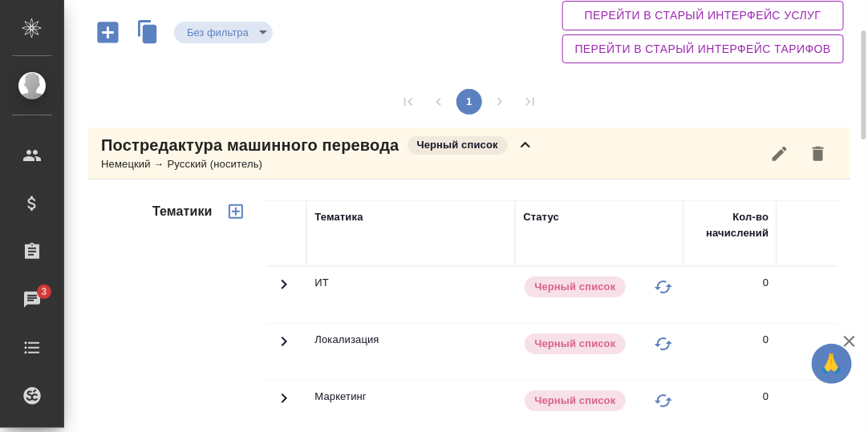
click at [527, 145] on icon at bounding box center [525, 145] width 19 height 19
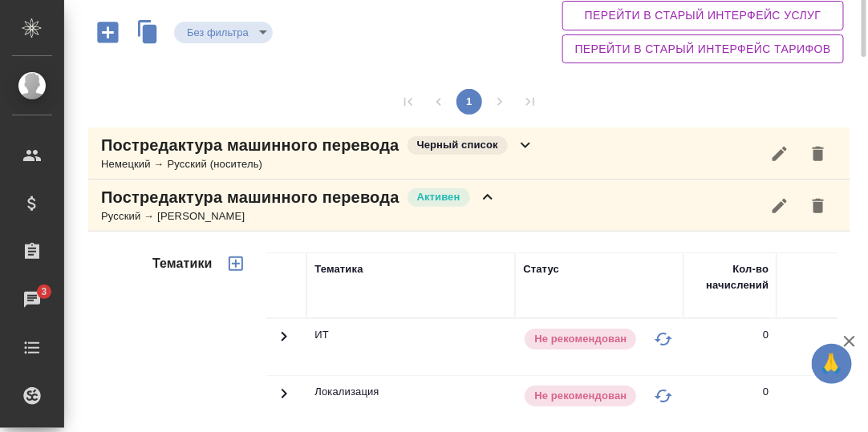
scroll to position [0, 0]
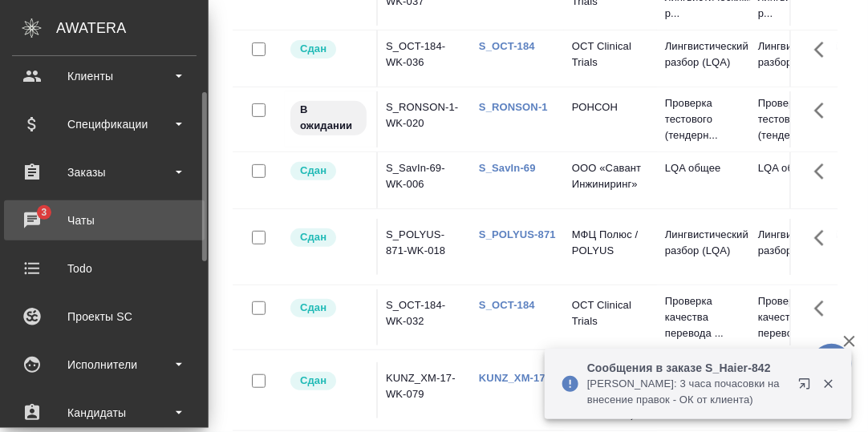
scroll to position [160, 0]
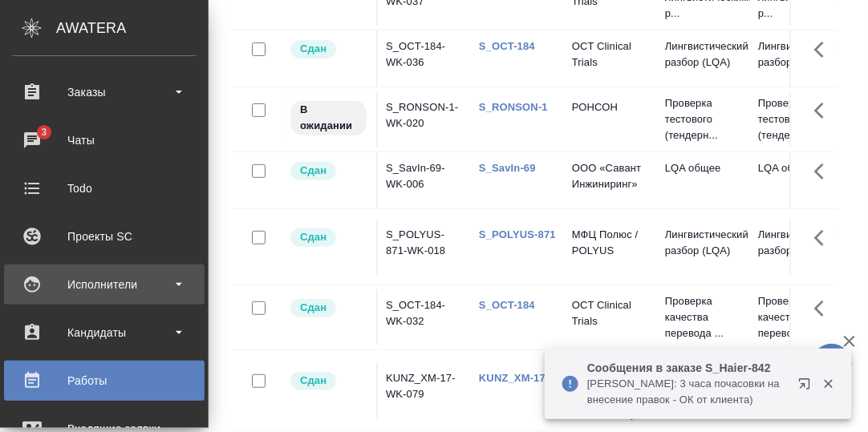
click at [86, 285] on div "Исполнители" at bounding box center [104, 285] width 184 height 24
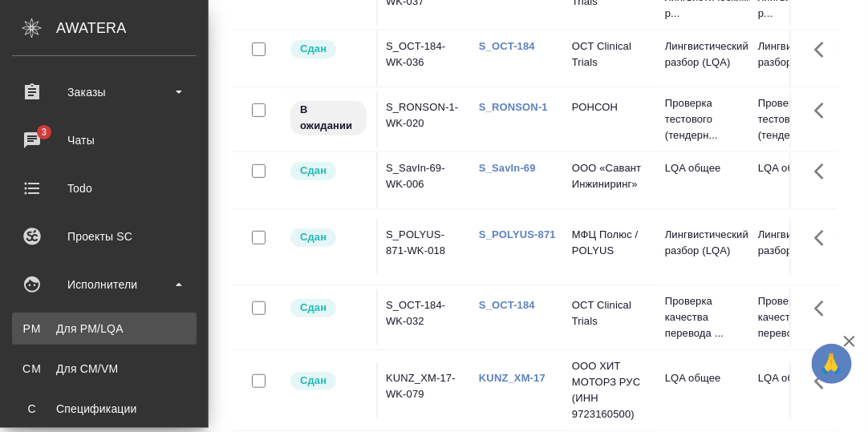
click at [88, 323] on div "Для PM/LQA" at bounding box center [104, 329] width 168 height 16
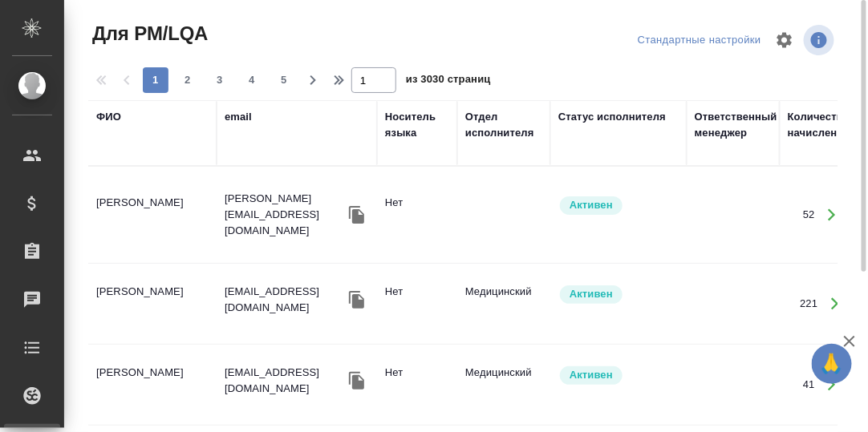
click at [116, 114] on div "ФИО" at bounding box center [108, 117] width 25 height 16
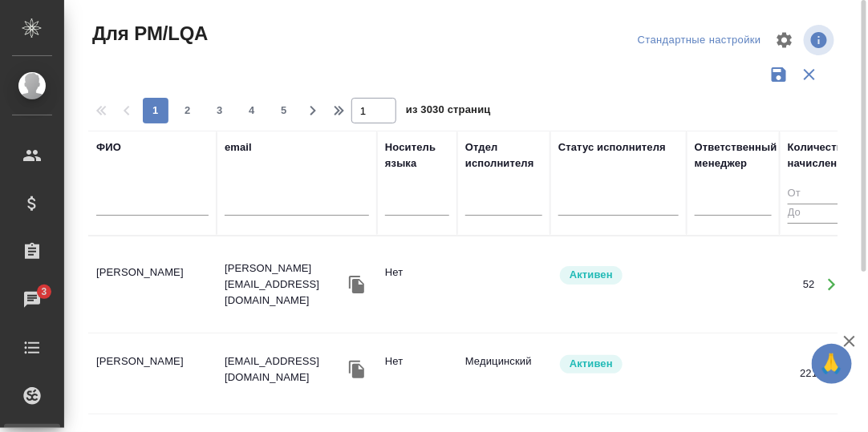
click at [147, 212] on input "text" at bounding box center [152, 206] width 112 height 20
paste input "Волков Даниил"
type input "Волков Даниил"
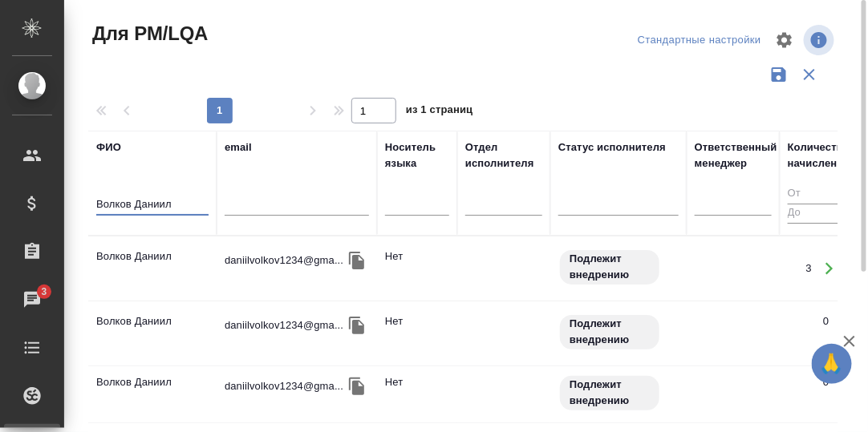
click at [152, 256] on td "Волков Даниил" at bounding box center [152, 269] width 128 height 56
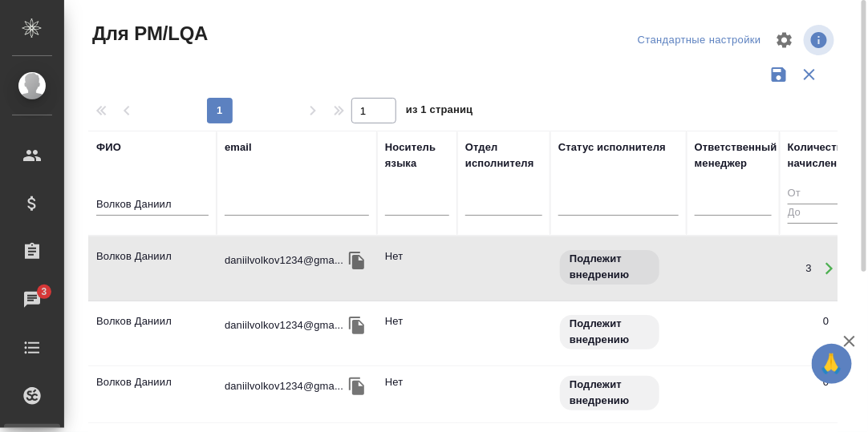
click at [151, 256] on td "Волков Даниил" at bounding box center [152, 269] width 128 height 56
click at [149, 255] on td "Волков Даниил" at bounding box center [152, 269] width 128 height 56
click at [149, 256] on td "Волков Даниил" at bounding box center [152, 269] width 128 height 56
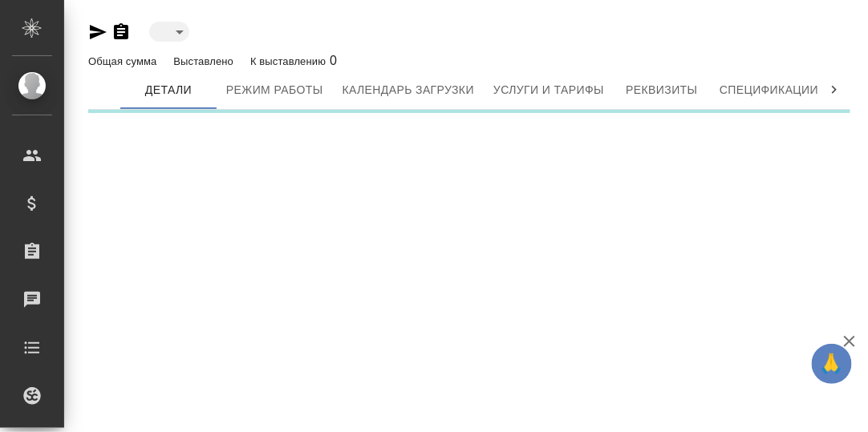
type input "toBeImplemented"
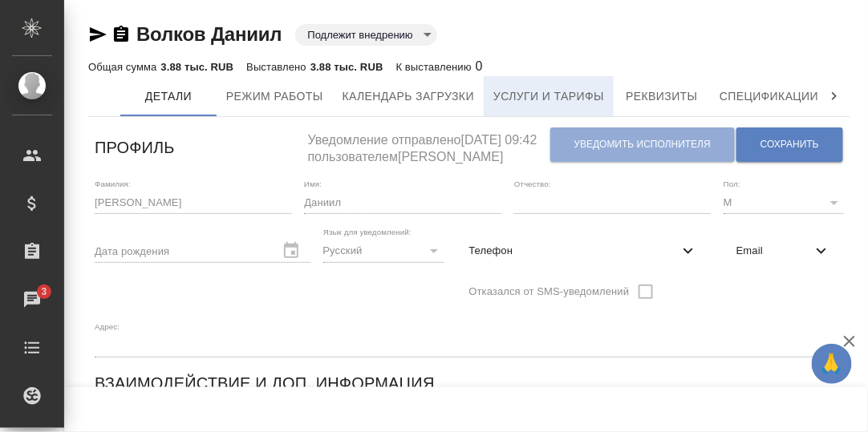
click at [555, 97] on span "Услуги и тарифы" at bounding box center [548, 97] width 111 height 20
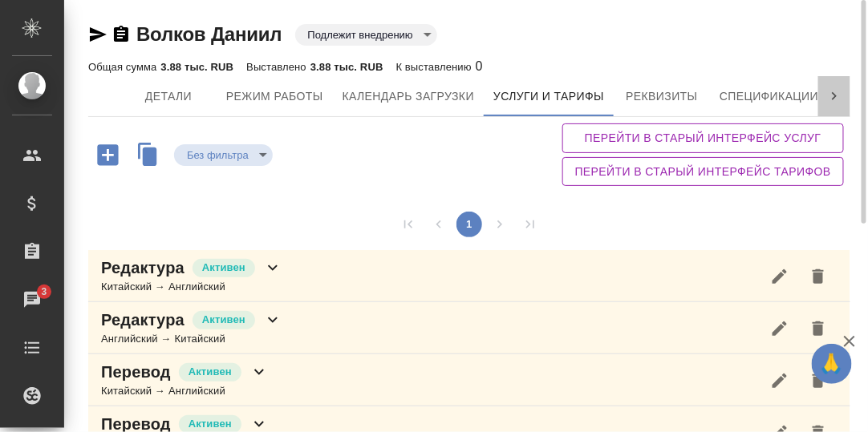
drag, startPoint x: 836, startPoint y: 94, endPoint x: 829, endPoint y: 100, distance: 9.1
click at [835, 95] on icon at bounding box center [834, 96] width 16 height 16
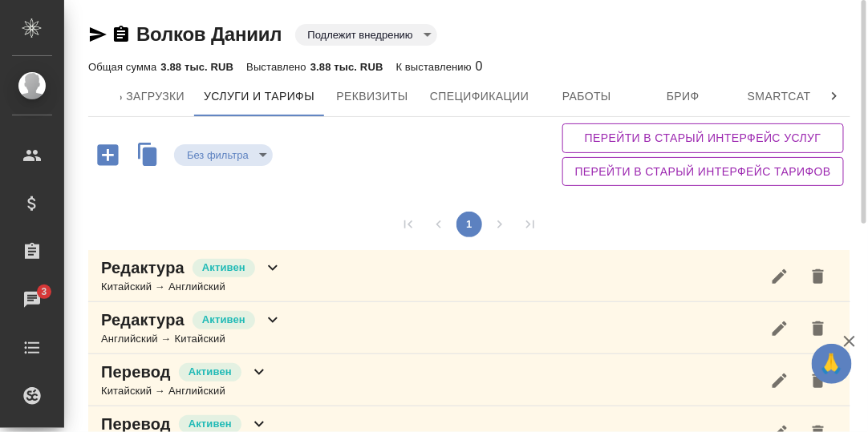
scroll to position [0, 491]
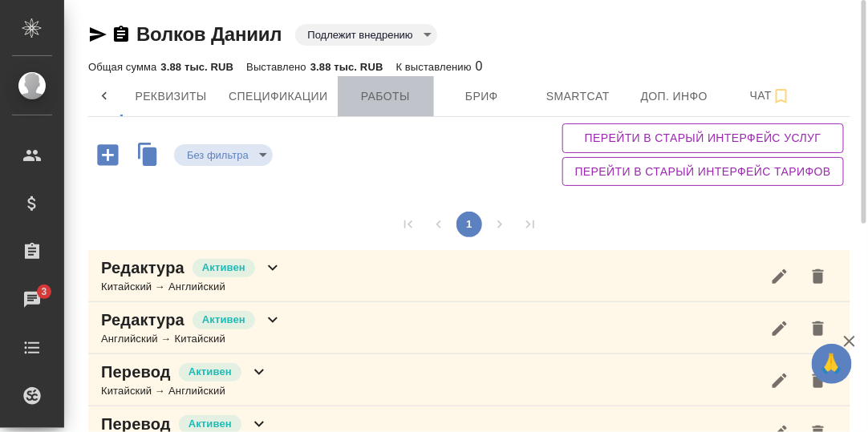
drag, startPoint x: 412, startPoint y: 94, endPoint x: 552, endPoint y: 121, distance: 142.2
click at [412, 95] on span "Работы" at bounding box center [385, 97] width 77 height 20
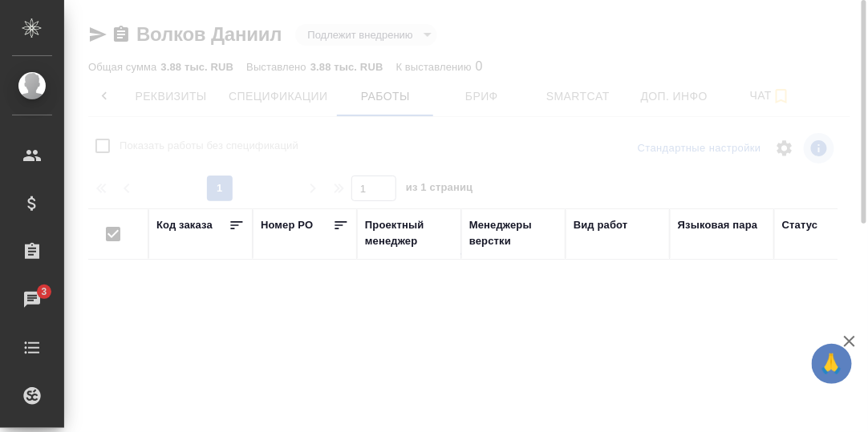
checkbox input "false"
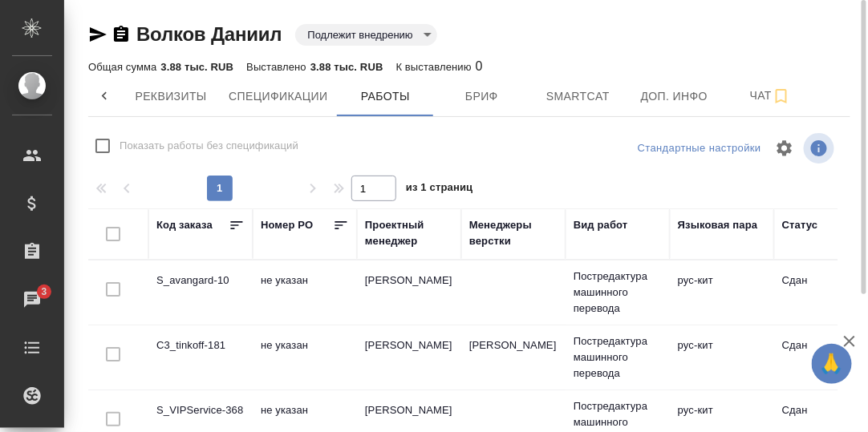
click at [103, 95] on icon at bounding box center [104, 96] width 16 height 16
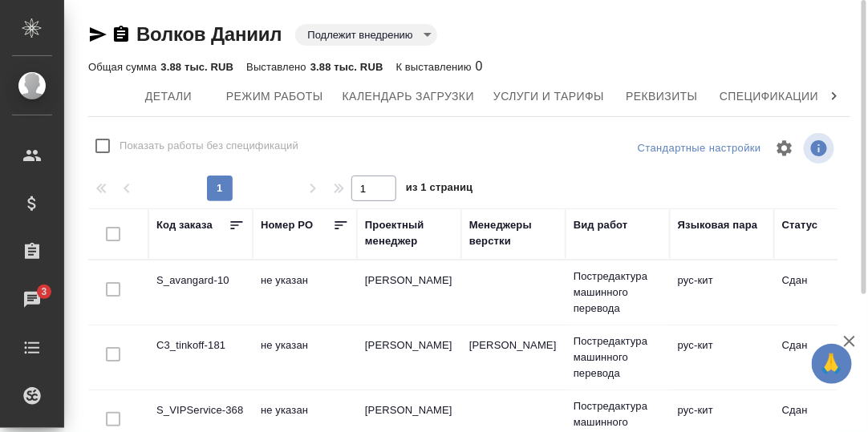
drag, startPoint x: 180, startPoint y: 98, endPoint x: 246, endPoint y: 132, distance: 75.0
click at [180, 99] on span "Детали" at bounding box center [168, 97] width 77 height 20
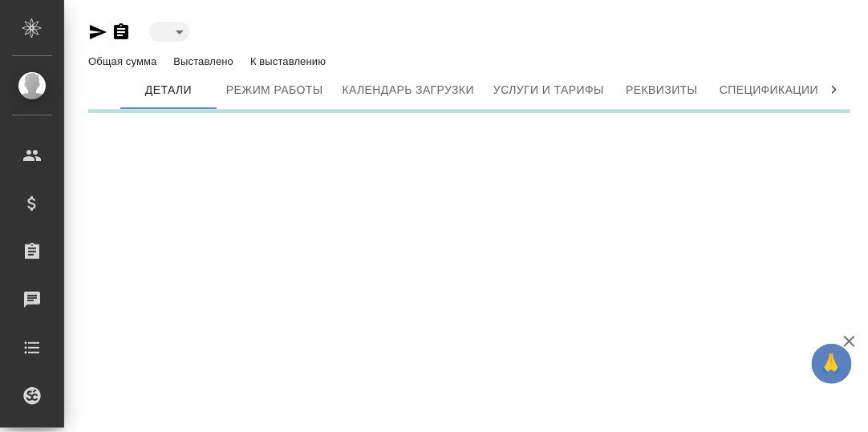
type input "toBeImplemented"
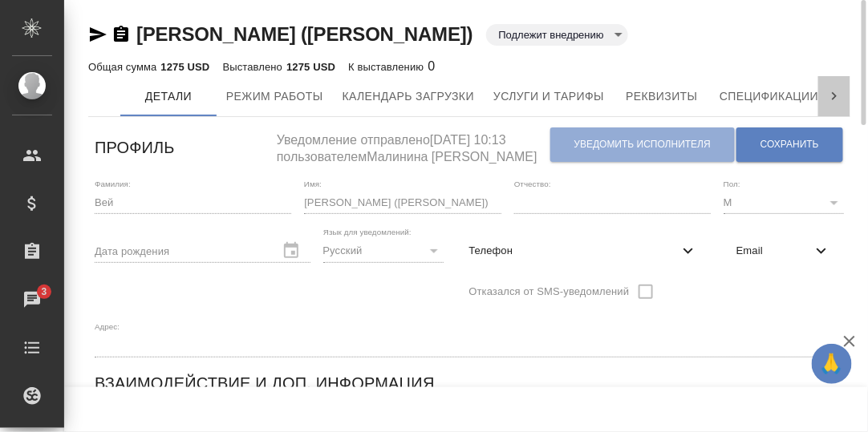
click at [836, 92] on icon at bounding box center [834, 96] width 16 height 16
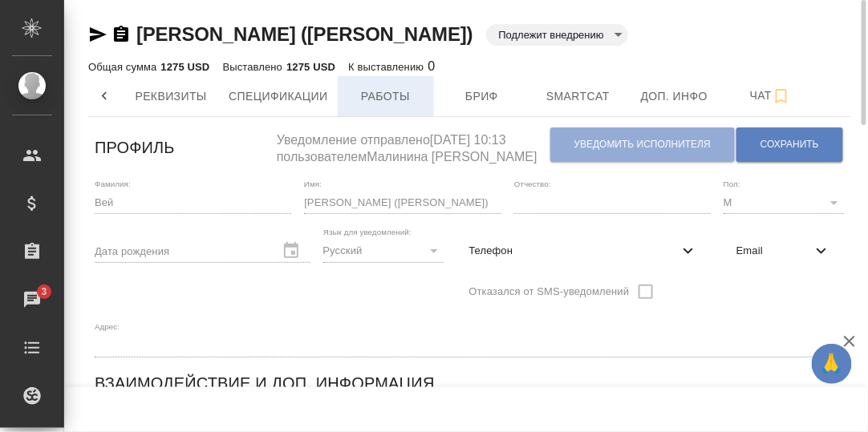
click at [401, 93] on span "Работы" at bounding box center [385, 97] width 77 height 20
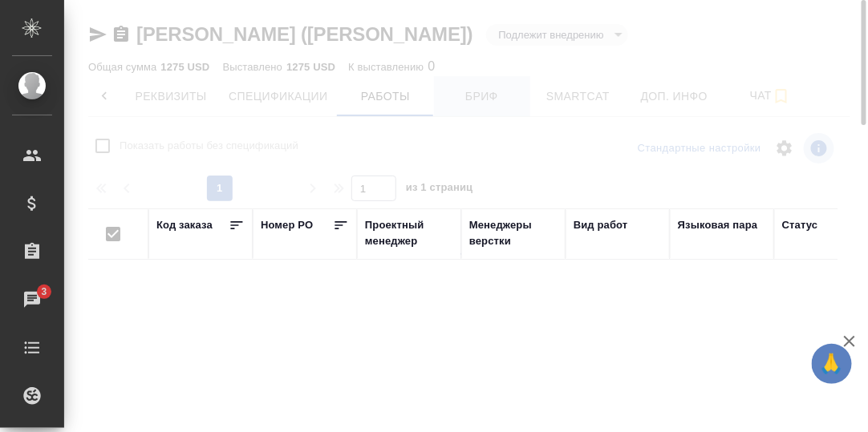
checkbox input "false"
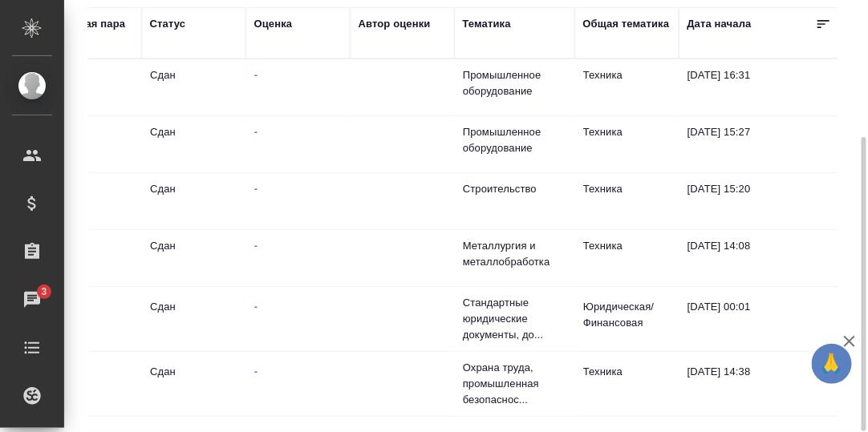
scroll to position [0, 679]
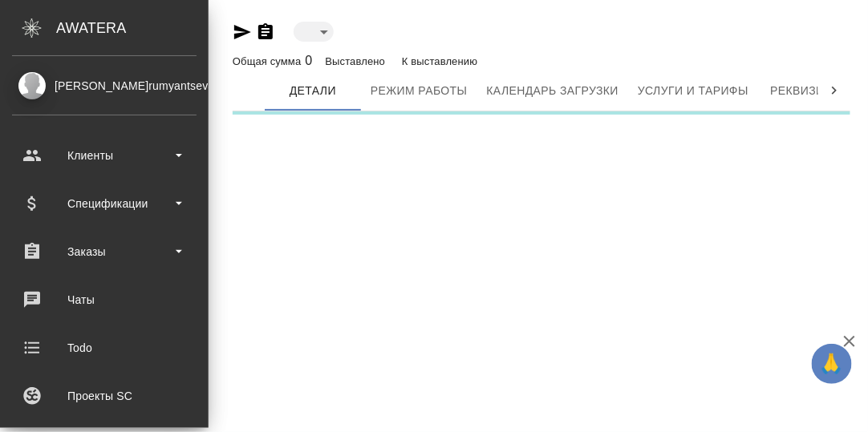
type input "toBeImplemented"
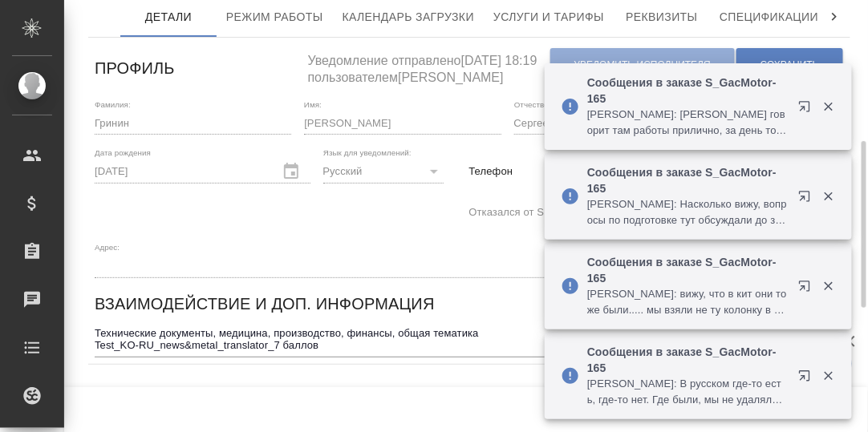
scroll to position [160, 0]
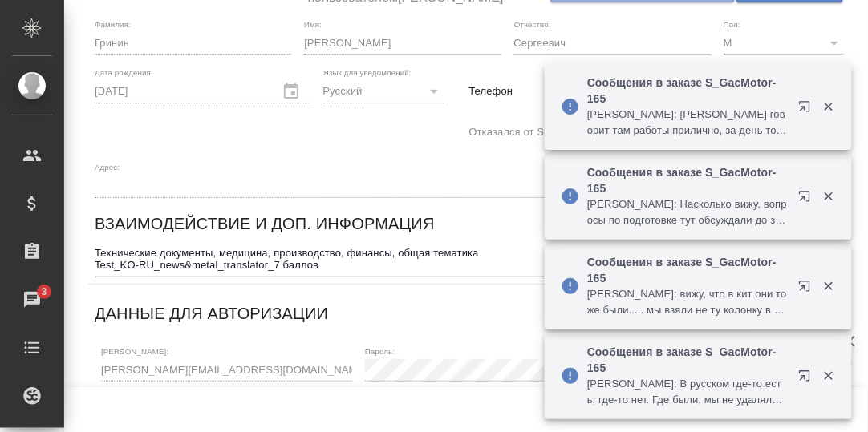
click at [828, 110] on icon "button" at bounding box center [828, 106] width 14 height 14
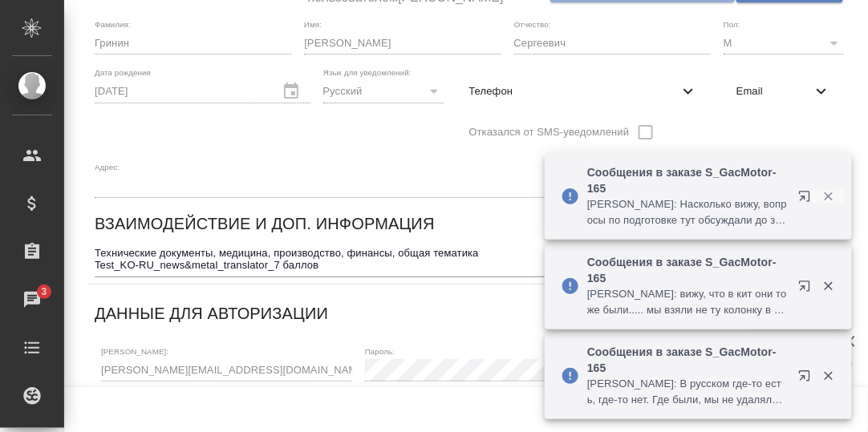
click at [832, 200] on icon "button" at bounding box center [828, 196] width 9 height 9
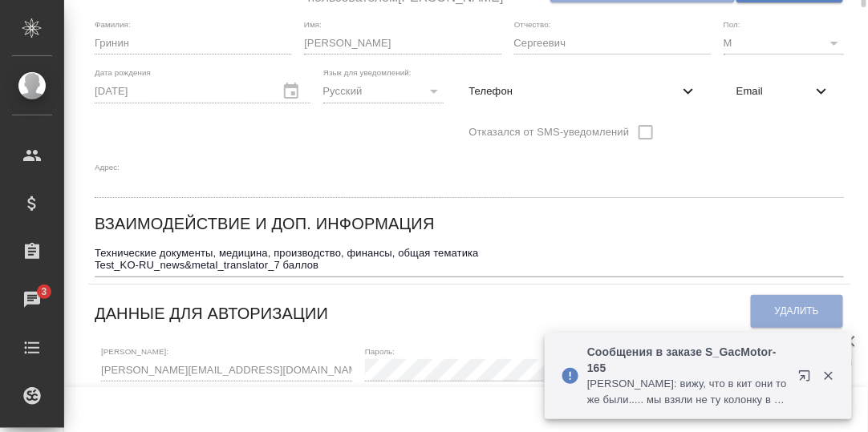
scroll to position [0, 0]
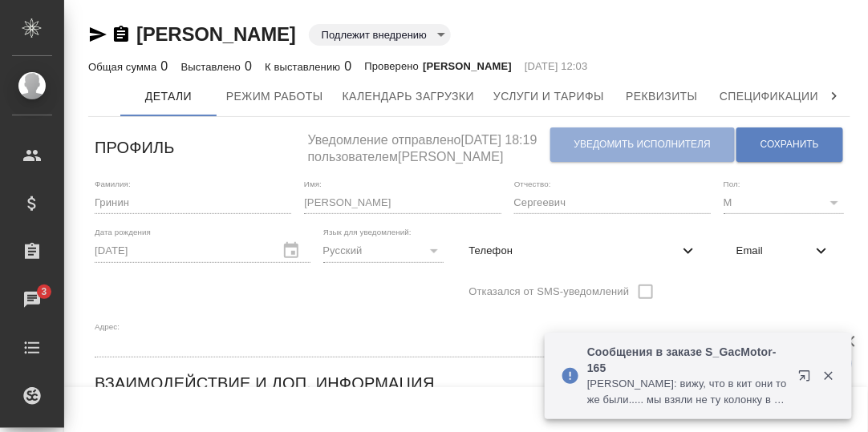
click at [826, 95] on icon at bounding box center [834, 96] width 16 height 16
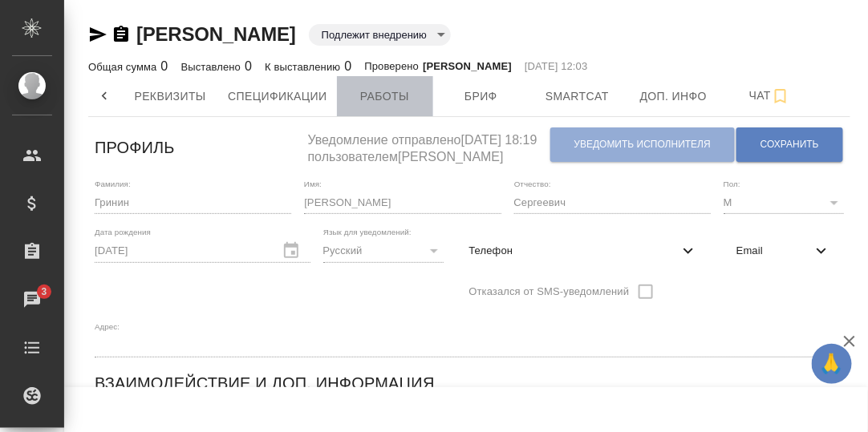
click at [380, 97] on span "Работы" at bounding box center [384, 97] width 77 height 20
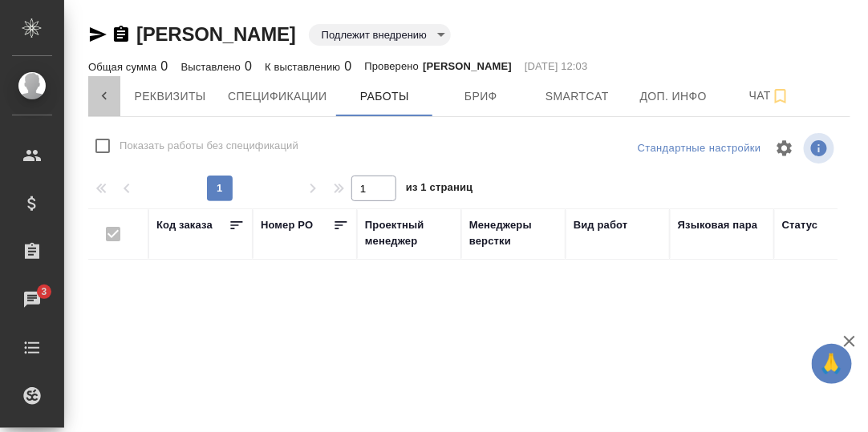
click at [101, 100] on icon at bounding box center [104, 96] width 16 height 16
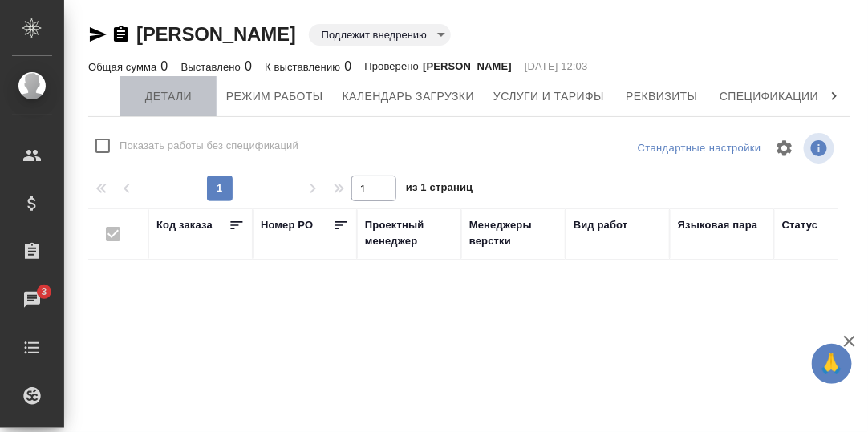
click at [163, 98] on span "Детали" at bounding box center [168, 97] width 77 height 20
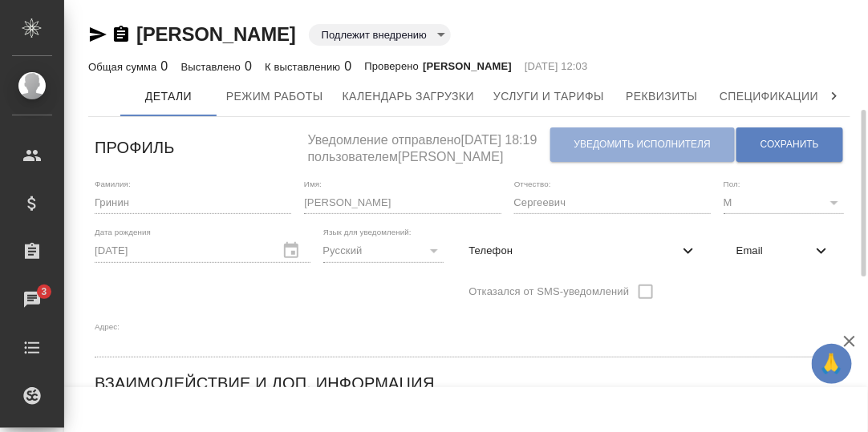
scroll to position [79, 0]
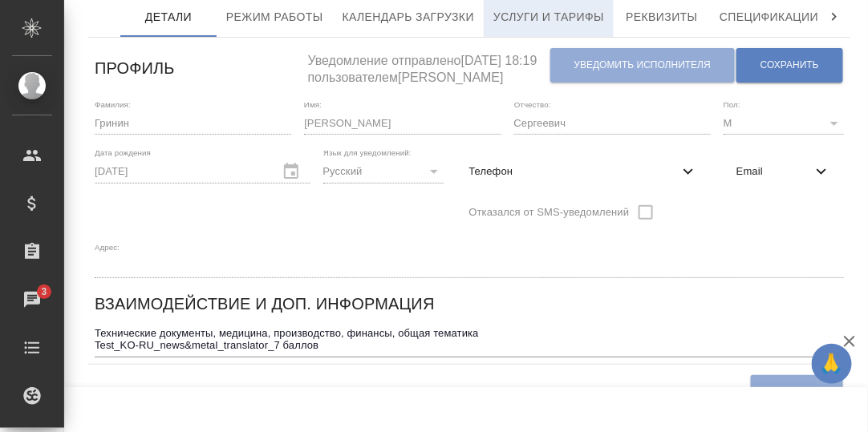
drag, startPoint x: 520, startPoint y: 15, endPoint x: 552, endPoint y: 70, distance: 63.3
click at [521, 17] on span "Услуги и тарифы" at bounding box center [548, 17] width 111 height 20
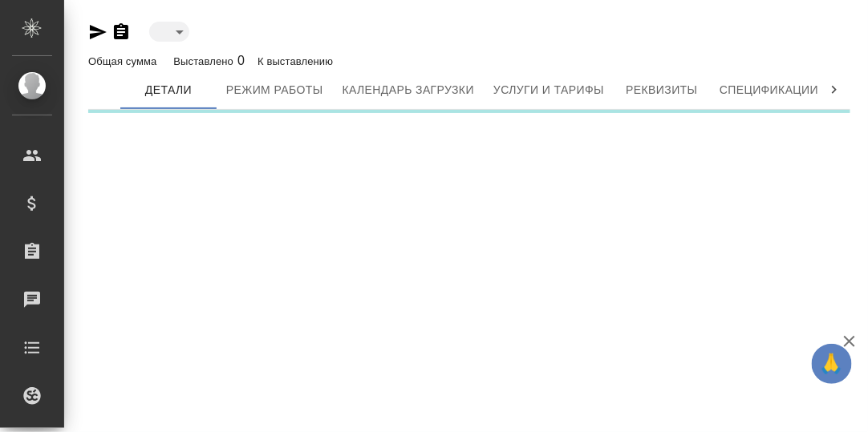
type input "toBeImplemented"
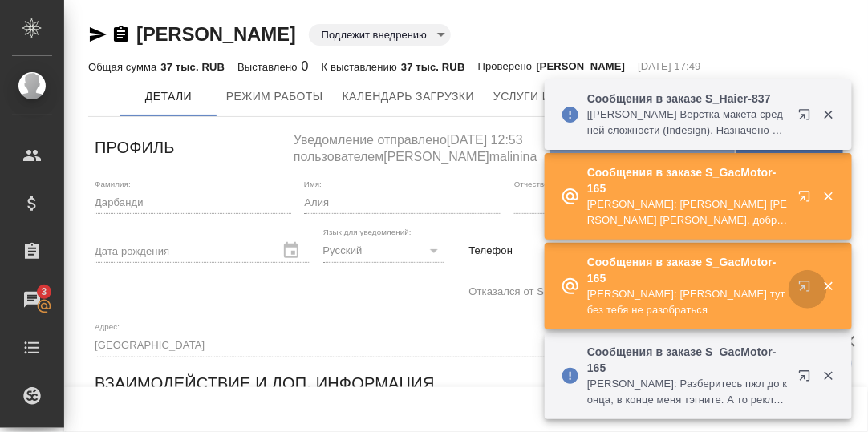
click at [802, 285] on icon "button" at bounding box center [807, 289] width 19 height 19
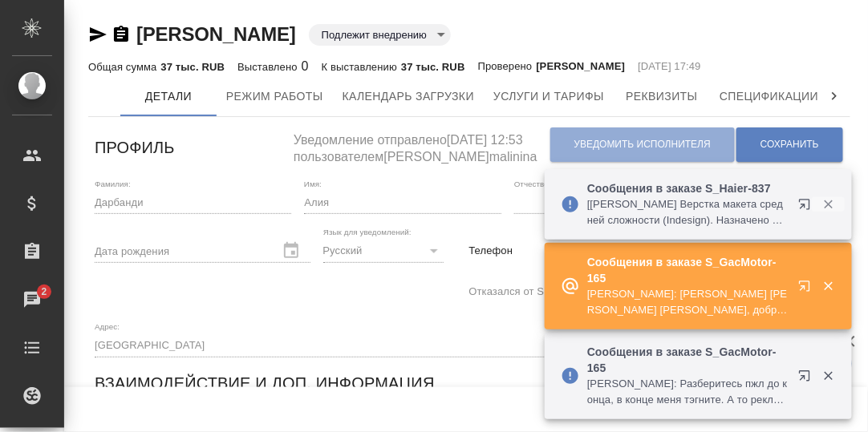
click at [826, 201] on icon "button" at bounding box center [828, 204] width 14 height 14
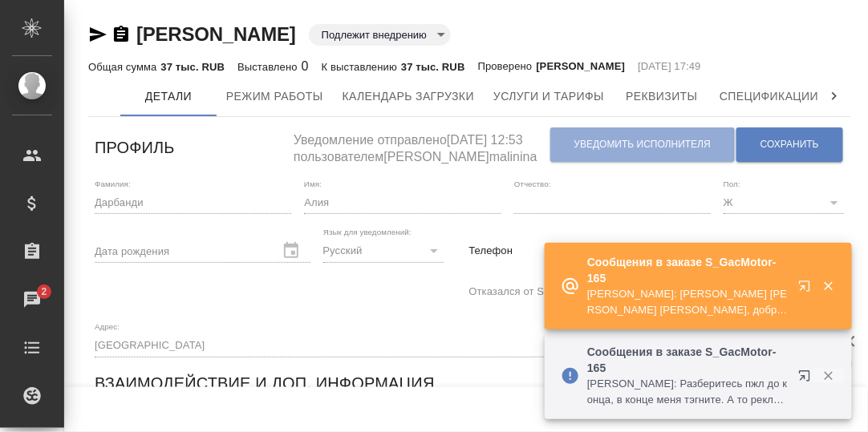
click at [832, 376] on icon "button" at bounding box center [828, 376] width 14 height 14
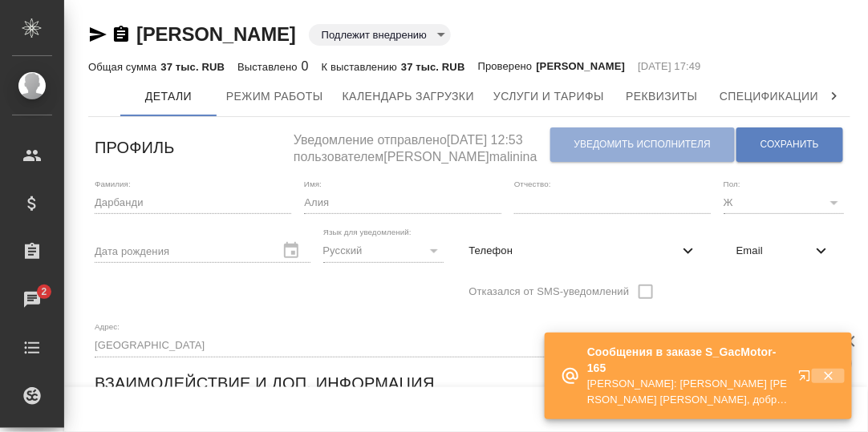
click at [828, 376] on icon "button" at bounding box center [828, 376] width 9 height 9
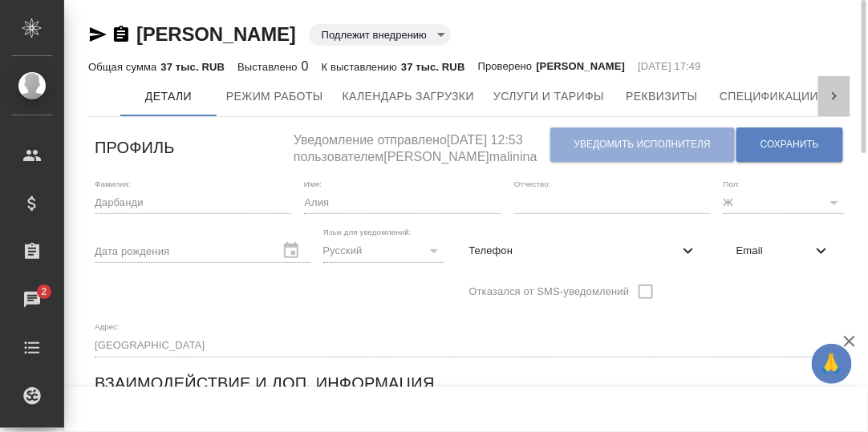
click at [832, 99] on icon at bounding box center [834, 96] width 16 height 16
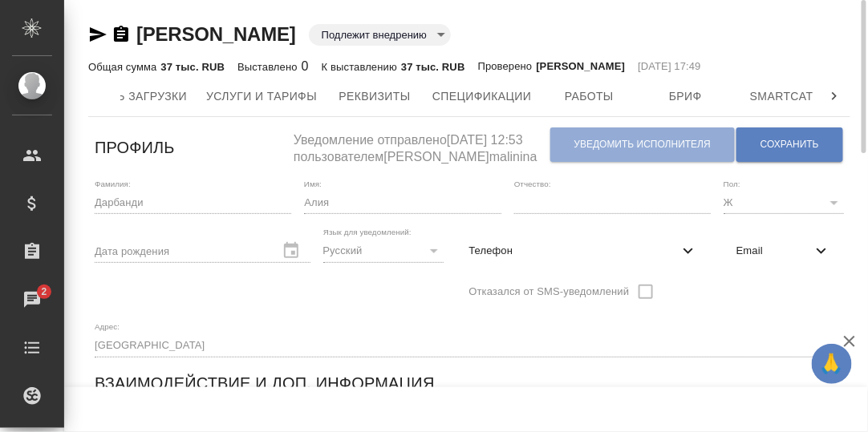
scroll to position [0, 491]
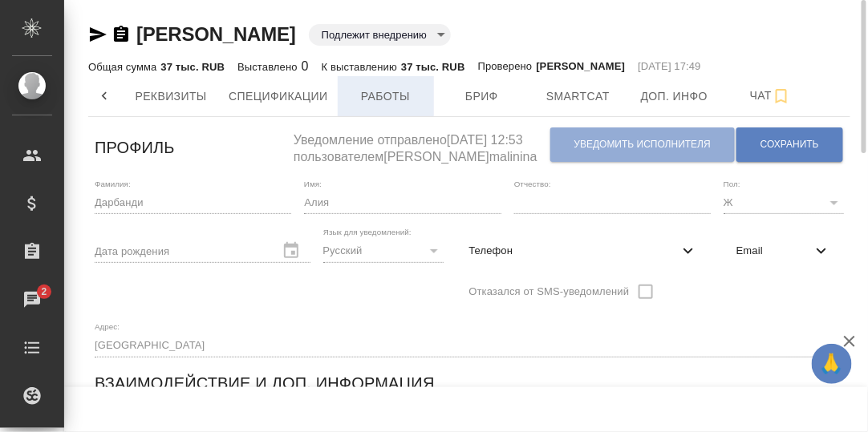
click at [400, 95] on span "Работы" at bounding box center [385, 97] width 77 height 20
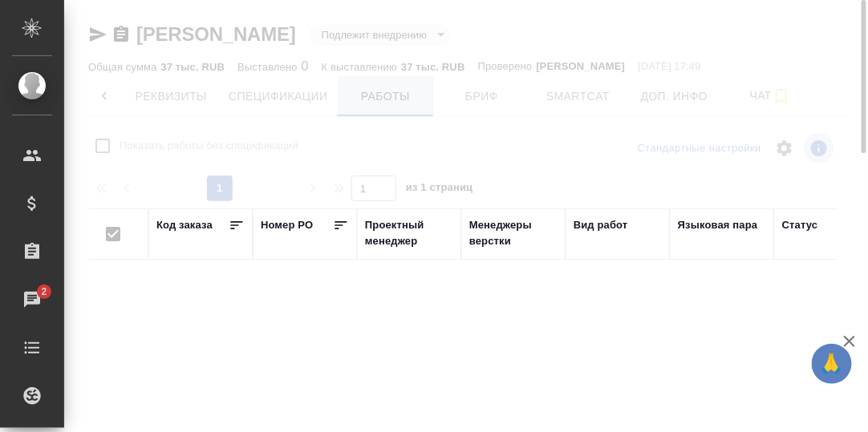
checkbox input "false"
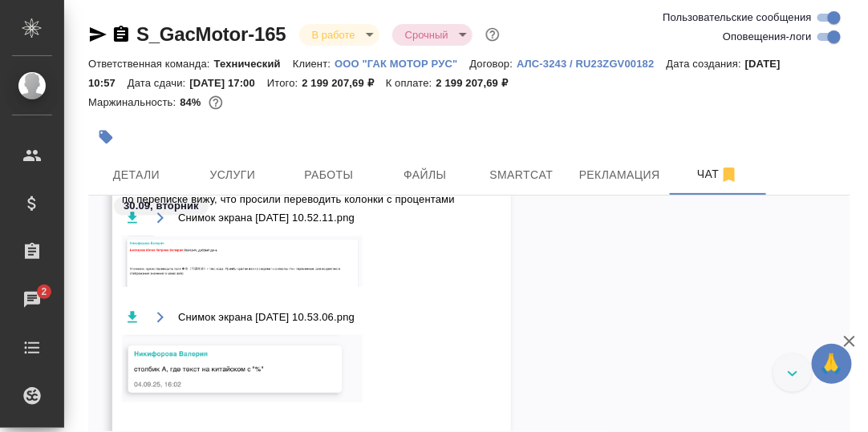
scroll to position [44556, 0]
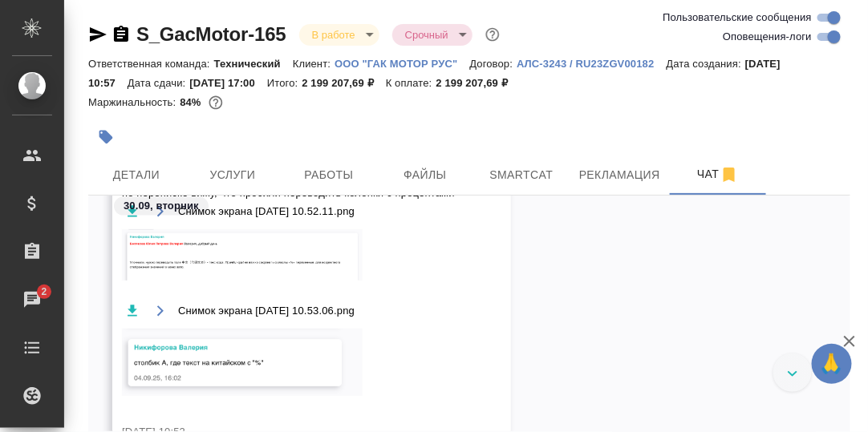
click at [311, 265] on img at bounding box center [242, 254] width 241 height 51
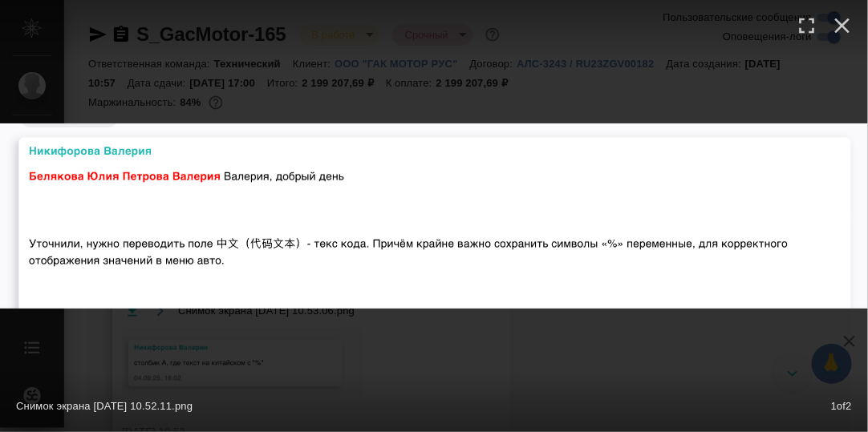
click at [473, 332] on div "Снимок экрана [DATE] 10.52.11.png 1 of 2" at bounding box center [434, 216] width 868 height 432
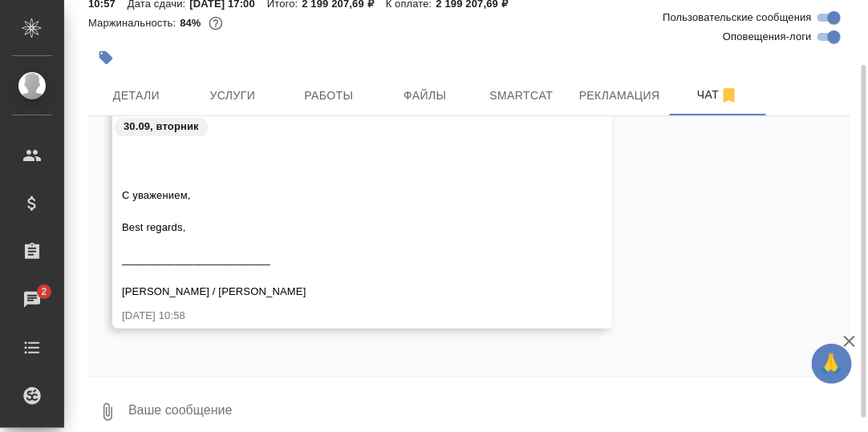
scroll to position [96, 0]
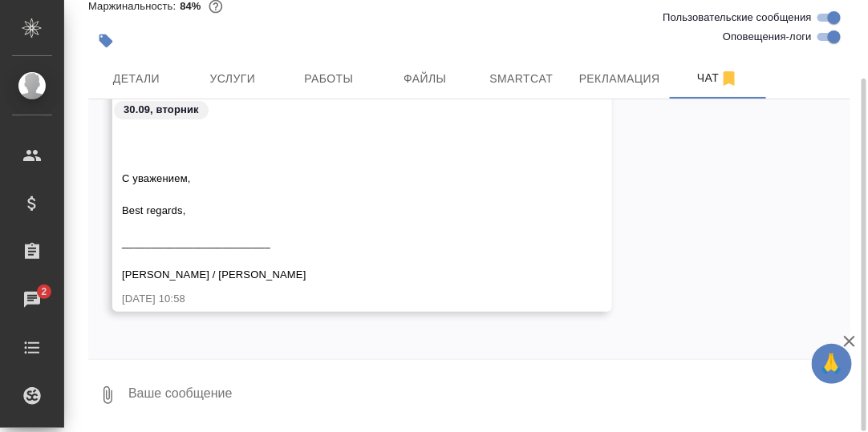
click at [225, 387] on textarea at bounding box center [488, 395] width 723 height 55
type textarea "П"
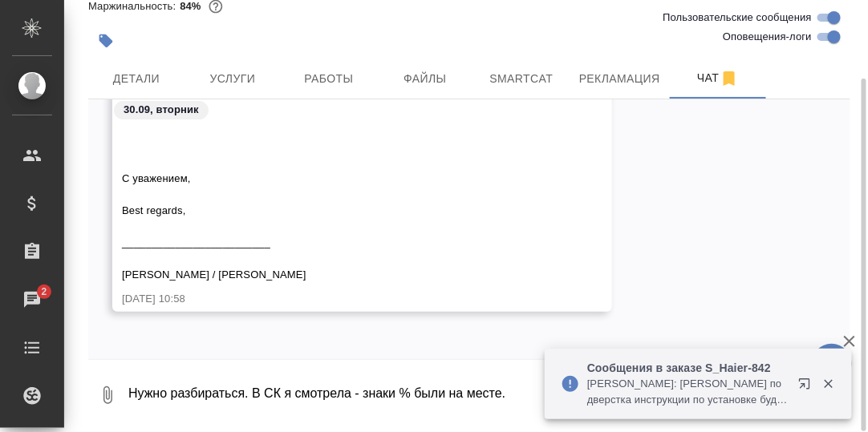
type textarea "Нужно разбираться. В СК я смотрела - знаки % были на месте."
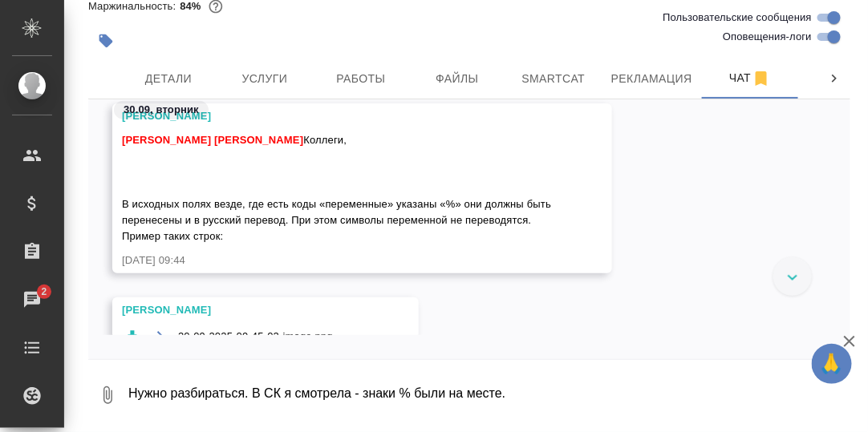
scroll to position [41335, 0]
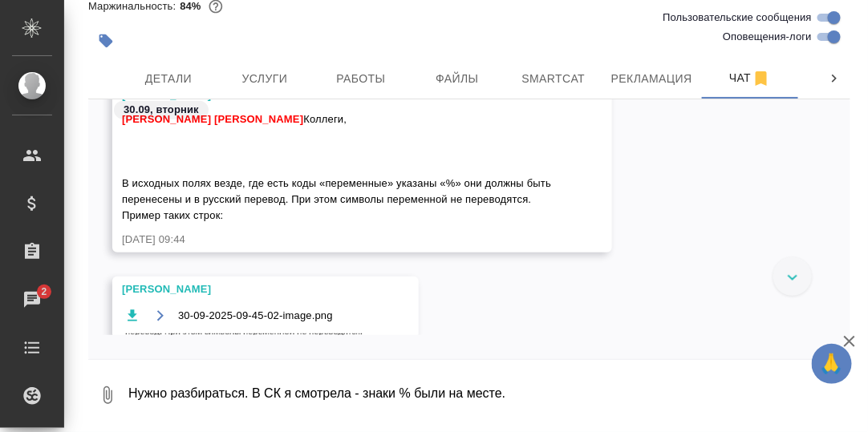
click at [312, 199] on span "[PERSON_NAME] [PERSON_NAME], В исходных полях везде, где есть коды «переменные»…" at bounding box center [338, 167] width 432 height 108
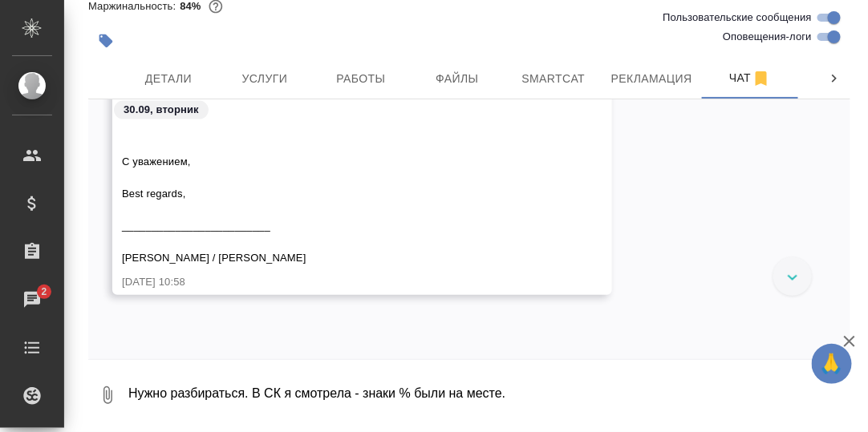
scroll to position [46285, 0]
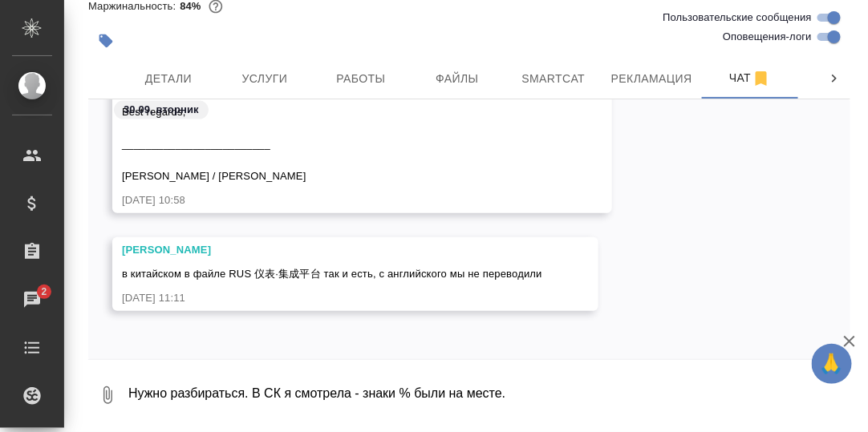
click at [248, 391] on textarea "Нужно разбираться. В СК я смотрела - знаки % были на месте." at bounding box center [488, 395] width 723 height 55
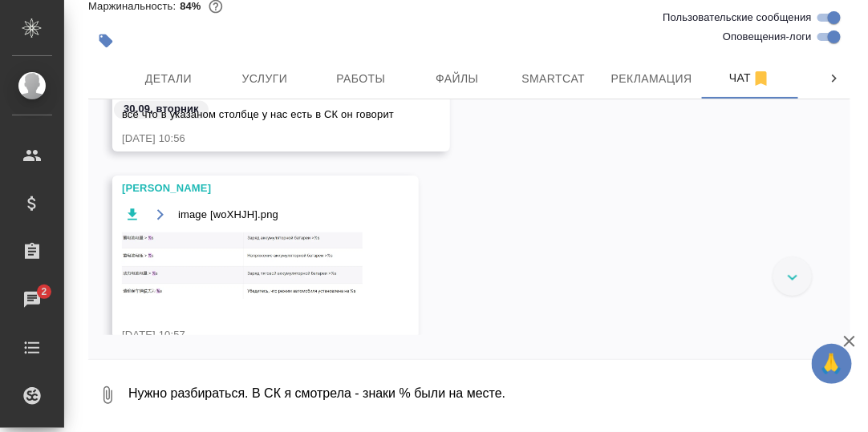
scroll to position [45462, 0]
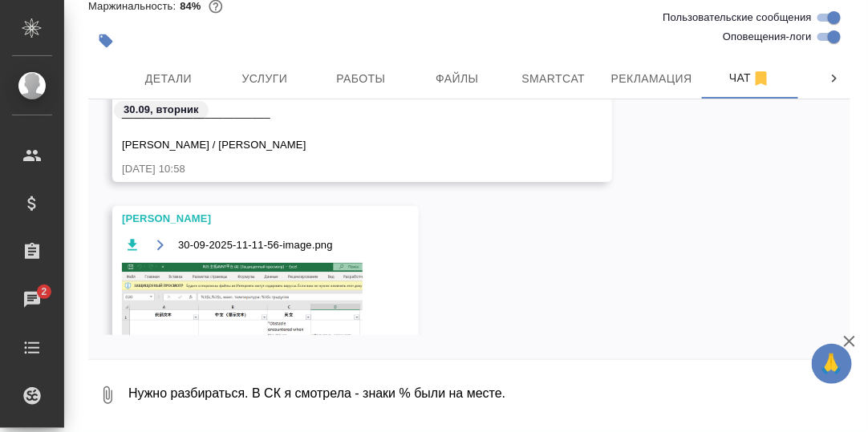
click at [293, 383] on textarea "Нужно разбираться. В СК я смотрела - знаки % были на месте." at bounding box center [488, 395] width 723 height 55
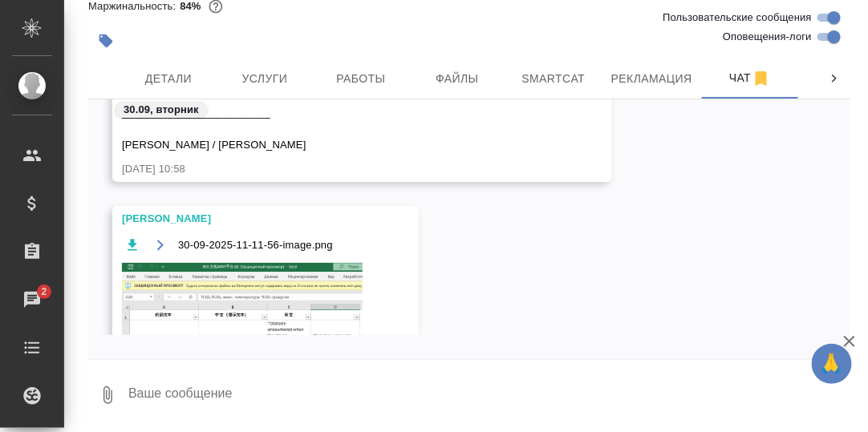
type textarea "1"
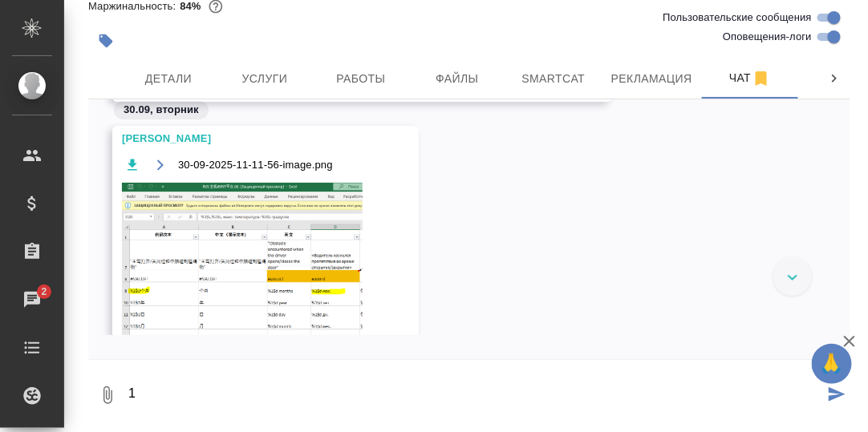
scroll to position [45724, 0]
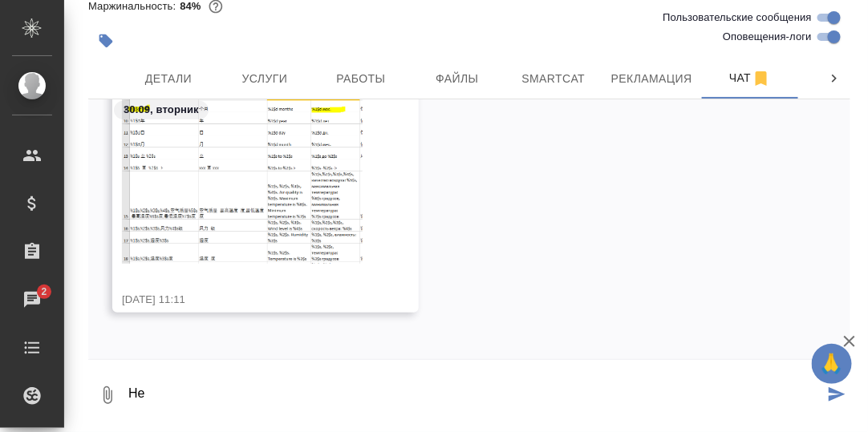
type textarea "[PERSON_NAME]"
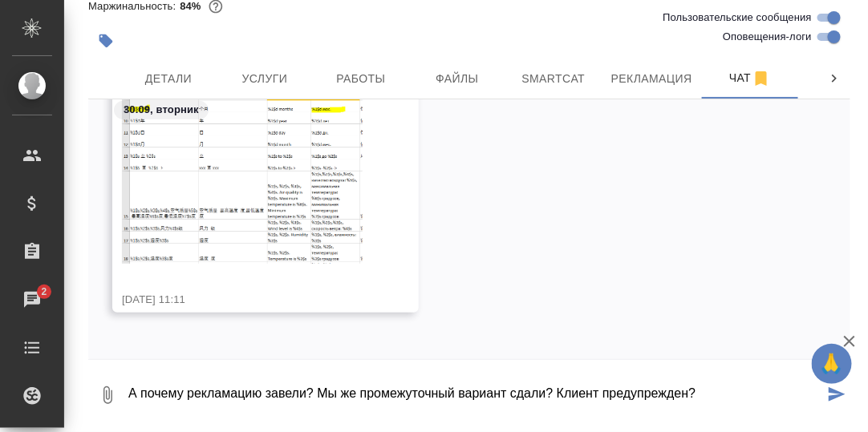
type textarea "А почему рекламацию завели? Мы же промежуточный вариант сдали? Клиент предупреж…"
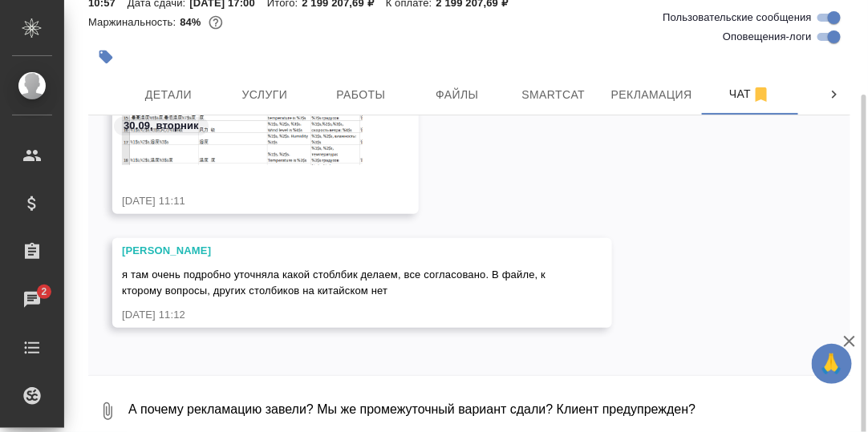
scroll to position [96, 0]
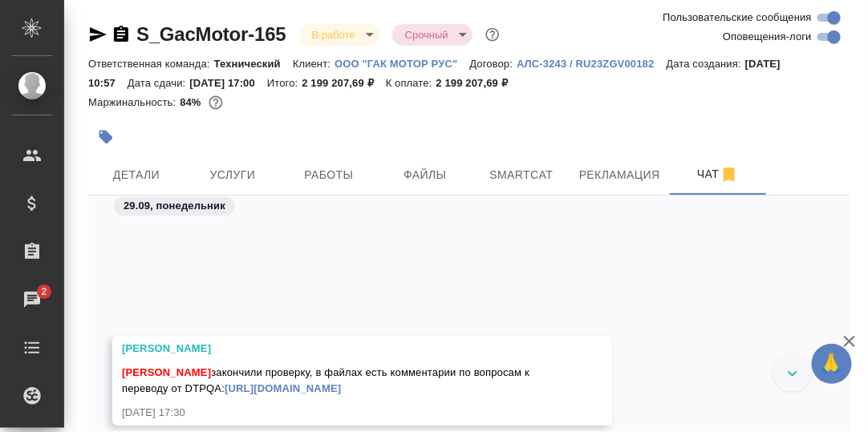
scroll to position [41319, 0]
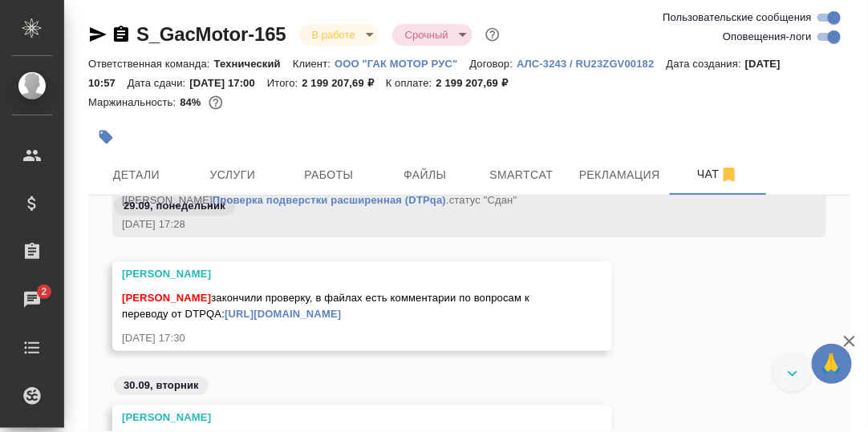
click at [340, 313] on link "[URL][DOMAIN_NAME]" at bounding box center [283, 314] width 116 height 12
click at [150, 177] on span "Детали" at bounding box center [136, 175] width 77 height 20
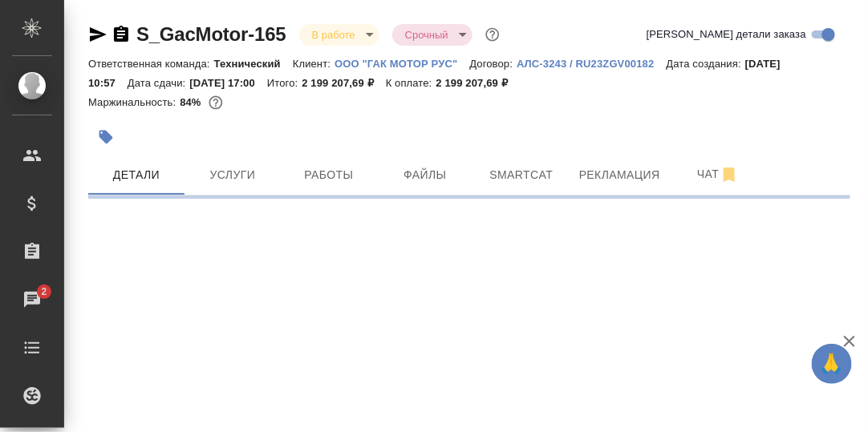
select select "RU"
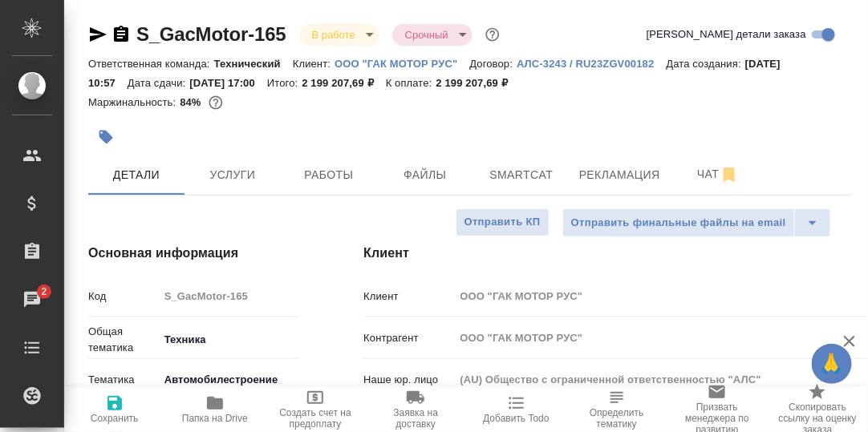
type textarea "x"
click at [214, 408] on icon "button" at bounding box center [215, 403] width 16 height 13
type textarea "x"
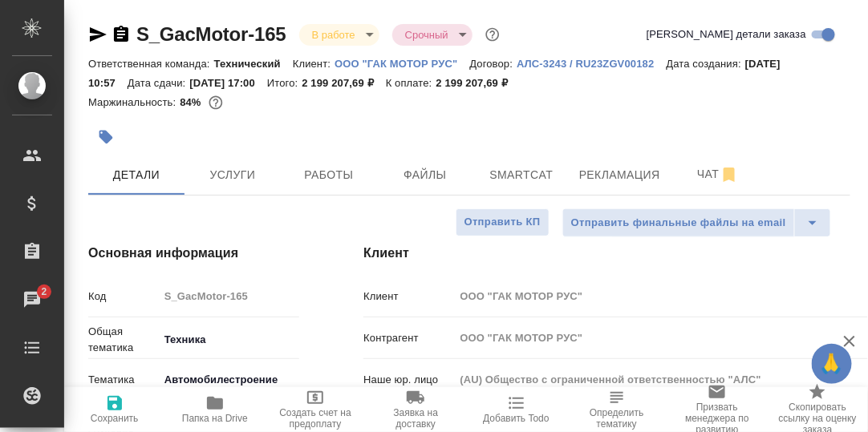
type textarea "x"
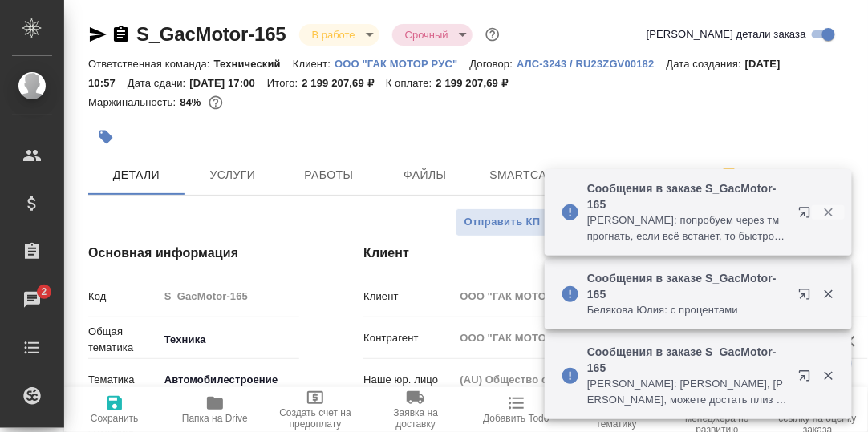
click at [828, 212] on icon "button" at bounding box center [828, 212] width 9 height 9
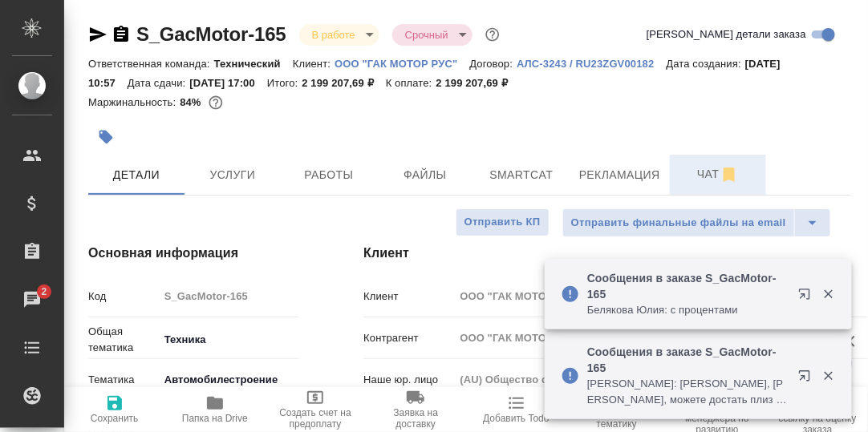
click at [713, 175] on span "Чат" at bounding box center [717, 174] width 77 height 20
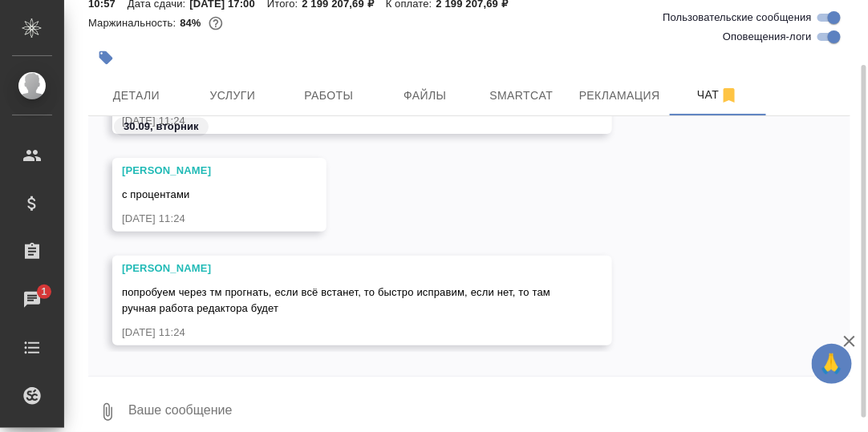
scroll to position [49262, 0]
click at [139, 96] on span "Детали" at bounding box center [136, 96] width 77 height 20
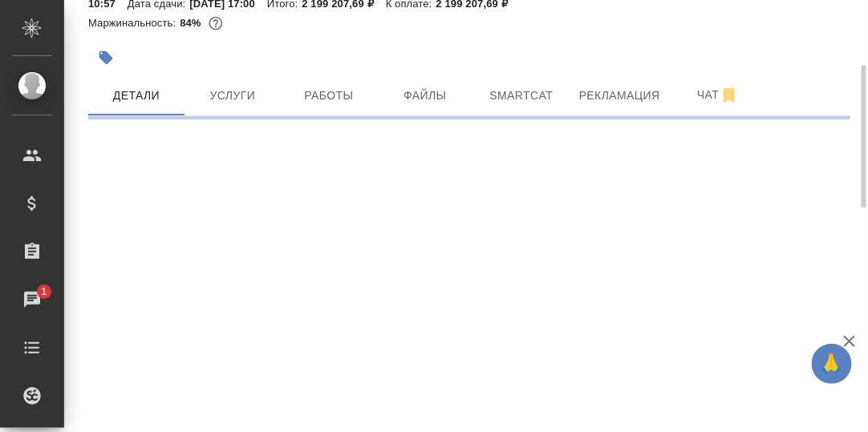
select select "RU"
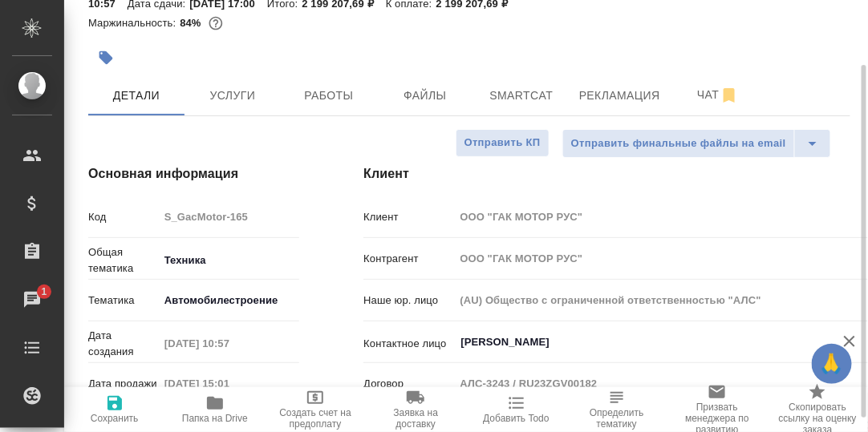
type textarea "x"
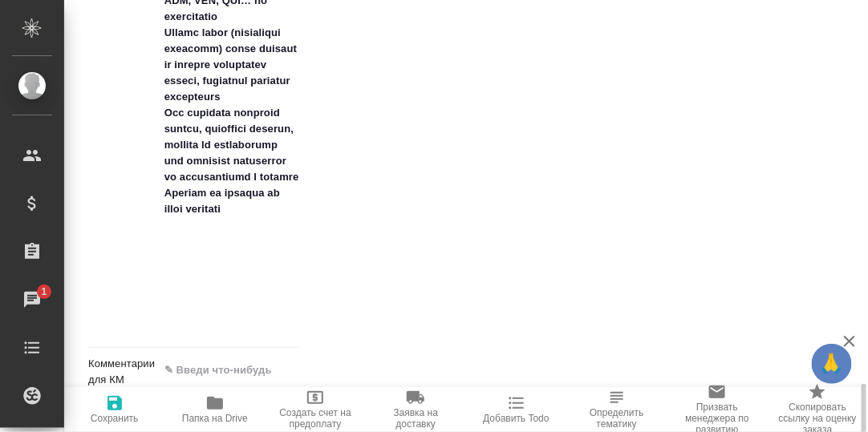
scroll to position [2001, 0]
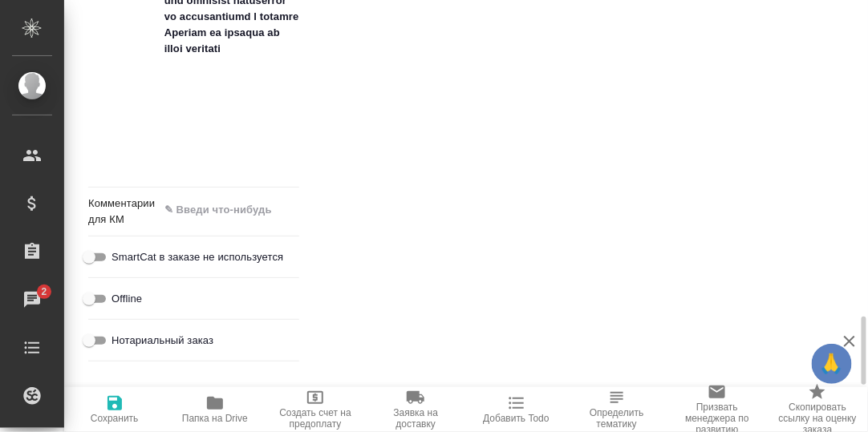
type textarea "x"
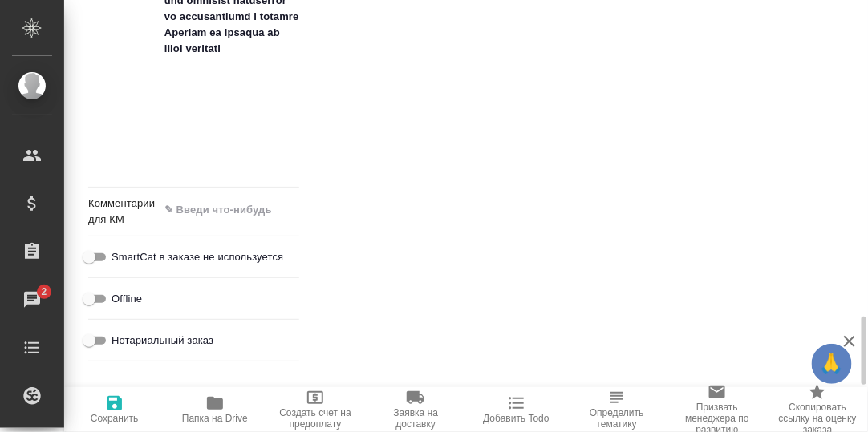
type textarea "x"
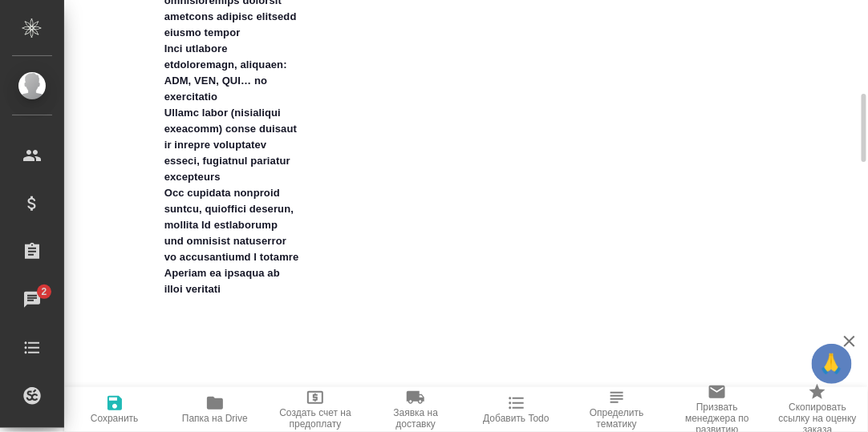
scroll to position [1601, 0]
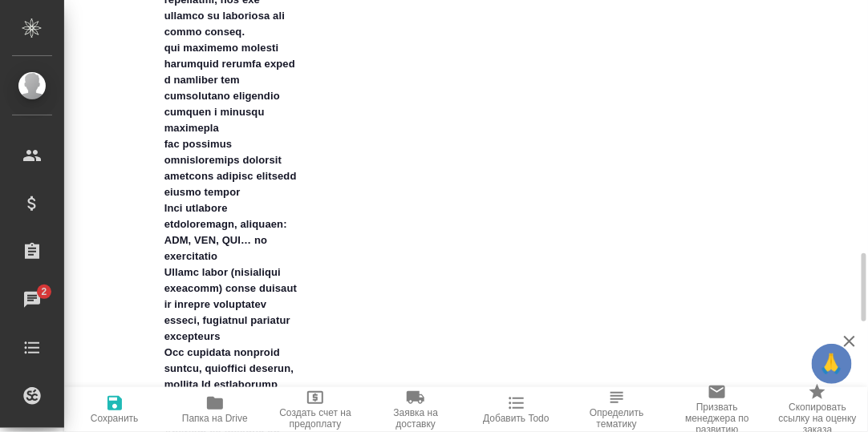
type textarea "x"
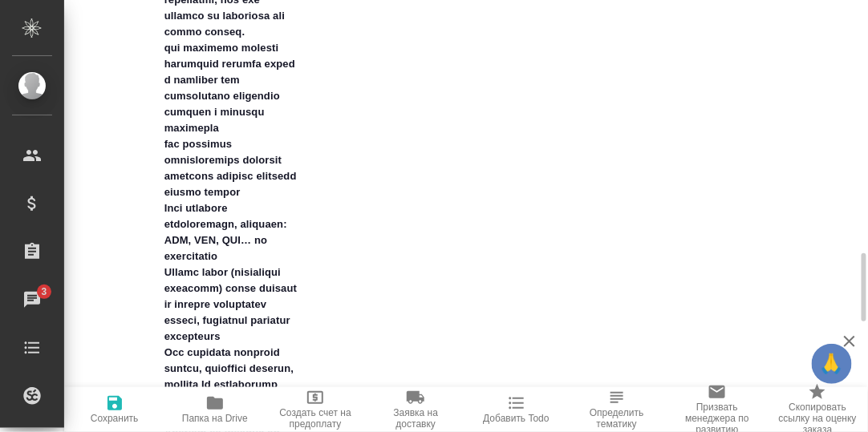
type textarea "x"
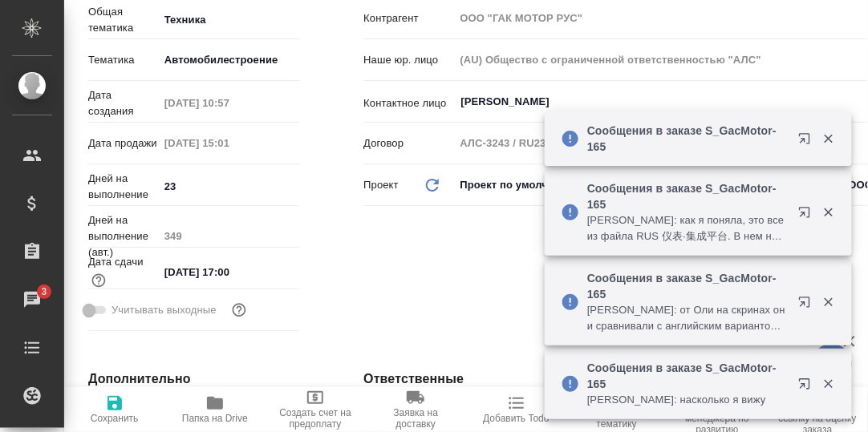
scroll to position [0, 0]
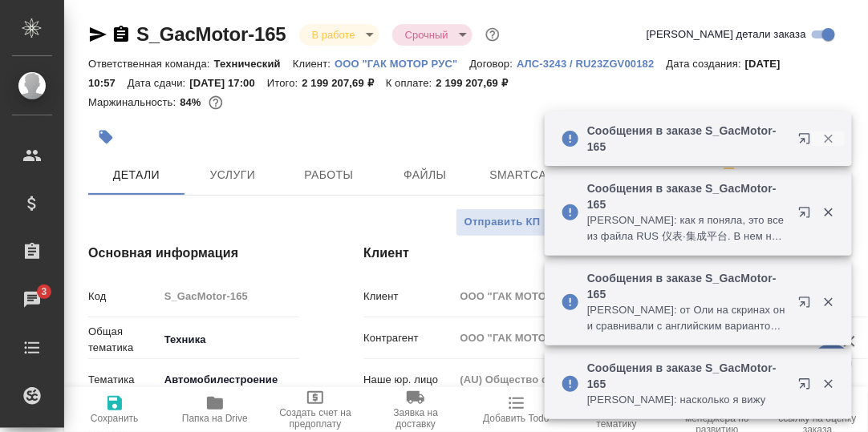
click at [832, 138] on icon "button" at bounding box center [828, 139] width 14 height 14
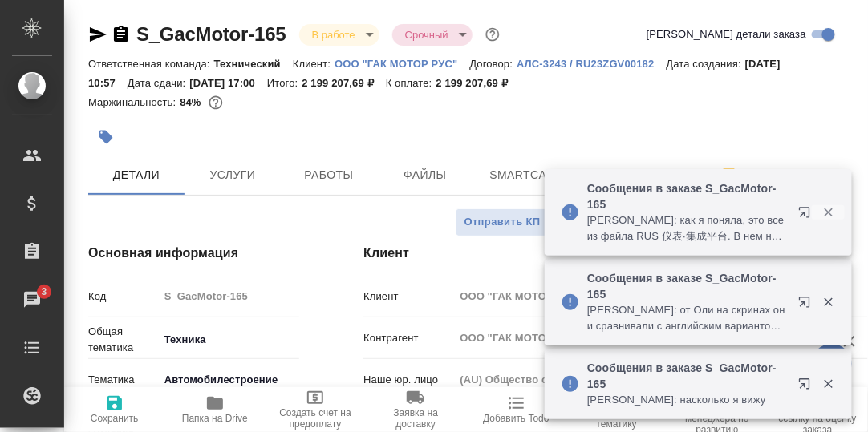
click at [828, 218] on icon "button" at bounding box center [828, 212] width 14 height 14
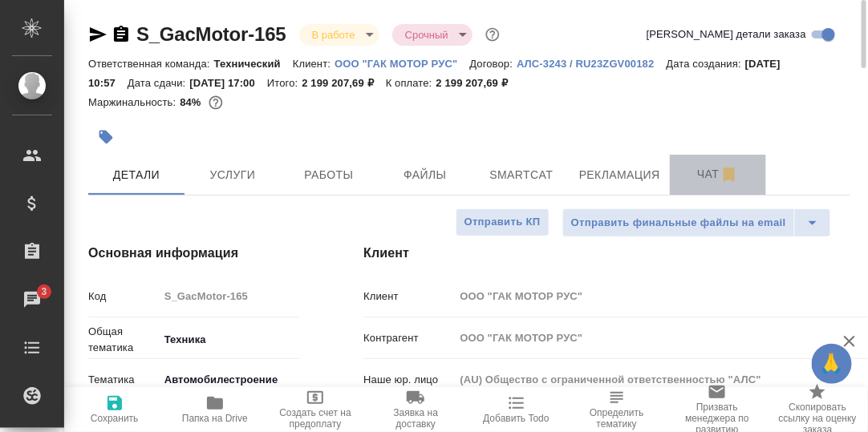
click at [706, 177] on span "Чат" at bounding box center [717, 174] width 77 height 20
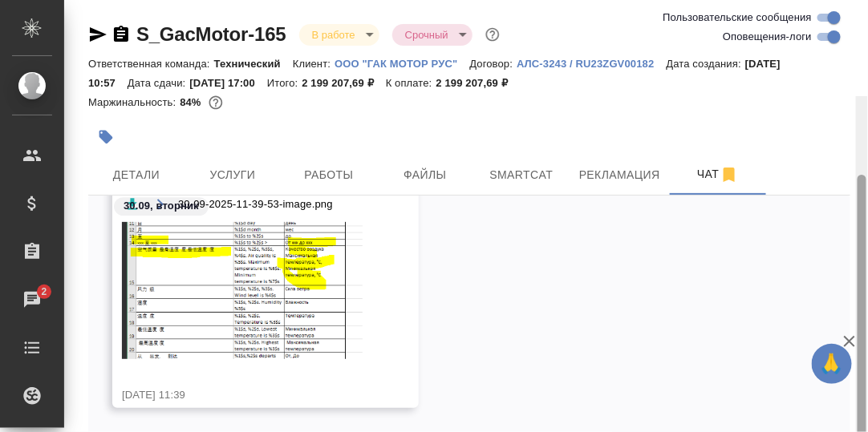
scroll to position [96, 0]
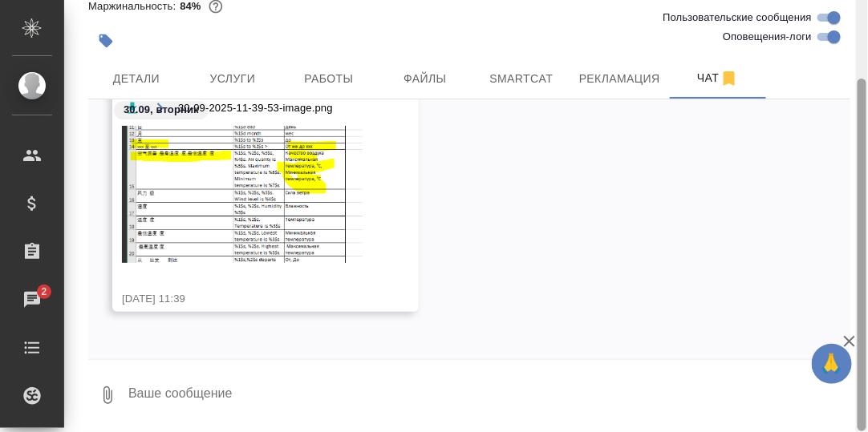
drag, startPoint x: 860, startPoint y: 40, endPoint x: 869, endPoint y: 92, distance: 53.0
click at [867, 92] on html "🙏 .cls-1 fill:#fff; AWATERA Румянцева Дарья d.rumyantseva Клиенты Спецификации …" at bounding box center [434, 216] width 868 height 432
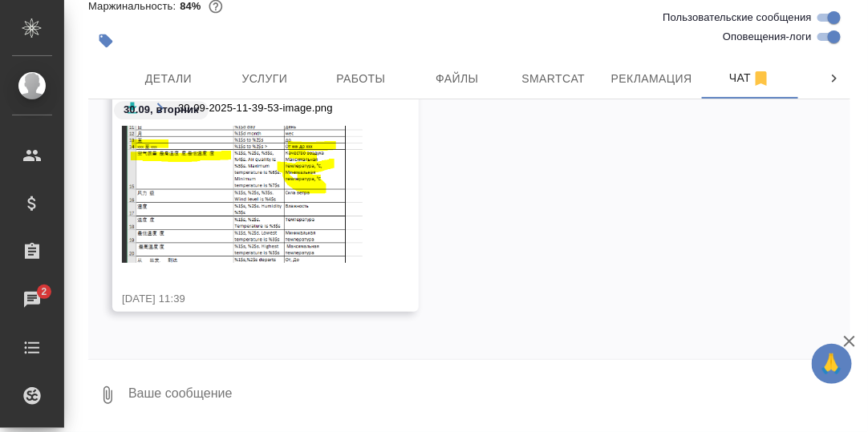
click at [202, 393] on textarea at bounding box center [488, 395] width 723 height 55
type textarea "В файле AVNT всё правильно."
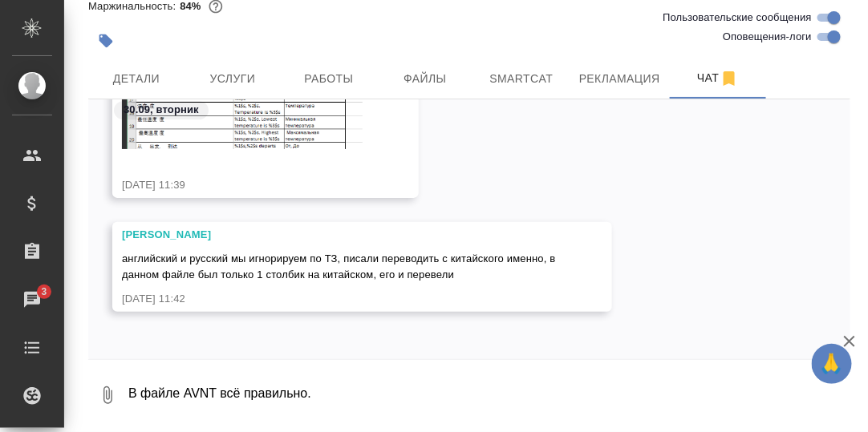
scroll to position [49814, 0]
click at [247, 393] on textarea "В файле AVNT всё правильно." at bounding box center [488, 395] width 723 height 55
paste textarea
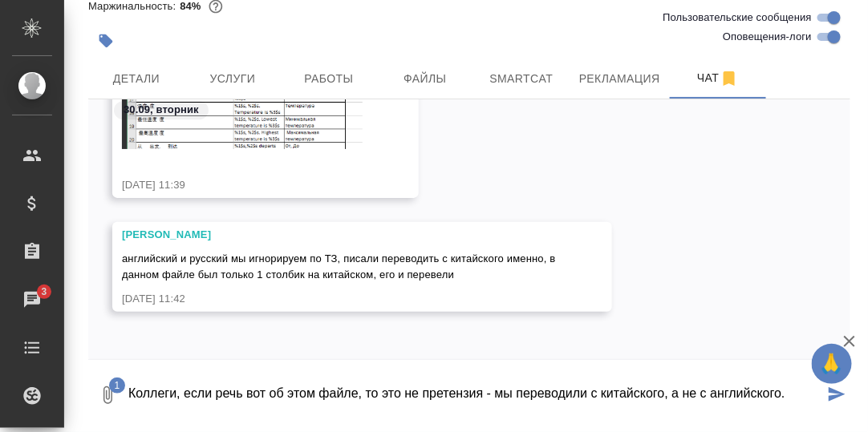
scroll to position [49798, 0]
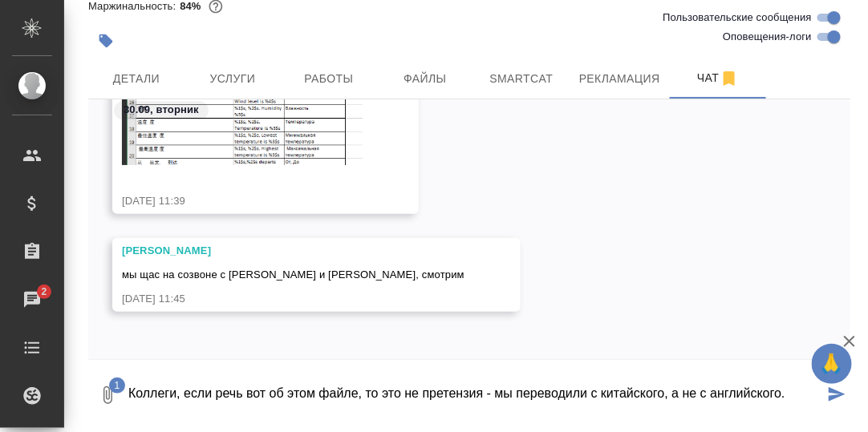
type textarea "Коллеги, если речь вот об этом файле, то это не претензия - мы переводили с кит…"
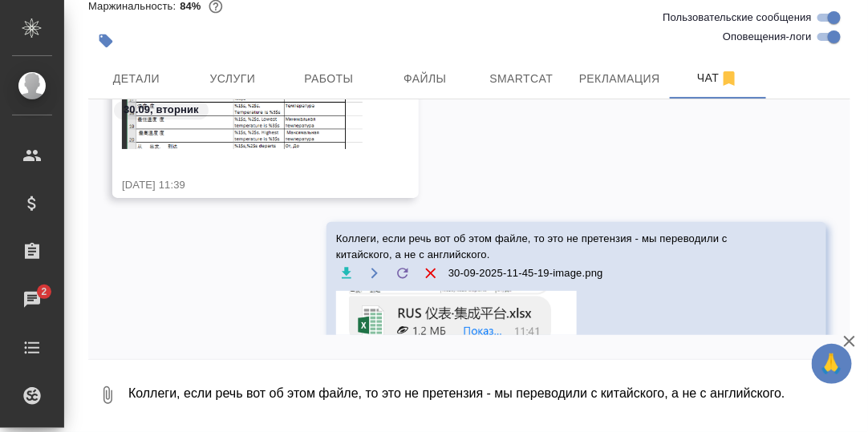
scroll to position [50380, 0]
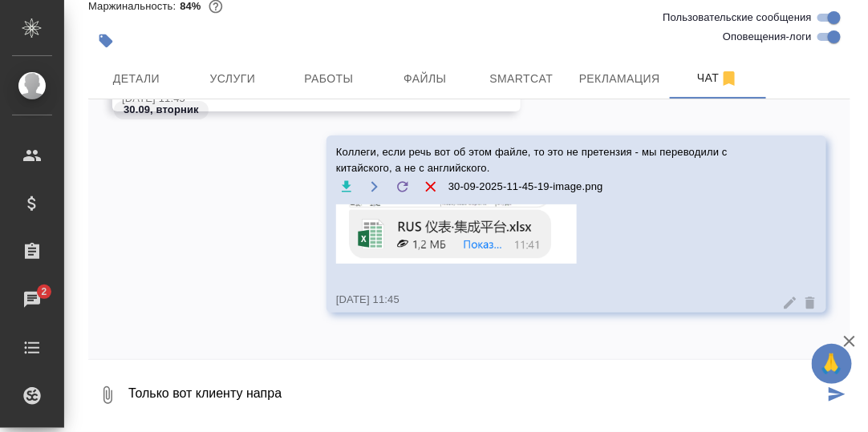
type textarea "Только вот клиенту напрас"
drag, startPoint x: 306, startPoint y: 390, endPoint x: 120, endPoint y: 390, distance: 186.0
click at [120, 390] on div "0 Только вот клиенту напрас" at bounding box center [469, 395] width 762 height 55
click at [152, 287] on div "Коллеги, если речь вот об этом файле, то это не претензия - мы переводили с кит…" at bounding box center [469, 236] width 762 height 201
click at [162, 385] on textarea at bounding box center [488, 395] width 723 height 55
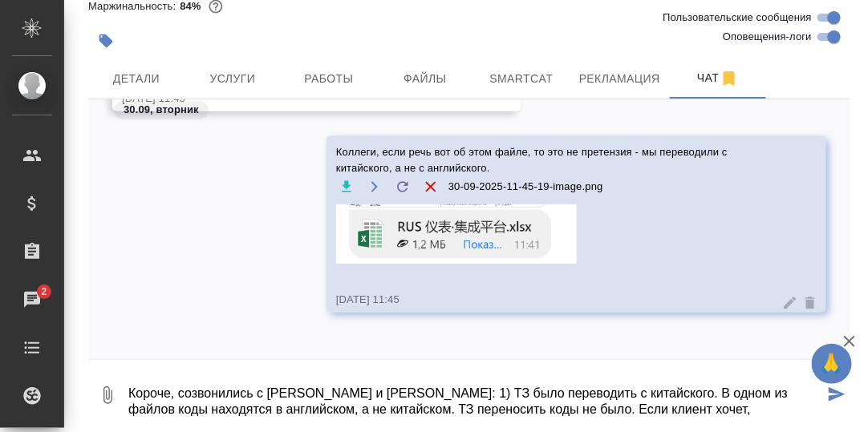
scroll to position [10, 0]
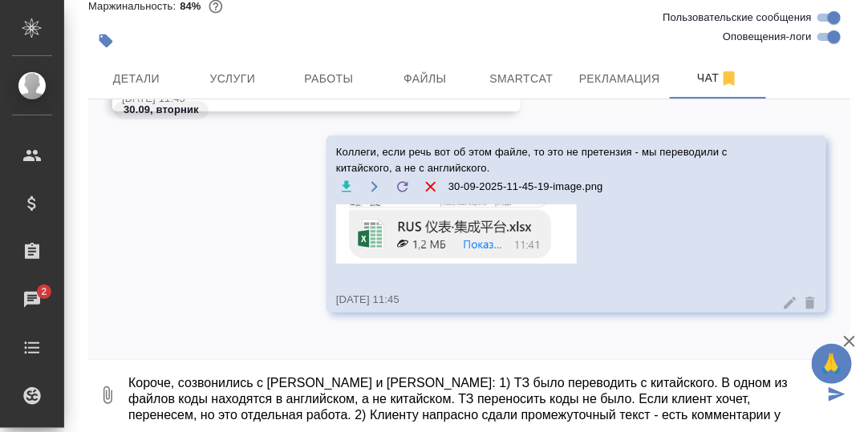
click at [548, 419] on textarea "Короче, созвонились с Робертом и Юлей: 1) ТЗ было переводить с китайского. В од…" at bounding box center [475, 395] width 697 height 55
click at [755, 415] on textarea "Короче, созвонились с Робертом и Юлей: 1) ТЗ было переводить с китайского. В од…" at bounding box center [475, 395] width 697 height 55
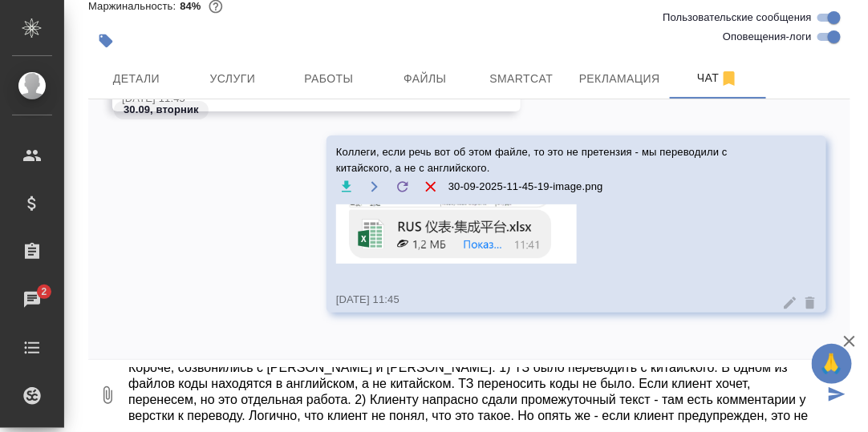
scroll to position [42, 0]
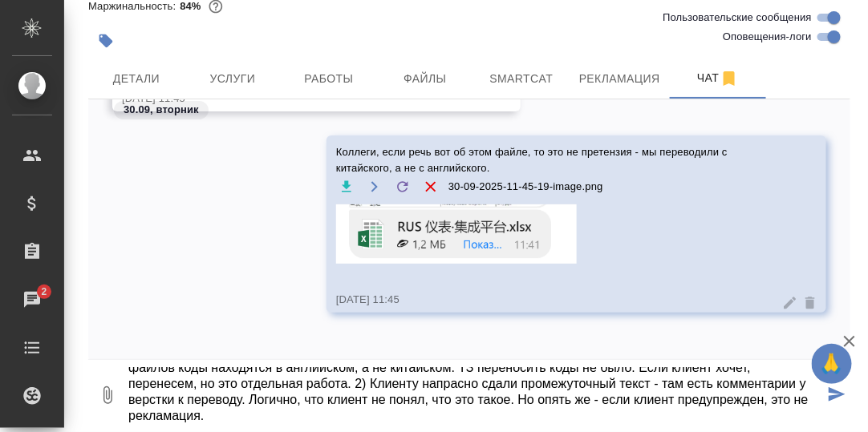
type textarea "Короче, созвонились с Робертом и Юлей: 1) ТЗ было переводить с китайского. В од…"
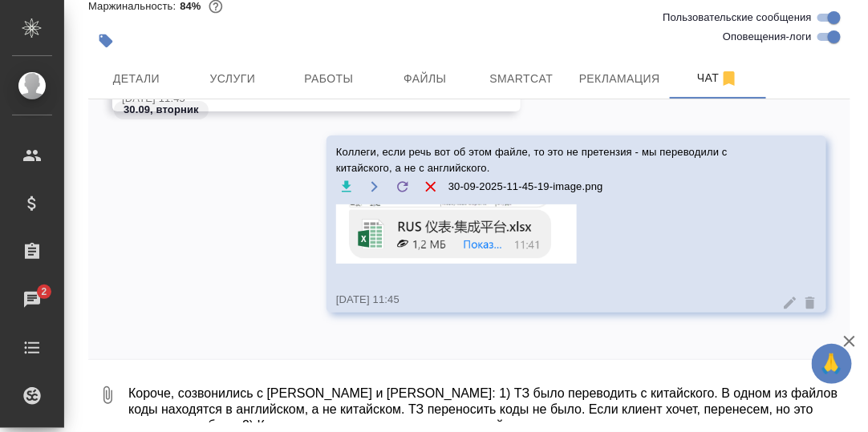
scroll to position [50539, 0]
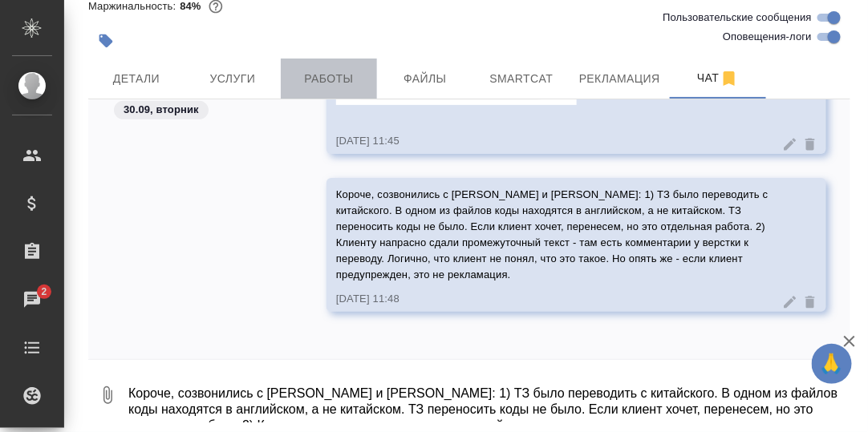
click at [334, 77] on span "Работы" at bounding box center [328, 79] width 77 height 20
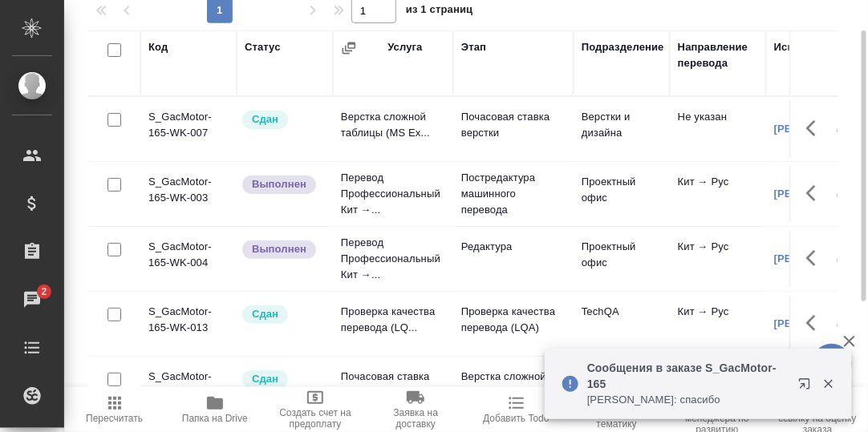
scroll to position [16, 0]
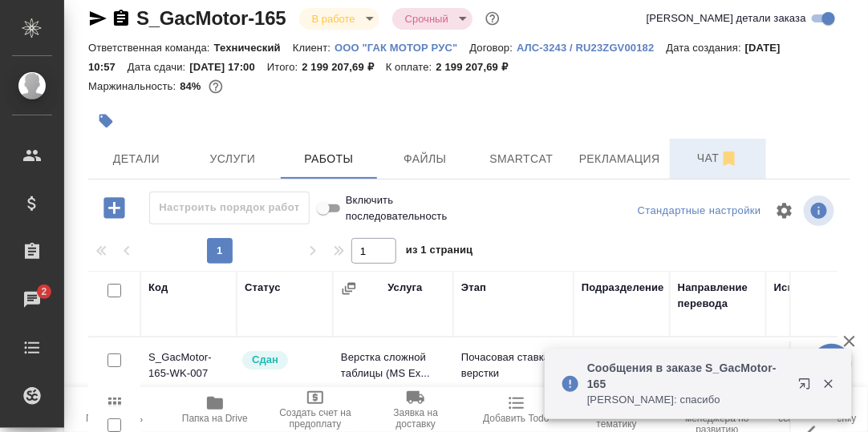
click at [701, 150] on span "Чат" at bounding box center [717, 158] width 77 height 20
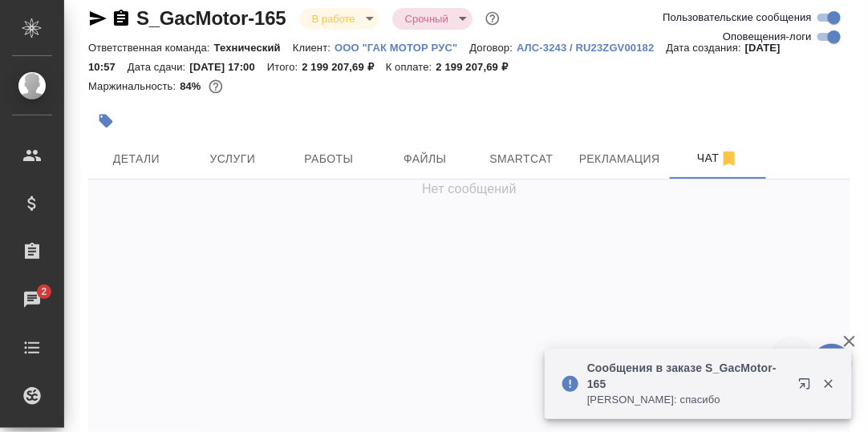
scroll to position [51101, 0]
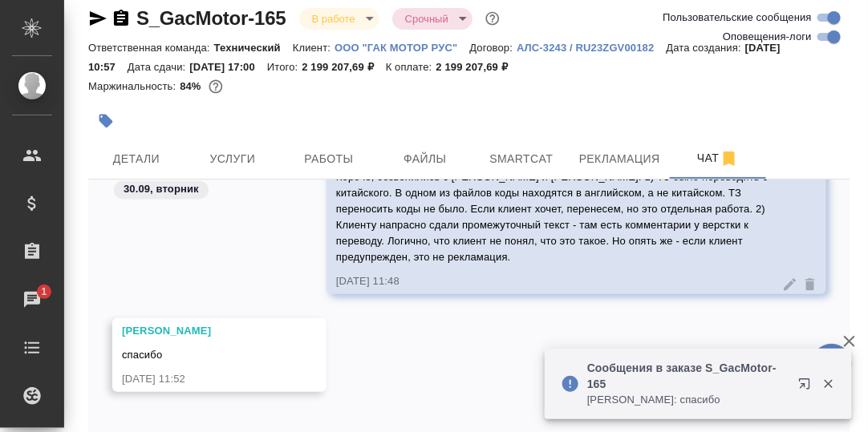
click at [832, 386] on icon "button" at bounding box center [828, 384] width 9 height 9
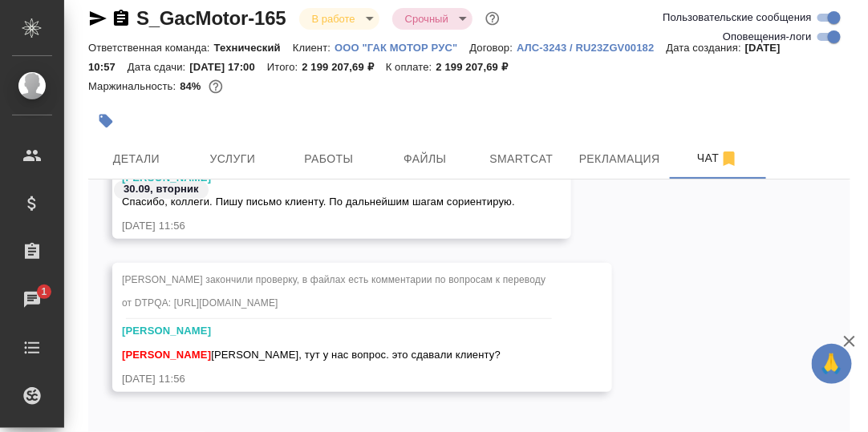
scroll to position [96, 0]
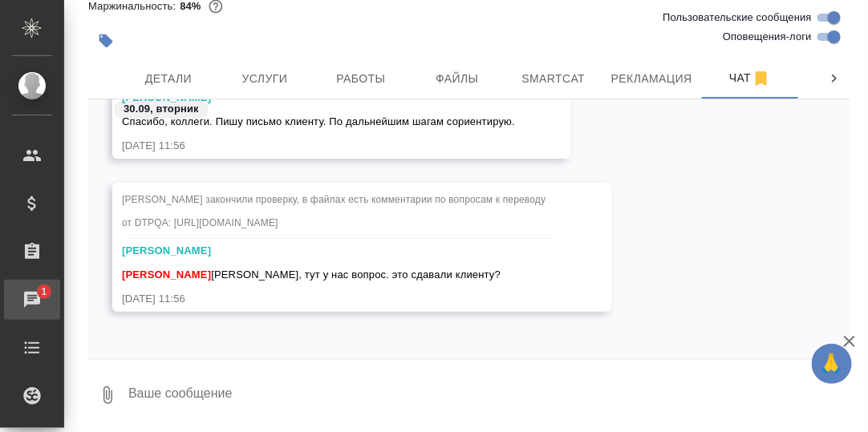
click at [30, 296] on div "Чаты" at bounding box center [12, 300] width 40 height 24
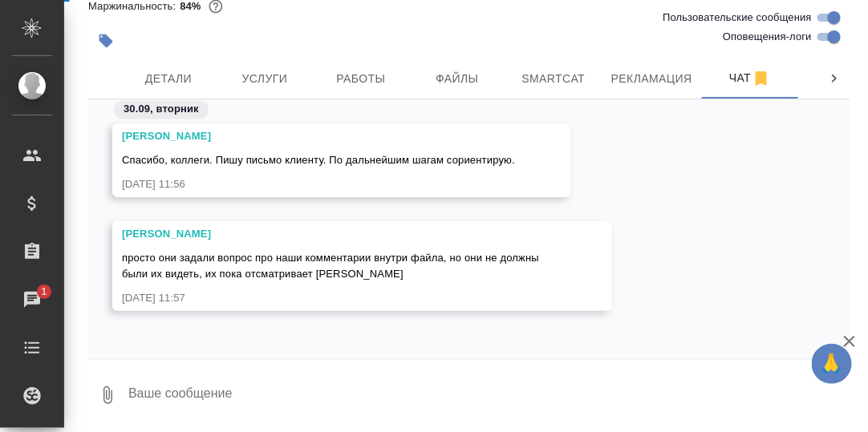
scroll to position [51133, 0]
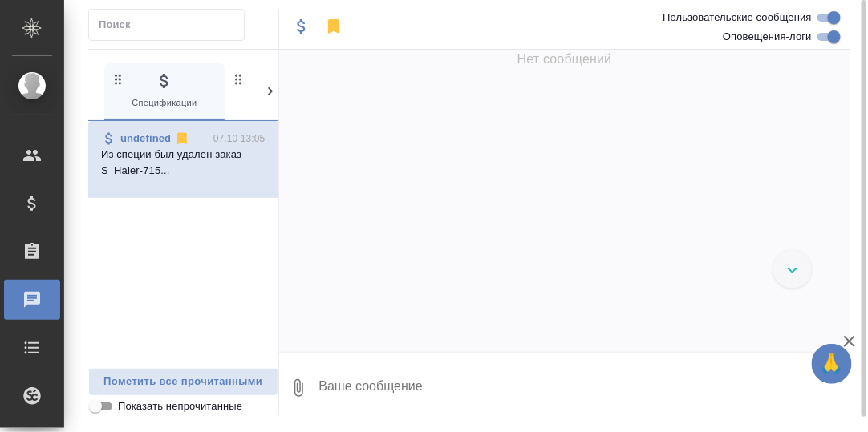
click at [271, 90] on icon at bounding box center [270, 91] width 5 height 8
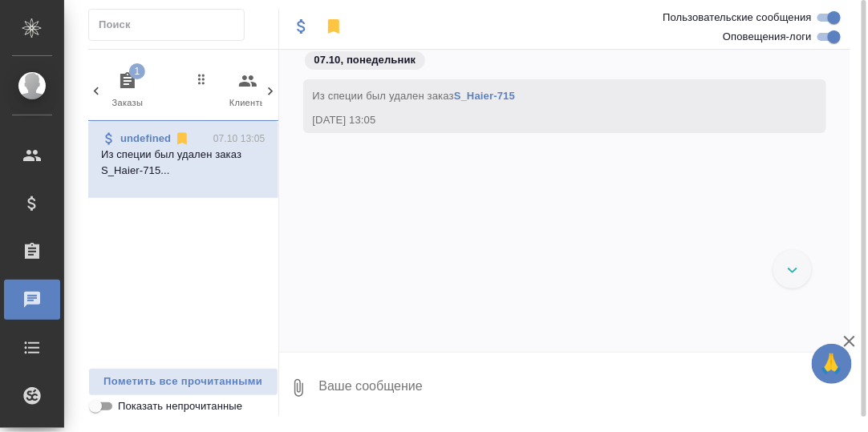
click at [127, 78] on icon "button" at bounding box center [127, 80] width 14 height 16
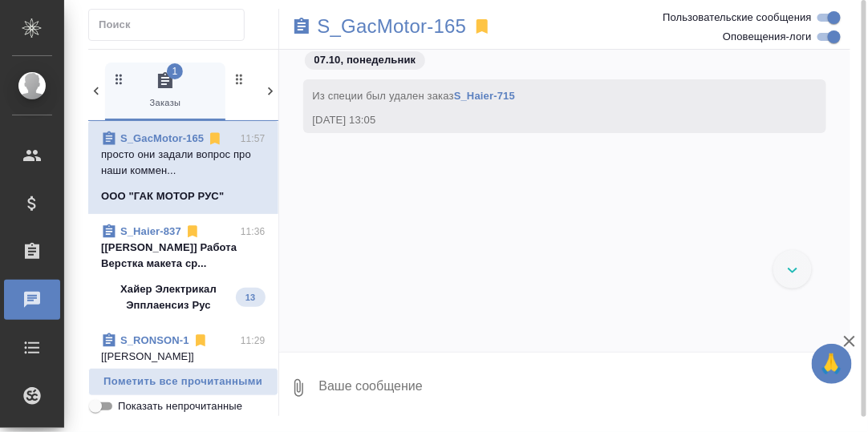
scroll to position [24247, 0]
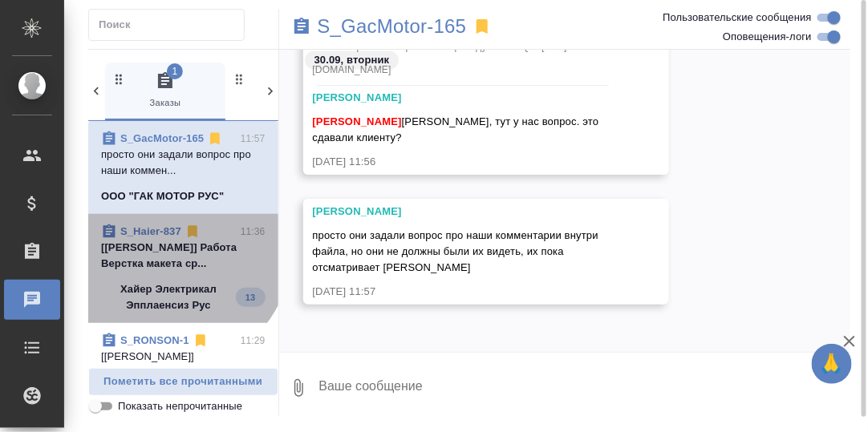
click at [160, 243] on p "[Линова Полина] Работа Верстка макета ср..." at bounding box center [183, 256] width 164 height 32
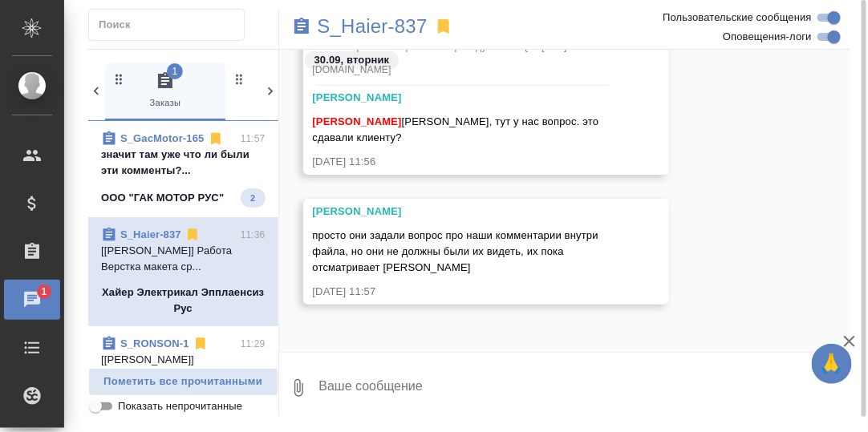
click at [156, 152] on p "значит там уже что ли были эти комменты?..." at bounding box center [183, 163] width 164 height 32
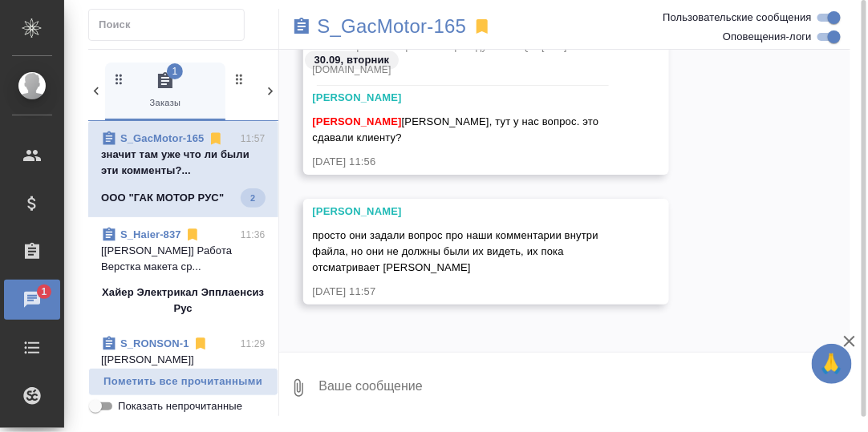
scroll to position [24490, 0]
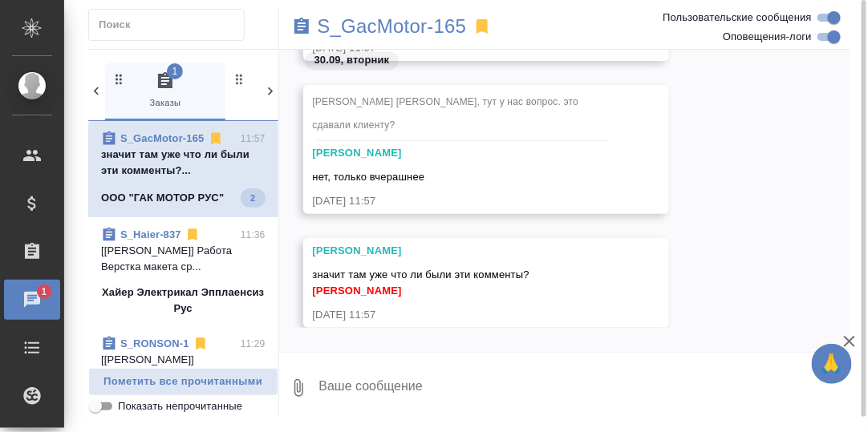
click at [182, 157] on p "значит там уже что ли были эти комменты?..." at bounding box center [183, 163] width 164 height 32
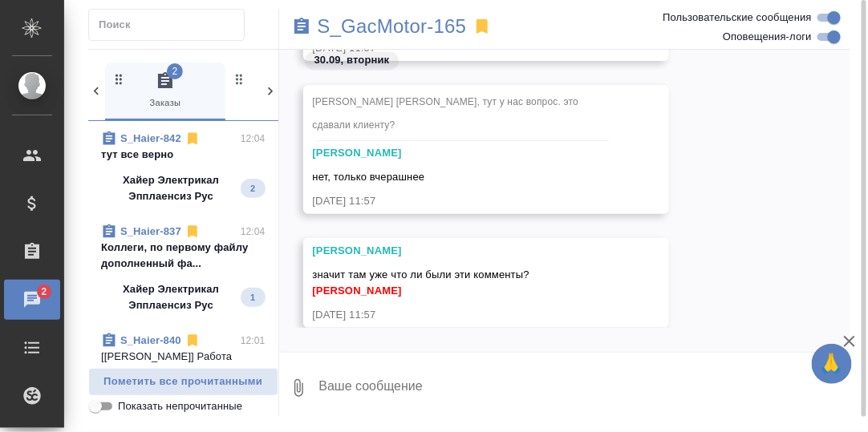
scroll to position [0, 0]
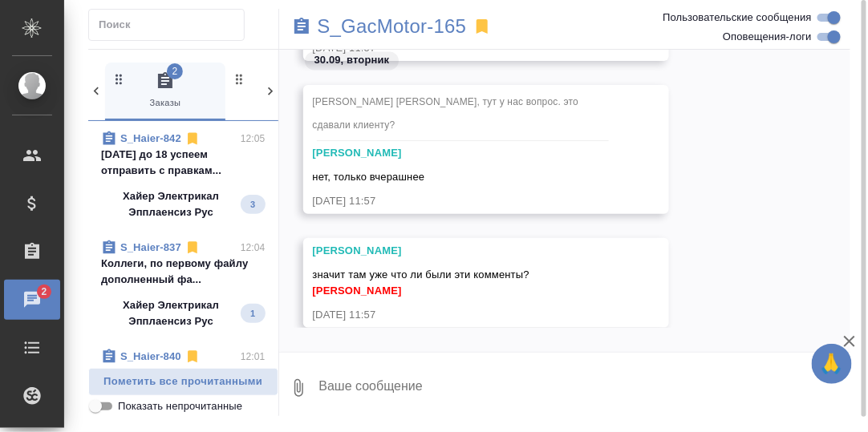
click at [164, 262] on p "Коллеги, по первому файлу дополненный фа..." at bounding box center [183, 272] width 164 height 32
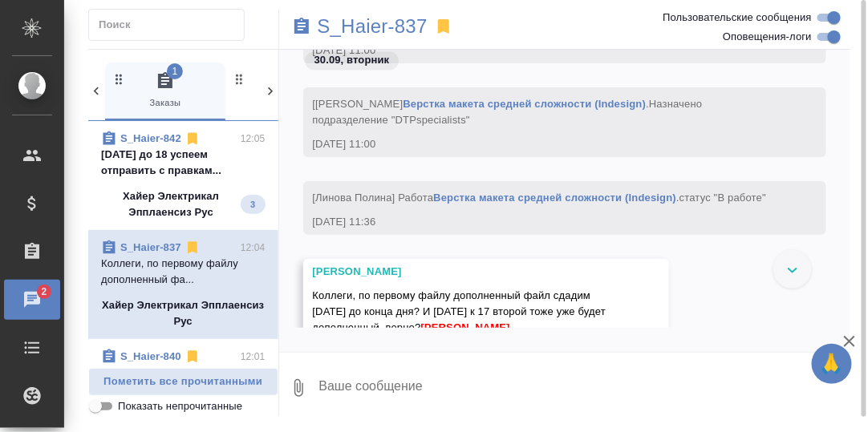
scroll to position [32368, 0]
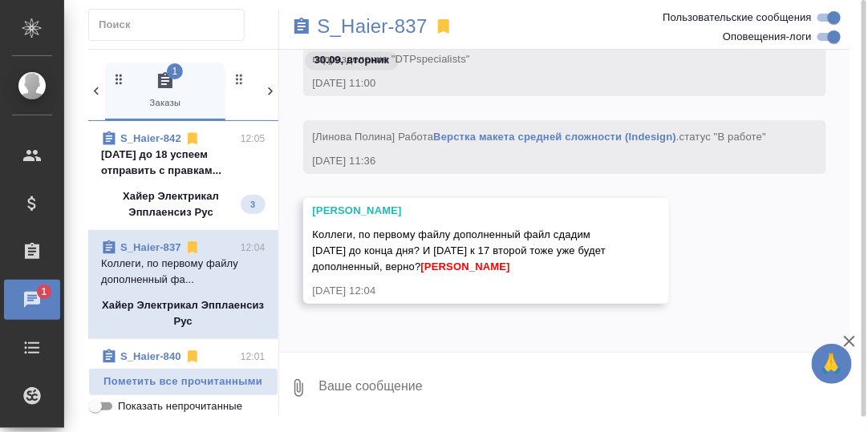
click at [160, 145] on span "S_Haier-842 12:05 Сегодня до 18 успеем отправить с правкам... Хайер Электрикал …" at bounding box center [183, 176] width 164 height 90
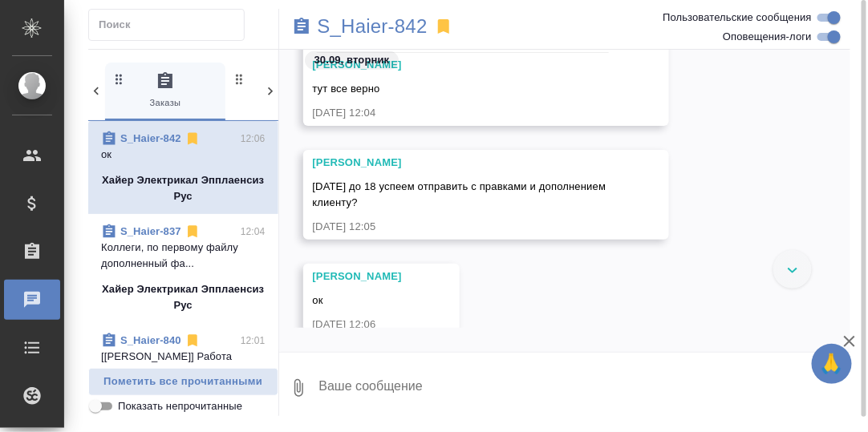
scroll to position [17657, 0]
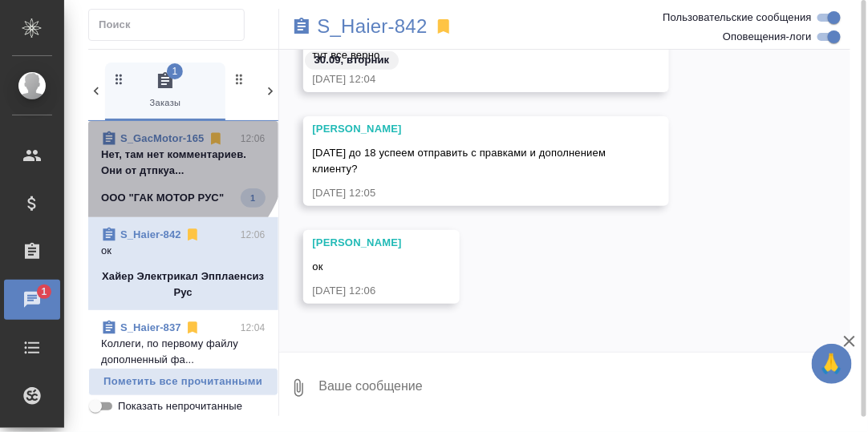
click at [176, 157] on p "Нет, там нет комментариев. Они от дтпкуа..." at bounding box center [183, 163] width 164 height 32
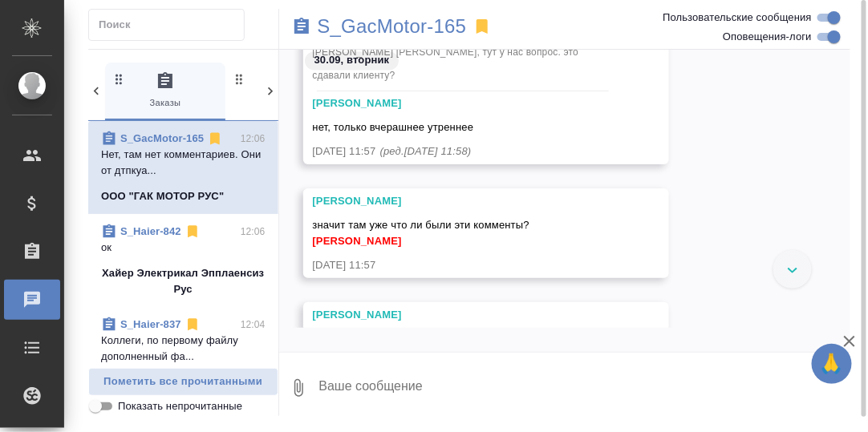
scroll to position [24461, 0]
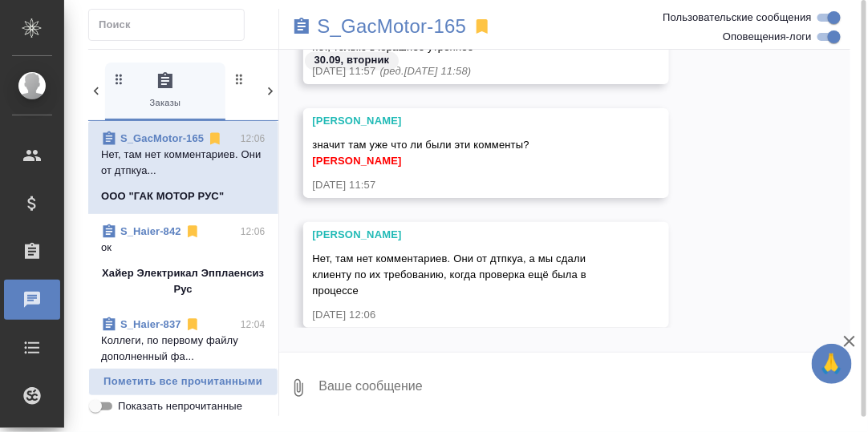
click at [386, 379] on textarea at bounding box center [584, 388] width 533 height 55
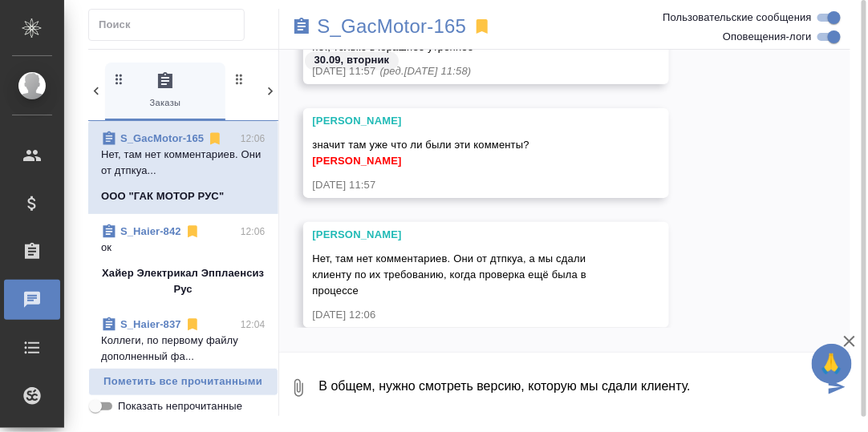
type textarea "В общем, нужно смотреть версию, которую мы сдали клиенту."
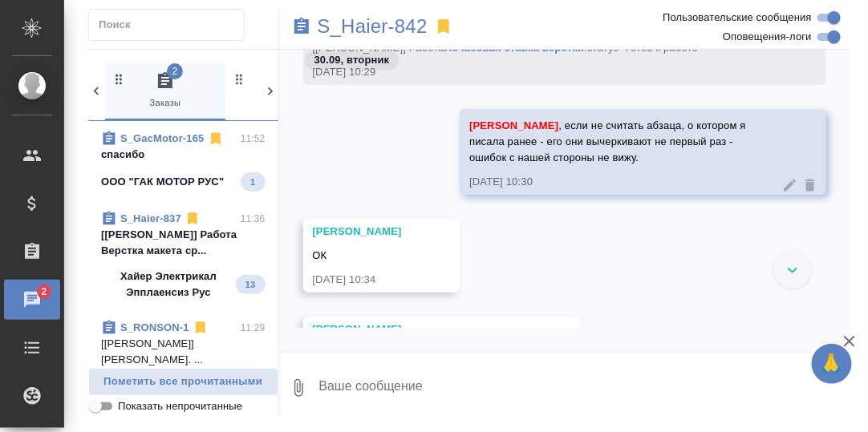
scroll to position [16917, 0]
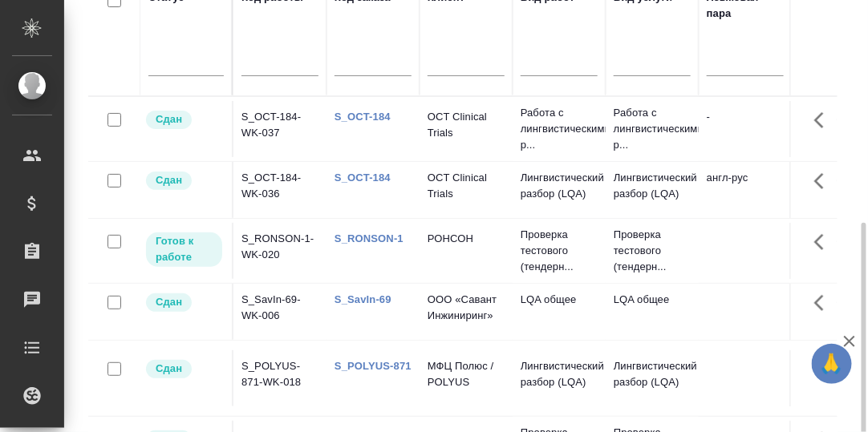
scroll to position [240, 0]
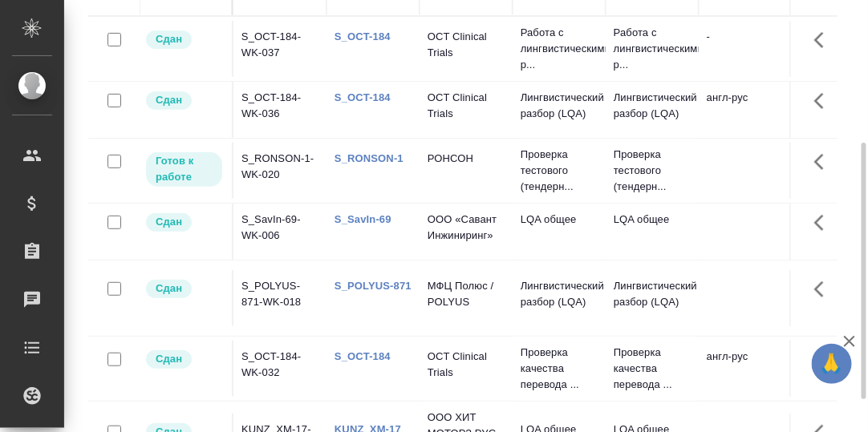
click at [362, 156] on link "S_RONSON-1" at bounding box center [368, 158] width 69 height 12
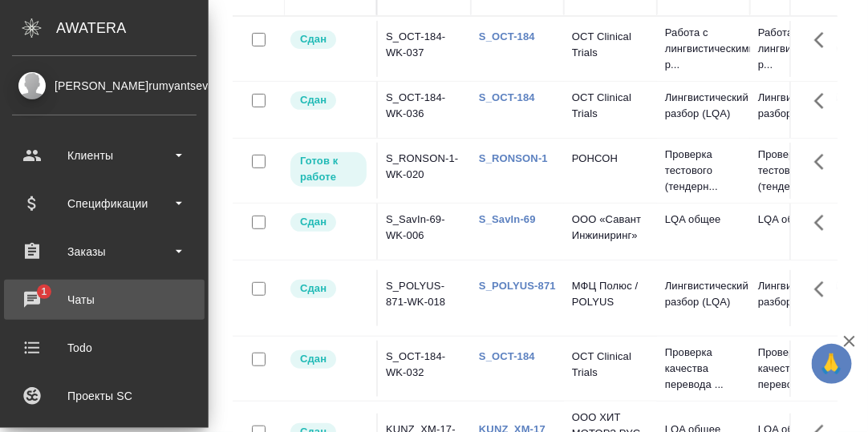
drag, startPoint x: 31, startPoint y: 293, endPoint x: 60, endPoint y: 293, distance: 28.9
click at [31, 293] on div "Чаты" at bounding box center [104, 300] width 184 height 24
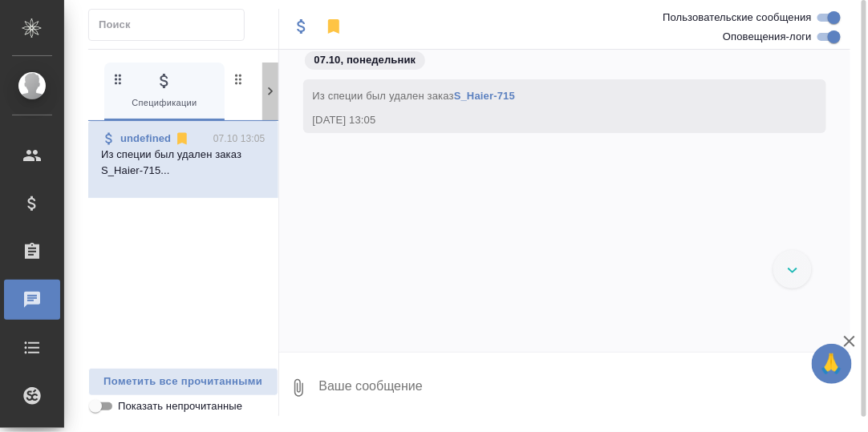
click at [272, 87] on icon at bounding box center [270, 91] width 16 height 16
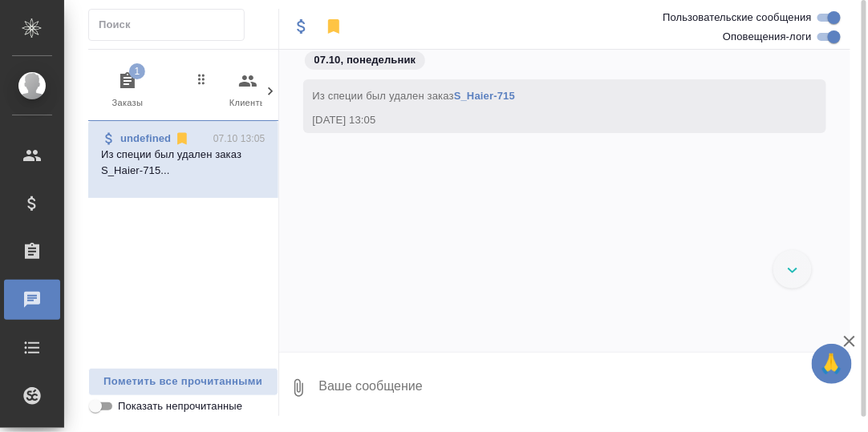
click at [131, 75] on span "1" at bounding box center [137, 71] width 16 height 16
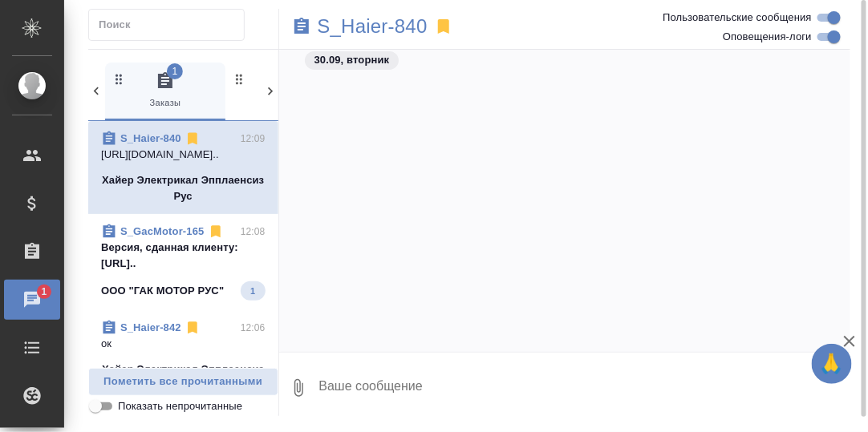
scroll to position [15820, 0]
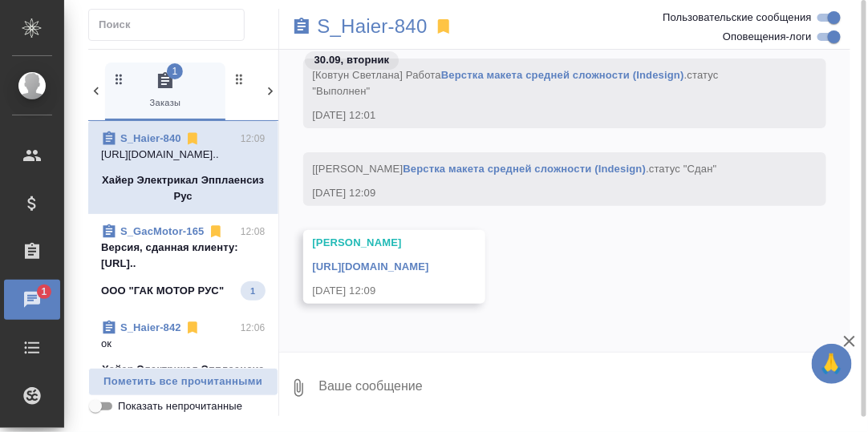
drag, startPoint x: 166, startPoint y: 248, endPoint x: 178, endPoint y: 247, distance: 12.1
click at [166, 247] on p "Версия, сданная клиенту: [URL].." at bounding box center [183, 256] width 164 height 32
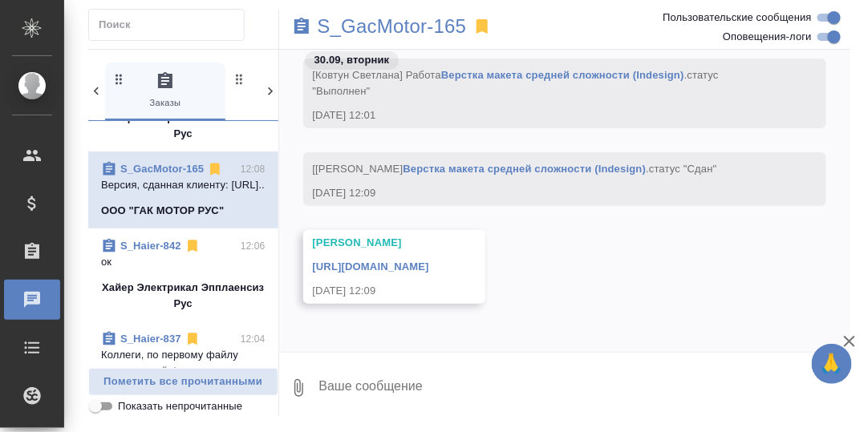
scroll to position [79, 0]
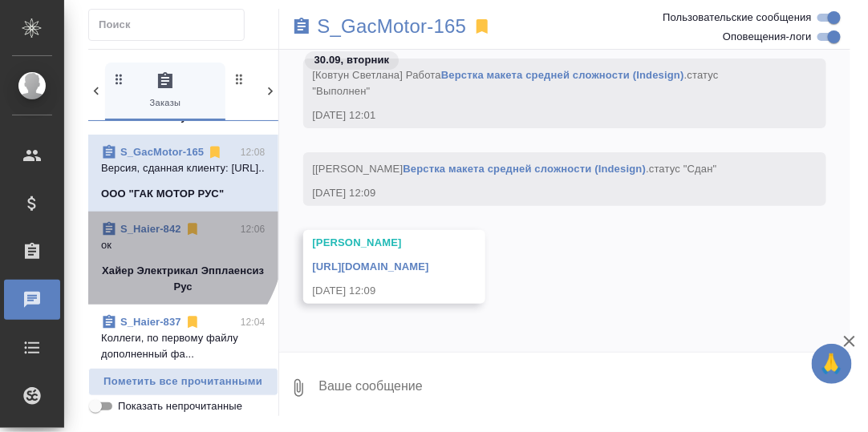
click at [142, 235] on link "S_Haier-842" at bounding box center [150, 229] width 61 height 12
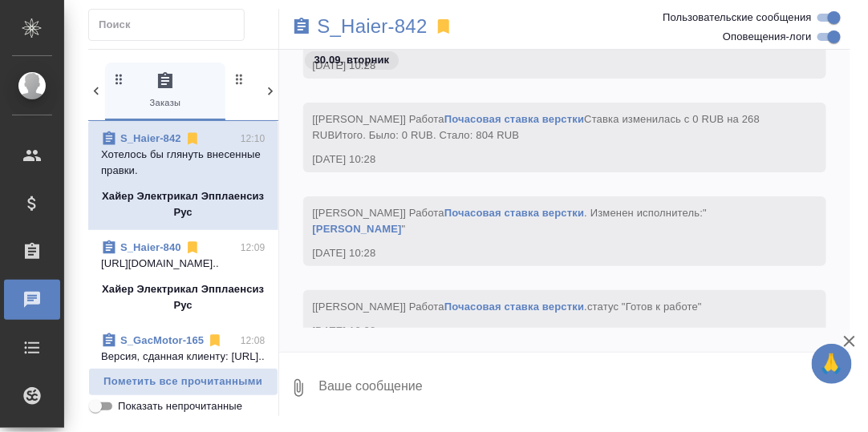
scroll to position [15593, 0]
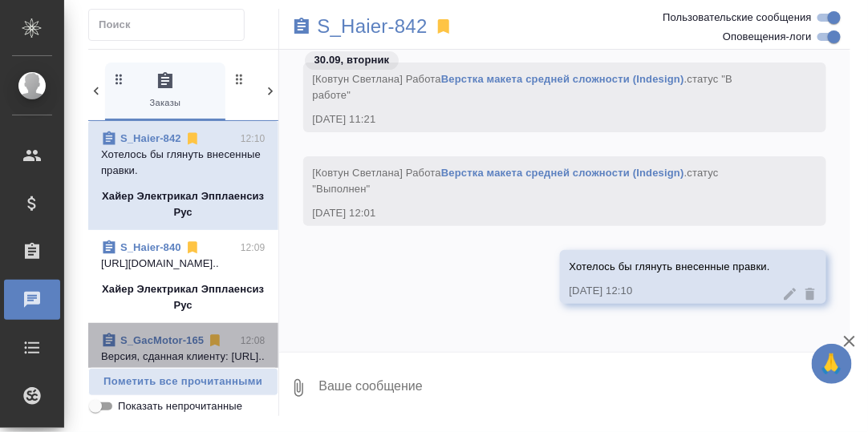
click at [173, 340] on link "S_GacMotor-165" at bounding box center [161, 340] width 83 height 12
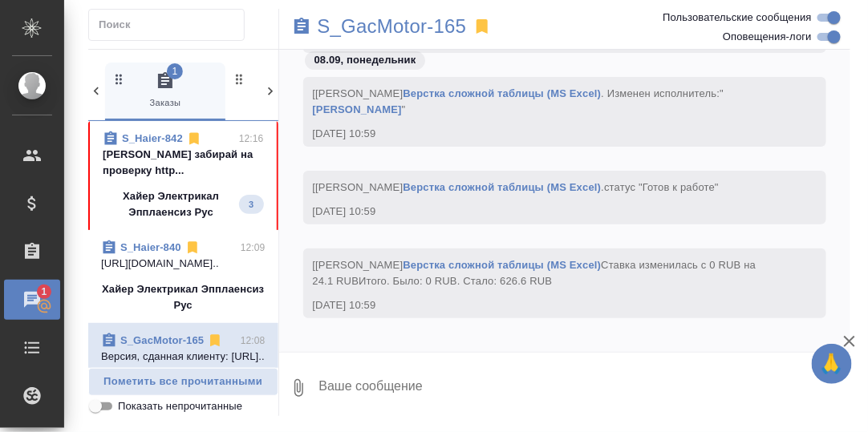
scroll to position [15529, 0]
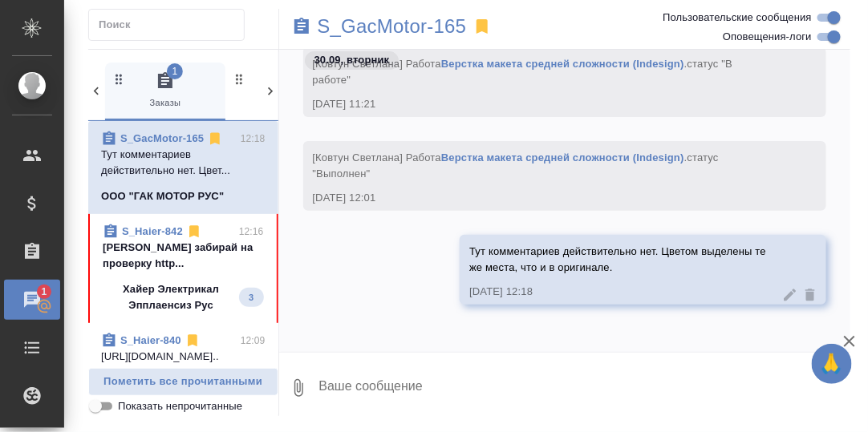
drag, startPoint x: 156, startPoint y: 249, endPoint x: 184, endPoint y: 253, distance: 29.3
click at [156, 249] on p "Румянцева Дарья забирай на проверку http..." at bounding box center [183, 256] width 161 height 32
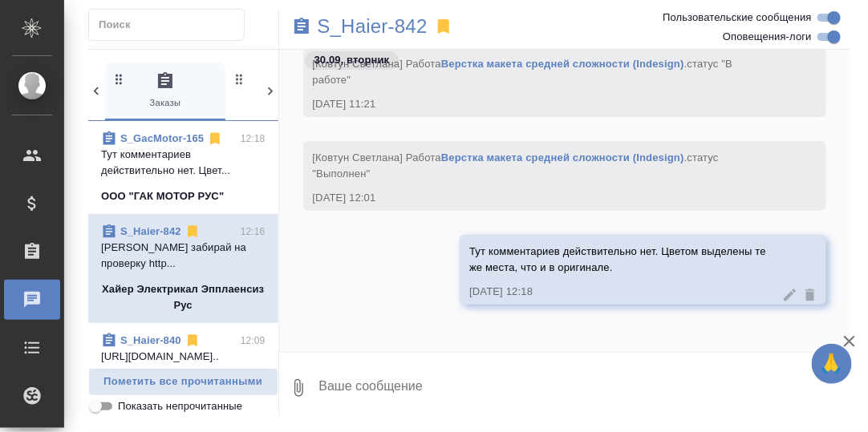
click at [152, 229] on link "S_Haier-842" at bounding box center [150, 231] width 61 height 12
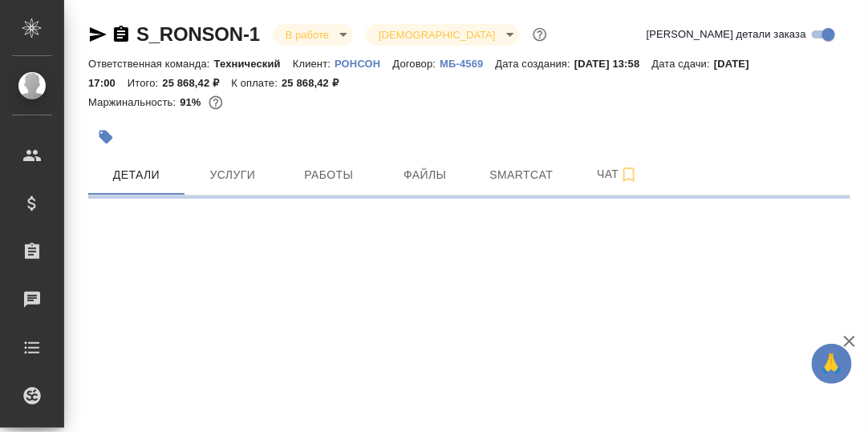
select select "RU"
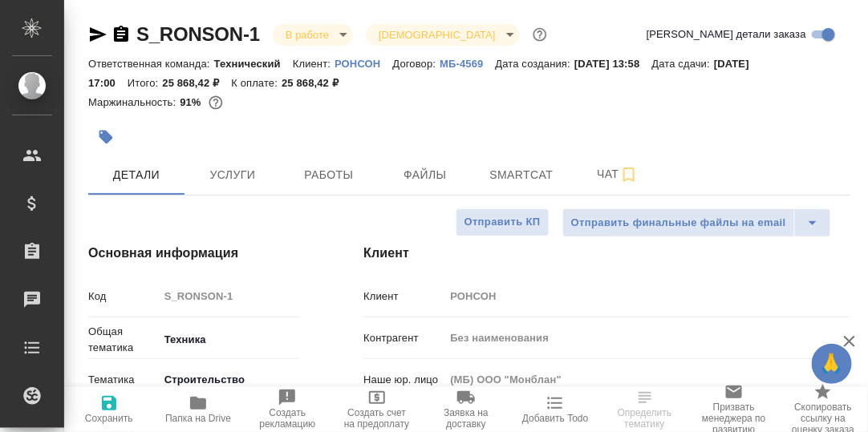
type textarea "x"
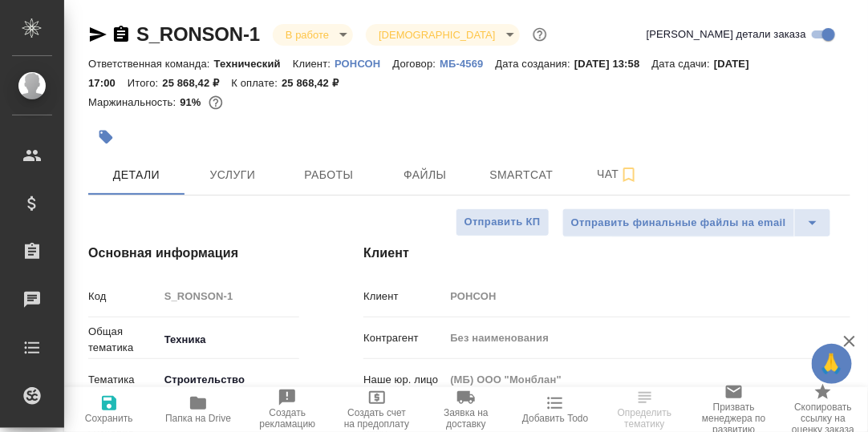
type textarea "x"
type input "Сергеева Анастасия"
type input "Гудина Александра"
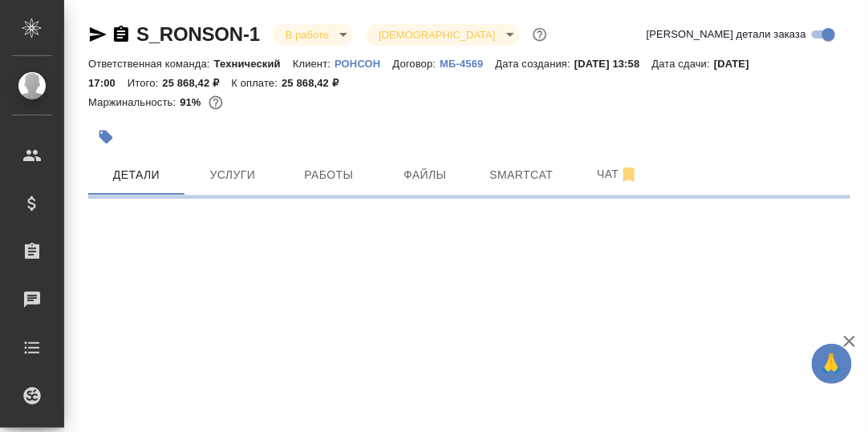
select select "RU"
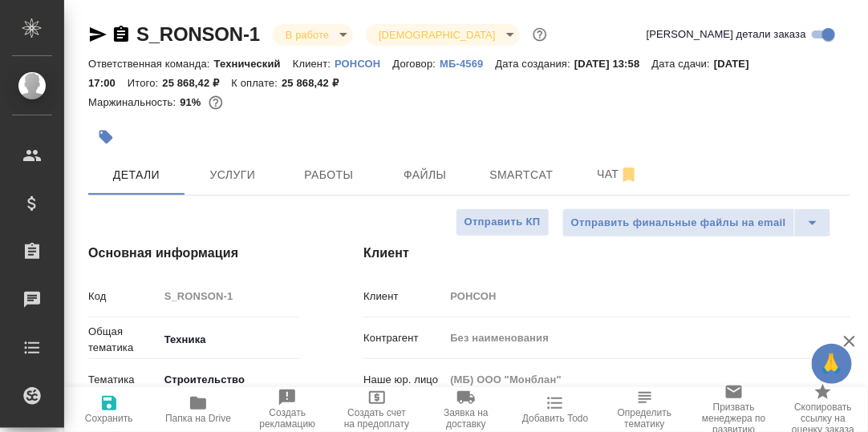
type textarea "x"
click at [522, 175] on span "Smartcat" at bounding box center [521, 175] width 77 height 20
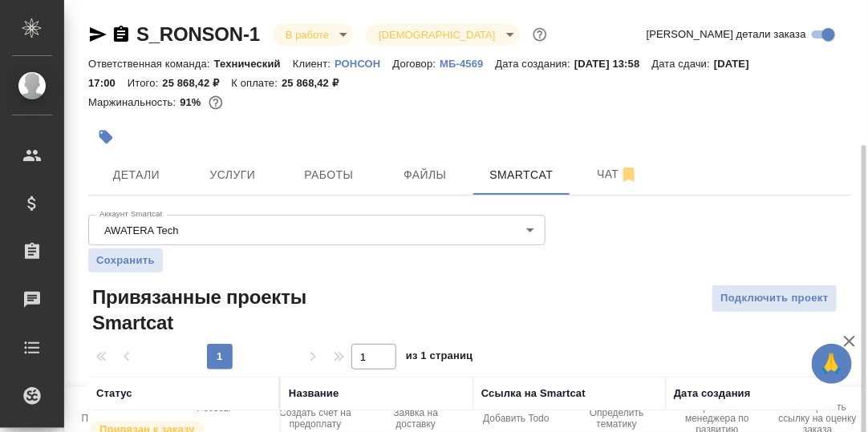
scroll to position [88, 0]
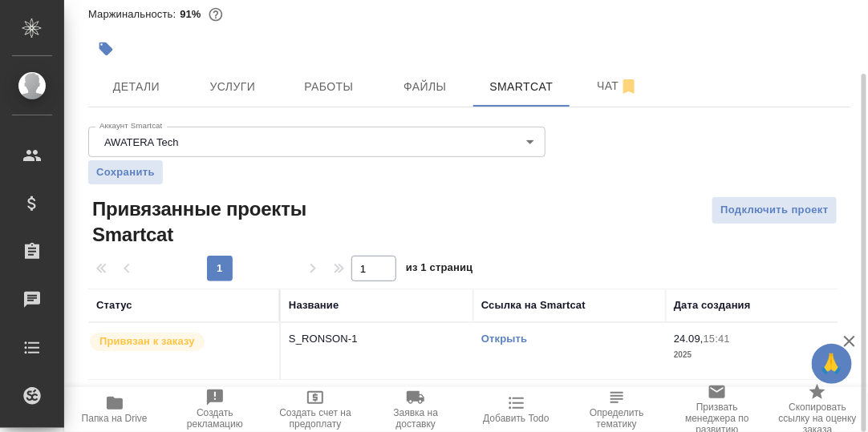
click at [507, 340] on link "Открыть" at bounding box center [504, 339] width 46 height 12
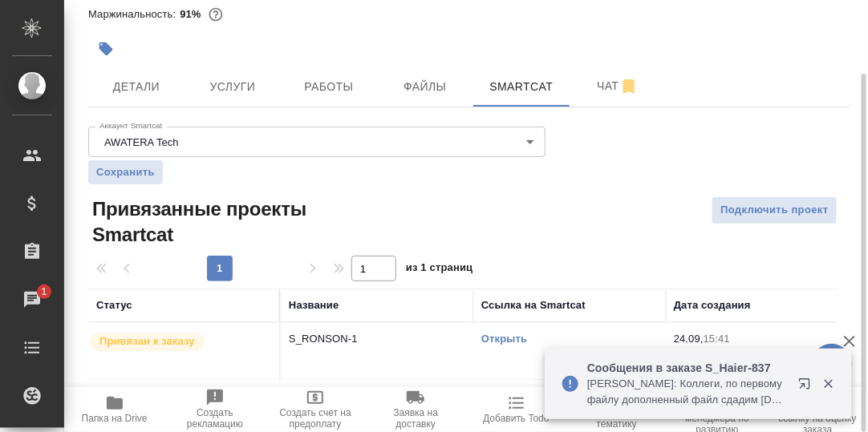
click link "Открыть"
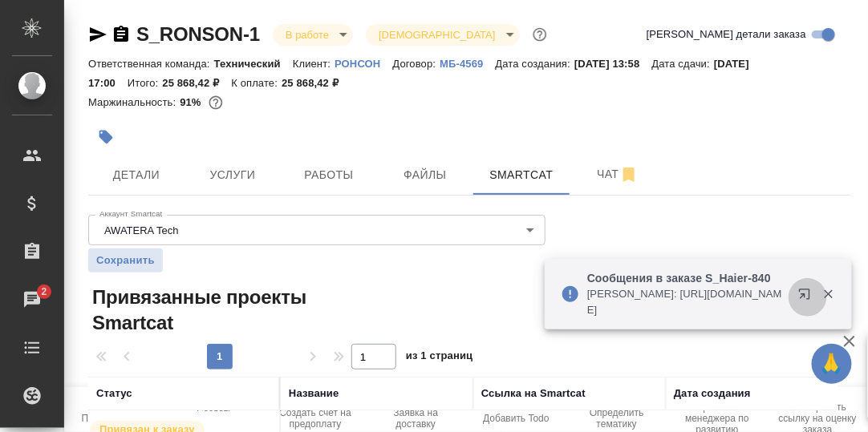
click icon "button"
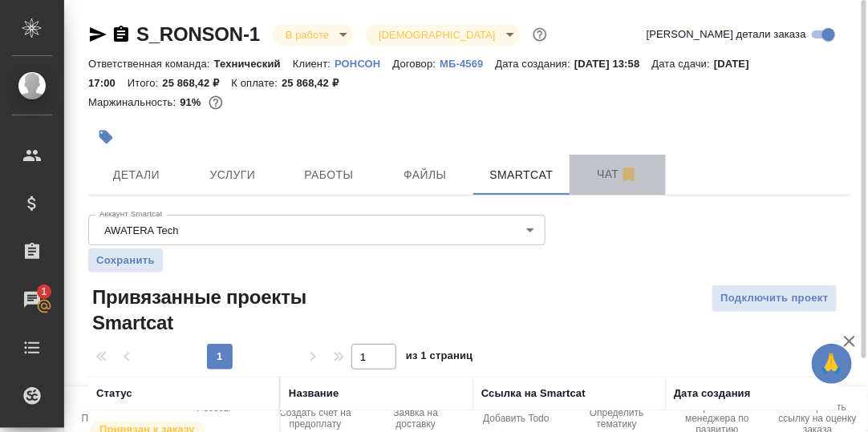
click span "Чат"
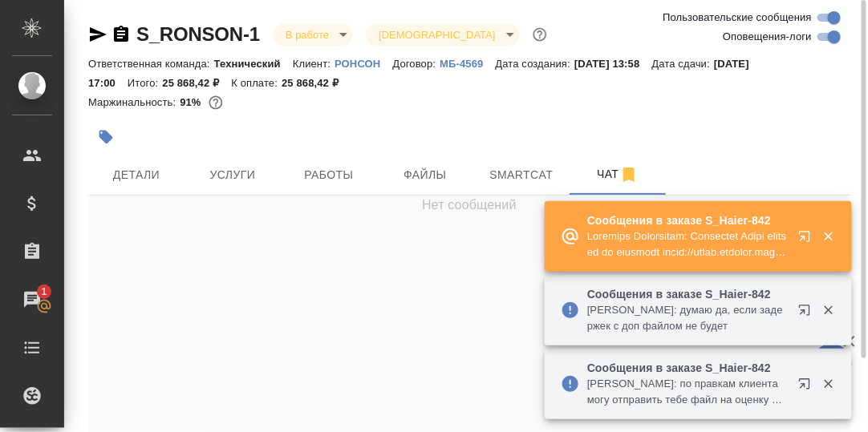
scroll to position [24862, 0]
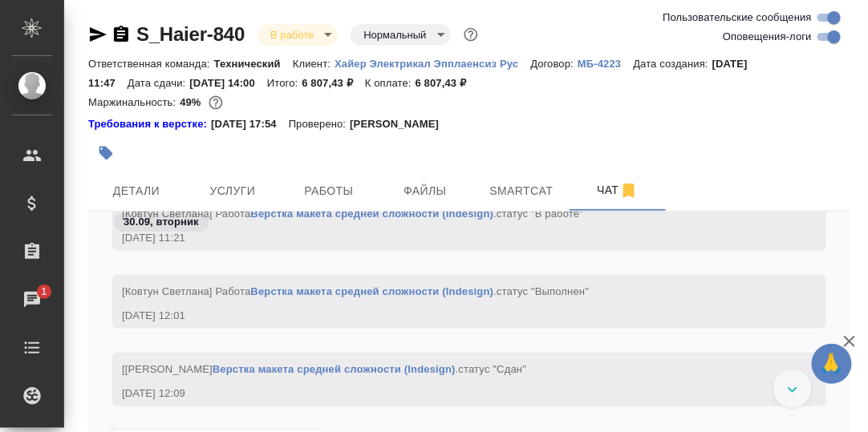
scroll to position [45740, 0]
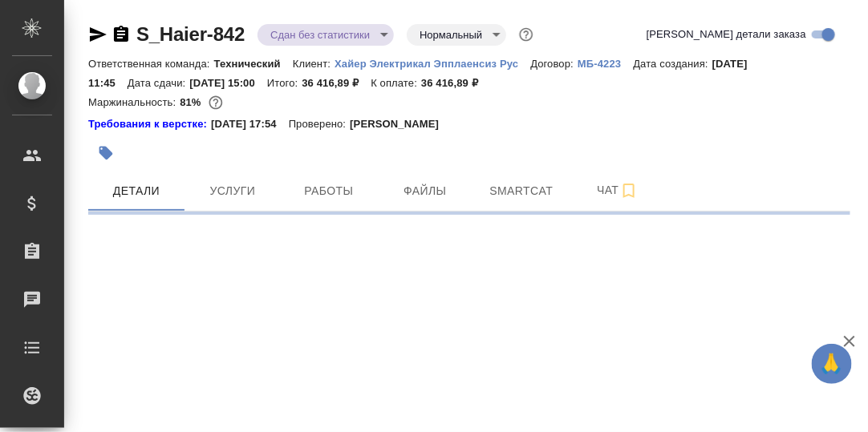
select select "RU"
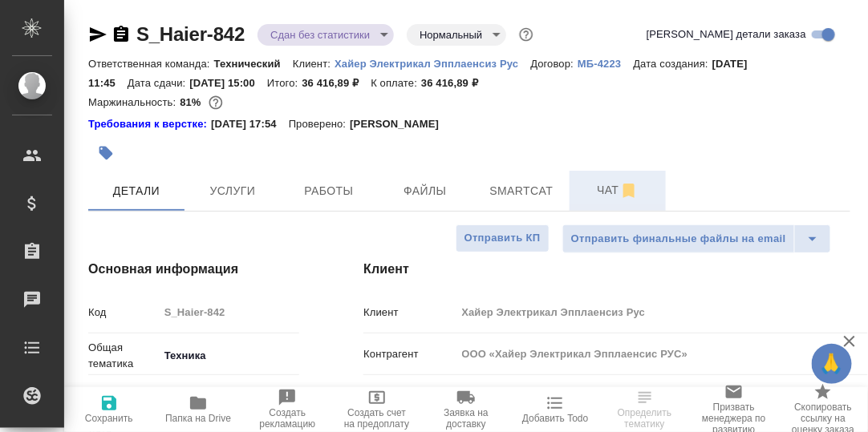
type textarea "x"
drag, startPoint x: 607, startPoint y: 184, endPoint x: 558, endPoint y: 238, distance: 72.7
click at [607, 188] on span "Чат" at bounding box center [617, 190] width 77 height 20
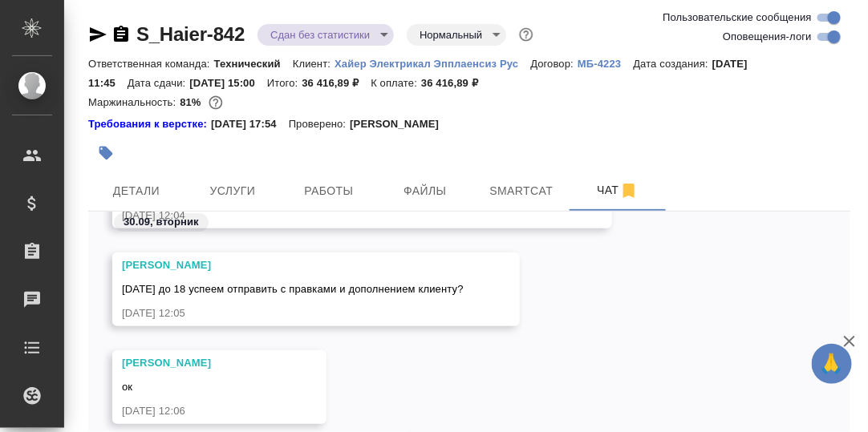
scroll to position [112, 0]
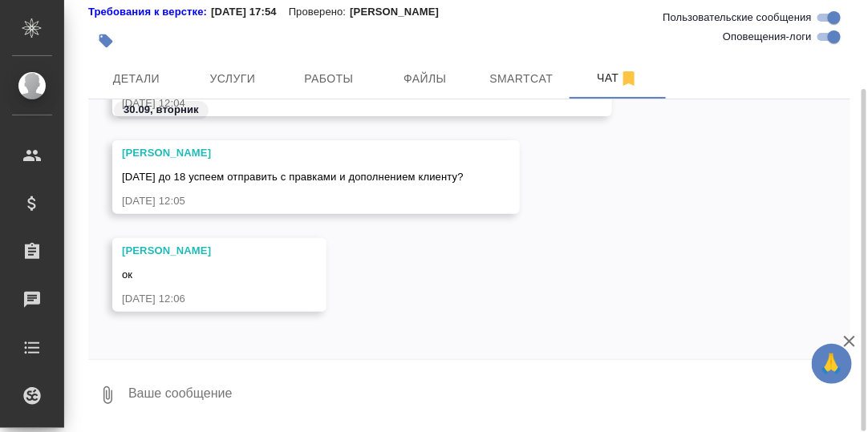
click at [181, 394] on textarea at bounding box center [488, 395] width 723 height 55
type textarea "{"
type textarea "Хотелось бы глянуть внесенные правки."
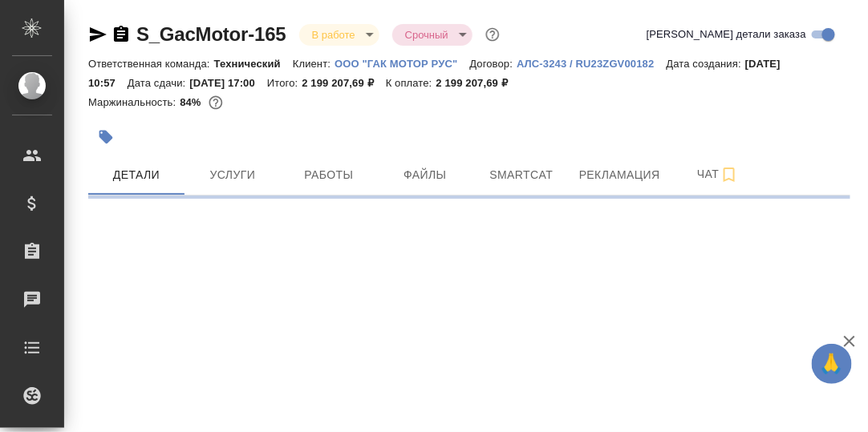
select select "RU"
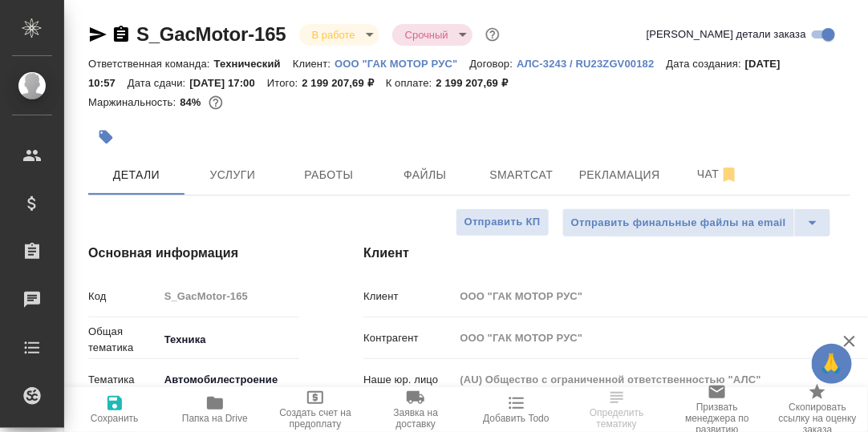
type textarea "x"
click at [712, 174] on span "Чат" at bounding box center [717, 174] width 77 height 20
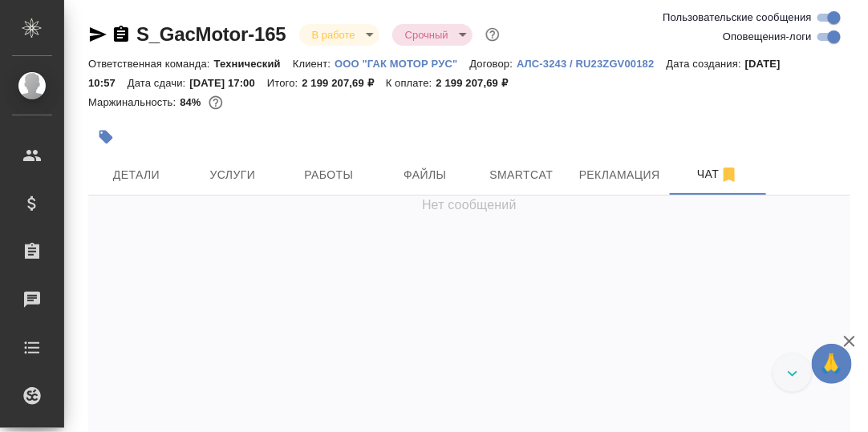
scroll to position [52353, 0]
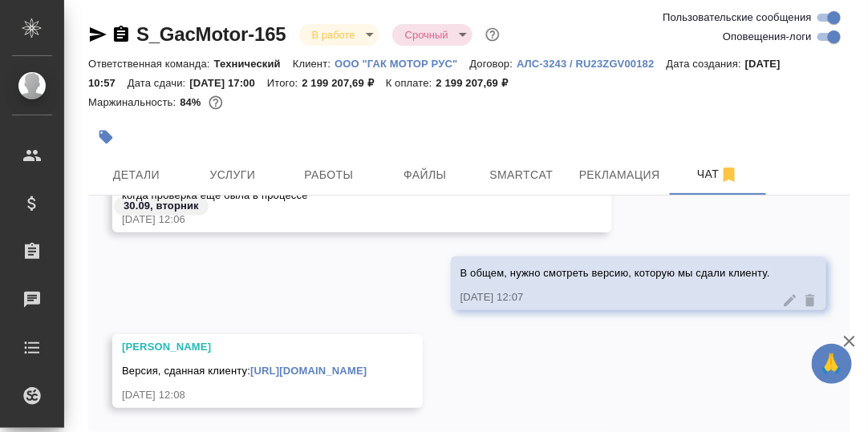
click at [338, 371] on link "[URL][DOMAIN_NAME]" at bounding box center [308, 371] width 116 height 12
click at [146, 176] on span "Детали" at bounding box center [136, 175] width 77 height 20
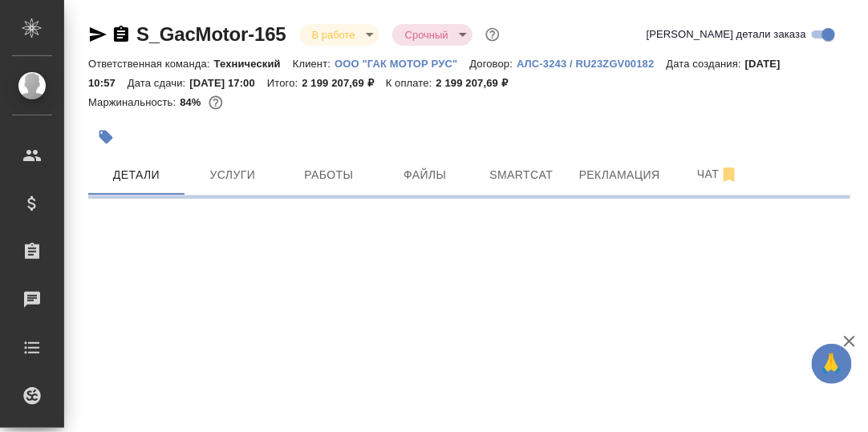
select select "RU"
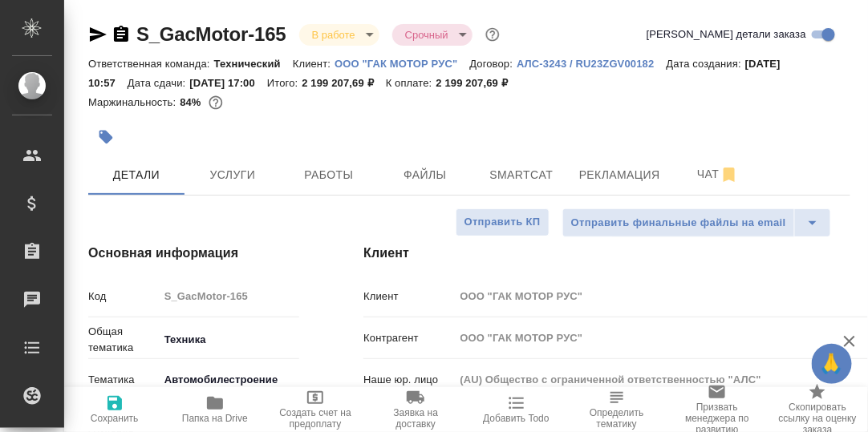
type textarea "x"
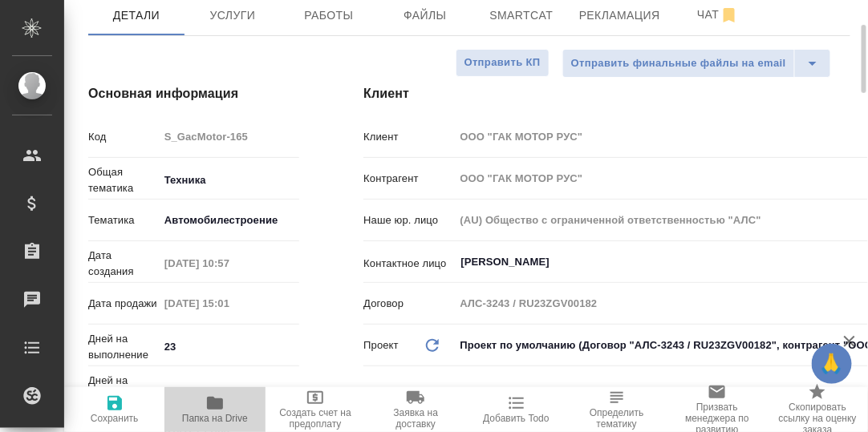
click at [213, 403] on icon "button" at bounding box center [215, 403] width 16 height 13
type textarea "x"
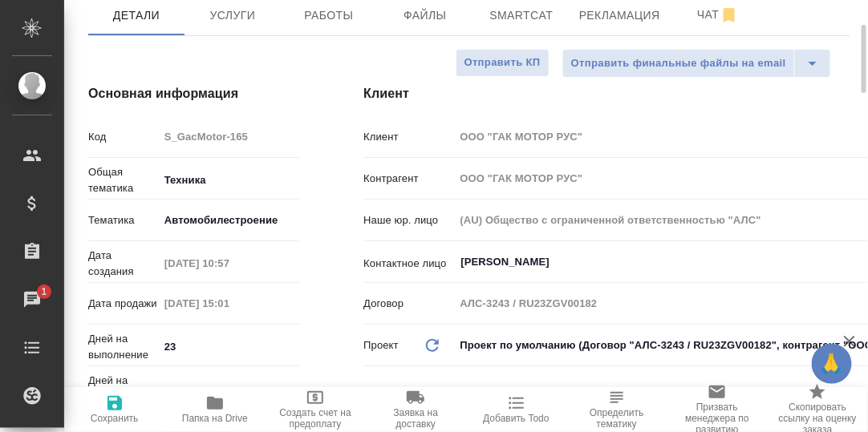
type textarea "x"
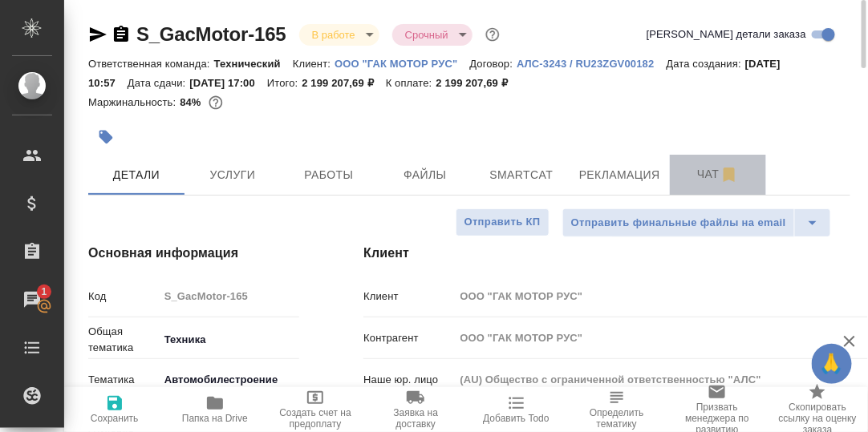
click at [704, 172] on span "Чат" at bounding box center [717, 174] width 77 height 20
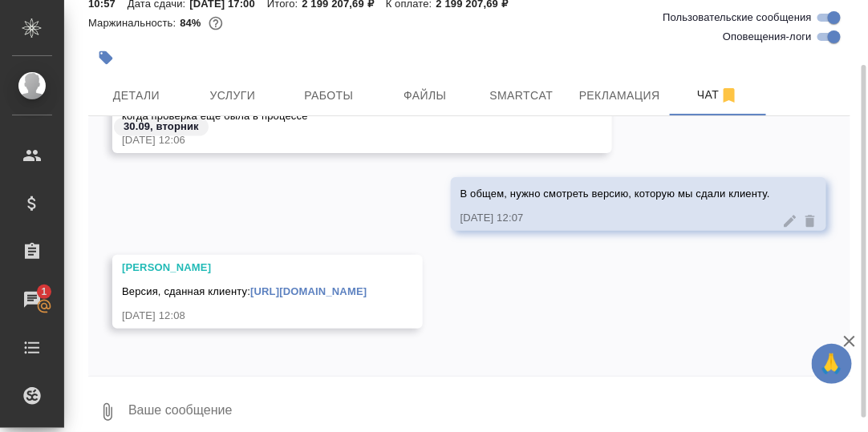
scroll to position [96, 0]
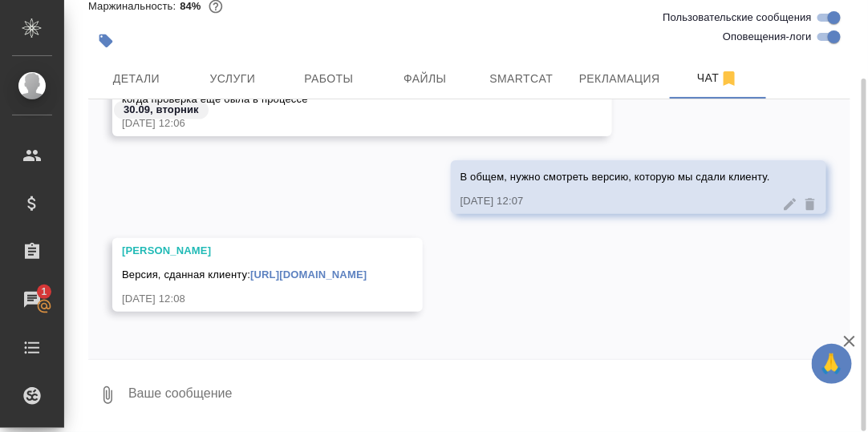
click at [169, 371] on textarea at bounding box center [488, 395] width 723 height 55
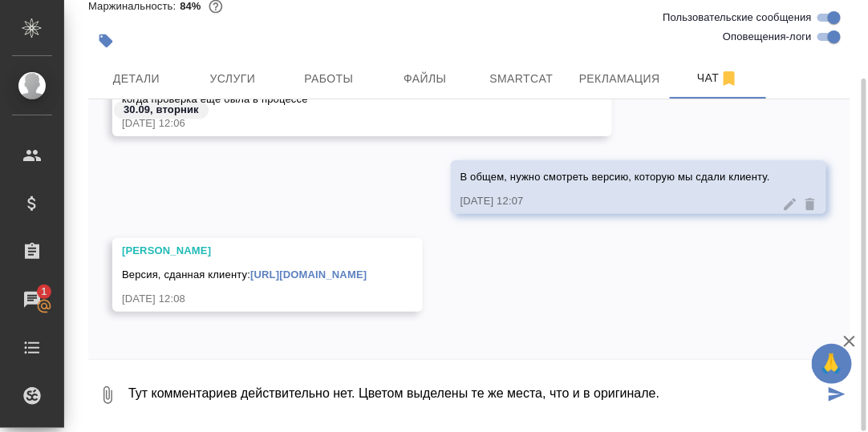
type textarea "Тут комментариев действительно нет. Цветом выделены те же места, что и в оригин…"
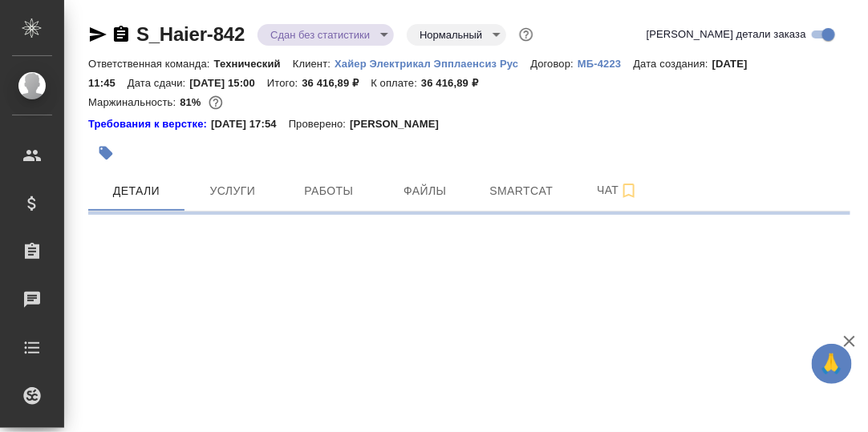
select select "RU"
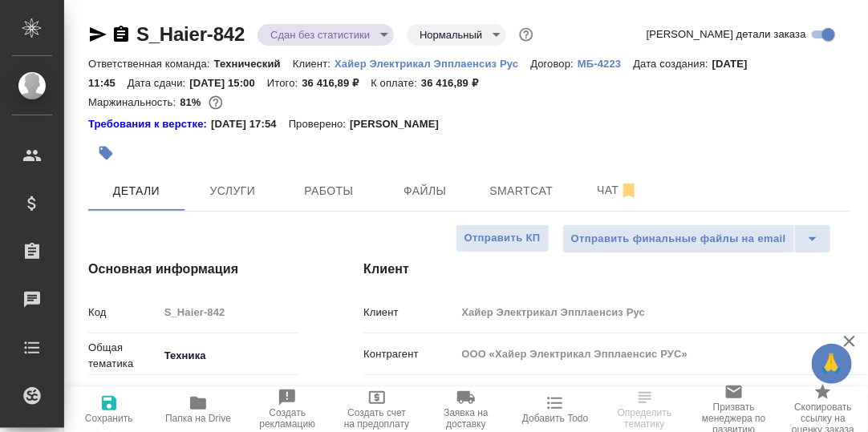
type textarea "x"
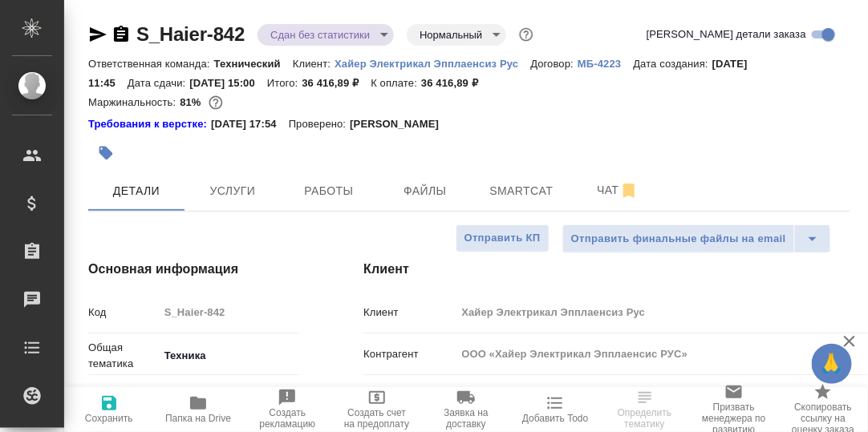
type textarea "x"
click at [607, 191] on span "Чат" at bounding box center [617, 190] width 77 height 20
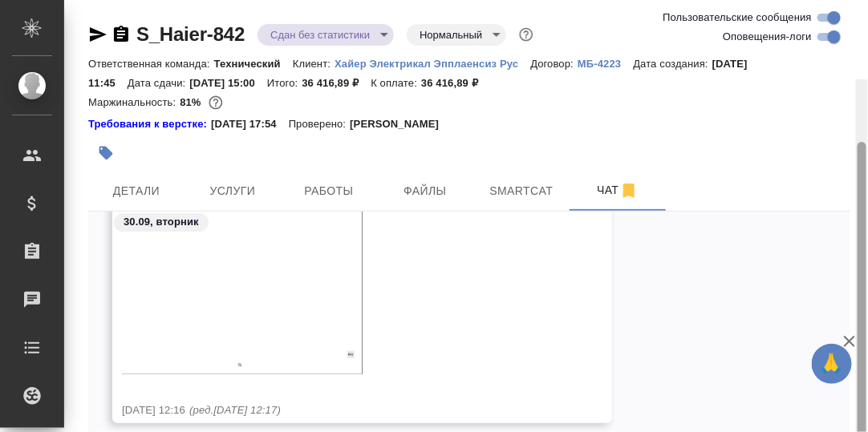
scroll to position [79, 0]
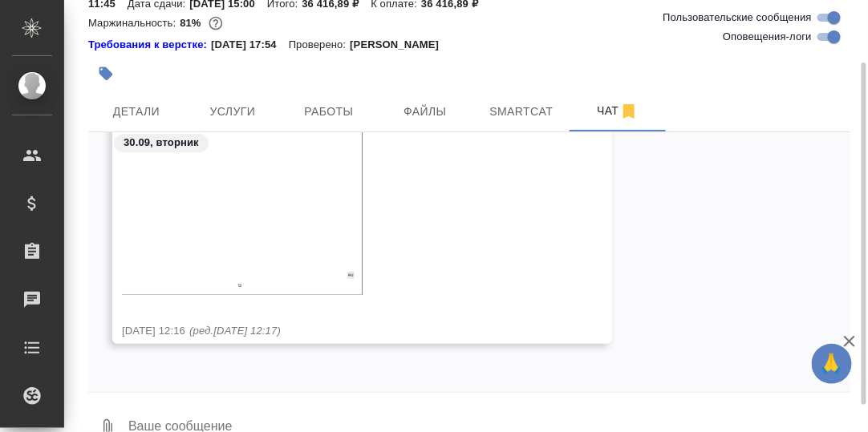
click at [218, 404] on textarea at bounding box center [488, 428] width 723 height 55
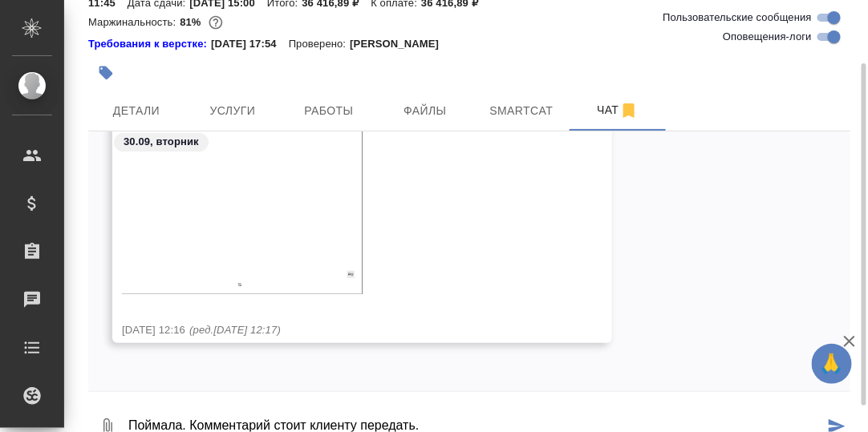
type textarea "Поймала. Комментарий стоит клиенту передать."
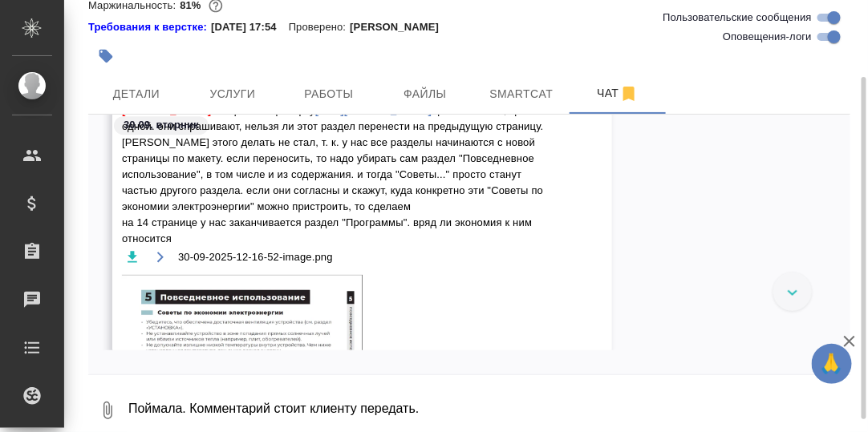
scroll to position [52933, 0]
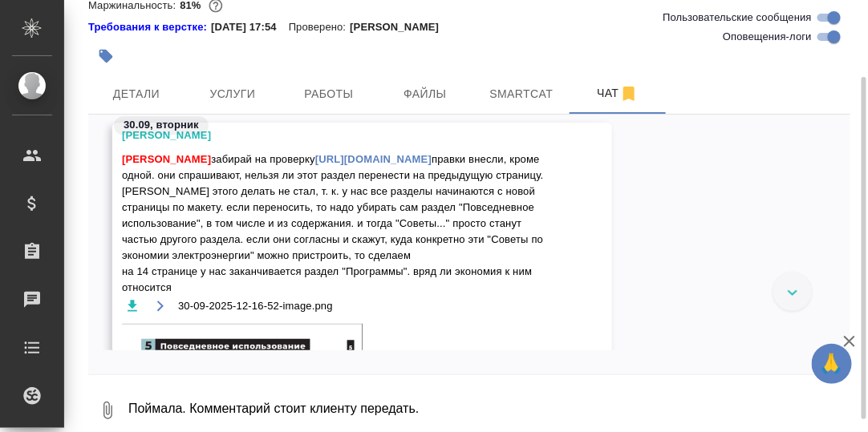
click at [315, 165] on link "[URL][DOMAIN_NAME]" at bounding box center [373, 159] width 116 height 12
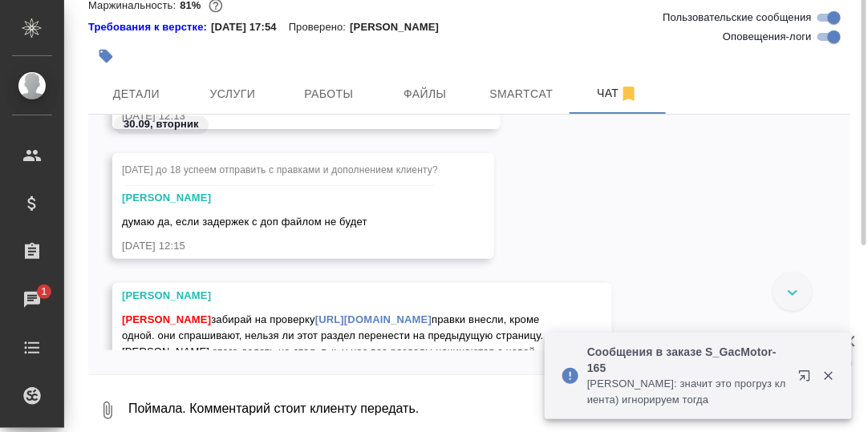
scroll to position [0, 0]
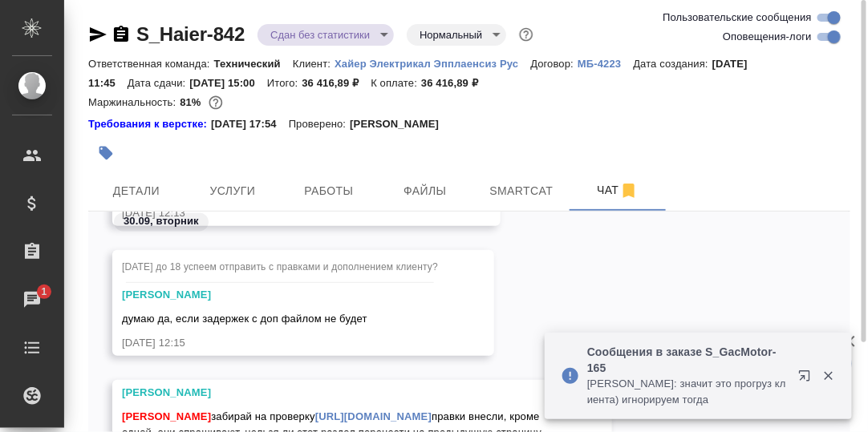
click at [199, 38] on link "S_Haier-842" at bounding box center [190, 34] width 108 height 22
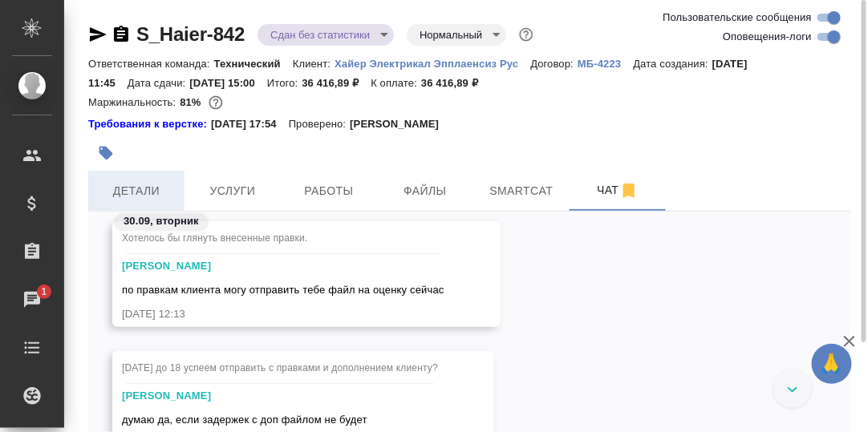
click at [136, 191] on span "Детали" at bounding box center [136, 191] width 77 height 20
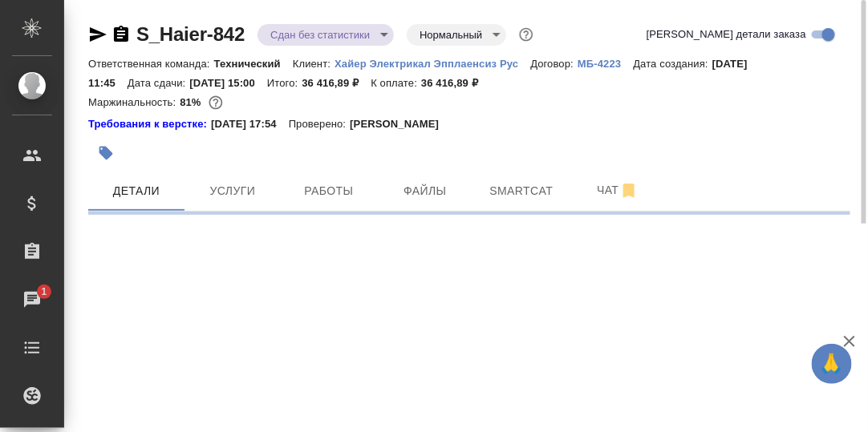
select select "RU"
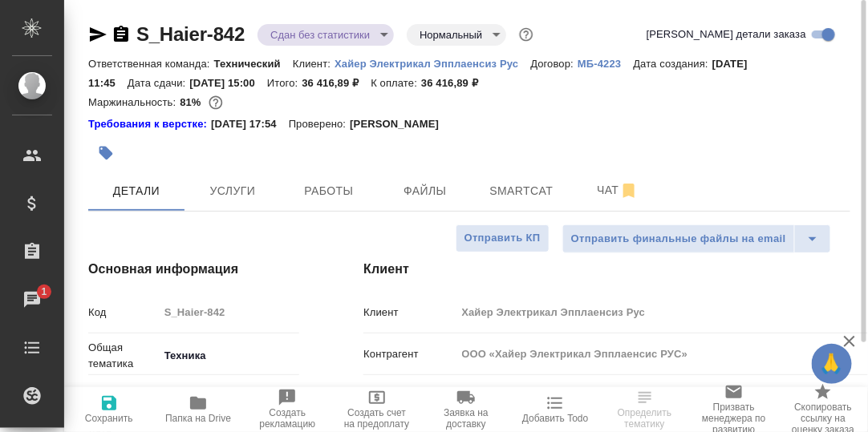
type textarea "x"
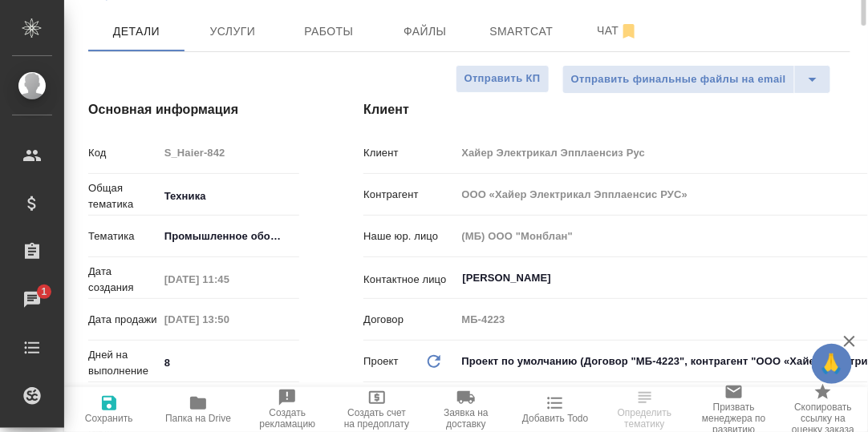
scroll to position [320, 0]
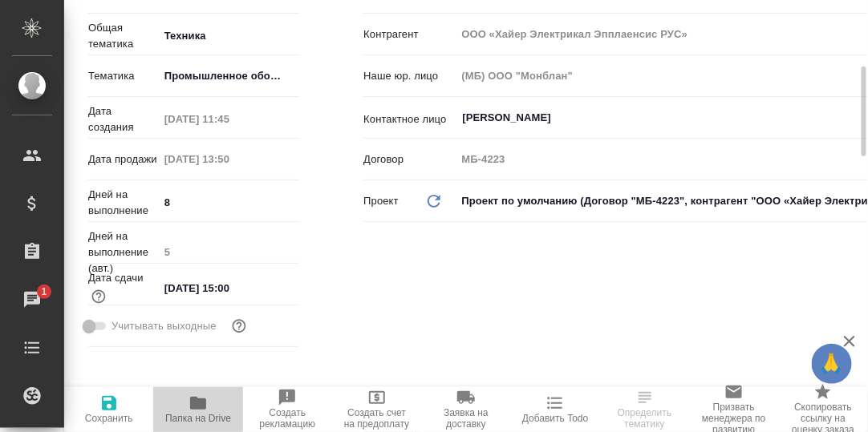
click at [192, 403] on icon "button" at bounding box center [198, 403] width 16 height 13
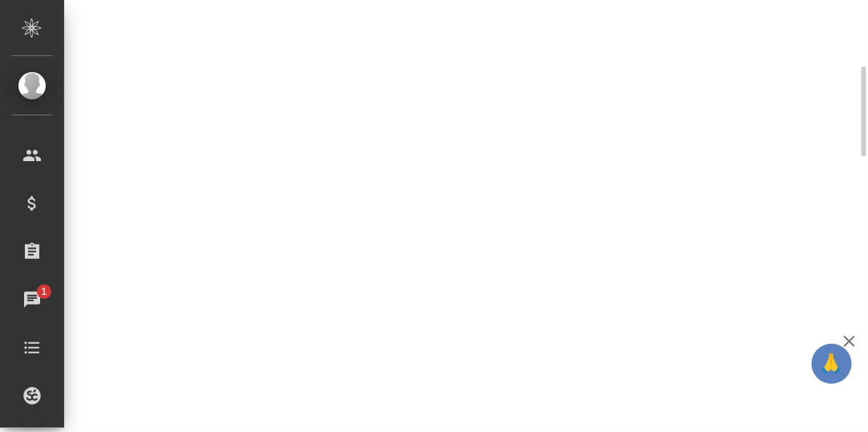
select select "RU"
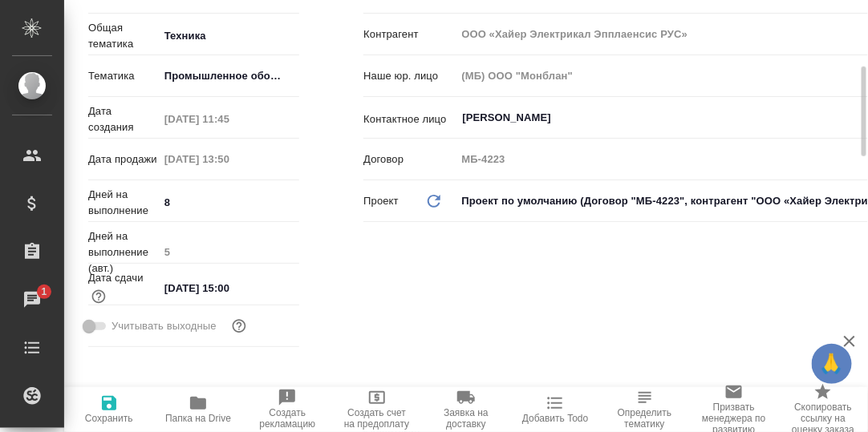
type textarea "x"
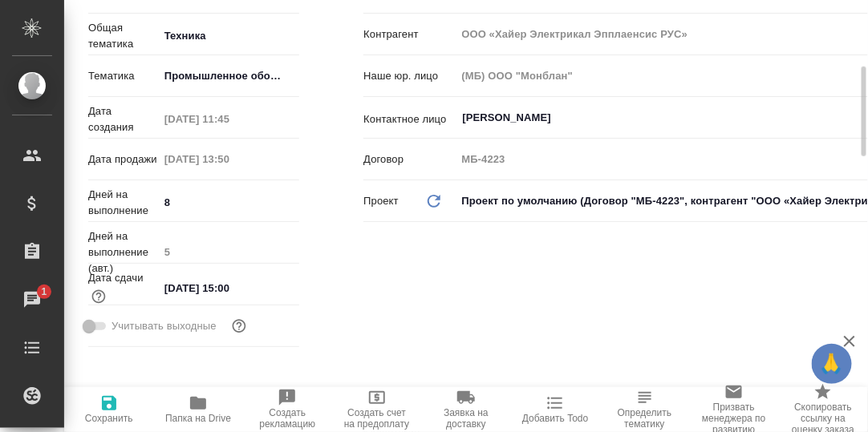
type textarea "x"
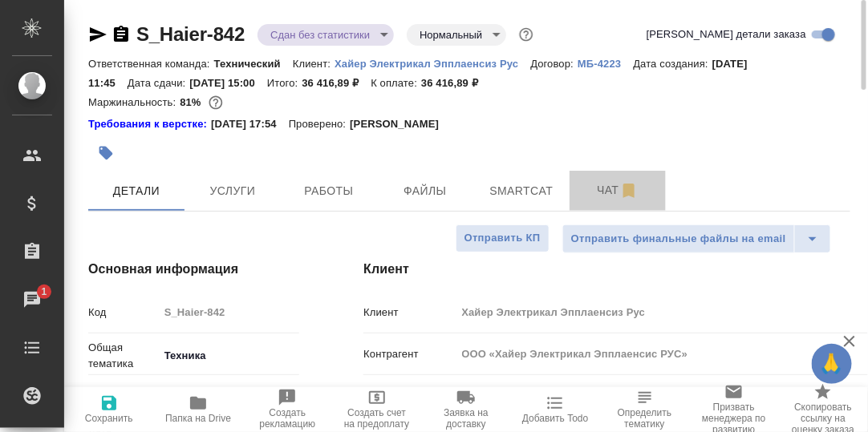
drag, startPoint x: 603, startPoint y: 190, endPoint x: 532, endPoint y: 221, distance: 77.2
click at [603, 189] on span "Чат" at bounding box center [617, 190] width 77 height 20
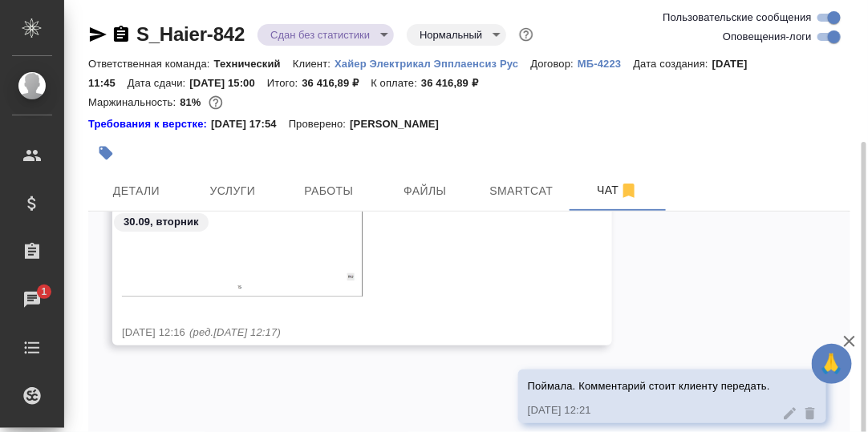
scroll to position [79, 0]
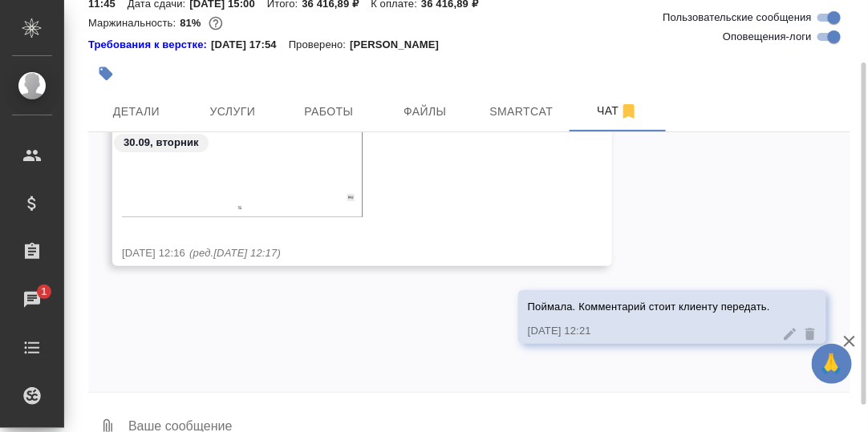
click at [192, 409] on textarea at bounding box center [488, 428] width 723 height 55
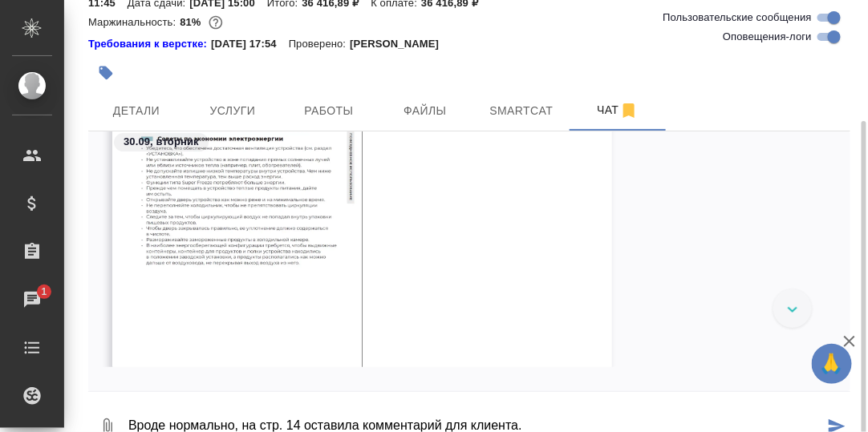
scroll to position [112, 0]
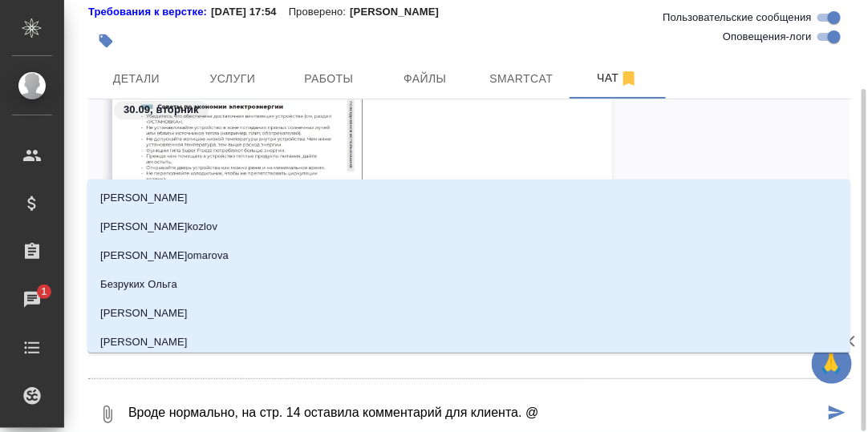
type textarea "Вроде нормально, на стр. 14 оставила комментарий для клиента. @З"
type input "З"
type textarea "Вроде нормально, на стр. 14 оставила комментарий для клиента. @За"
type input "За"
type textarea "Вроде нормально, на стр. 14 оставила комментарий для клиента. @Заб"
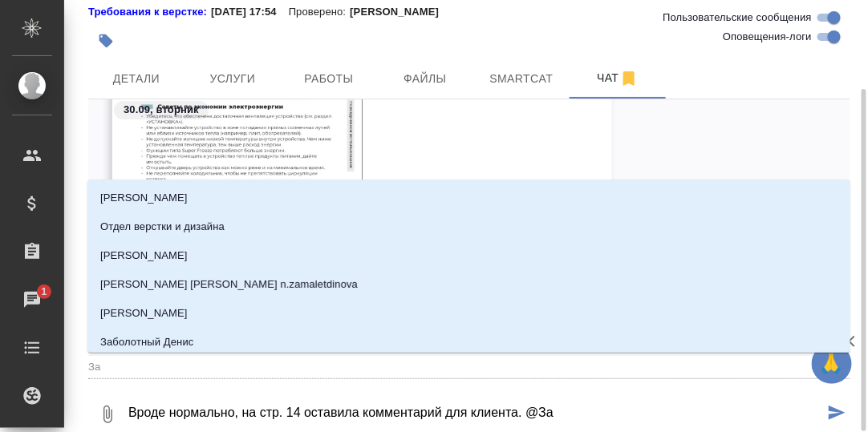
type input "Заб"
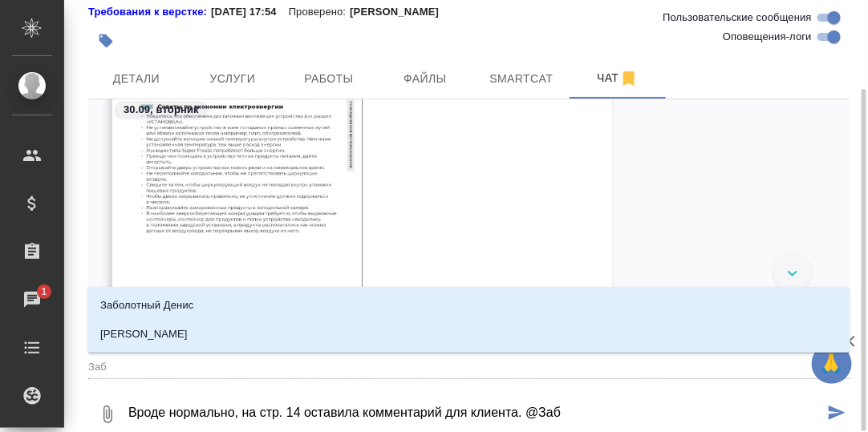
type textarea "Вроде нормально, на стр. 14 оставила комментарий для клиента. @Забо"
type input "Забо"
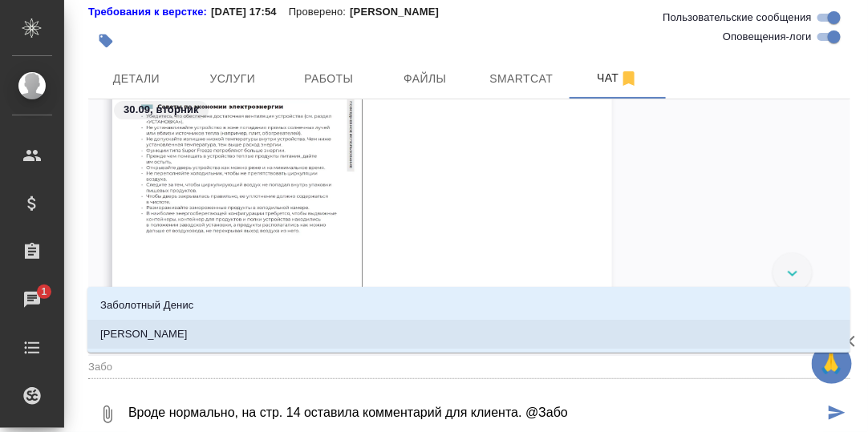
click at [186, 330] on p "[PERSON_NAME]" at bounding box center [143, 334] width 87 height 16
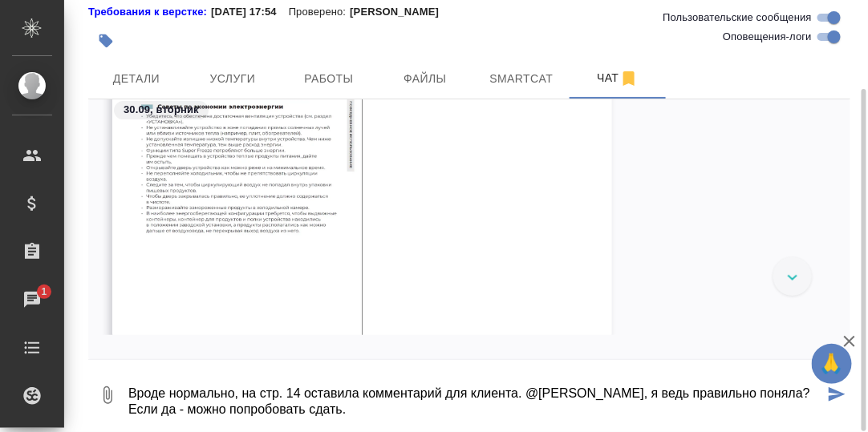
type textarea "Вроде нормально, на стр. 14 оставила комментарий для клиента. @[PERSON_NAME], я…"
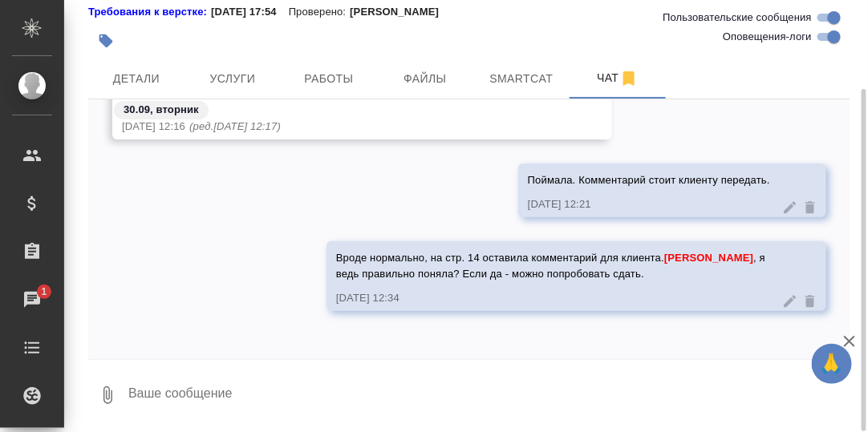
paste textarea "[URL][DOMAIN_NAME]"
type textarea "[URL][DOMAIN_NAME]"
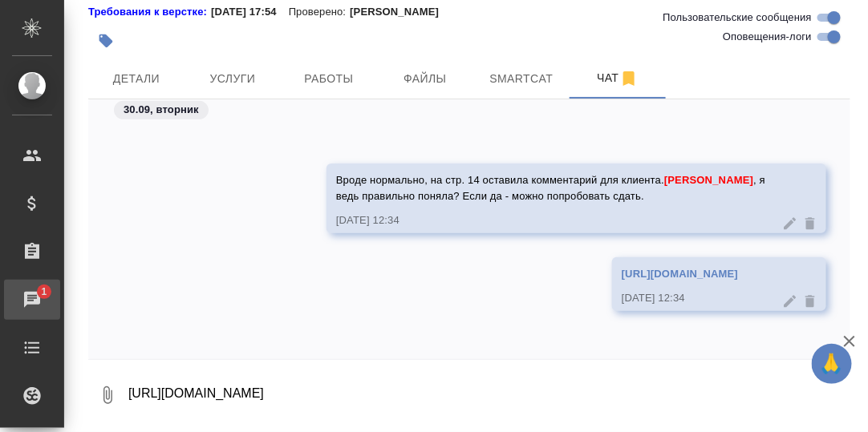
click at [29, 297] on div "Чаты" at bounding box center [12, 300] width 40 height 24
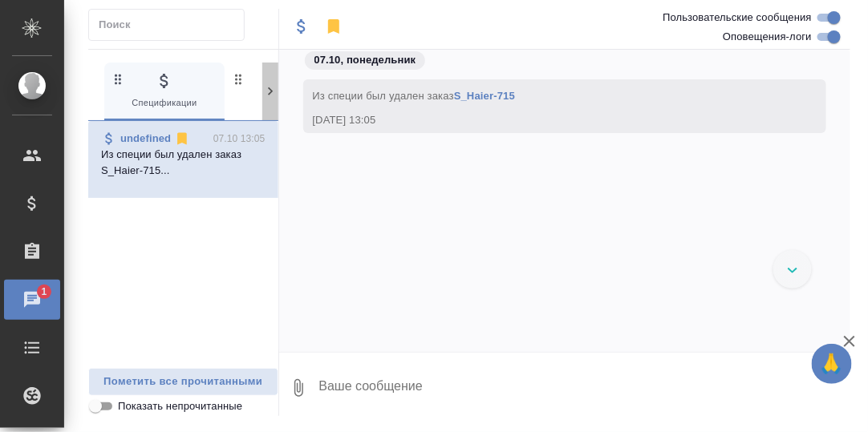
click at [269, 88] on icon at bounding box center [270, 91] width 5 height 8
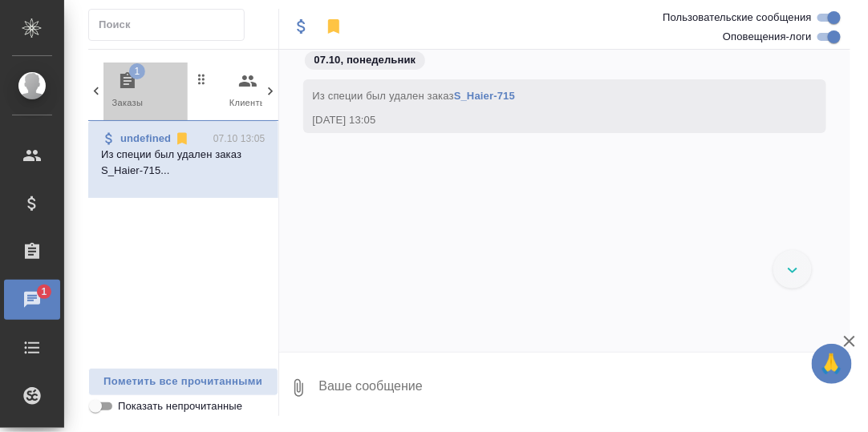
click at [131, 74] on span "1" at bounding box center [137, 71] width 16 height 16
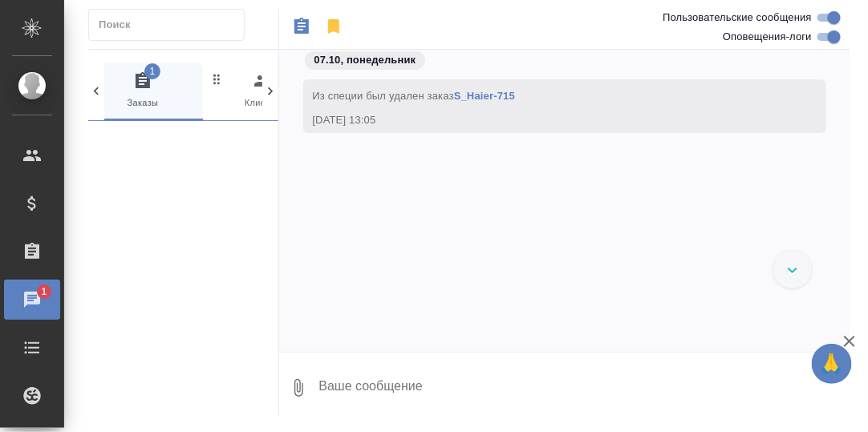
scroll to position [0, 119]
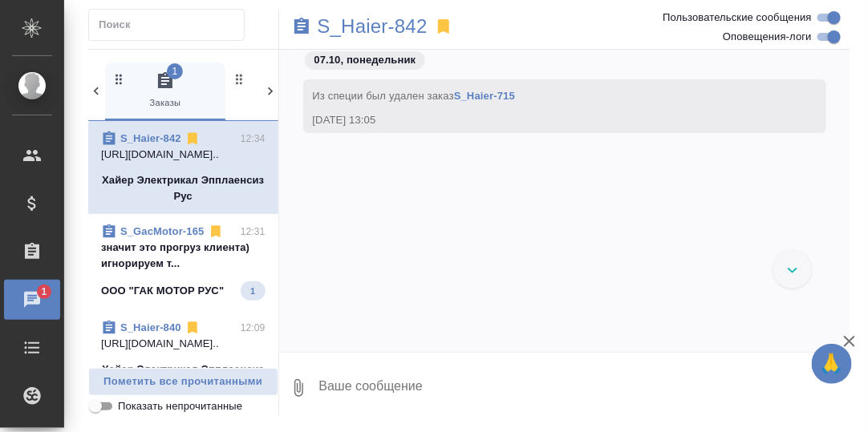
drag, startPoint x: 157, startPoint y: 249, endPoint x: 299, endPoint y: 263, distance: 142.6
click at [158, 249] on p "значит это прогруз клиента) игнорируем т..." at bounding box center [183, 256] width 164 height 32
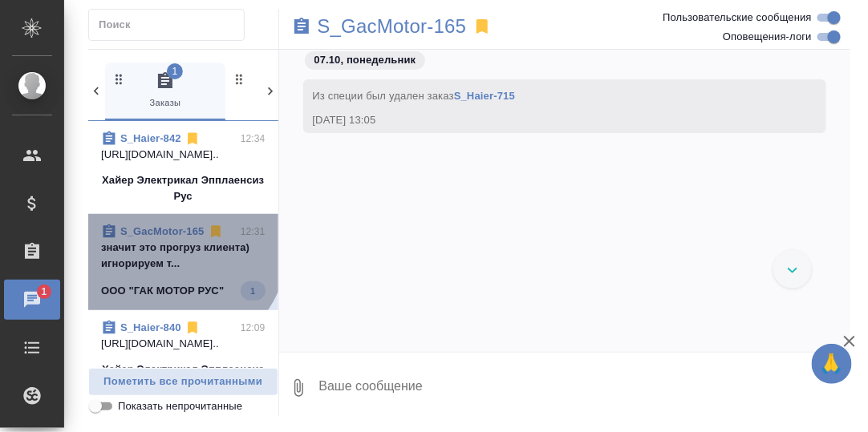
click at [175, 245] on p "значит это прогруз клиента) игнорируем т..." at bounding box center [183, 256] width 164 height 32
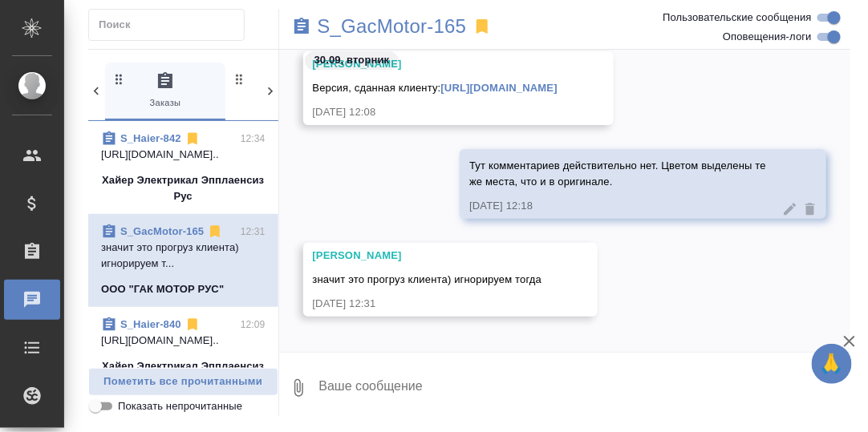
scroll to position [24656, 0]
